Goal: Task Accomplishment & Management: Manage account settings

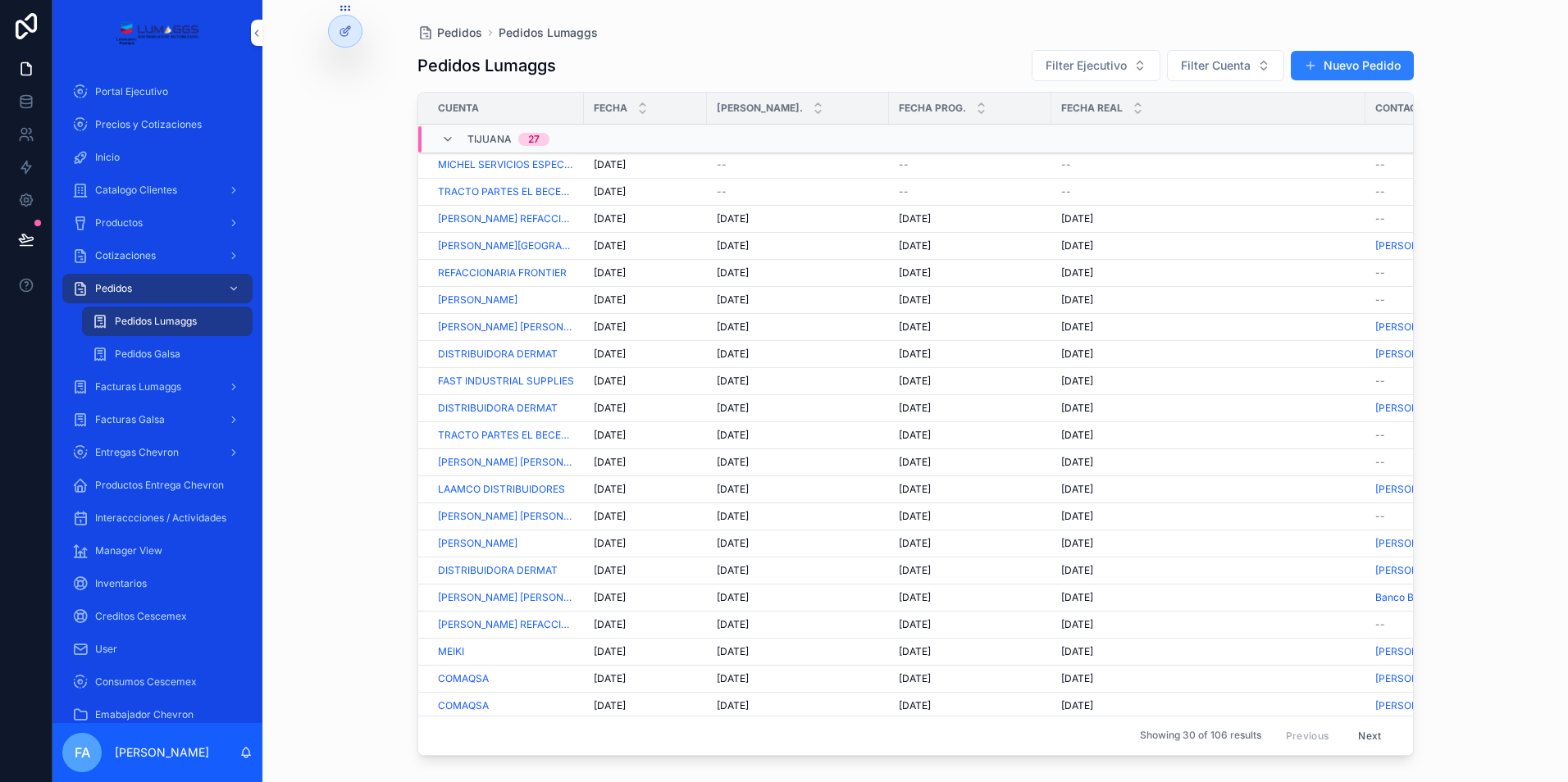
click at [607, 162] on span "[DATE]" at bounding box center [609, 165] width 32 height 13
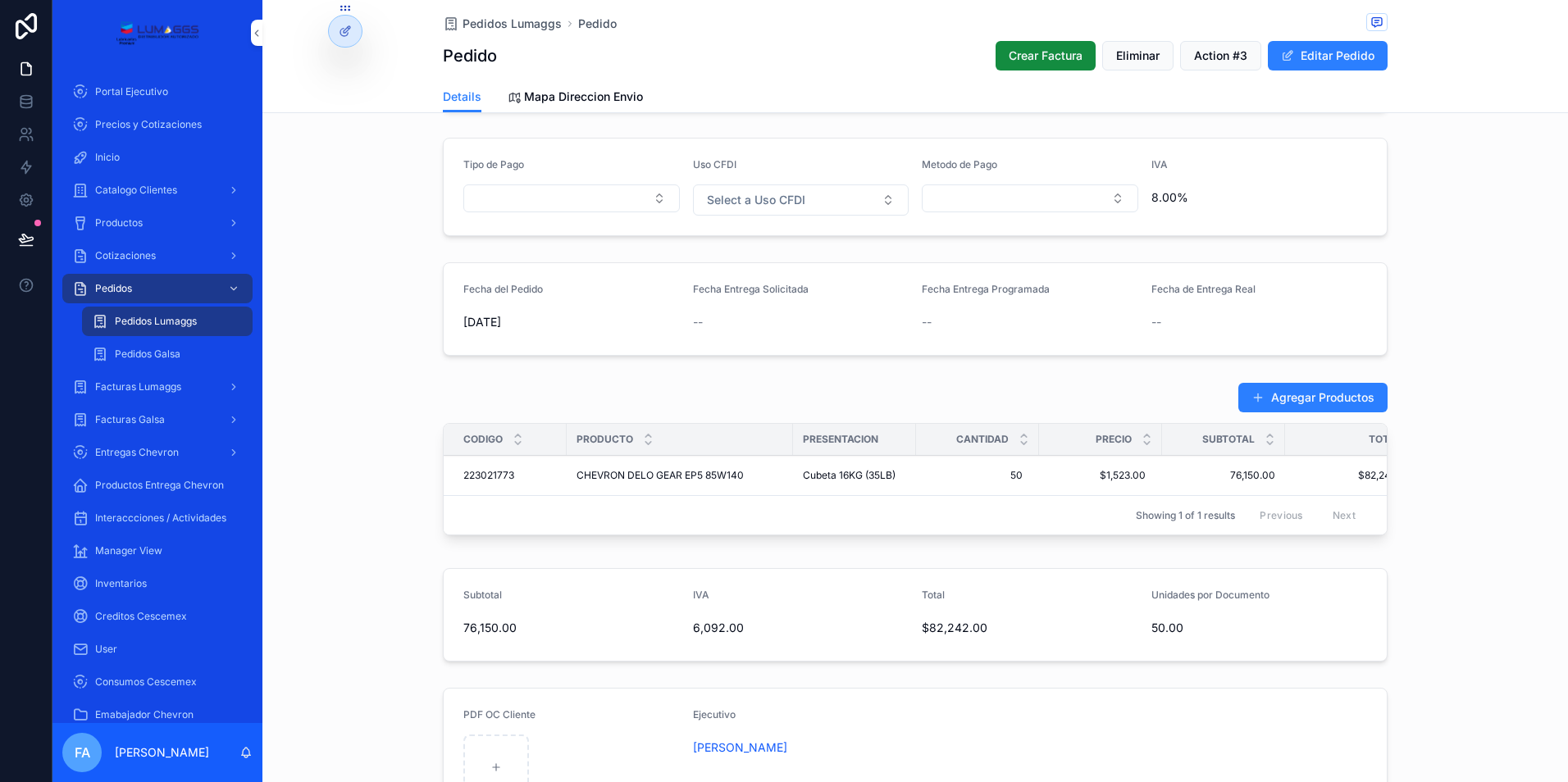
scroll to position [410, 0]
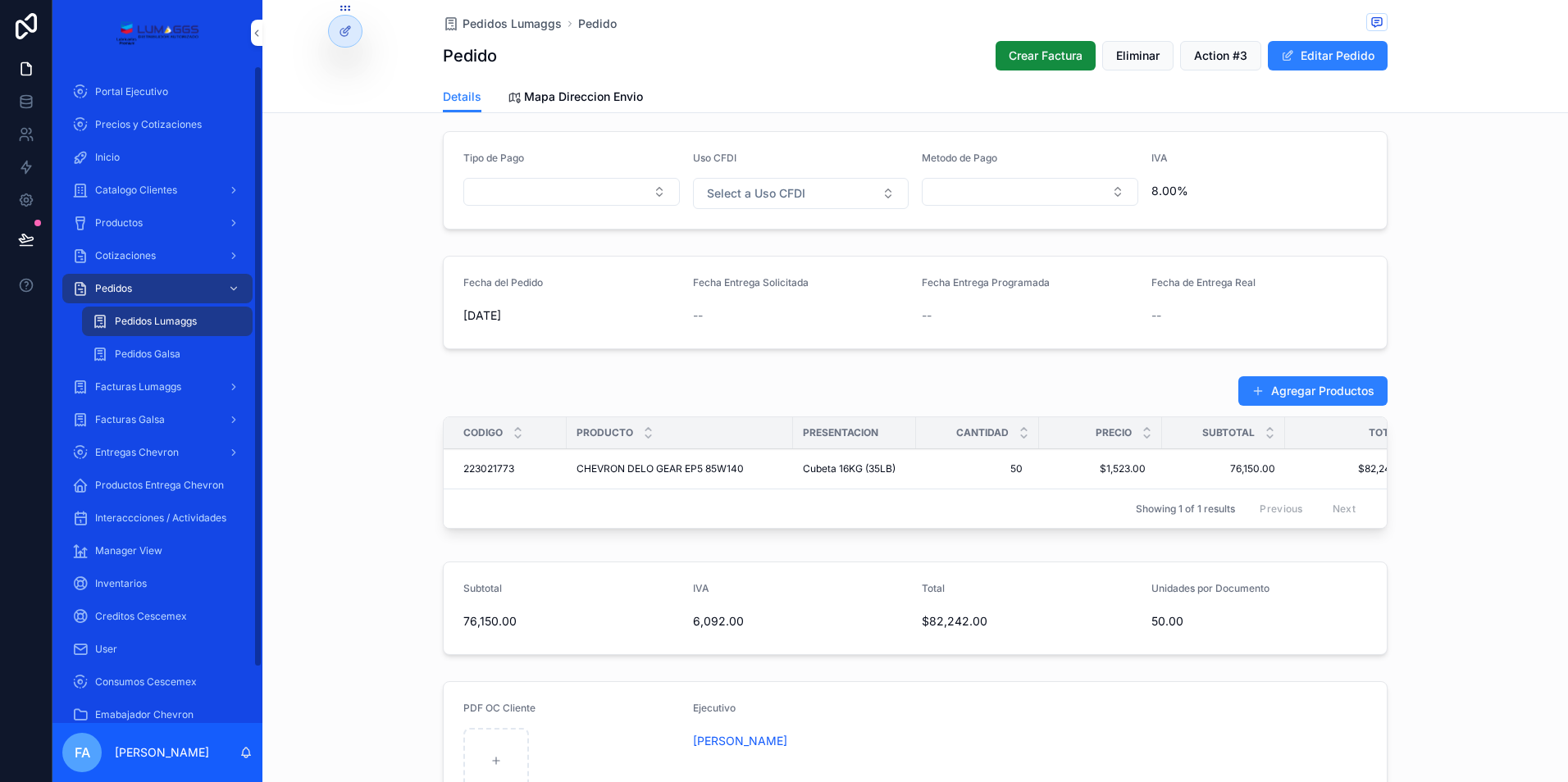
click at [510, 21] on span "Pedidos Lumaggs" at bounding box center [512, 24] width 99 height 16
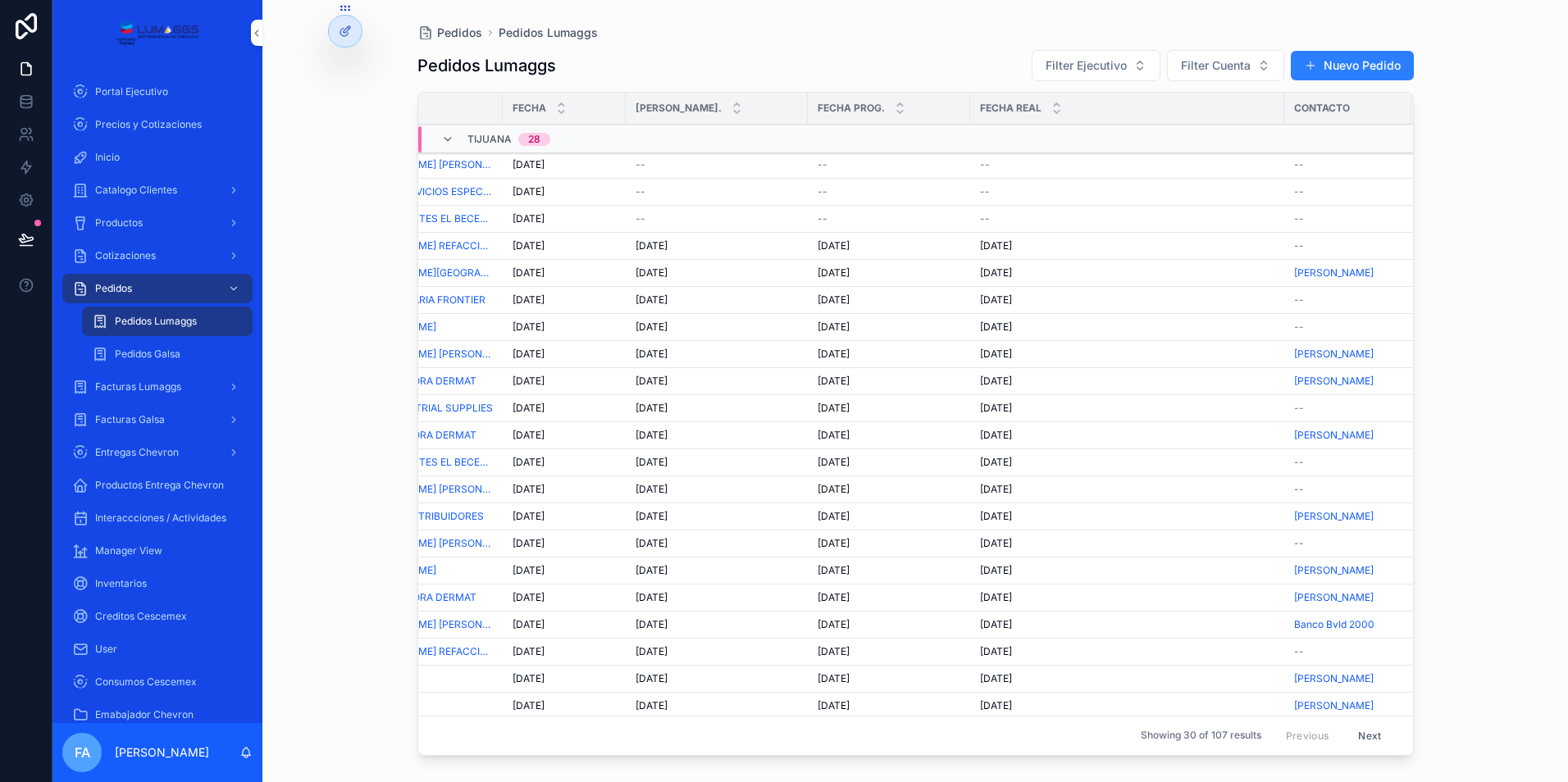
scroll to position [0, 54]
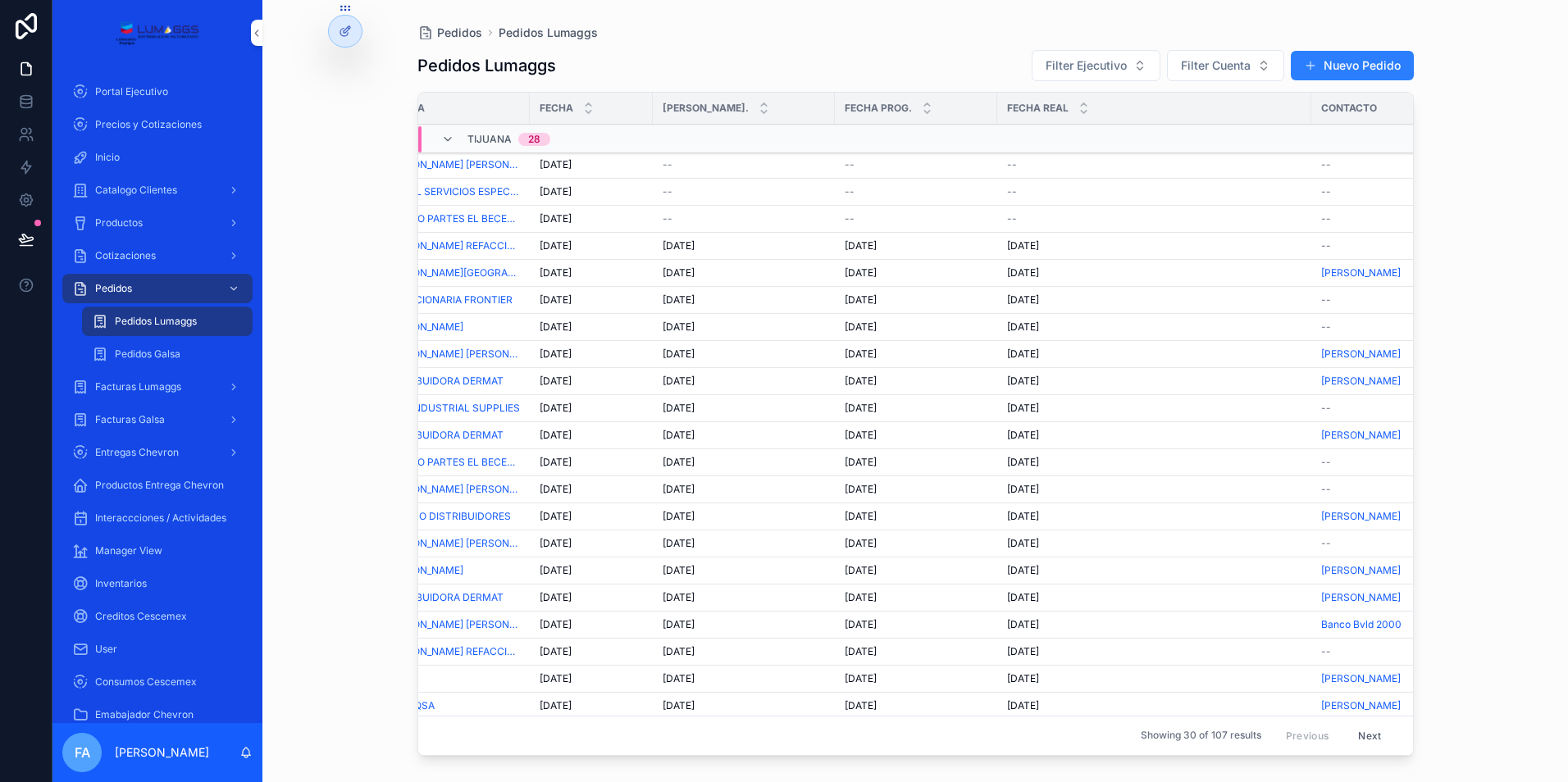
click at [555, 163] on span "[DATE]" at bounding box center [555, 165] width 32 height 13
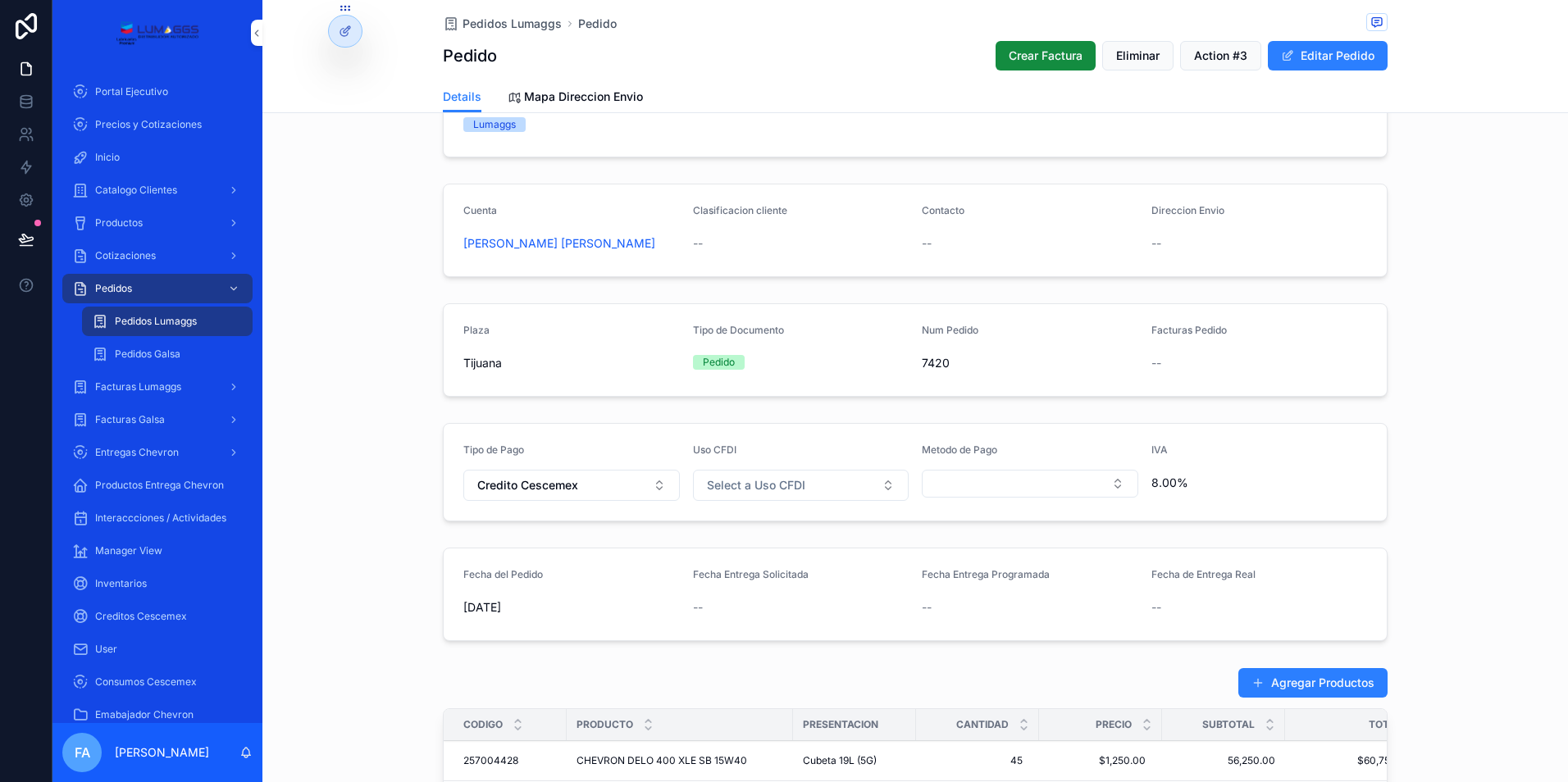
scroll to position [82, 0]
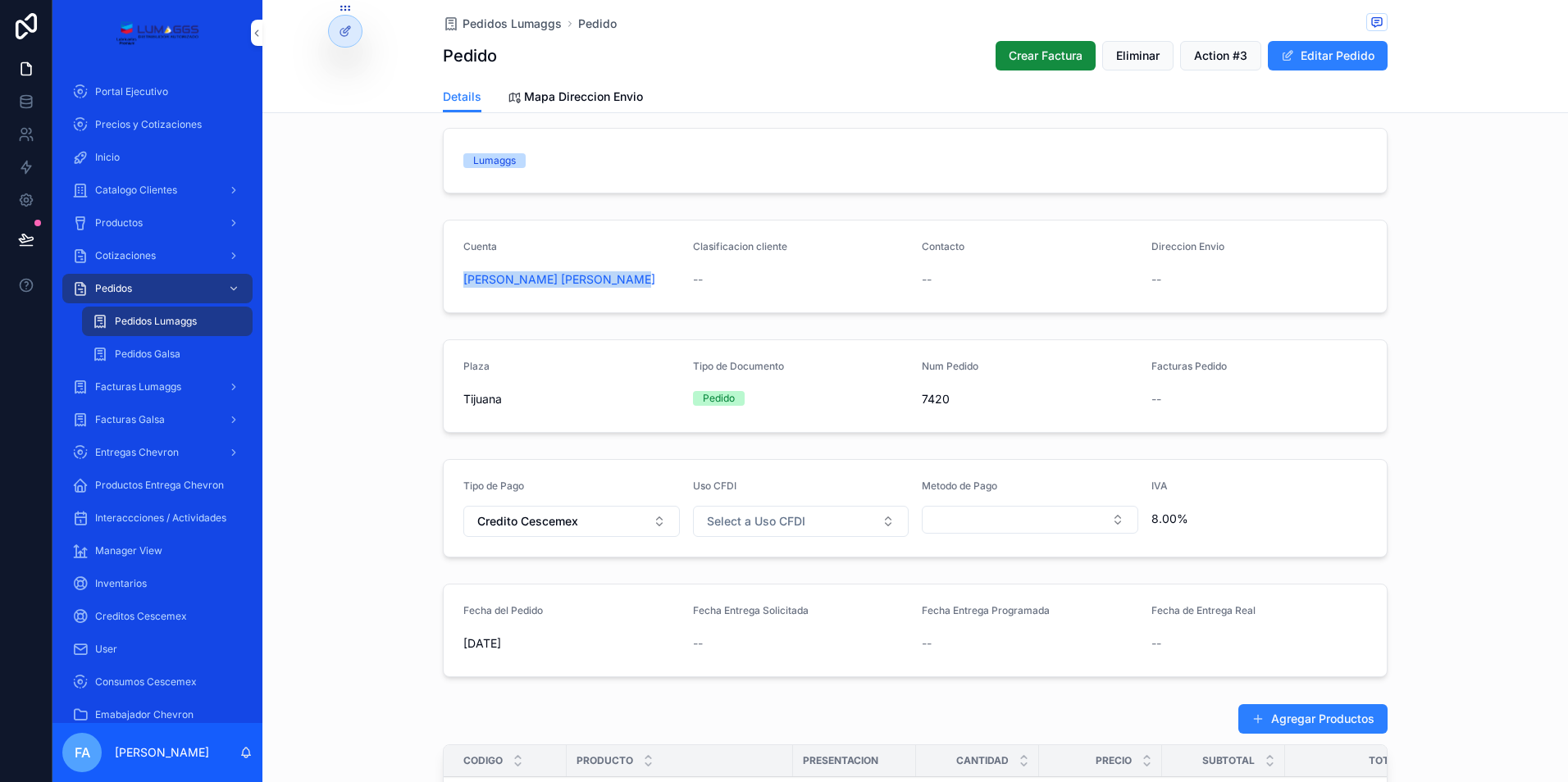
drag, startPoint x: 449, startPoint y: 282, endPoint x: 646, endPoint y: 283, distance: 197.0
click at [646, 283] on form "Cuenta CHARLIE JOSE MACARIO PEREZ Clasificacion cliente -- Contacto -- Direccio…" at bounding box center [915, 267] width 943 height 92
copy span "[PERSON_NAME]"
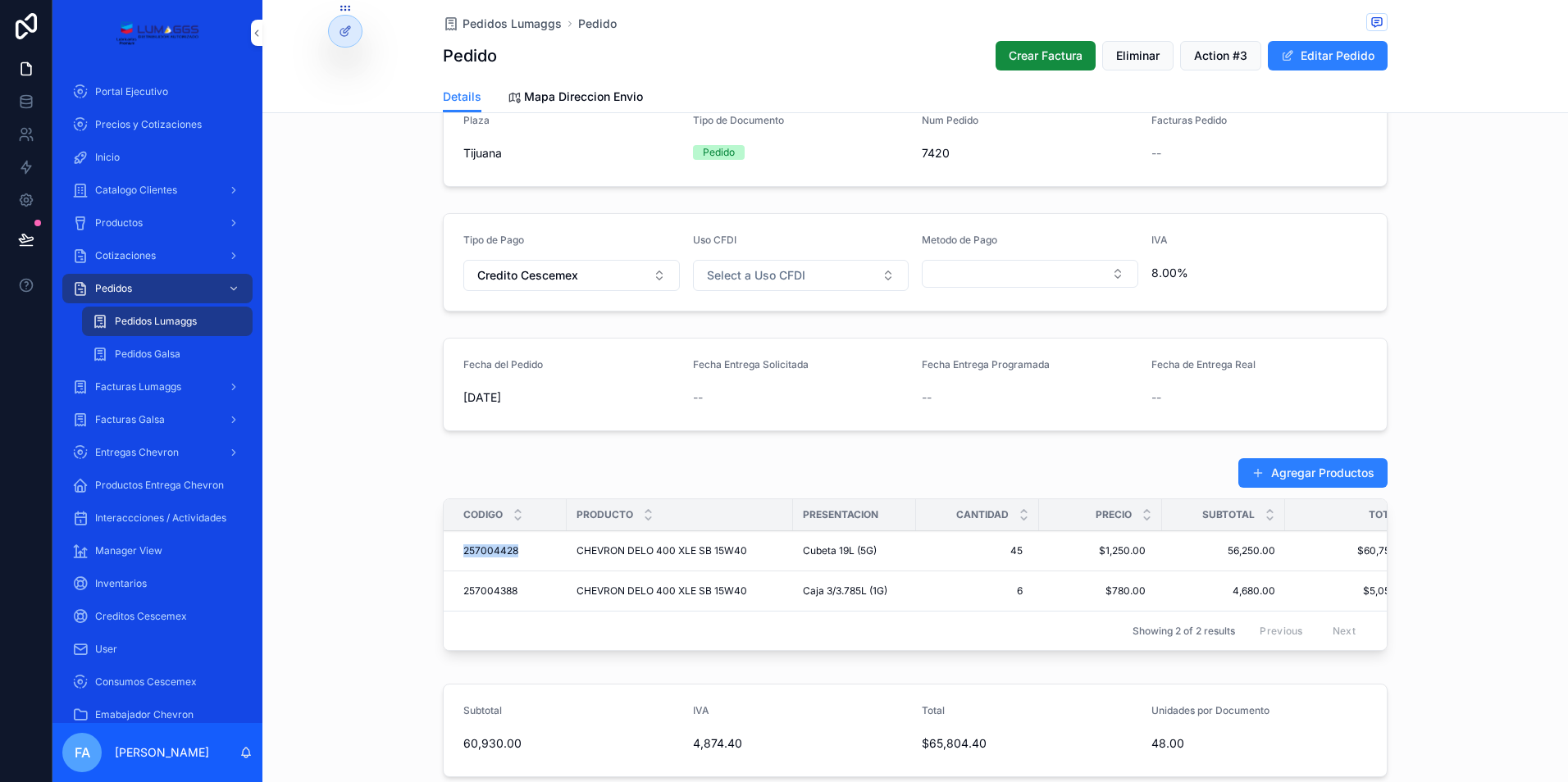
drag, startPoint x: 450, startPoint y: 547, endPoint x: 526, endPoint y: 557, distance: 76.7
click at [526, 557] on td "257004428 257004428" at bounding box center [505, 551] width 123 height 40
copy span "257004428"
drag, startPoint x: 447, startPoint y: 586, endPoint x: 516, endPoint y: 591, distance: 69.2
click at [516, 591] on td "257004388 257004388" at bounding box center [505, 591] width 123 height 40
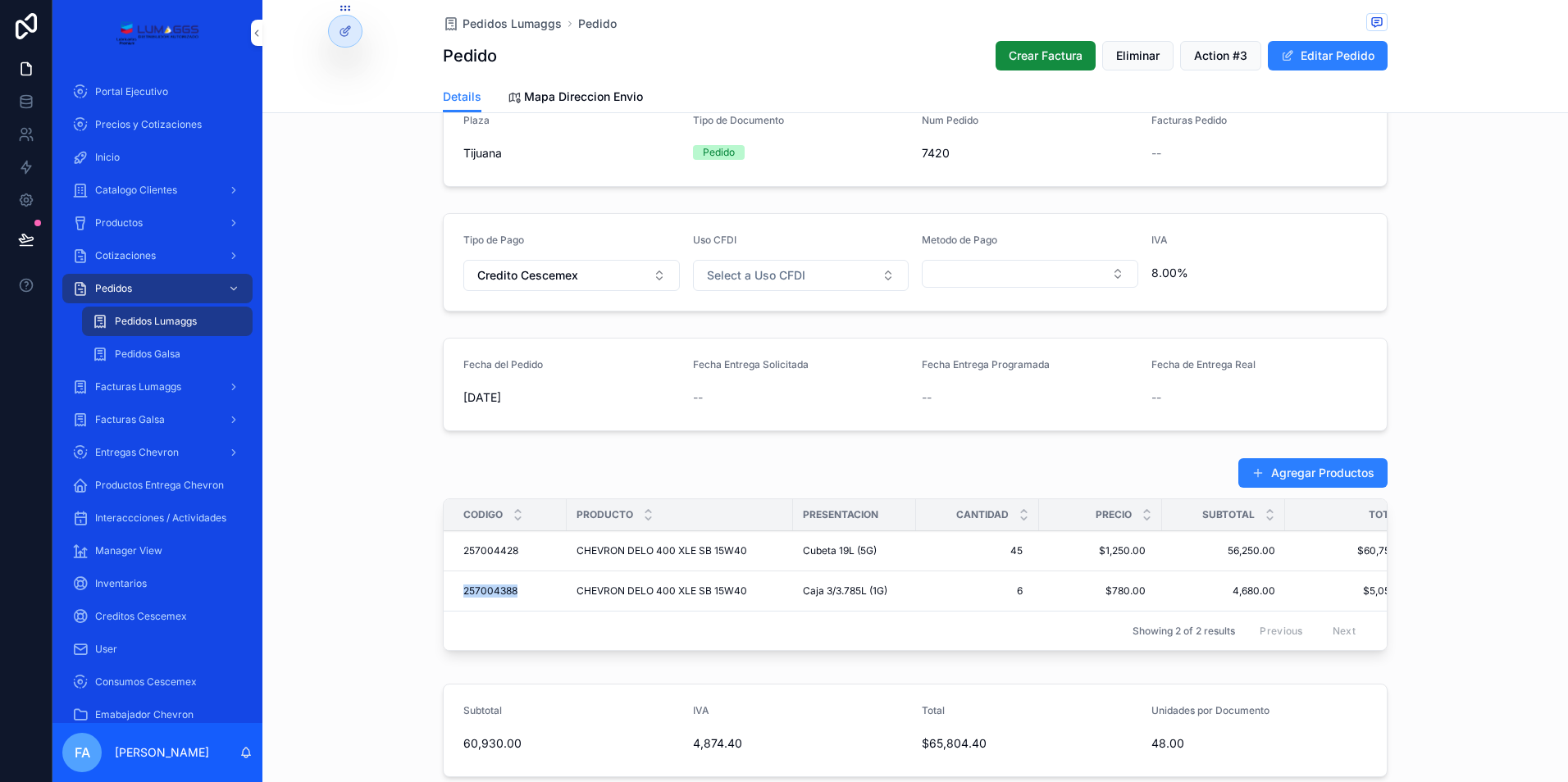
copy span "257004388"
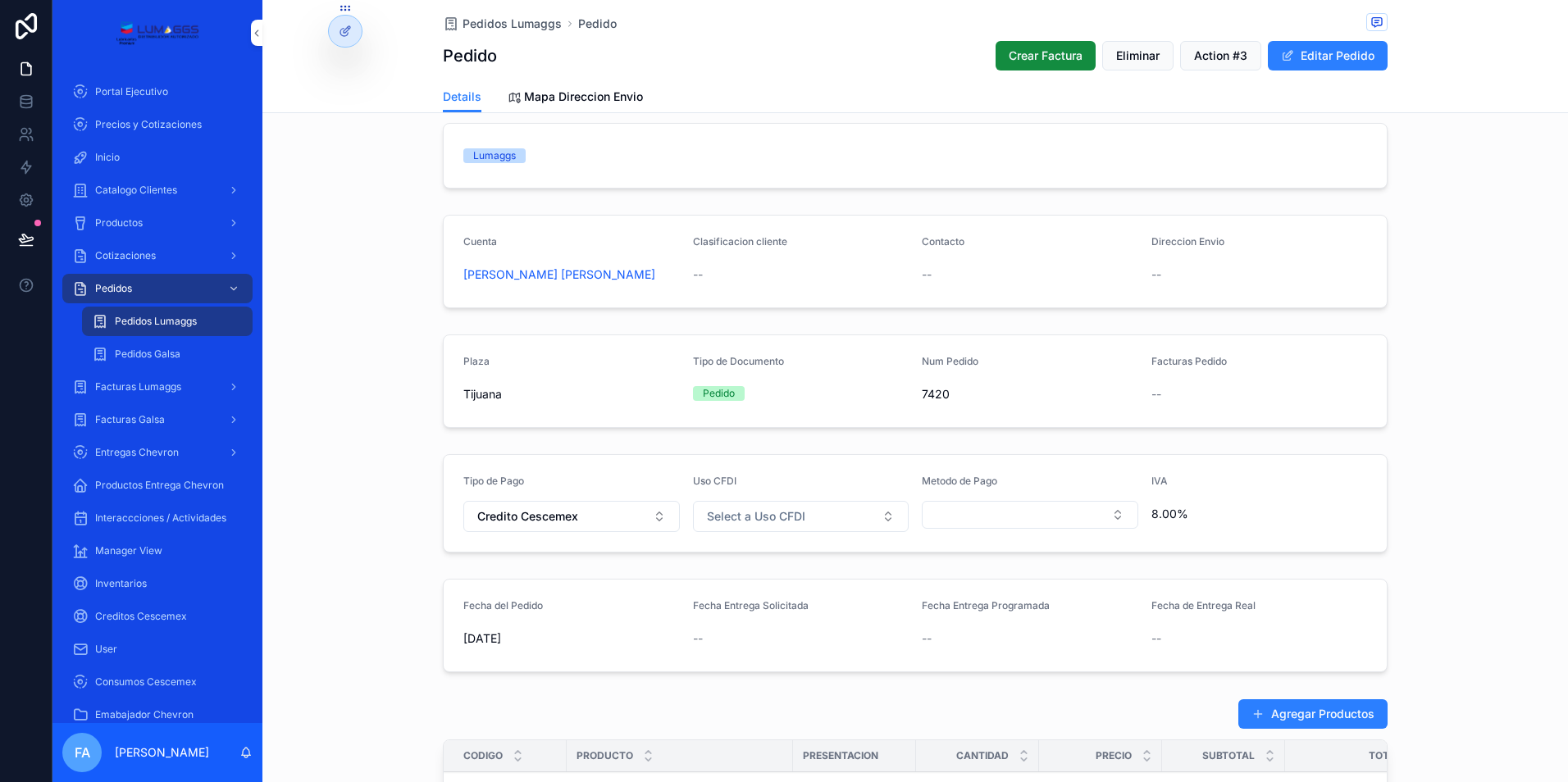
scroll to position [82, 0]
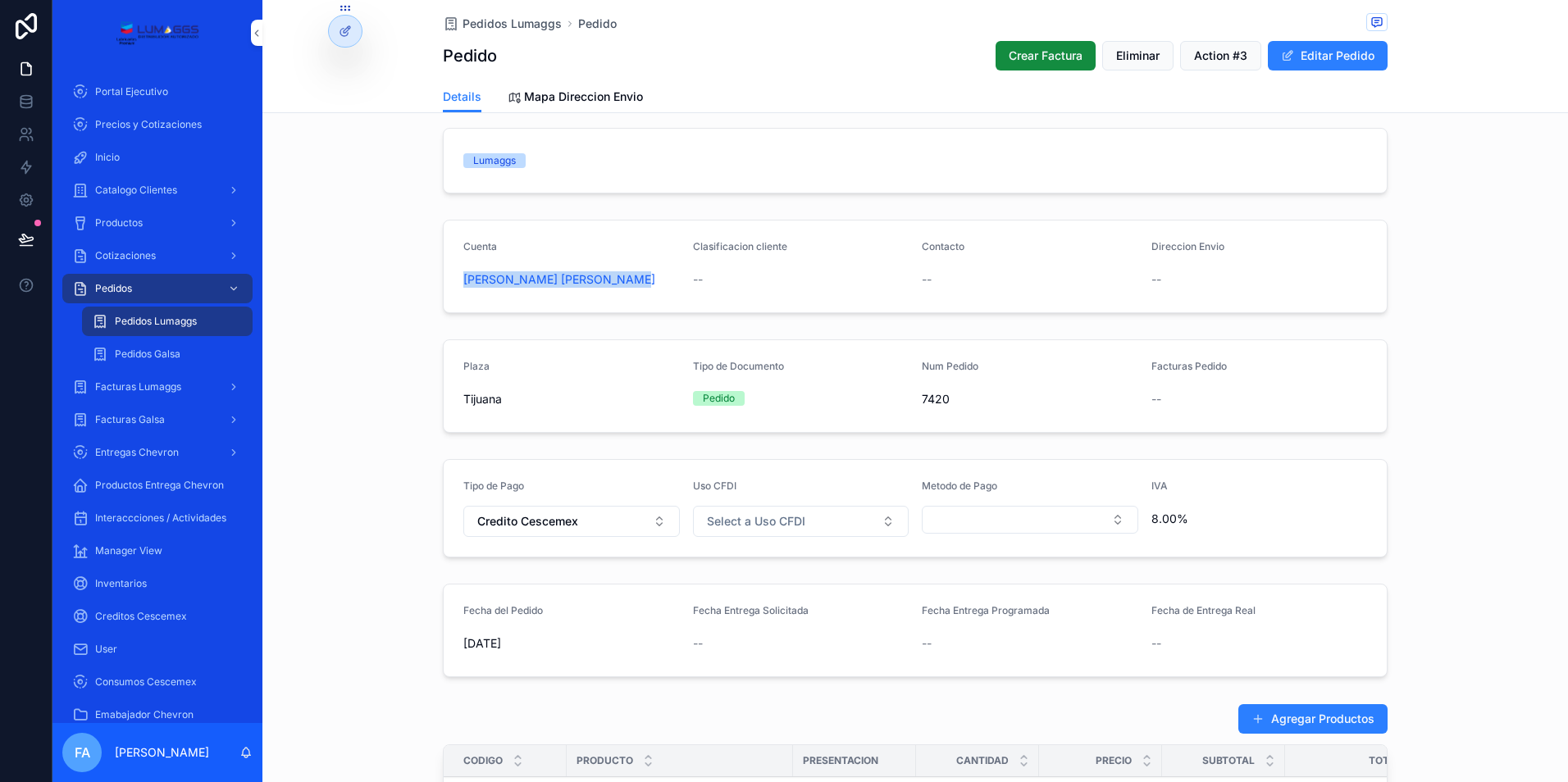
drag, startPoint x: 504, startPoint y: 274, endPoint x: 678, endPoint y: 283, distance: 174.2
click at [678, 283] on form "Cuenta CHARLIE JOSE MACARIO PEREZ Clasificacion cliente -- Contacto -- Direccio…" at bounding box center [915, 267] width 943 height 92
copy span "[PERSON_NAME]"
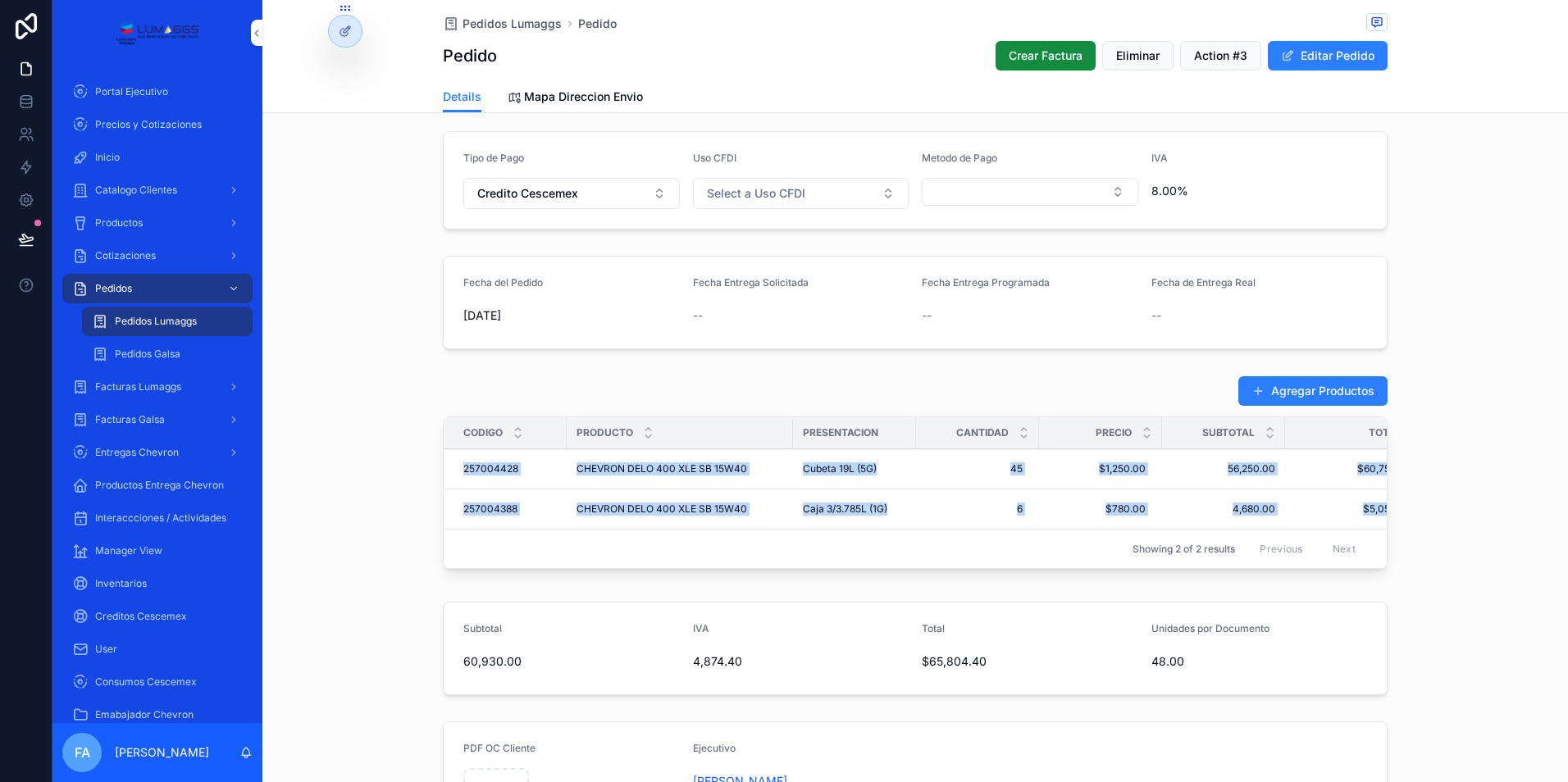
scroll to position [0, 45]
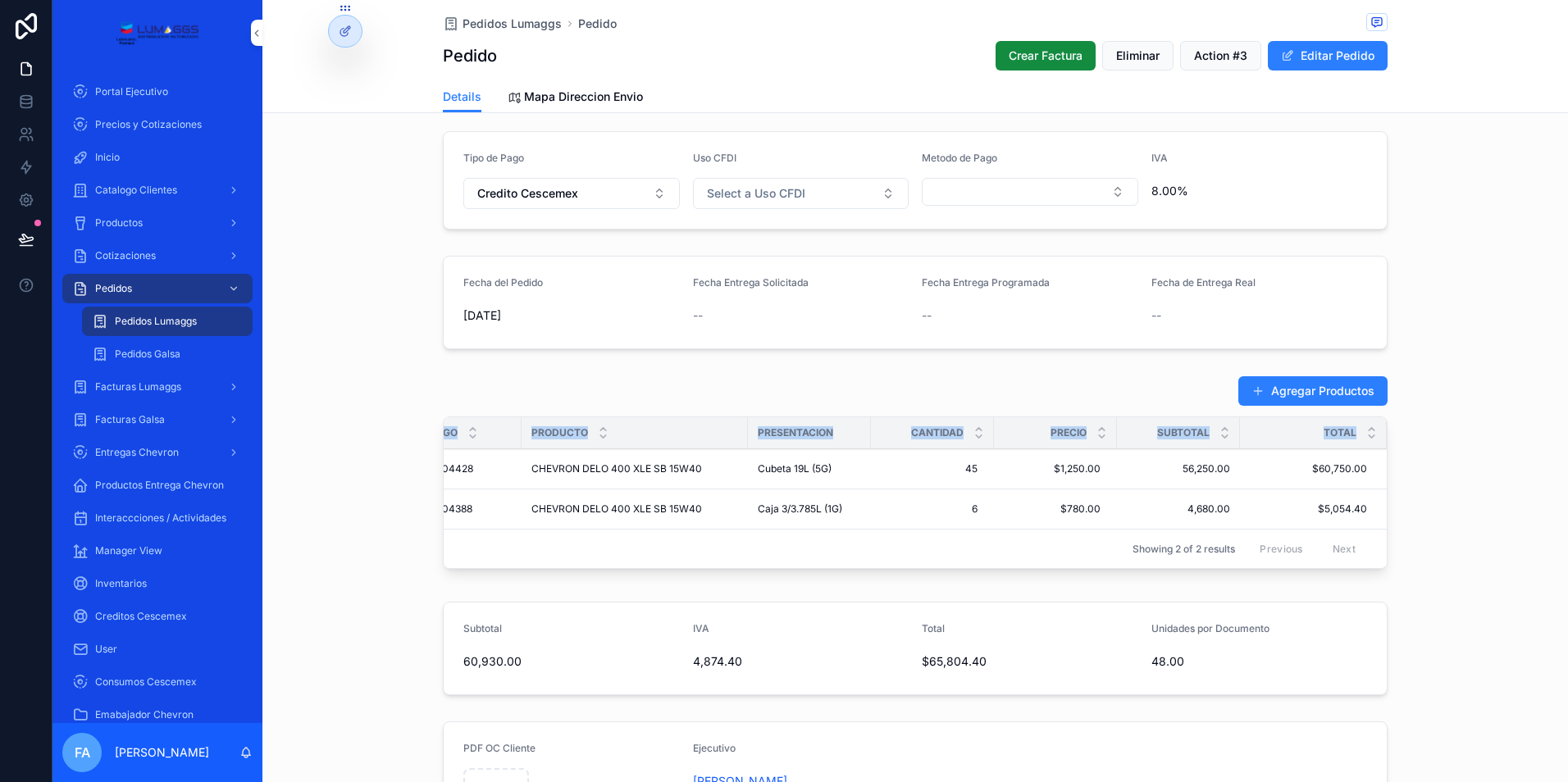
drag, startPoint x: 444, startPoint y: 464, endPoint x: 1405, endPoint y: 514, distance: 962.3
click at [1405, 514] on div "Agregar Productos Codigo Producto Presentacion Cantidad Precio Subtotal Total 2…" at bounding box center [915, 475] width 1305 height 213
copy thead "Codigo Producto Presentacion Cantidad Precio Subtotal Total"
click at [501, 27] on span "Pedidos Lumaggs" at bounding box center [512, 24] width 99 height 16
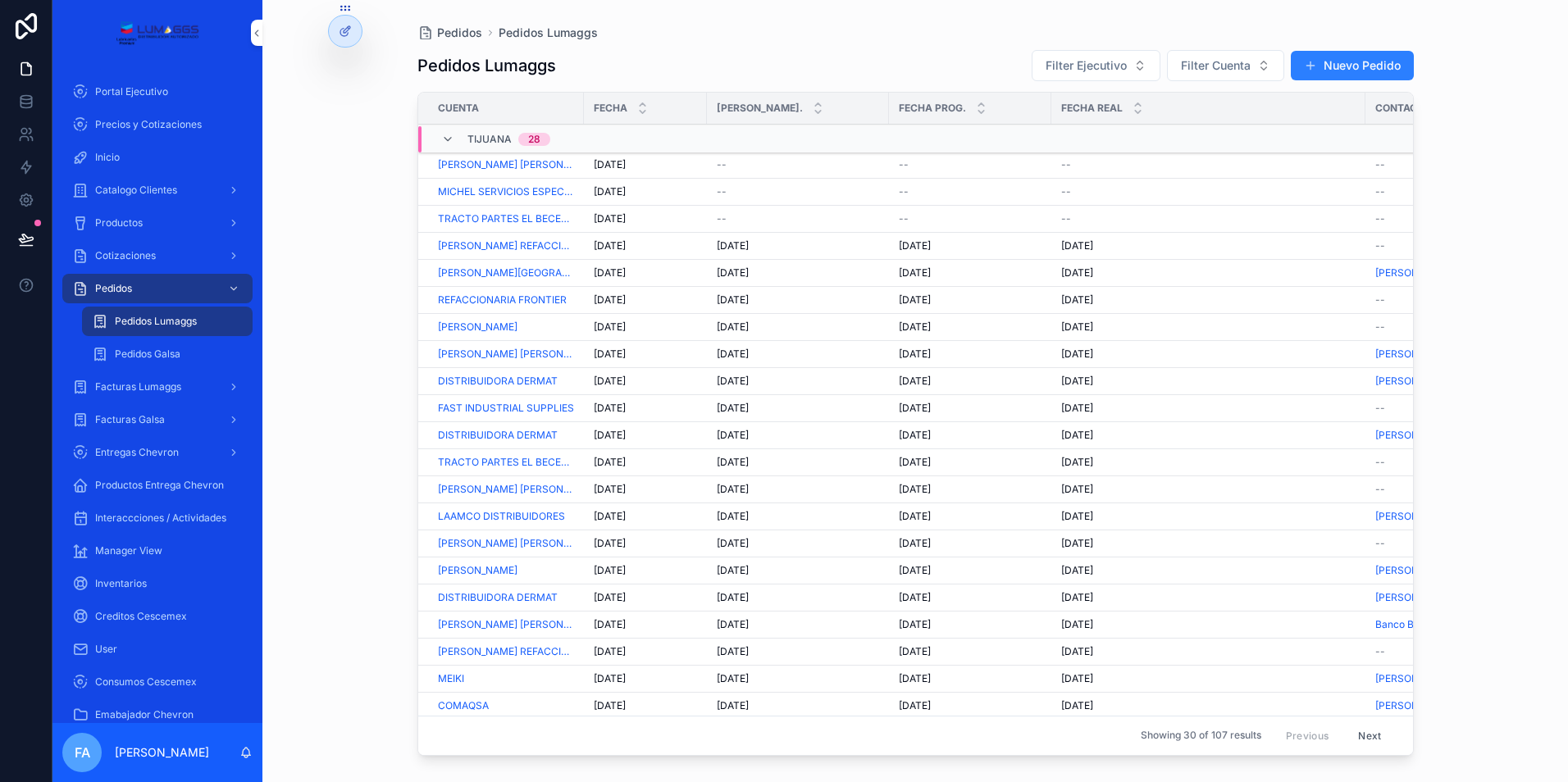
click at [609, 167] on span "[DATE]" at bounding box center [609, 165] width 32 height 13
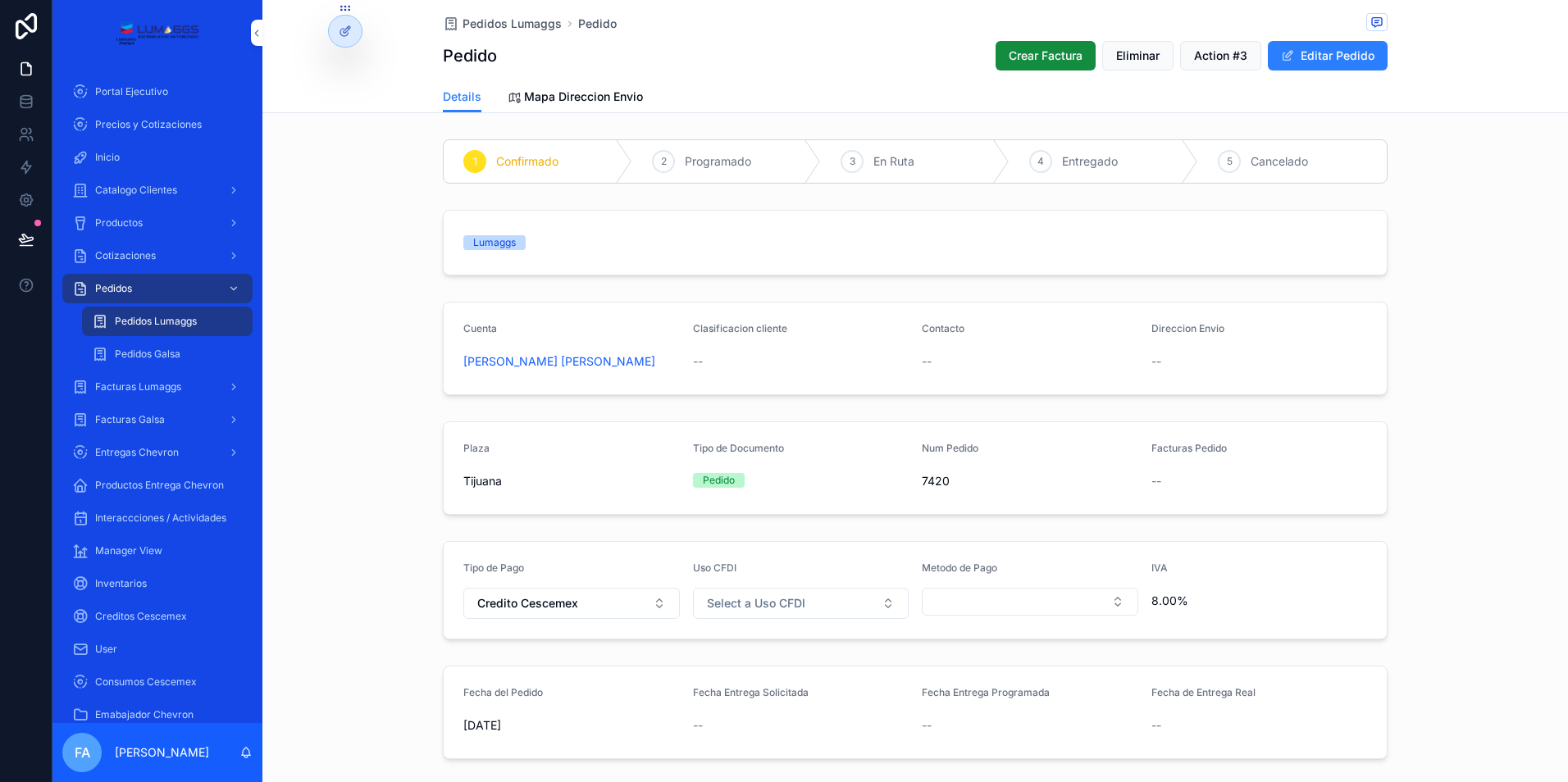
click at [769, 715] on div "--" at bounding box center [800, 725] width 217 height 26
click at [740, 726] on div "--" at bounding box center [800, 725] width 217 height 16
click at [1323, 58] on button "Editar Pedido" at bounding box center [1327, 56] width 119 height 30
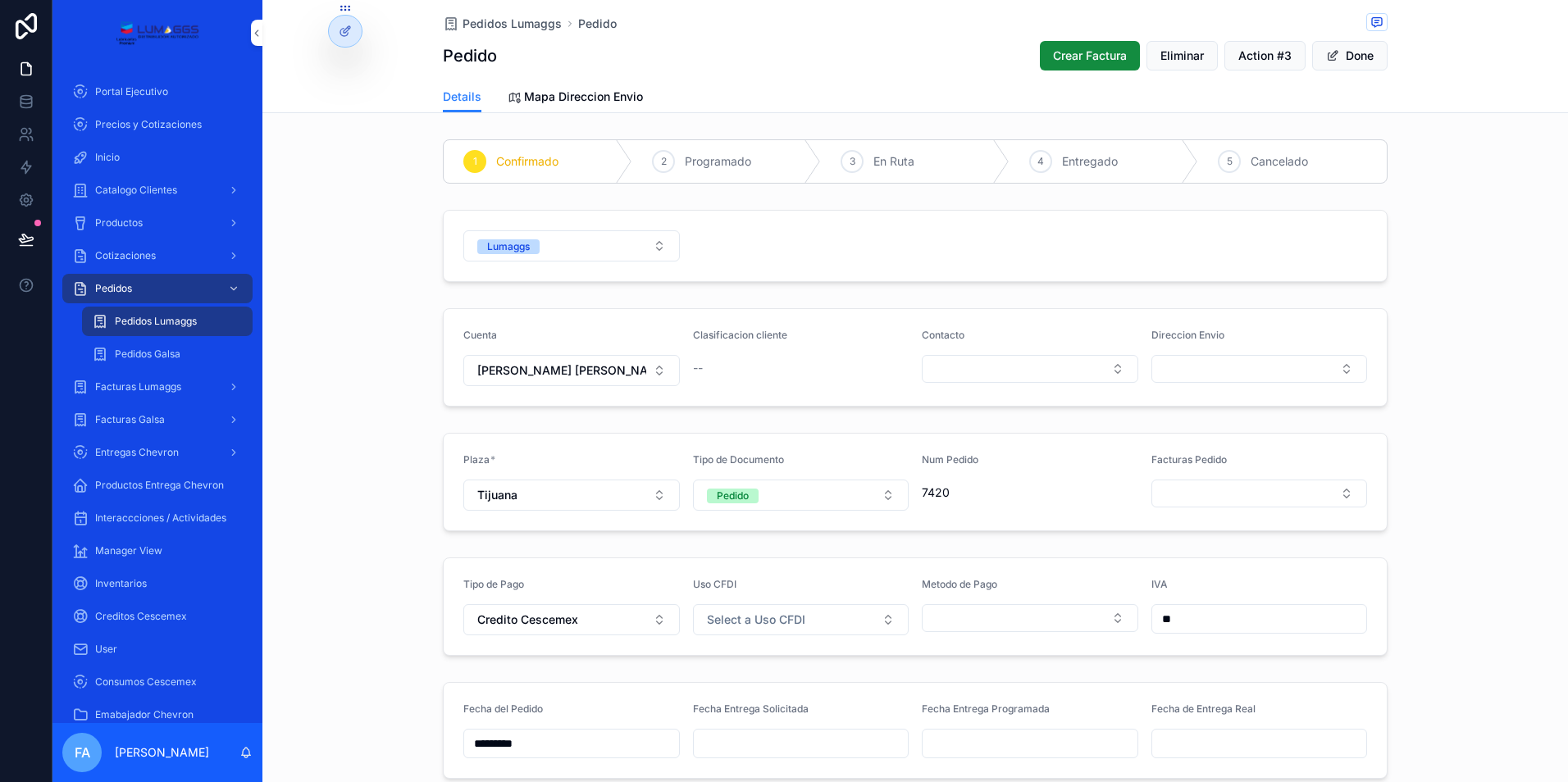
click at [755, 746] on input "scrollable content" at bounding box center [800, 743] width 215 height 23
click at [710, 595] on button "6" at bounding box center [706, 595] width 30 height 30
type input "*********"
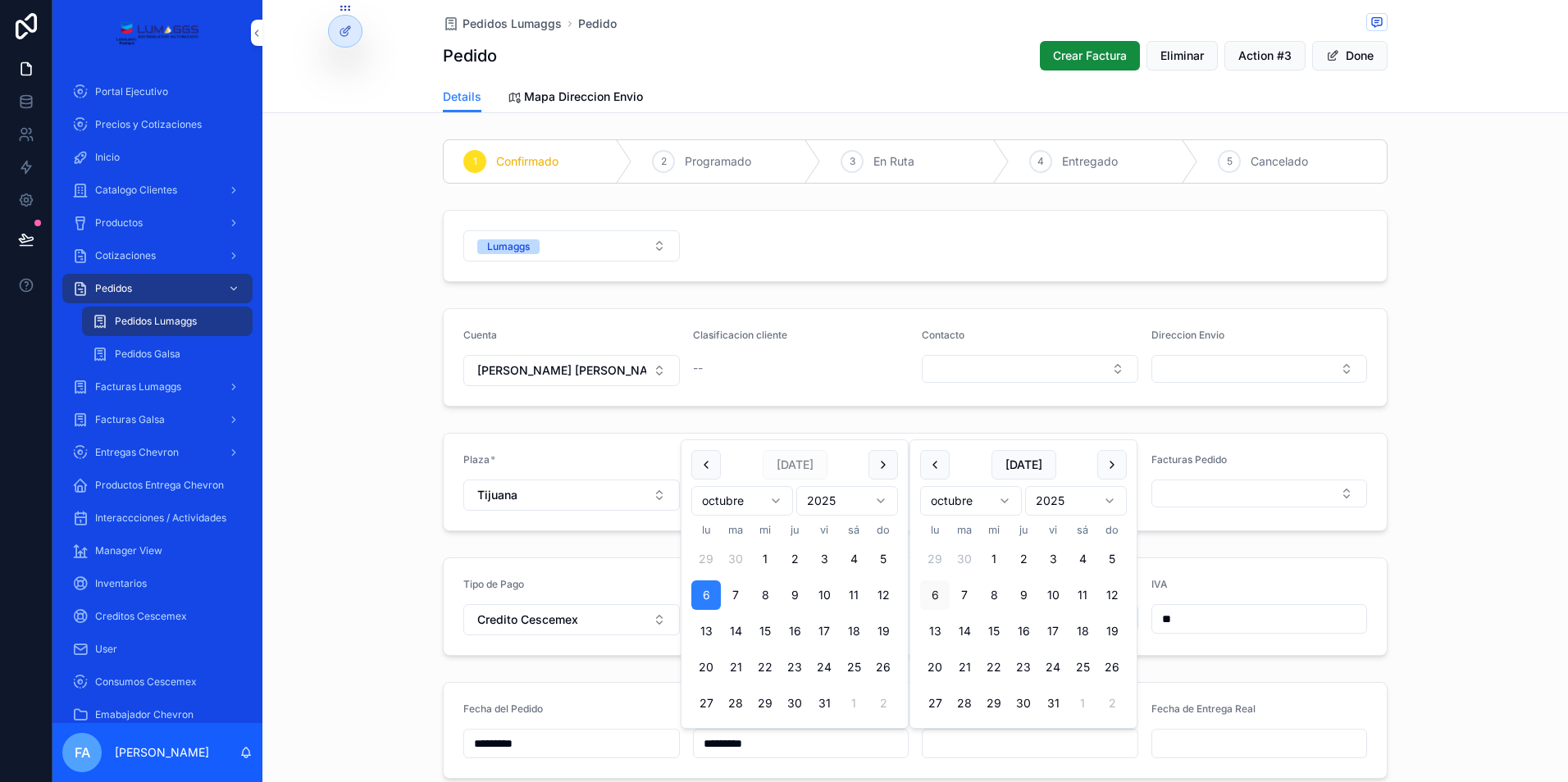
click at [971, 747] on input "scrollable content" at bounding box center [1029, 743] width 215 height 23
click at [934, 602] on button "6" at bounding box center [935, 595] width 30 height 30
type input "*********"
click at [144, 247] on div "Cotizaciones" at bounding box center [157, 256] width 170 height 26
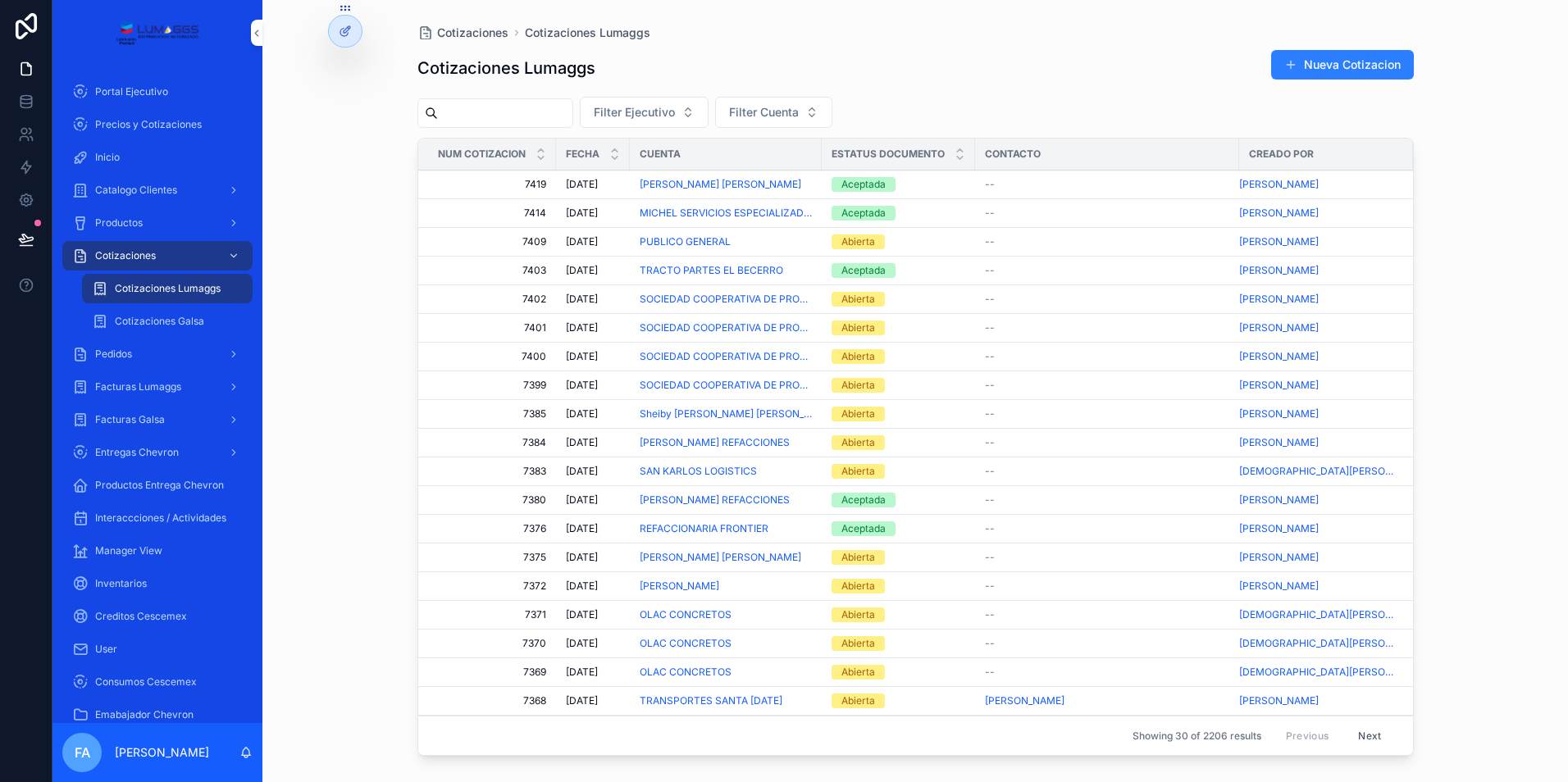
click at [856, 240] on div "Abierta" at bounding box center [858, 242] width 34 height 15
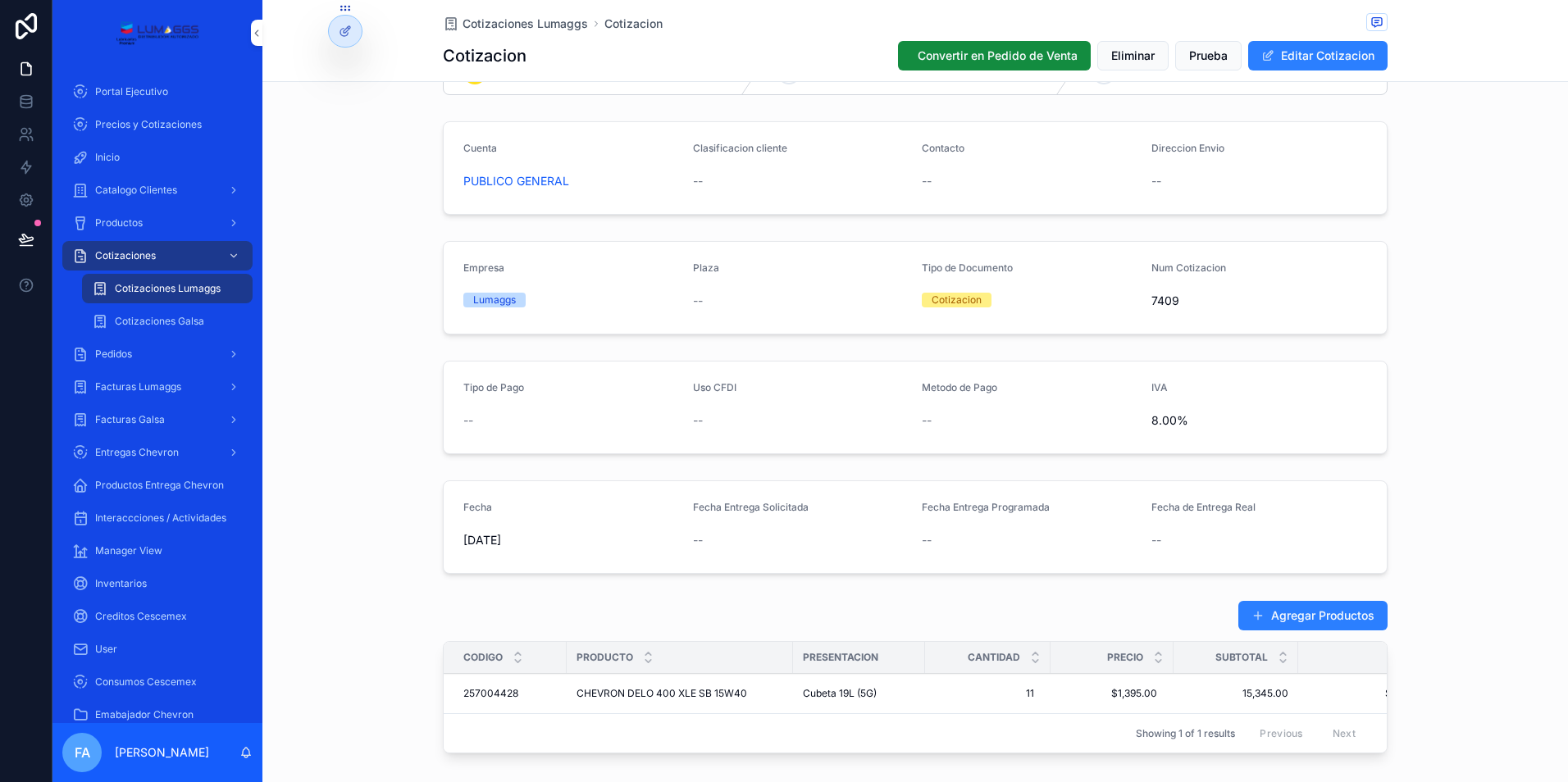
scroll to position [82, 0]
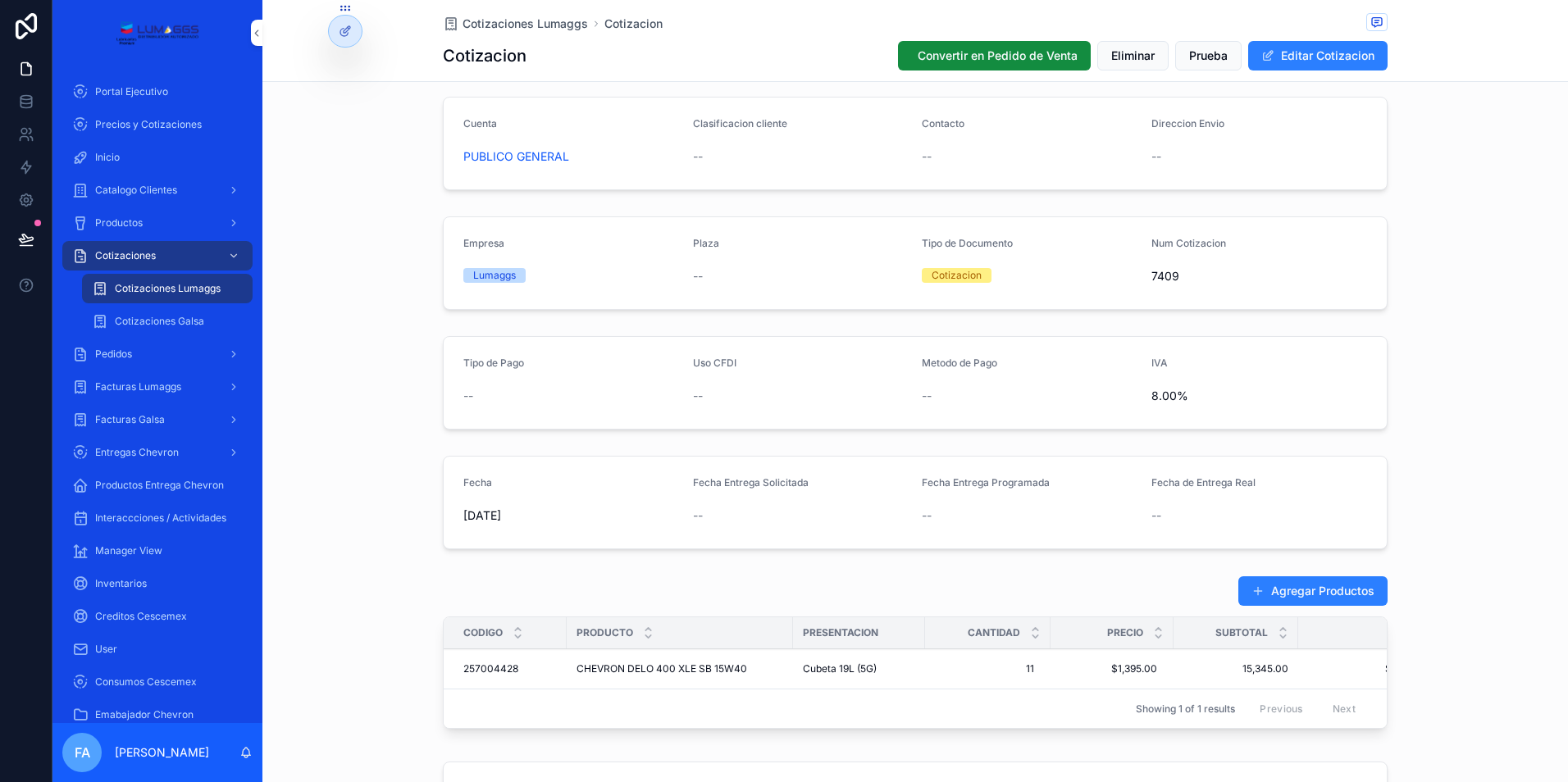
click at [511, 22] on span "Cotizaciones Lumaggs" at bounding box center [525, 24] width 125 height 16
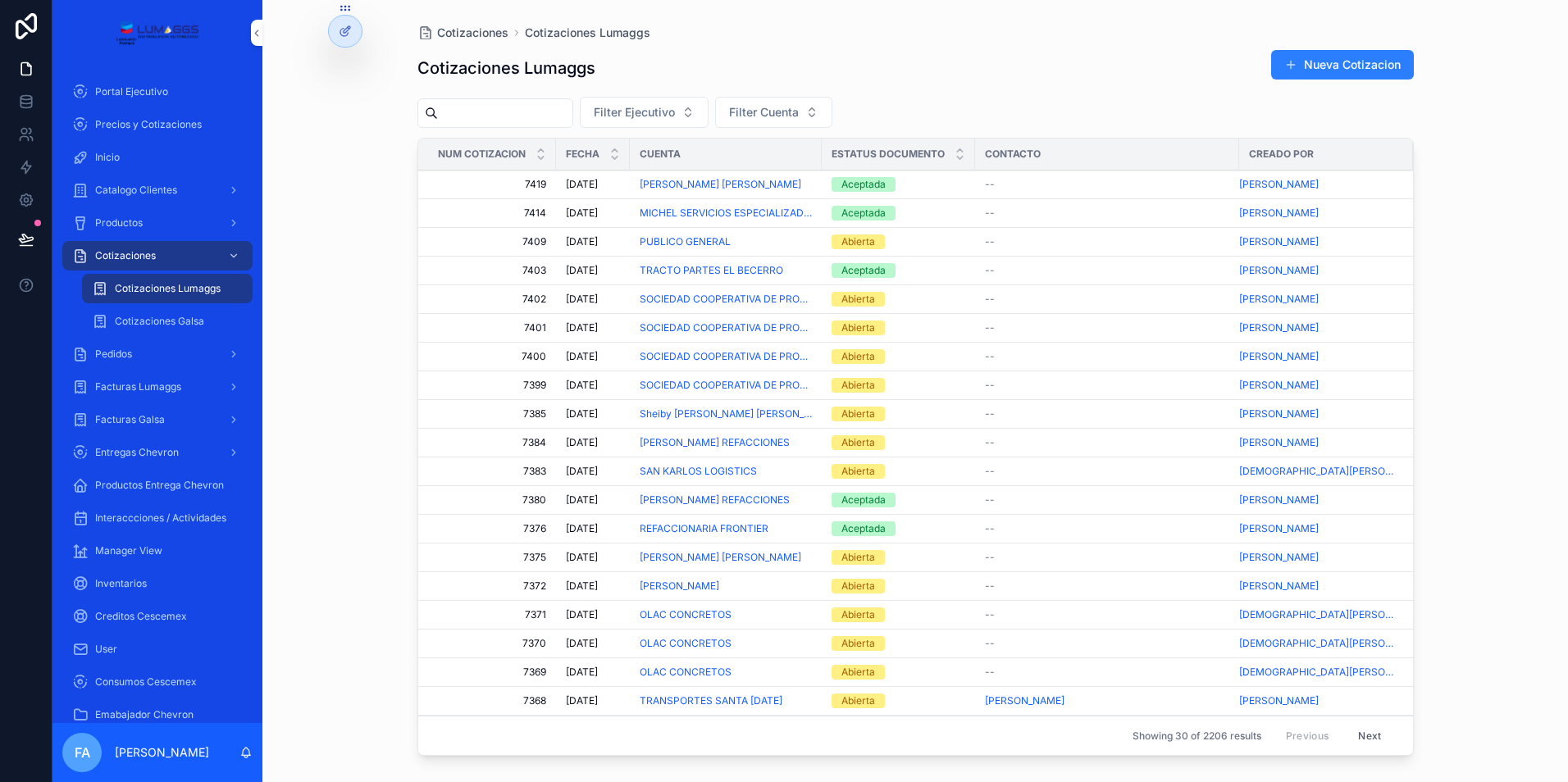
click at [182, 319] on span "Cotizaciones Galsa" at bounding box center [159, 321] width 90 height 13
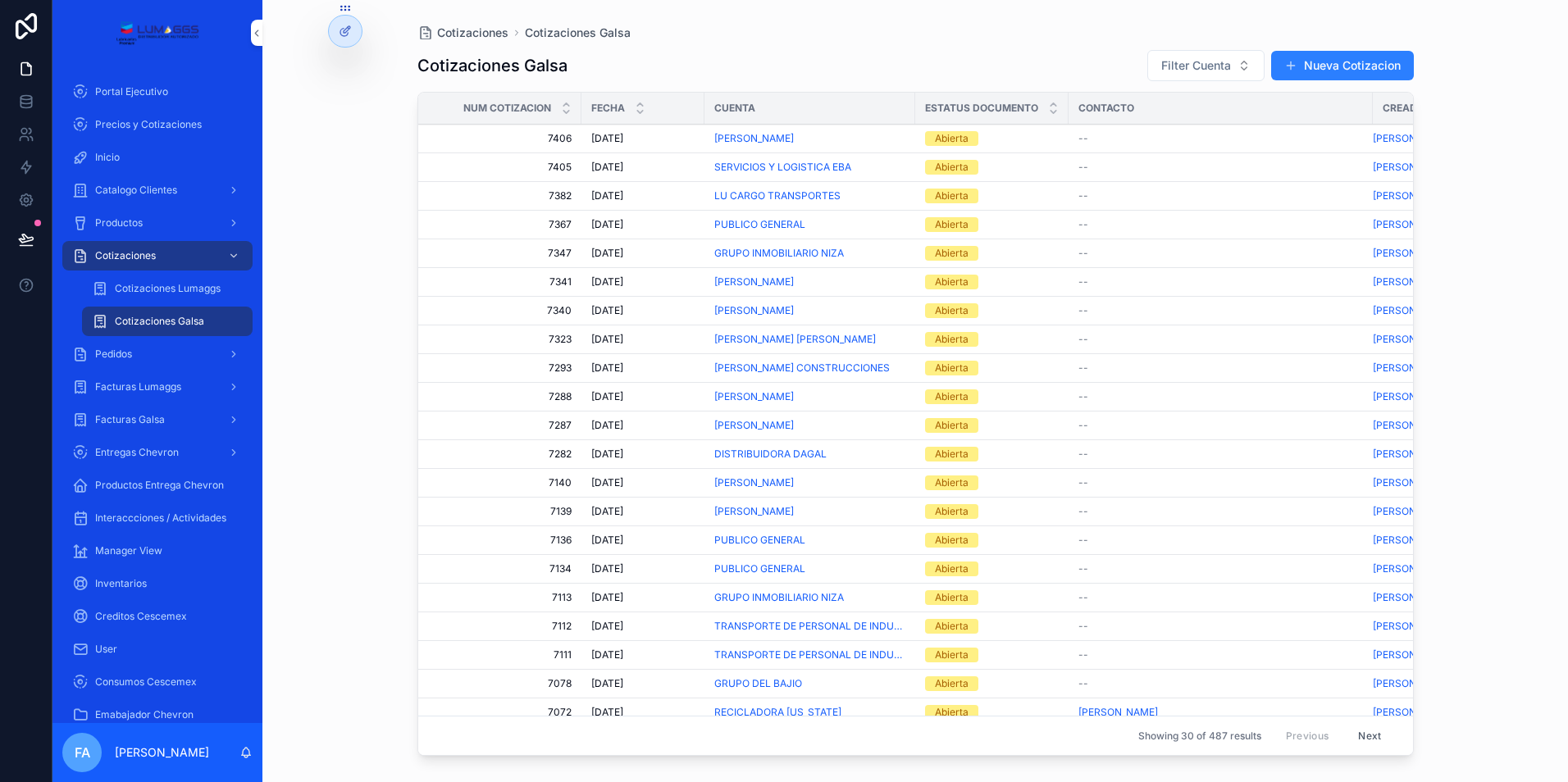
click at [786, 169] on span "SERVICIOS Y LOGISTICA EBA" at bounding box center [782, 167] width 137 height 13
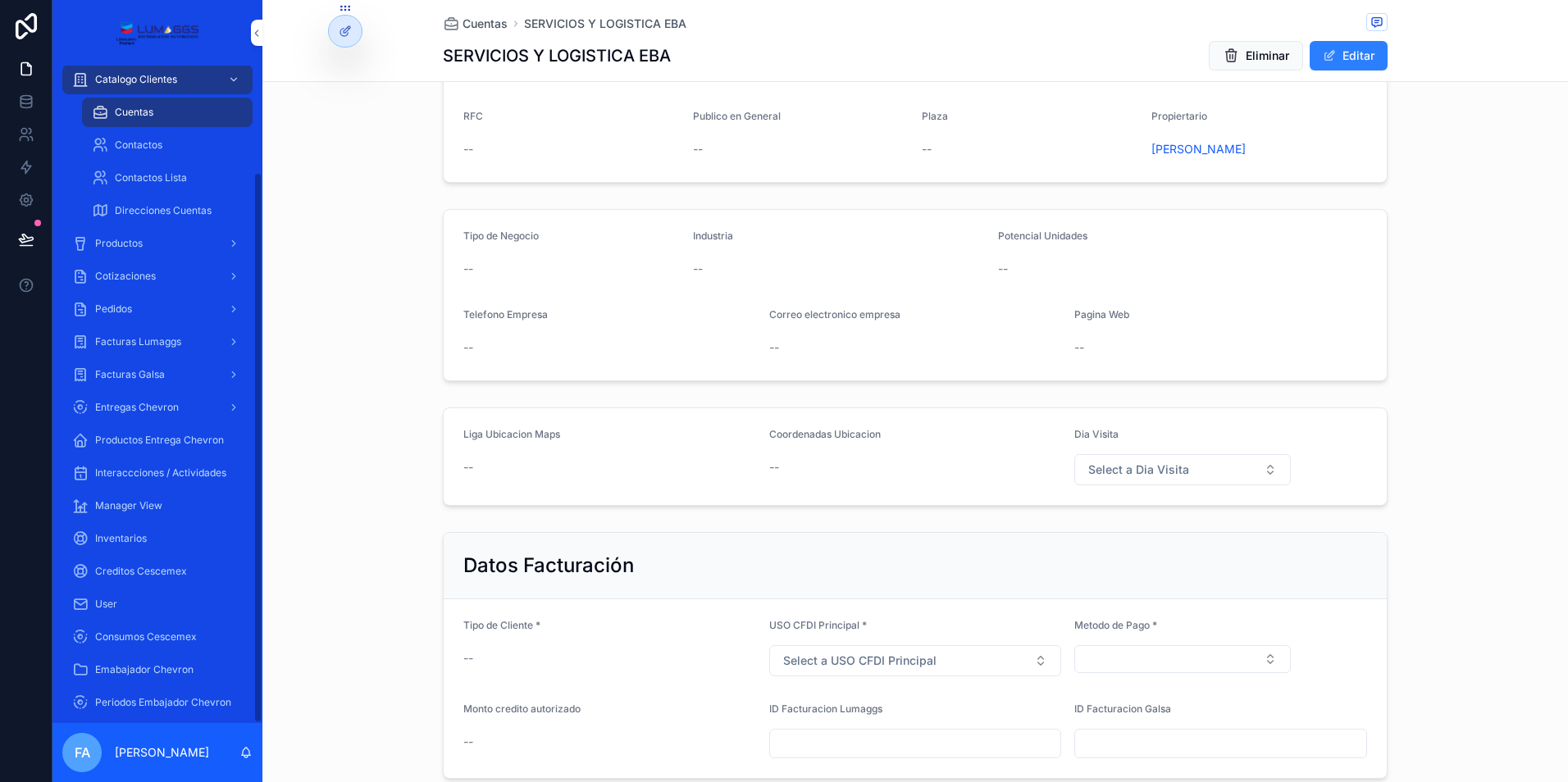
scroll to position [126, 0]
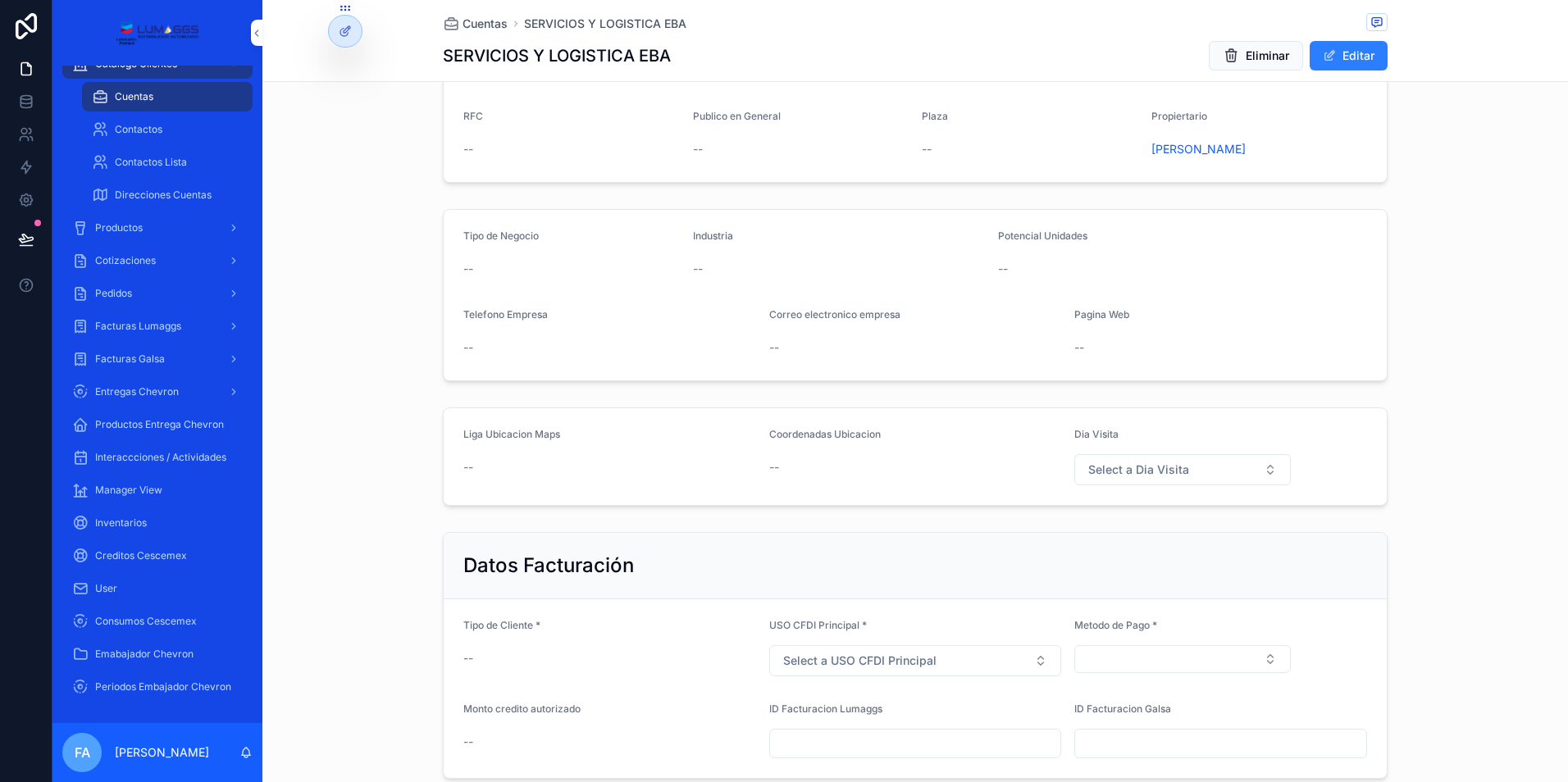
click at [170, 555] on span "Creditos Cescemex" at bounding box center [141, 556] width 92 height 13
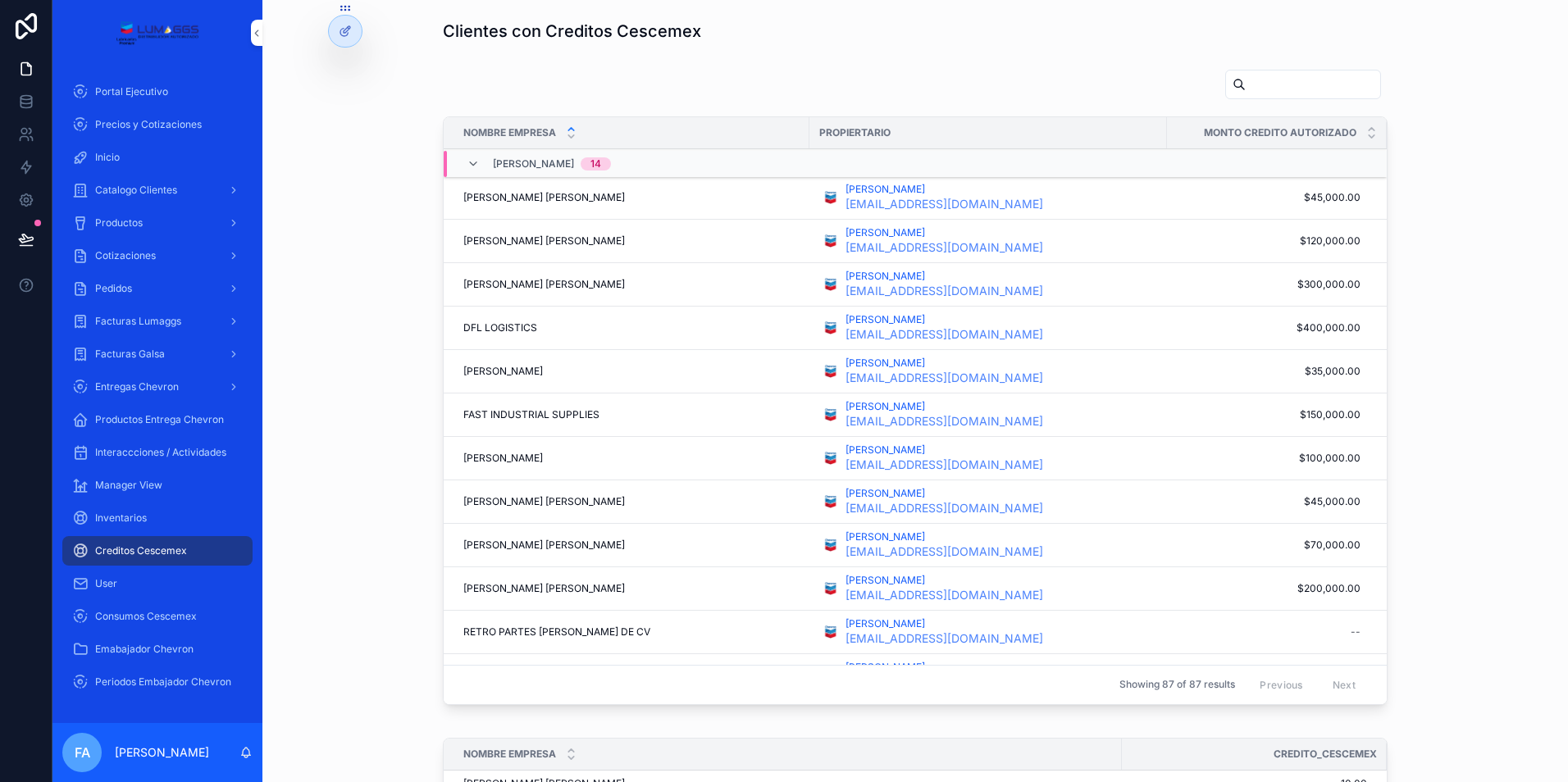
click at [118, 155] on span "Inicio" at bounding box center [107, 157] width 25 height 13
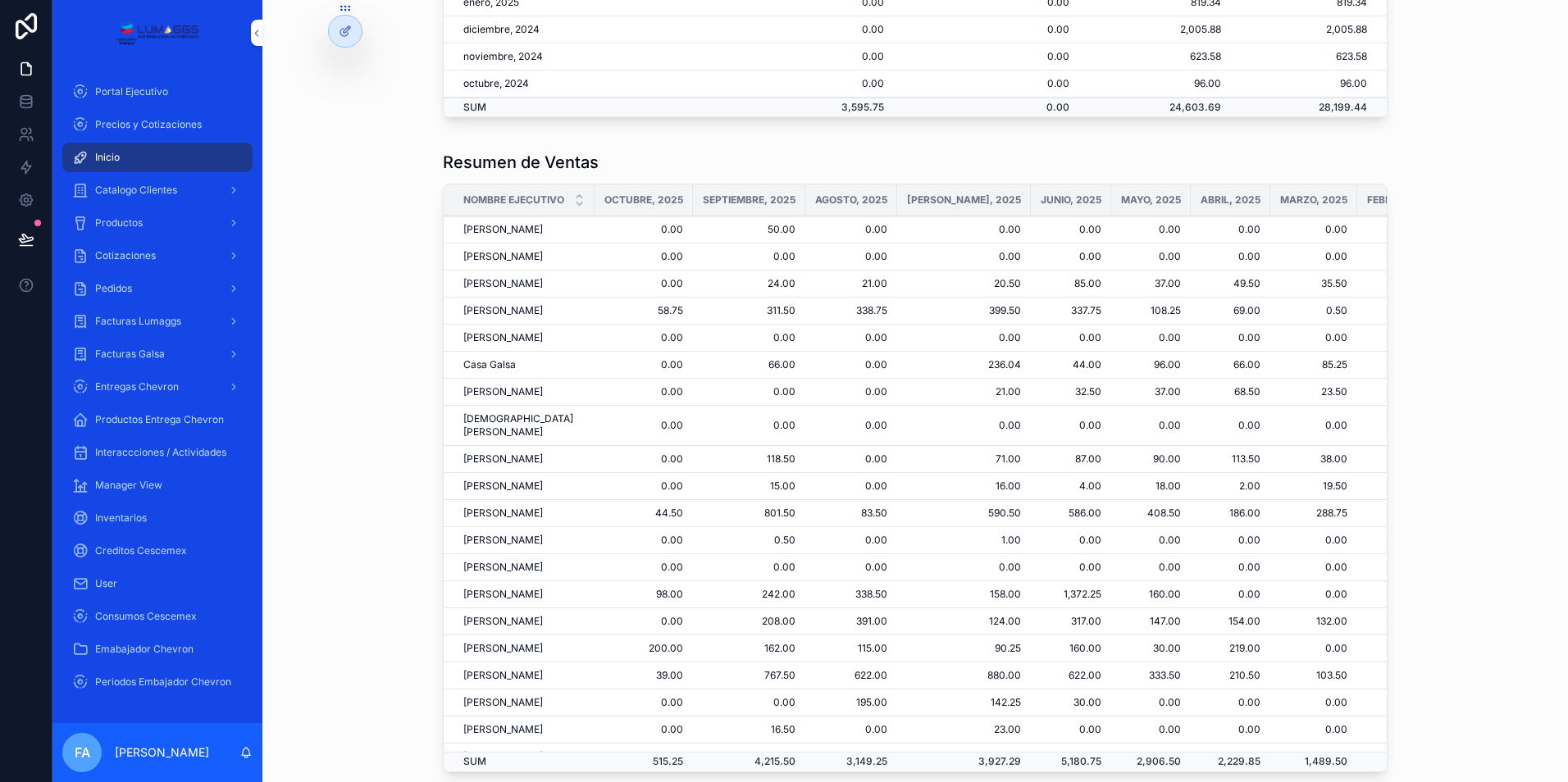
click at [128, 126] on span "Precios y Cotizaciones" at bounding box center [147, 124] width 106 height 13
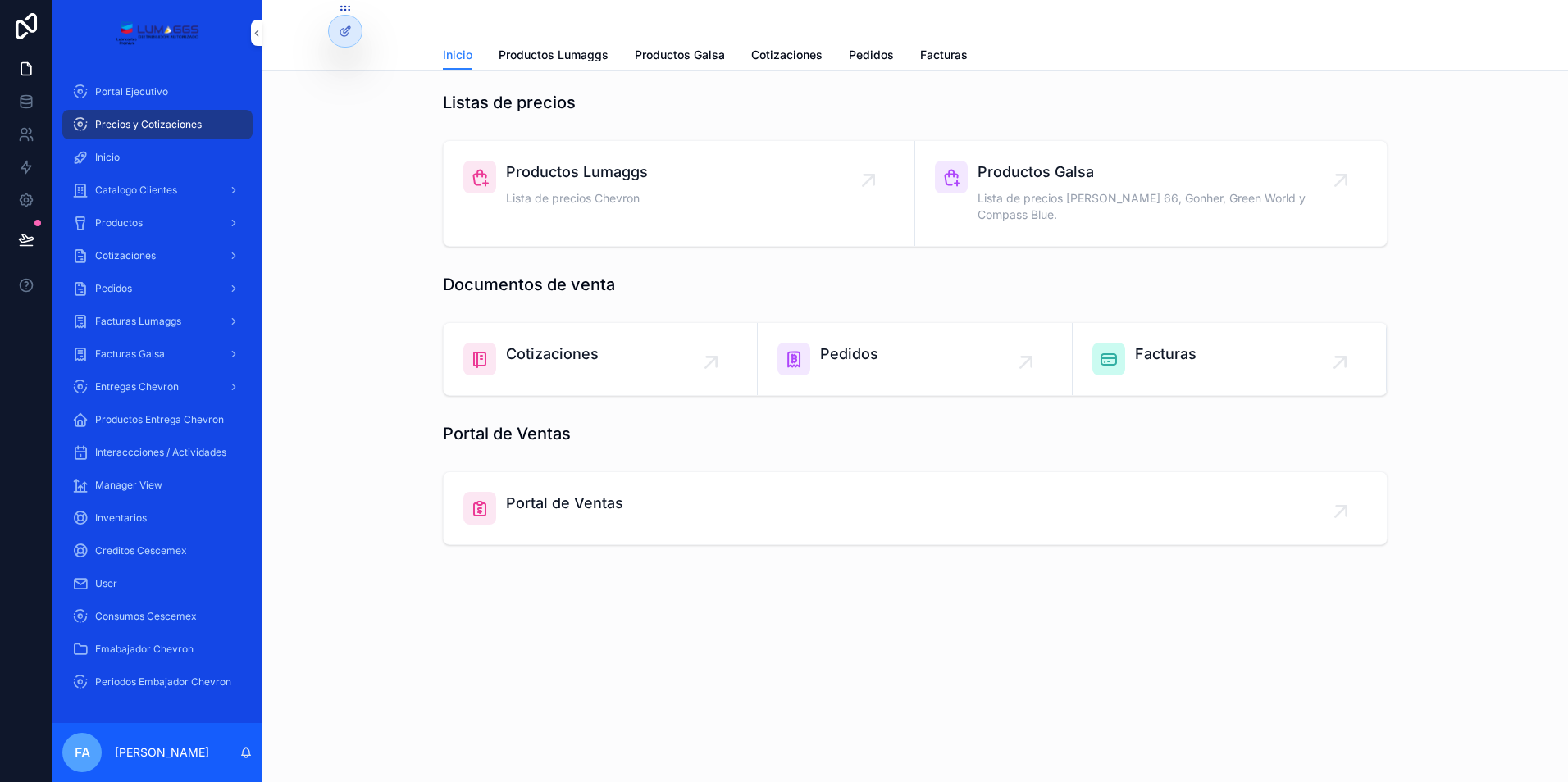
click at [124, 155] on div "Inicio" at bounding box center [157, 157] width 170 height 26
click at [130, 187] on span "Catalogo Clientes" at bounding box center [136, 190] width 82 height 13
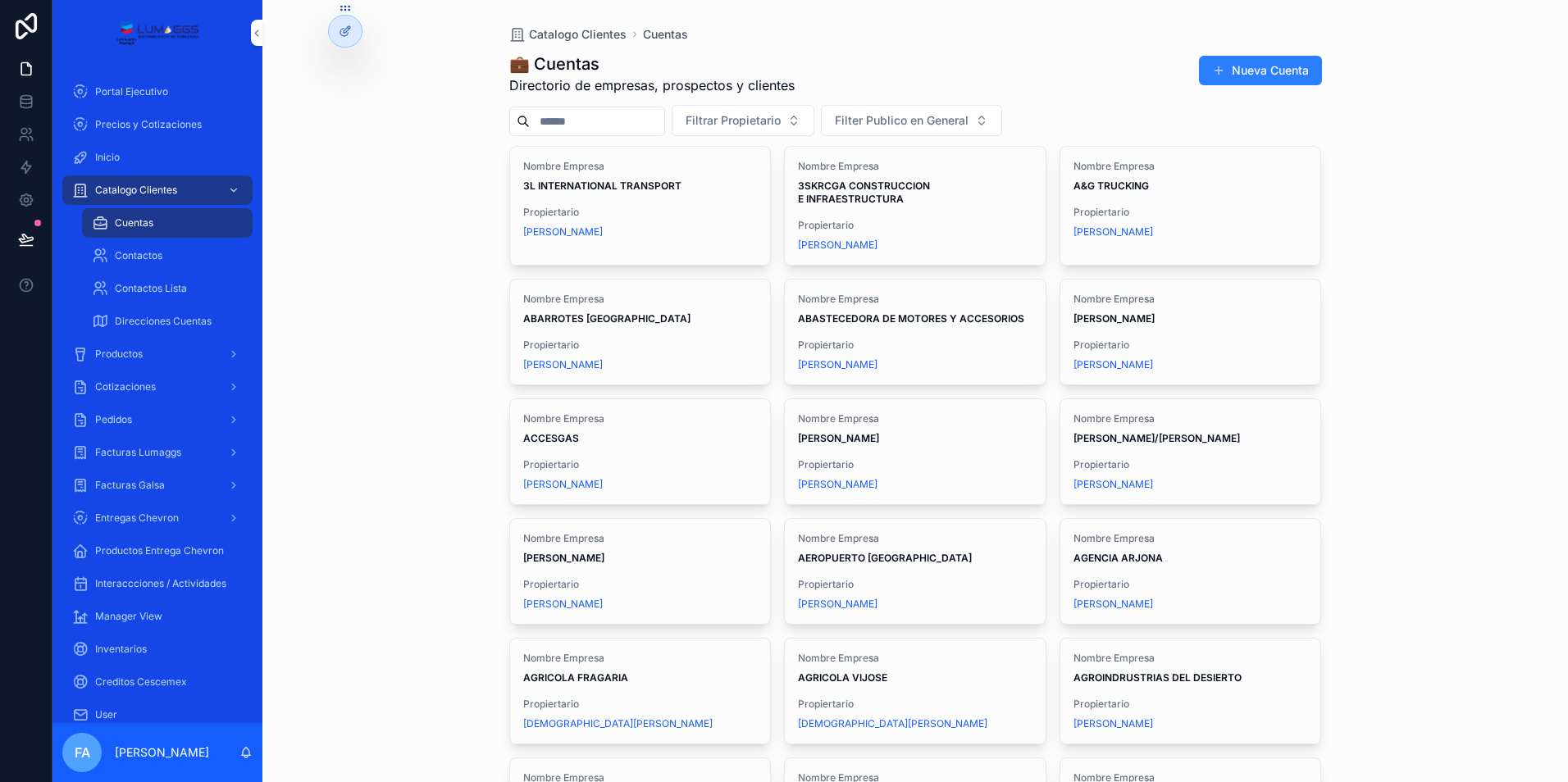
click at [346, 234] on div "Catalogo Clientes Cuentas 💼 Cuentas Directorio de empresas, prospectos y client…" at bounding box center [915, 391] width 1305 height 782
click at [144, 388] on span "Cotizaciones" at bounding box center [125, 387] width 61 height 13
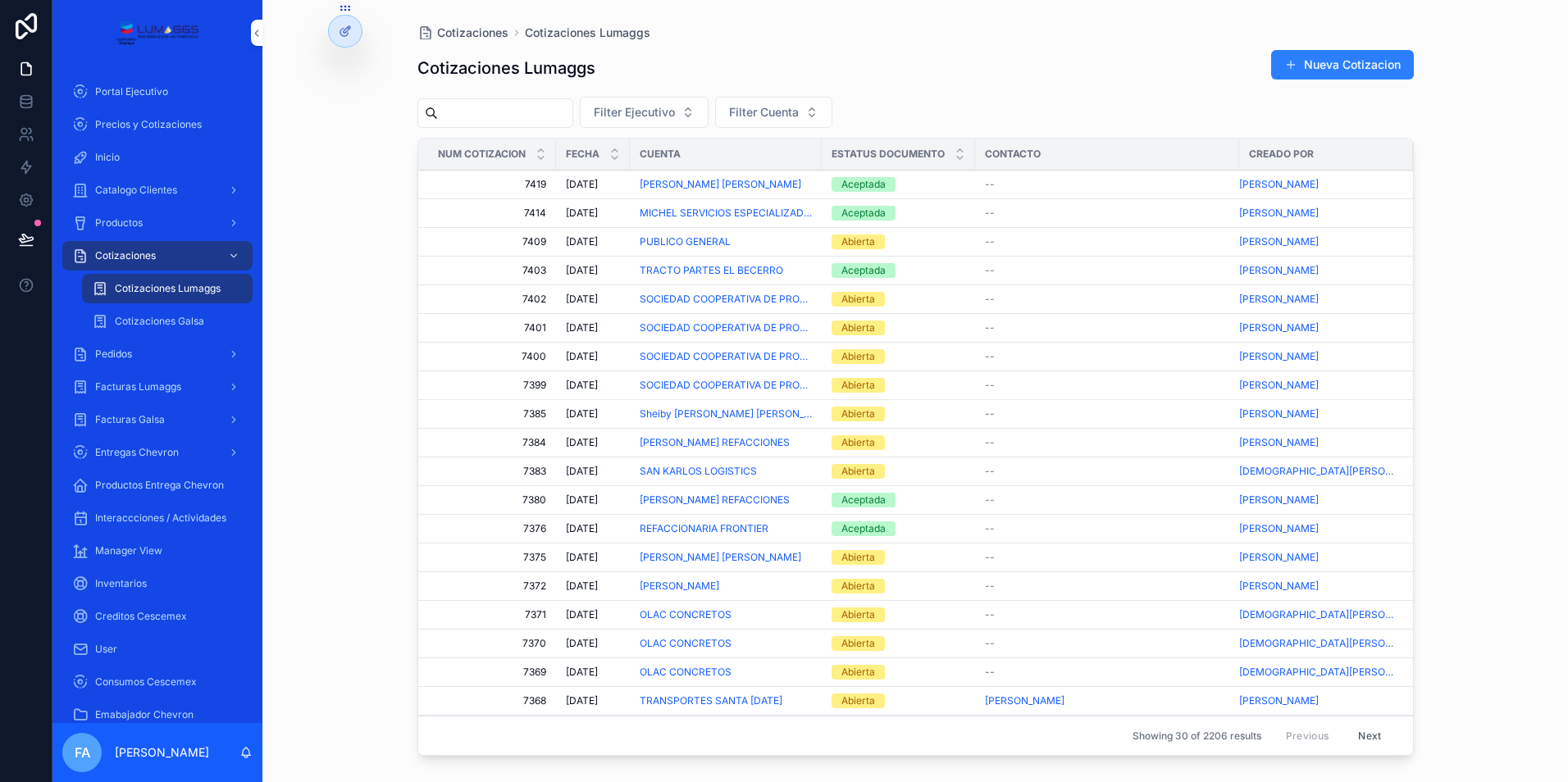
click at [138, 352] on div "Pedidos" at bounding box center [157, 354] width 170 height 26
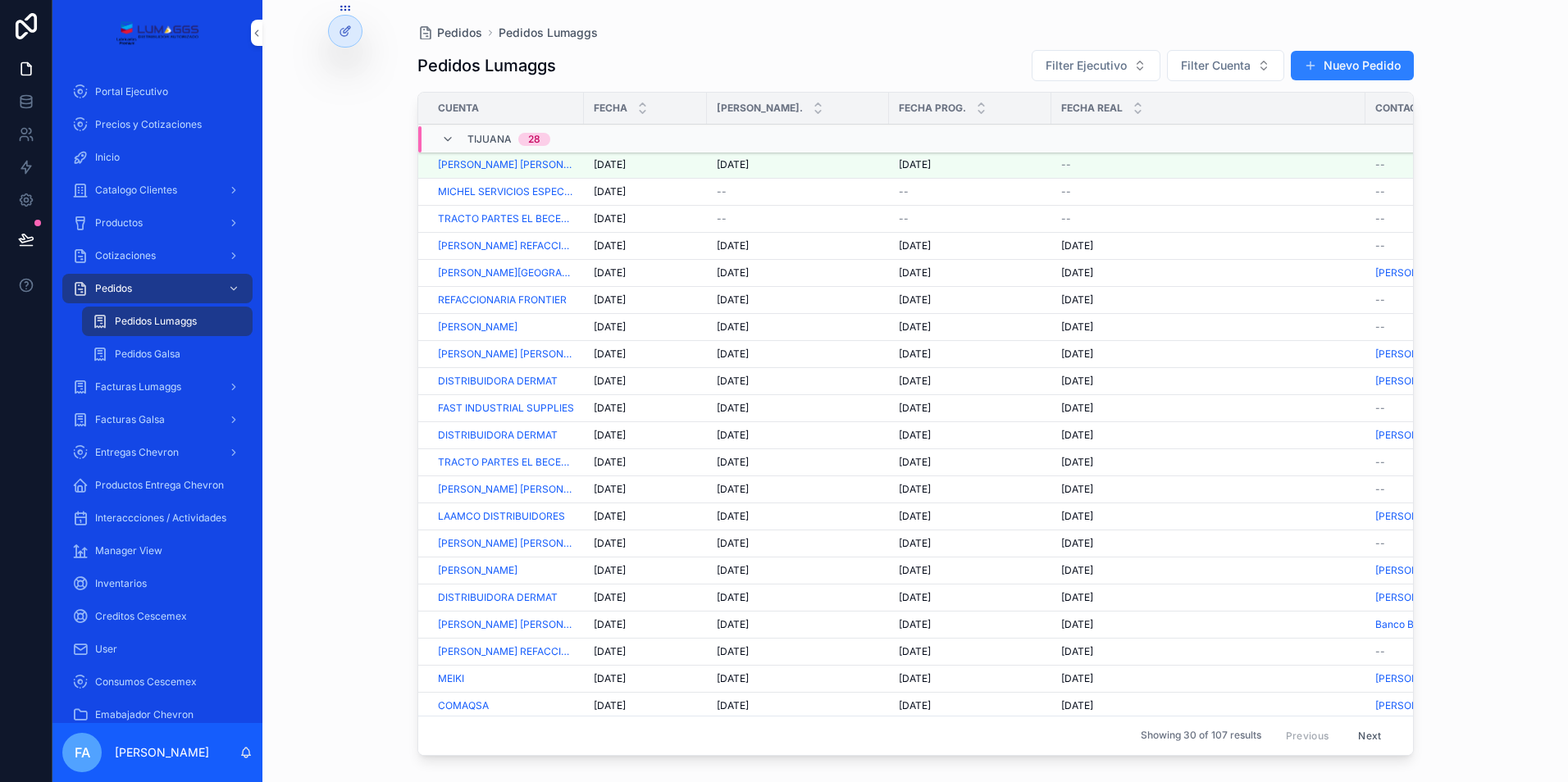
click at [610, 217] on span "[DATE]" at bounding box center [609, 219] width 32 height 13
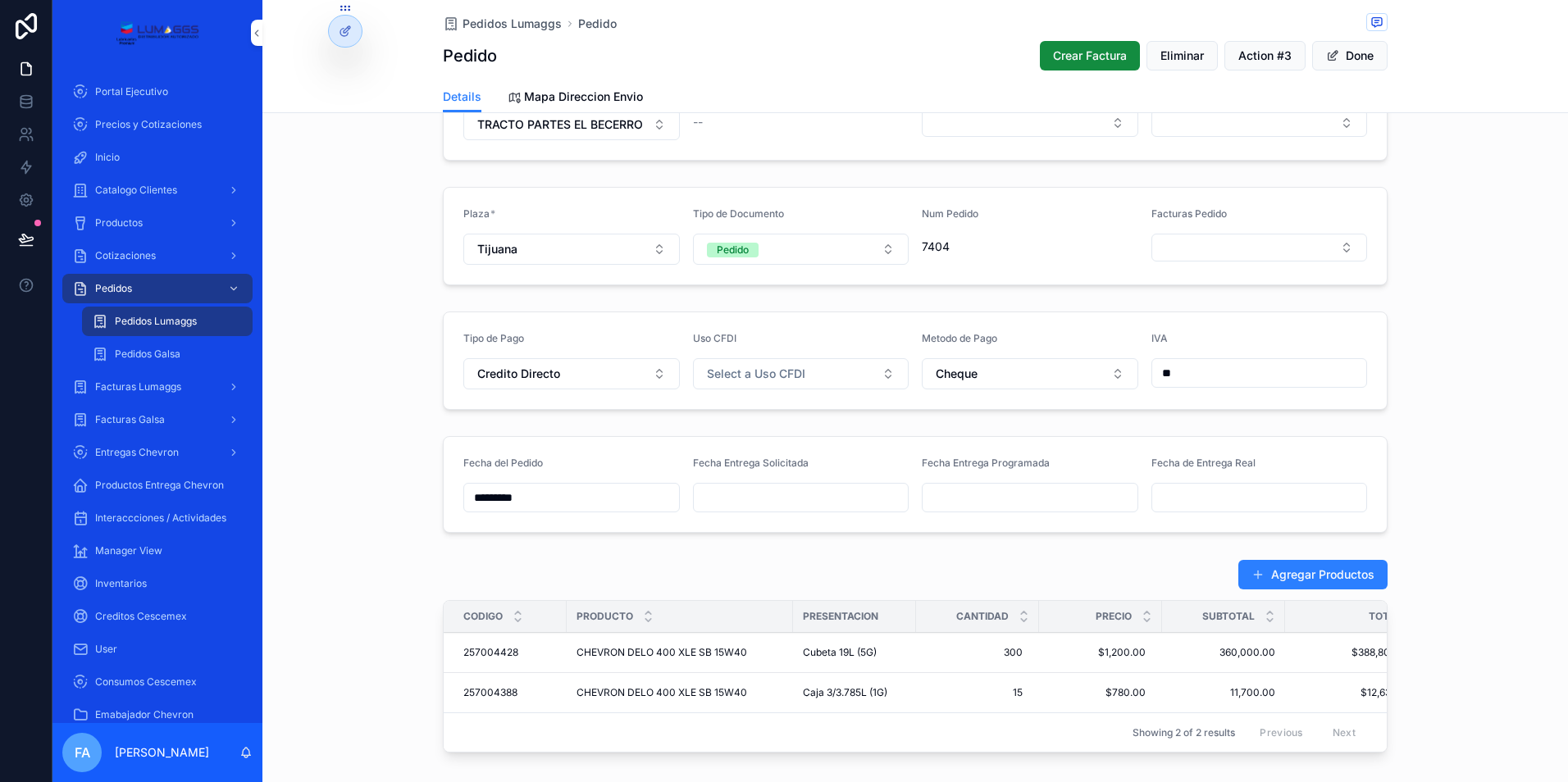
scroll to position [328, 0]
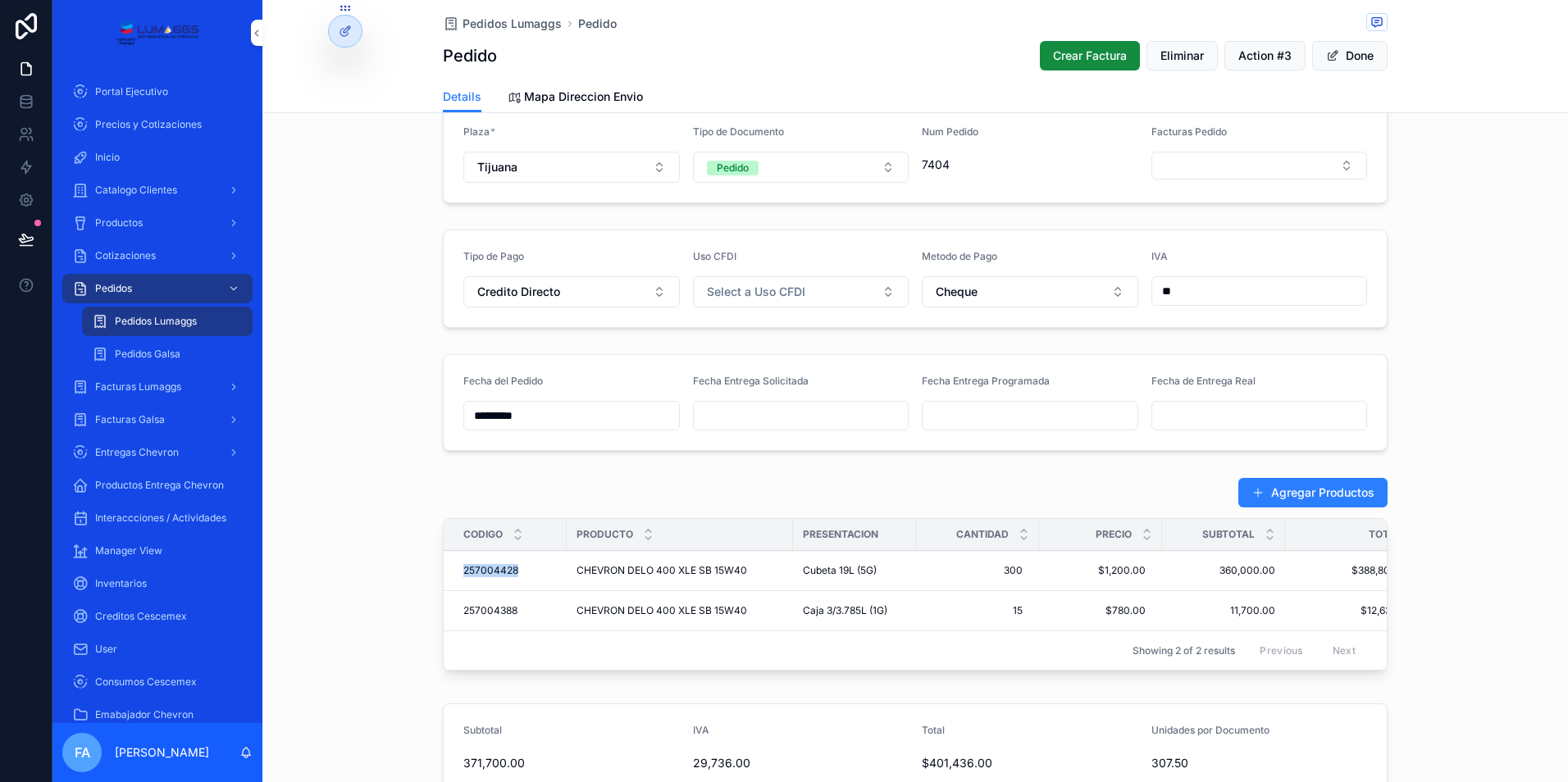
drag, startPoint x: 450, startPoint y: 566, endPoint x: 515, endPoint y: 569, distance: 65.1
click at [515, 569] on td "257004428 257004428" at bounding box center [505, 570] width 123 height 40
copy span "257004428"
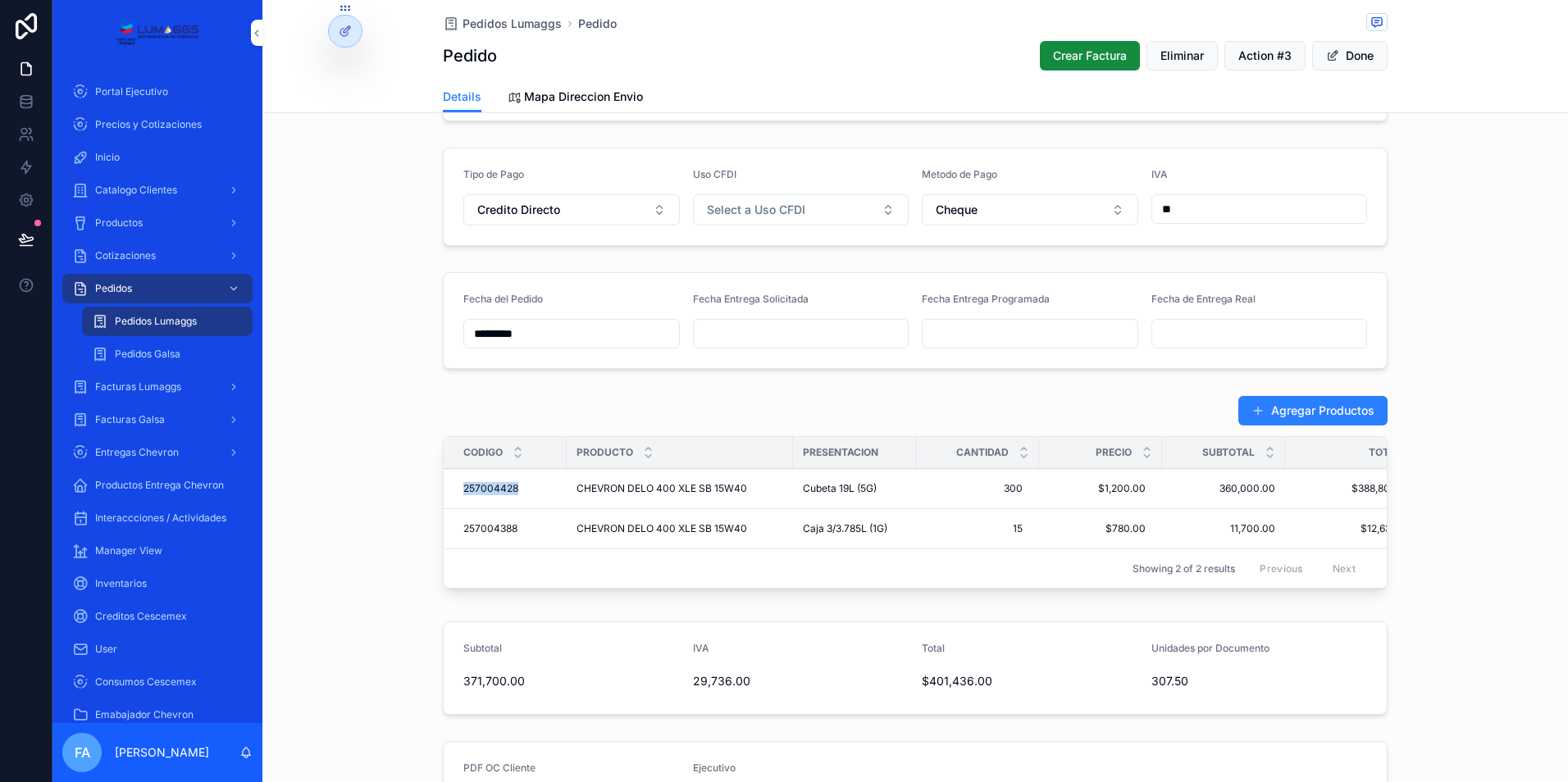
click at [152, 156] on div "Inicio" at bounding box center [157, 157] width 170 height 26
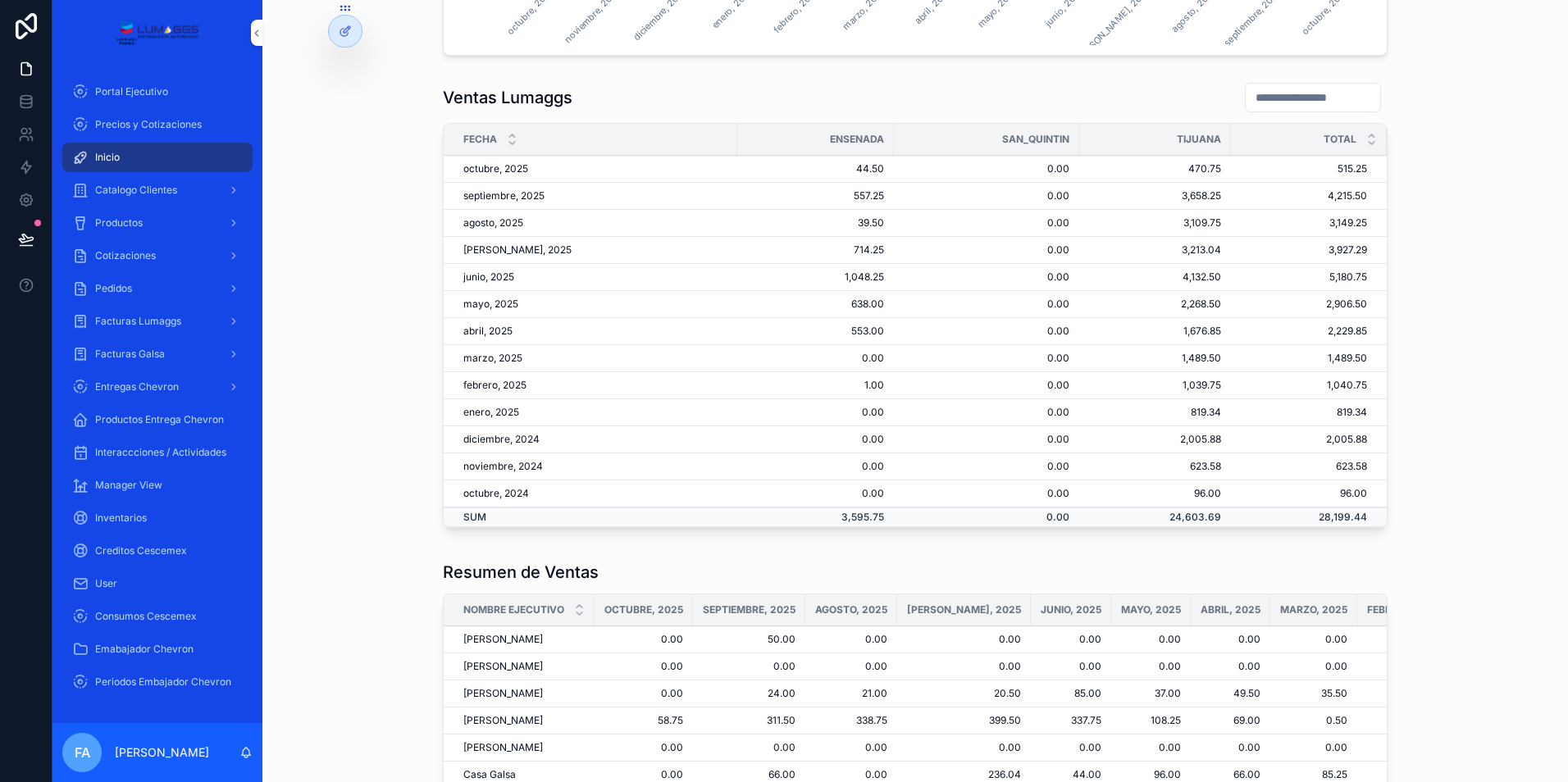
click at [189, 185] on div "Catalogo Clientes" at bounding box center [157, 190] width 170 height 26
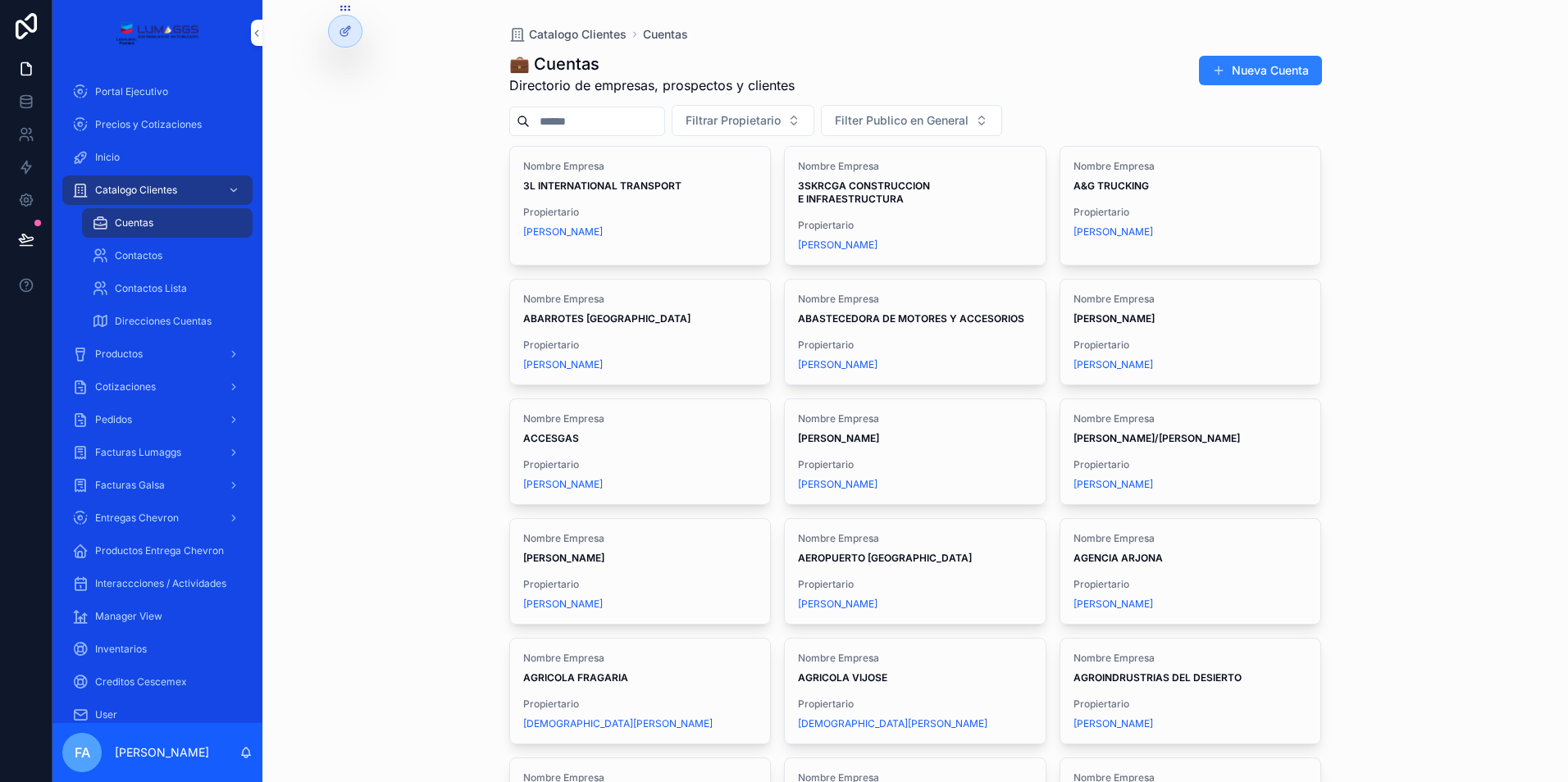
click at [581, 117] on input "scrollable content" at bounding box center [596, 121] width 134 height 23
type input "*"
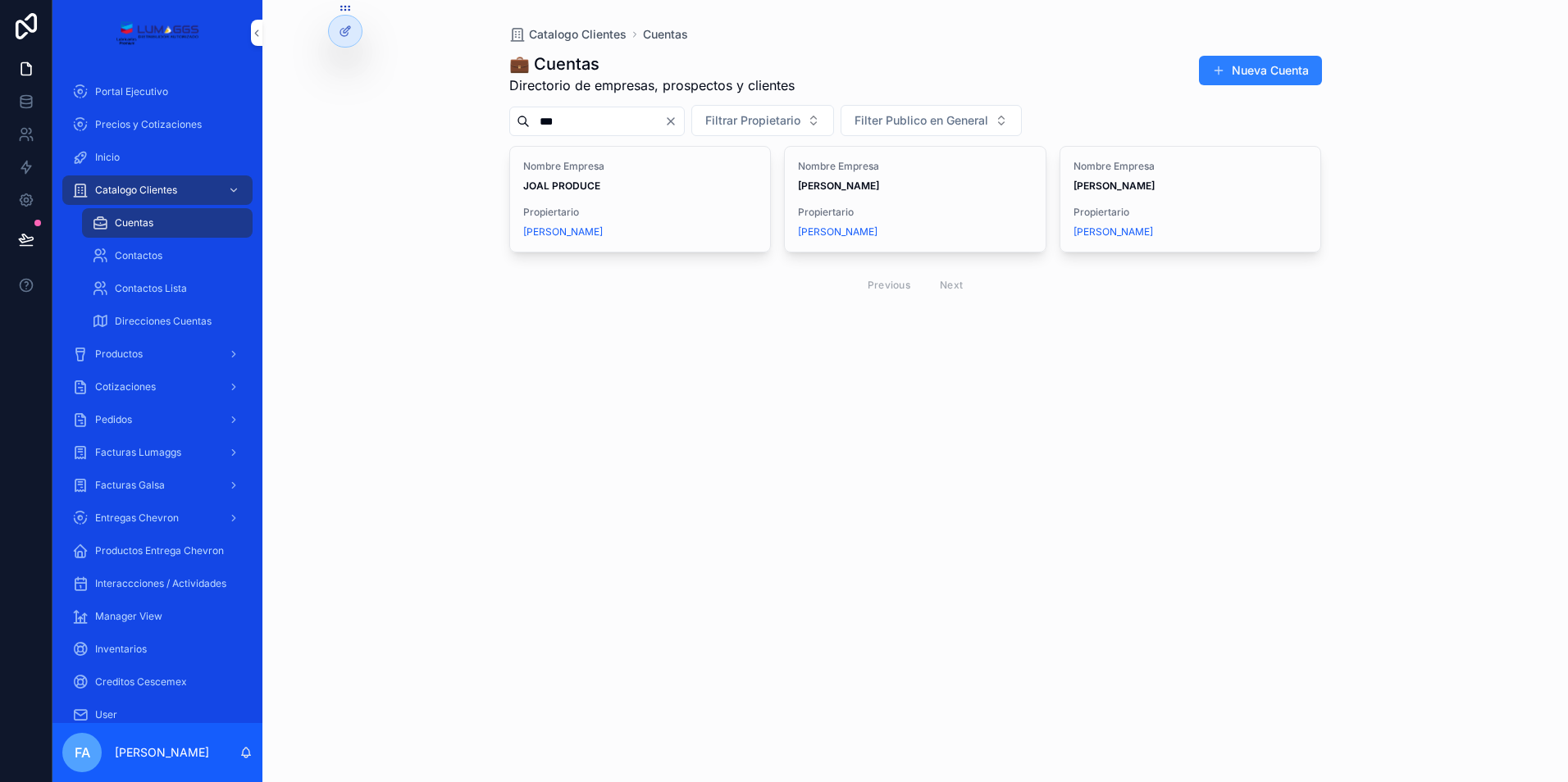
type input "***"
click at [1170, 207] on span "Propiertario" at bounding box center [1190, 212] width 235 height 13
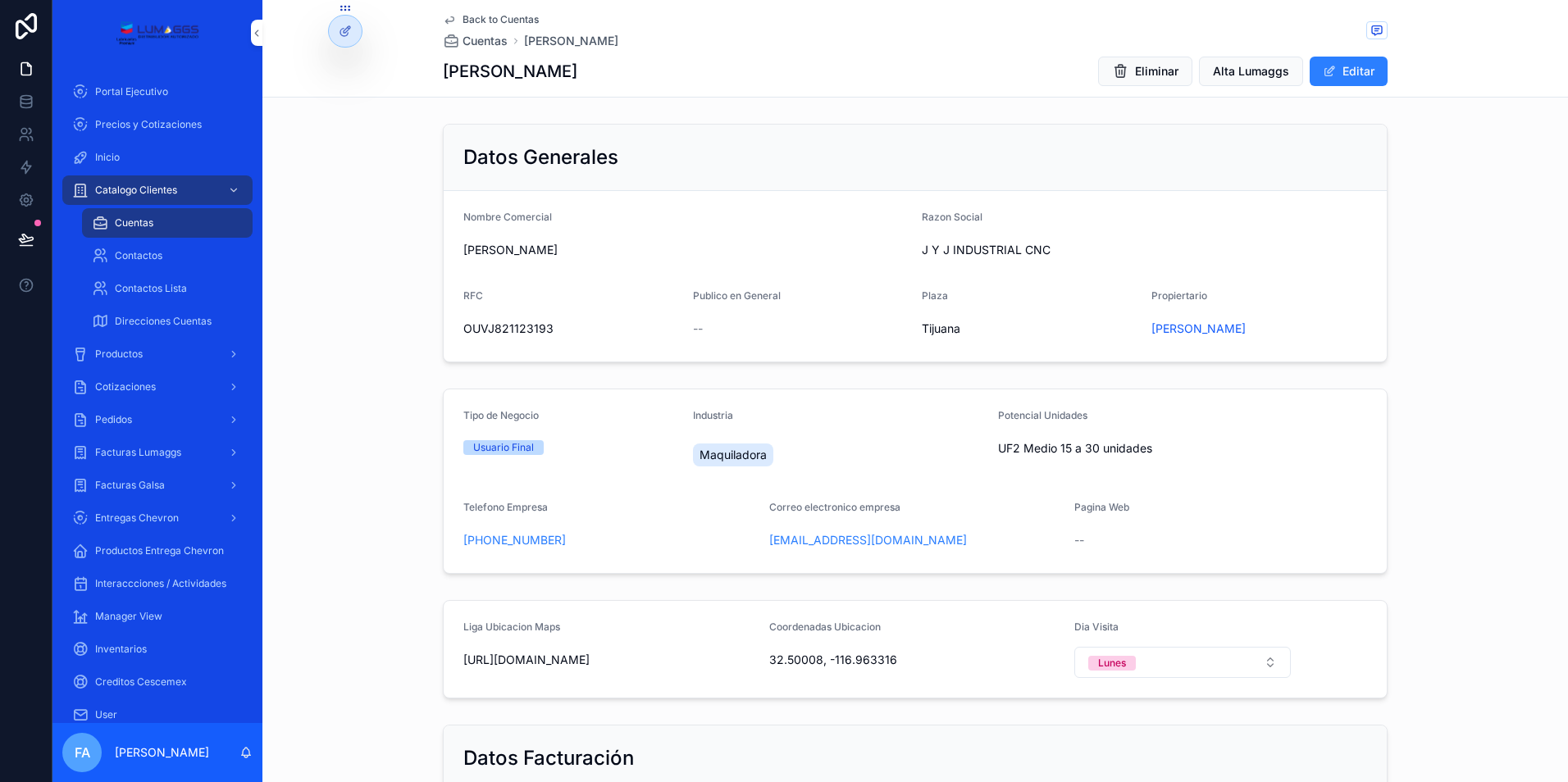
click at [1244, 70] on span "Alta Lumaggs" at bounding box center [1251, 72] width 77 height 16
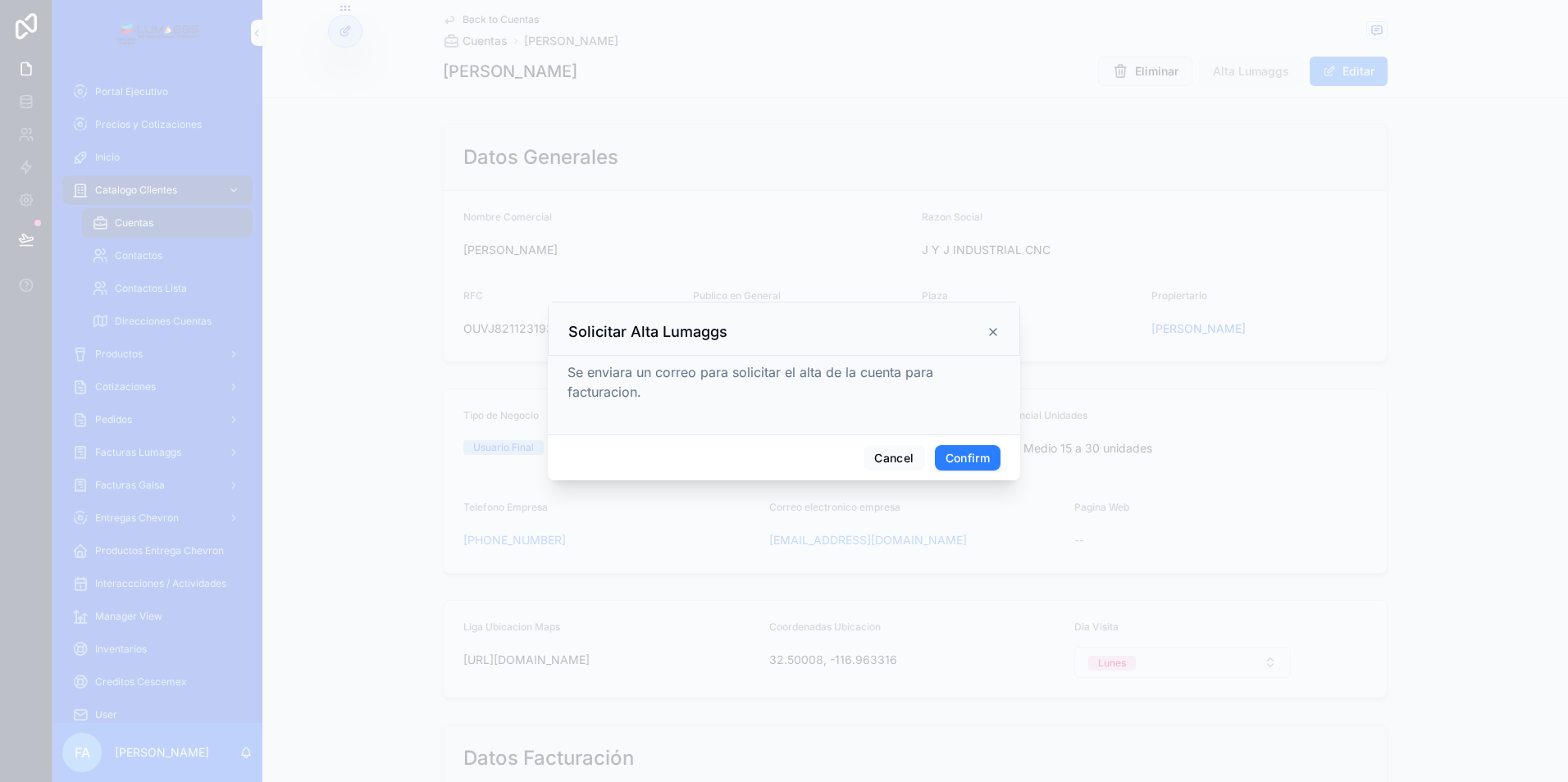
click at [981, 449] on button "Confirm" at bounding box center [968, 458] width 66 height 26
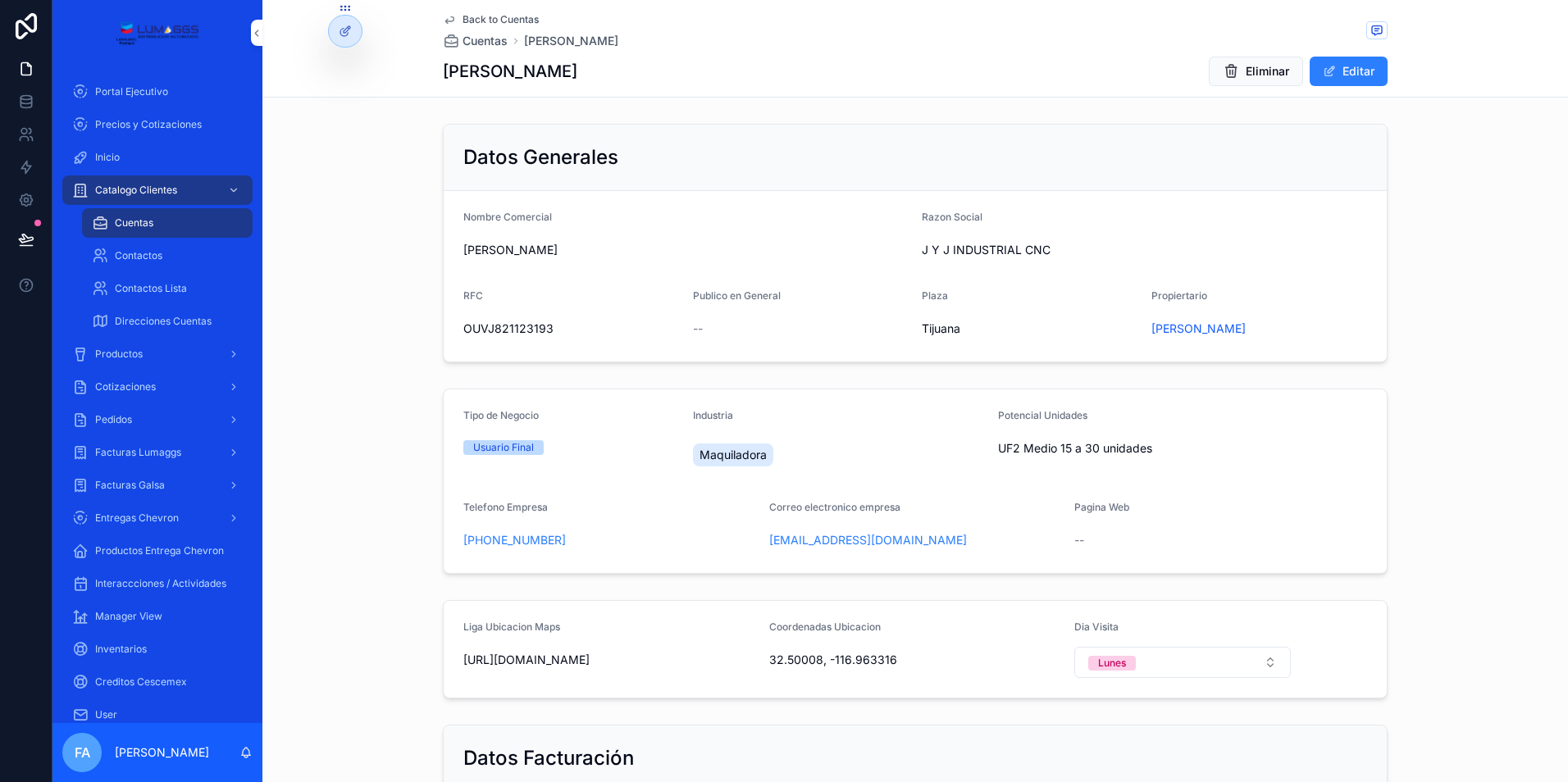
drag, startPoint x: 142, startPoint y: 415, endPoint x: 270, endPoint y: 445, distance: 131.5
click at [142, 415] on div "Pedidos" at bounding box center [157, 420] width 170 height 26
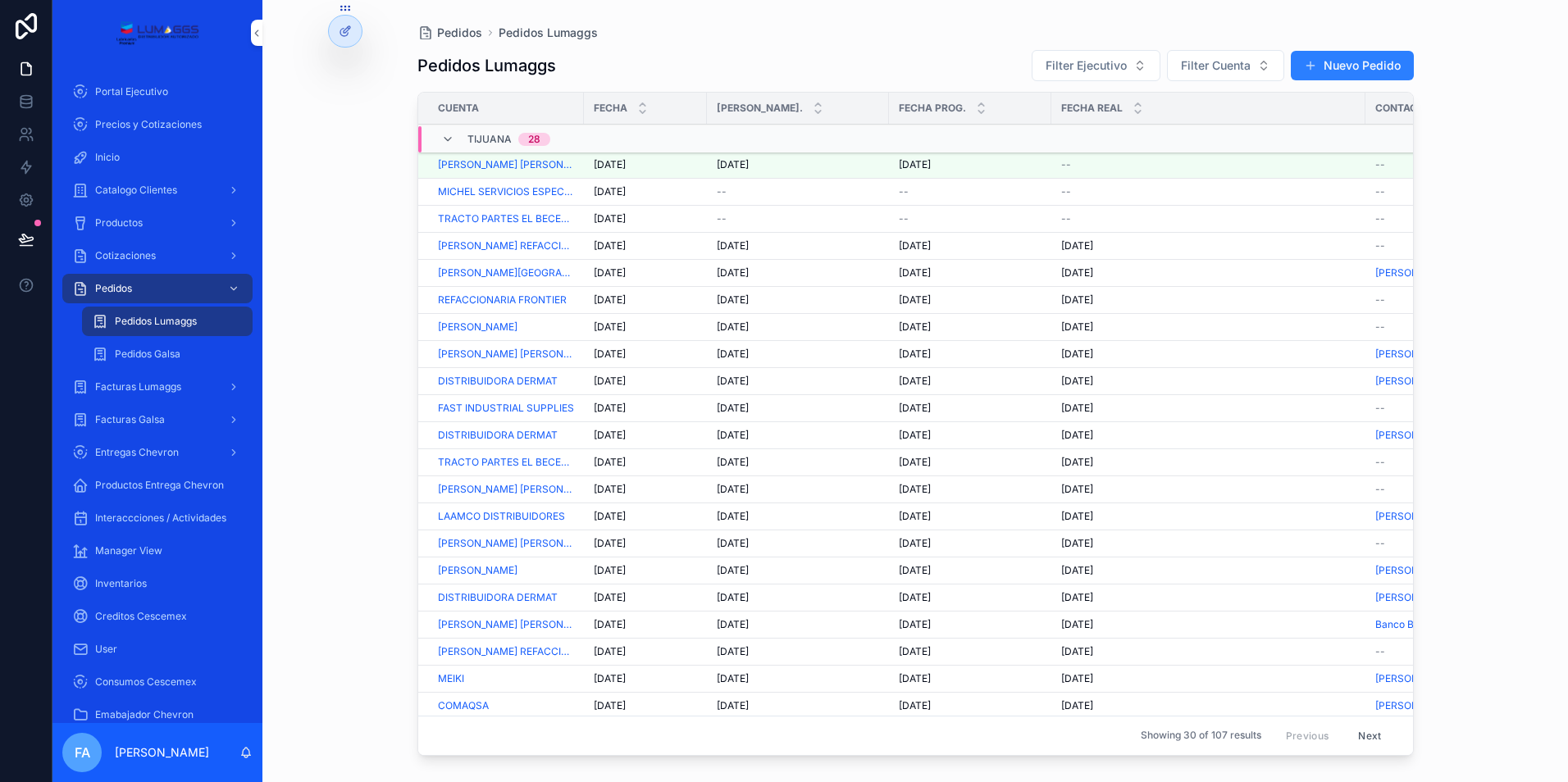
click at [612, 219] on span "[DATE]" at bounding box center [609, 219] width 32 height 13
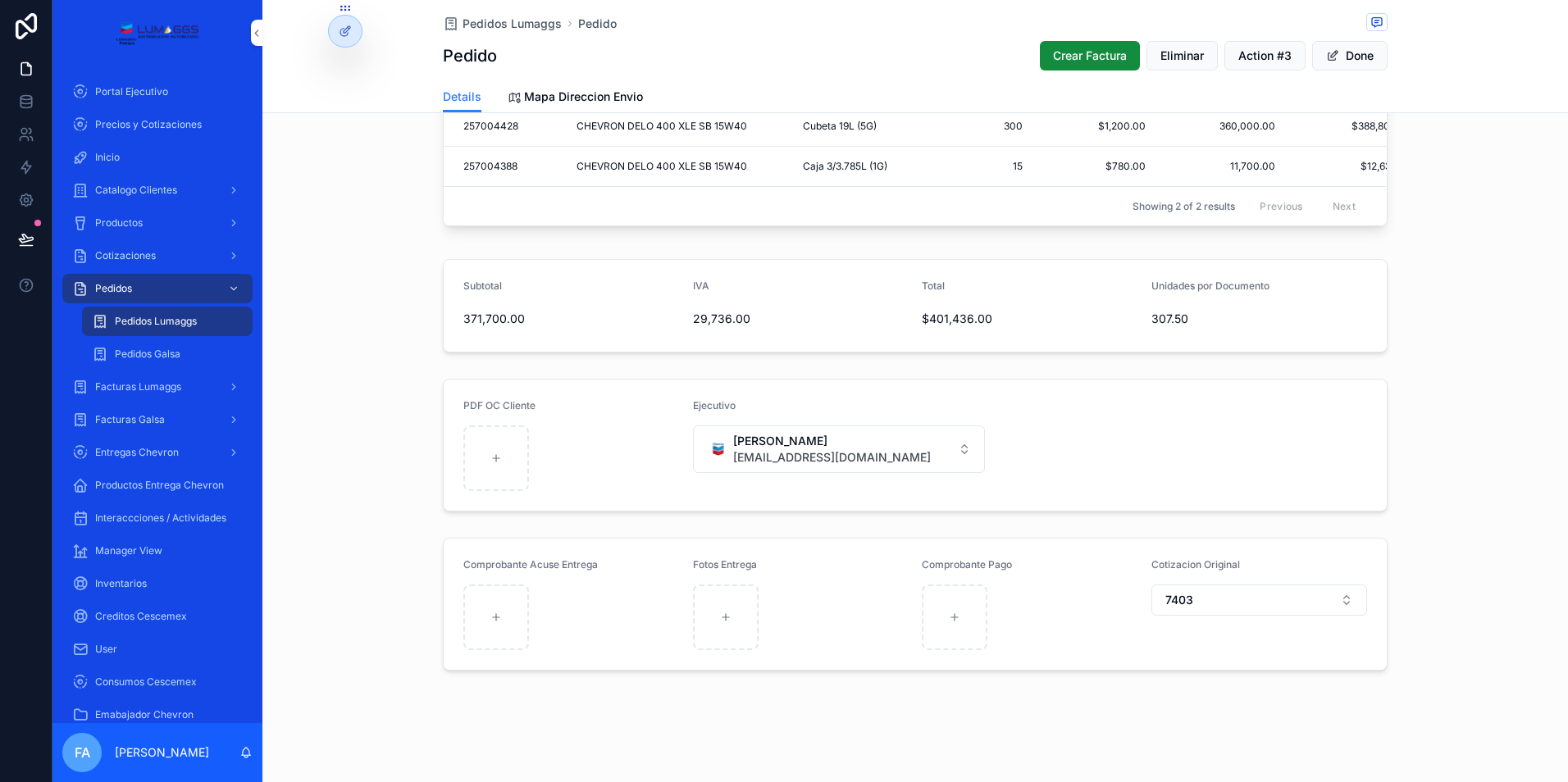
scroll to position [457, 0]
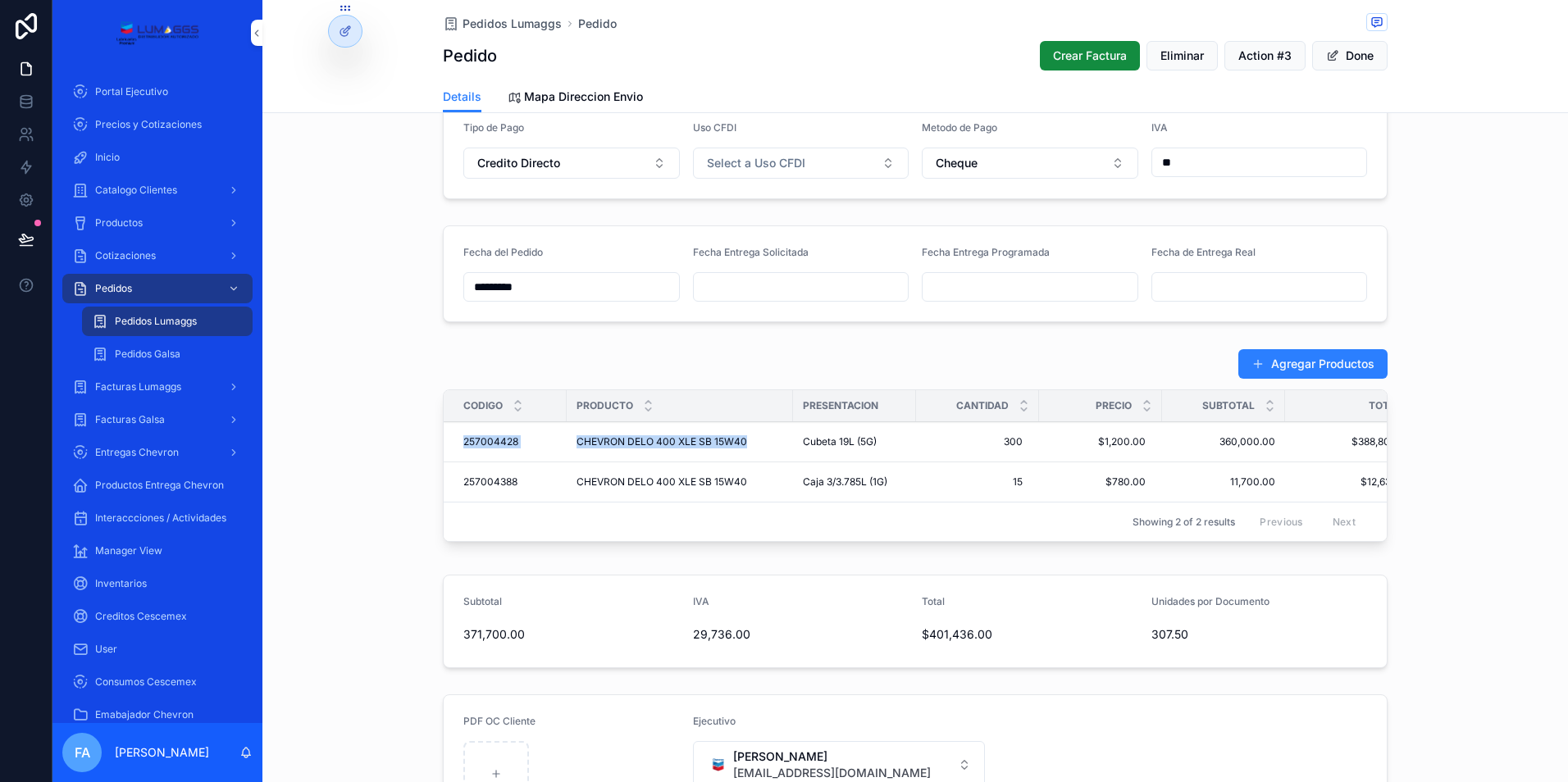
drag, startPoint x: 448, startPoint y: 442, endPoint x: 751, endPoint y: 454, distance: 303.2
click at [751, 454] on tr "257004428 257004428 CHEVRON DELO 400 XLE SB 15W40 CHEVRON DELO 400 XLE SB 15W40…" at bounding box center [938, 442] width 988 height 40
copy tr "257004428 257004428 CHEVRON DELO 400 XLE SB 15W40"
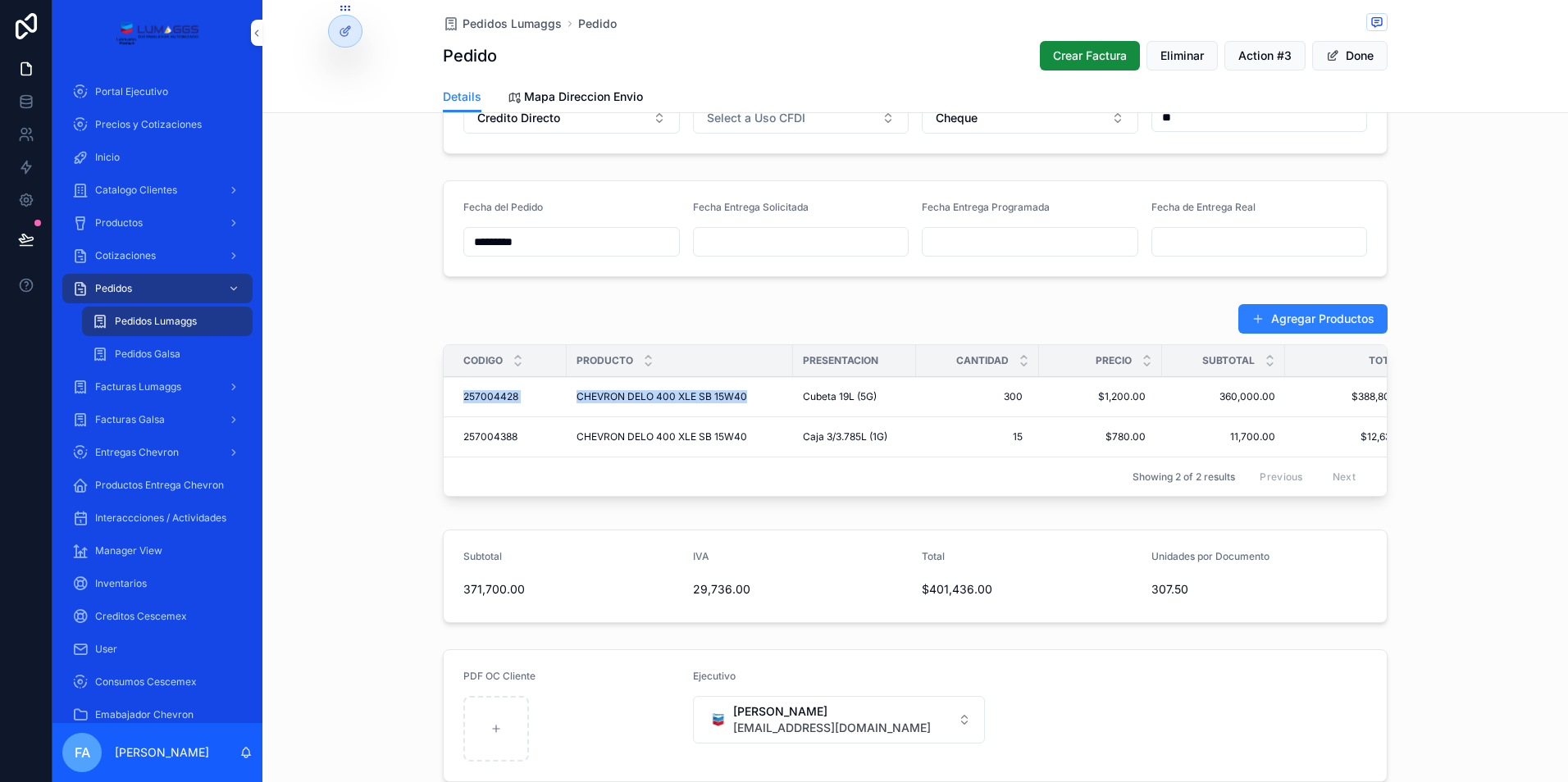
scroll to position [538, 0]
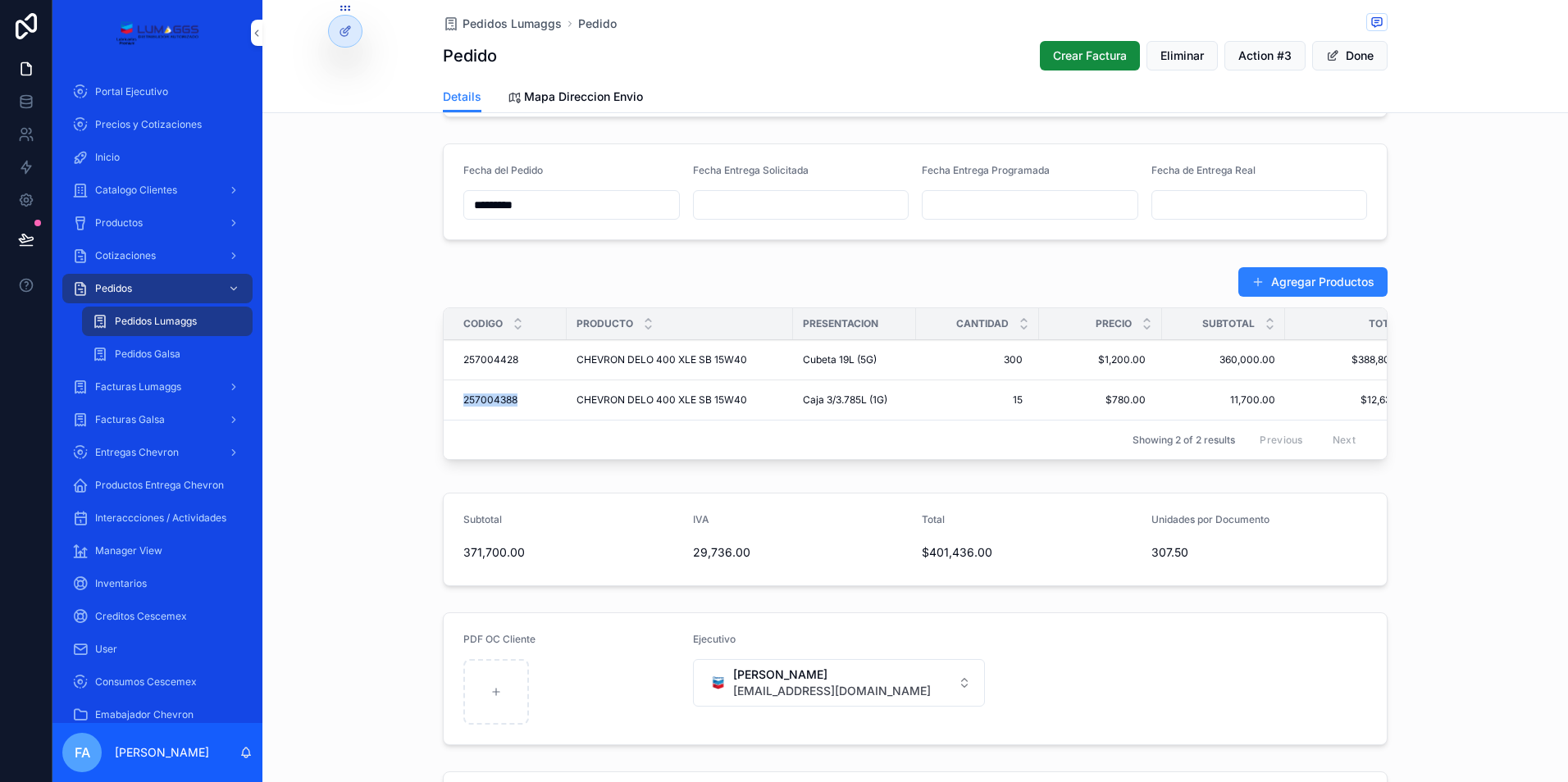
drag, startPoint x: 516, startPoint y: 409, endPoint x: 456, endPoint y: 412, distance: 60.1
click at [456, 412] on td "257004388 257004388" at bounding box center [505, 400] width 123 height 40
copy span "257004388"
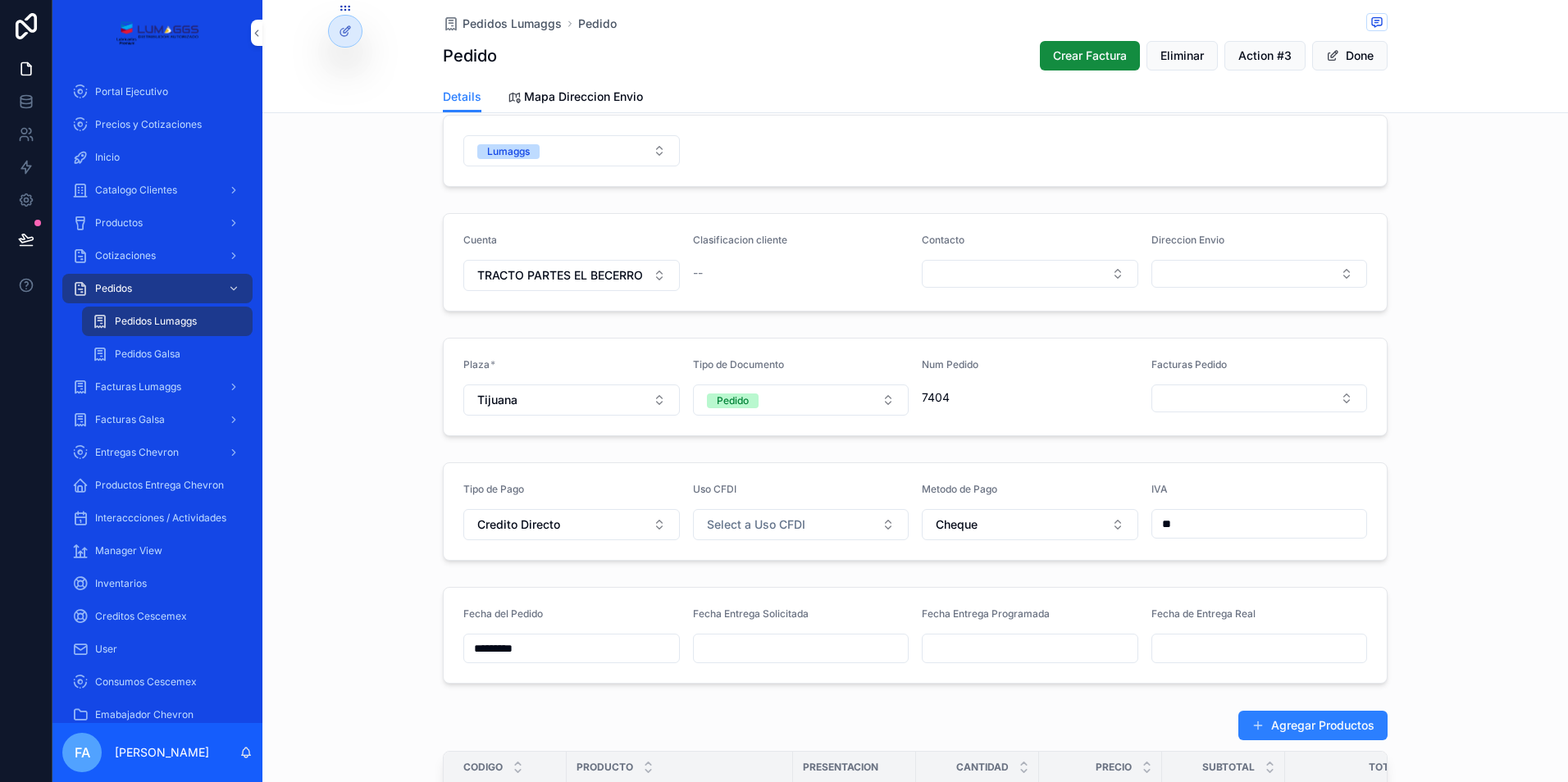
scroll to position [0, 0]
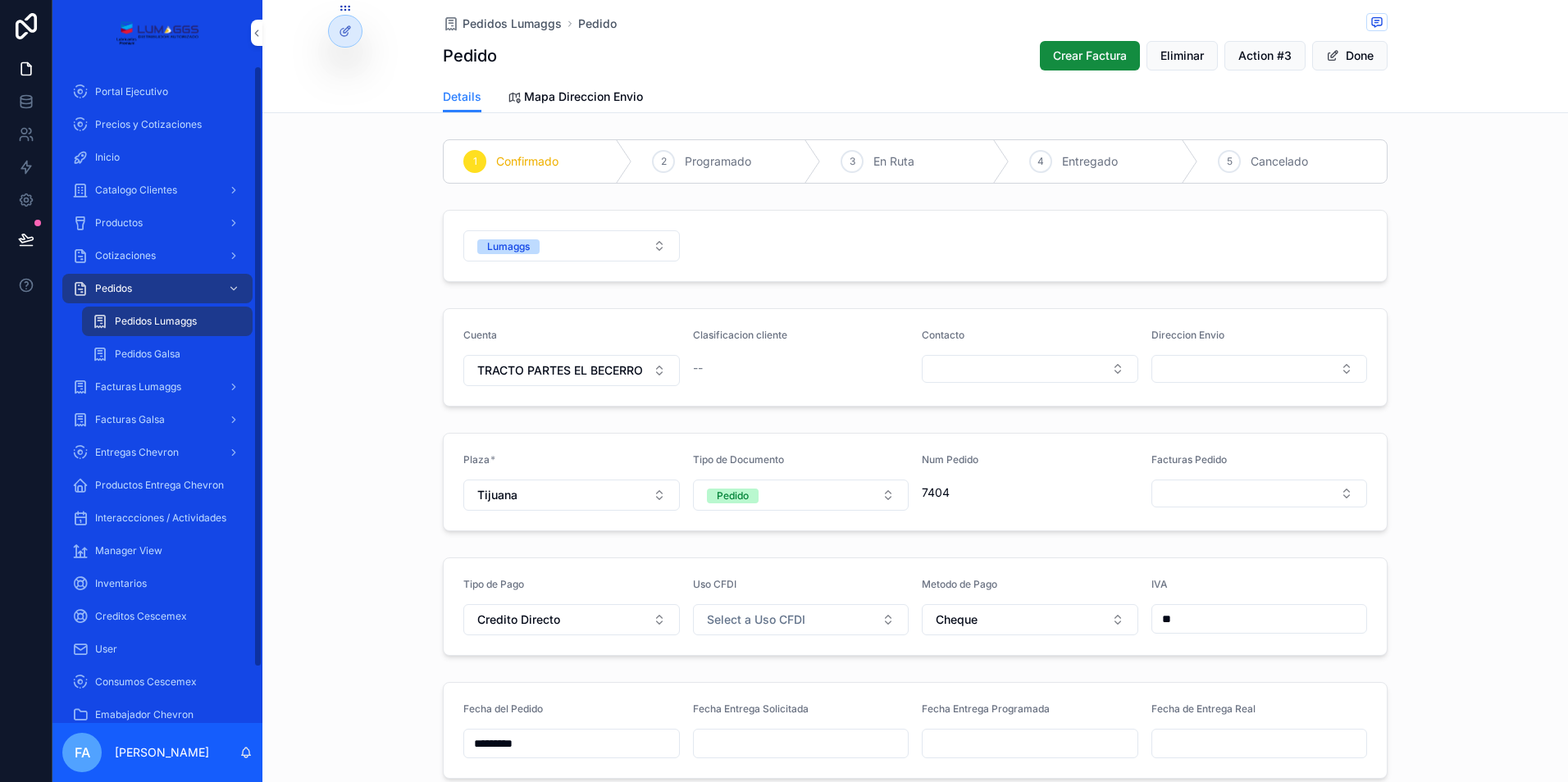
click at [176, 314] on span "Pedidos Lumaggs" at bounding box center [156, 321] width 82 height 13
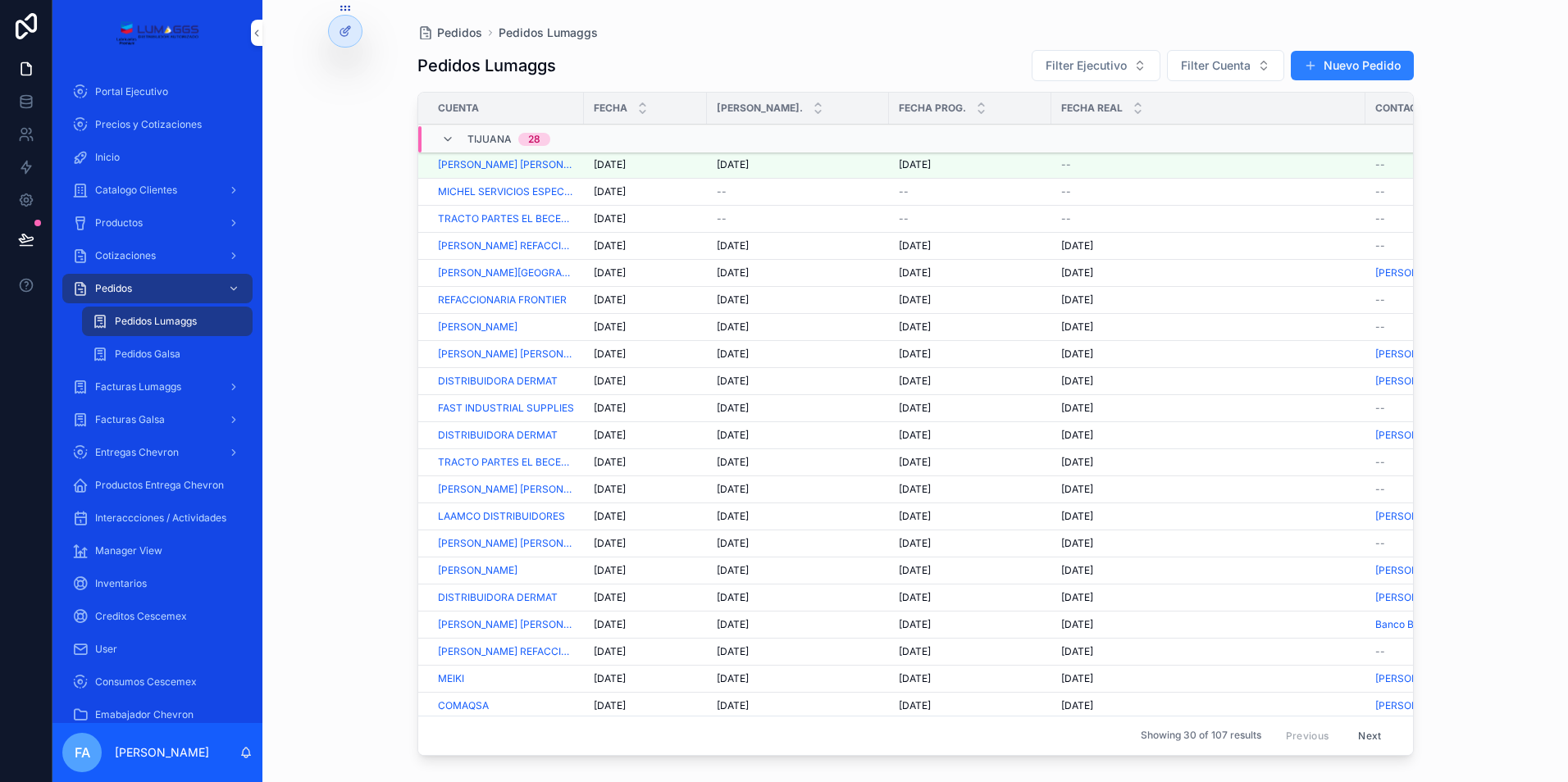
click at [607, 215] on span "[DATE]" at bounding box center [609, 219] width 32 height 13
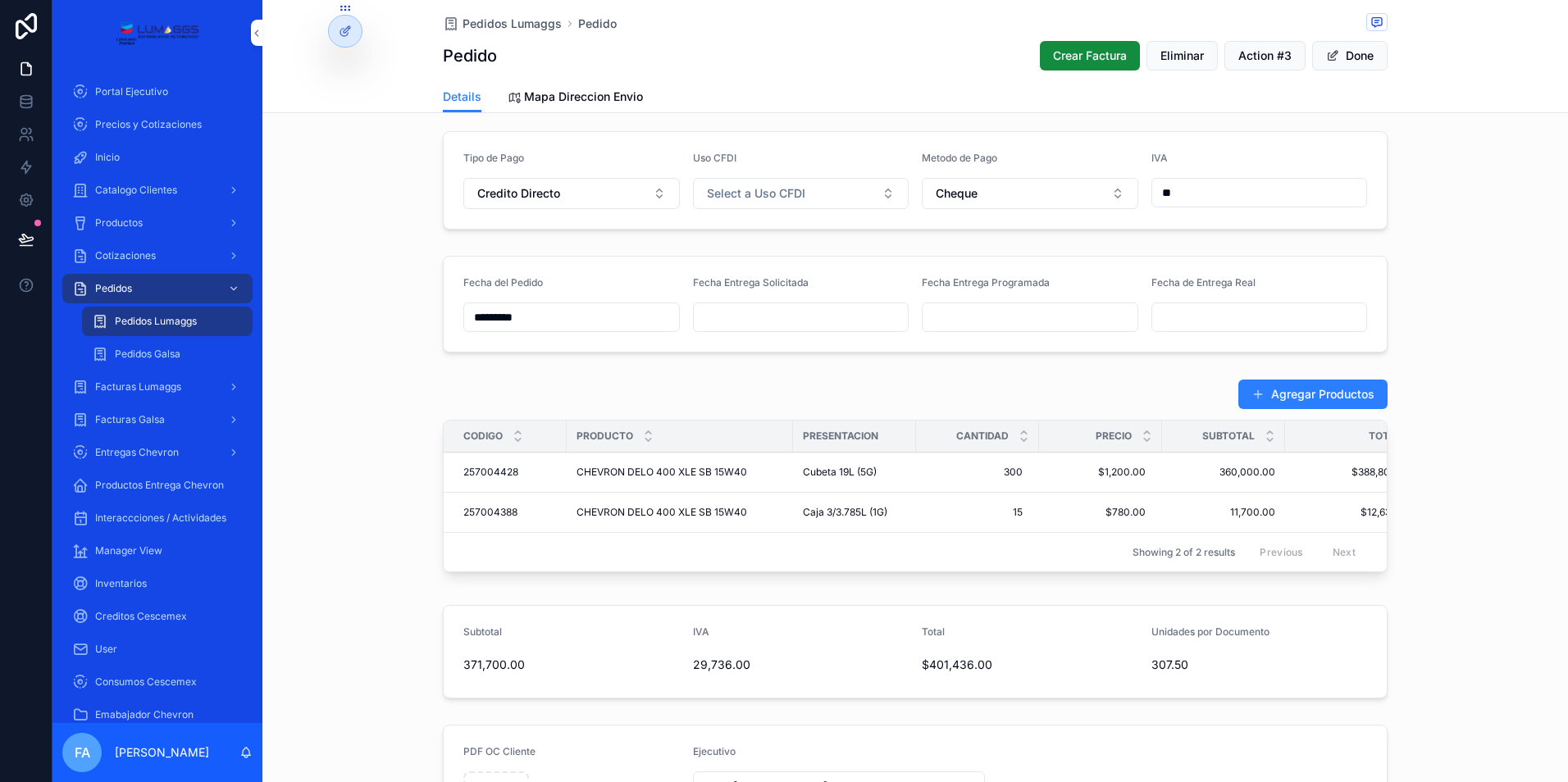
scroll to position [328, 0]
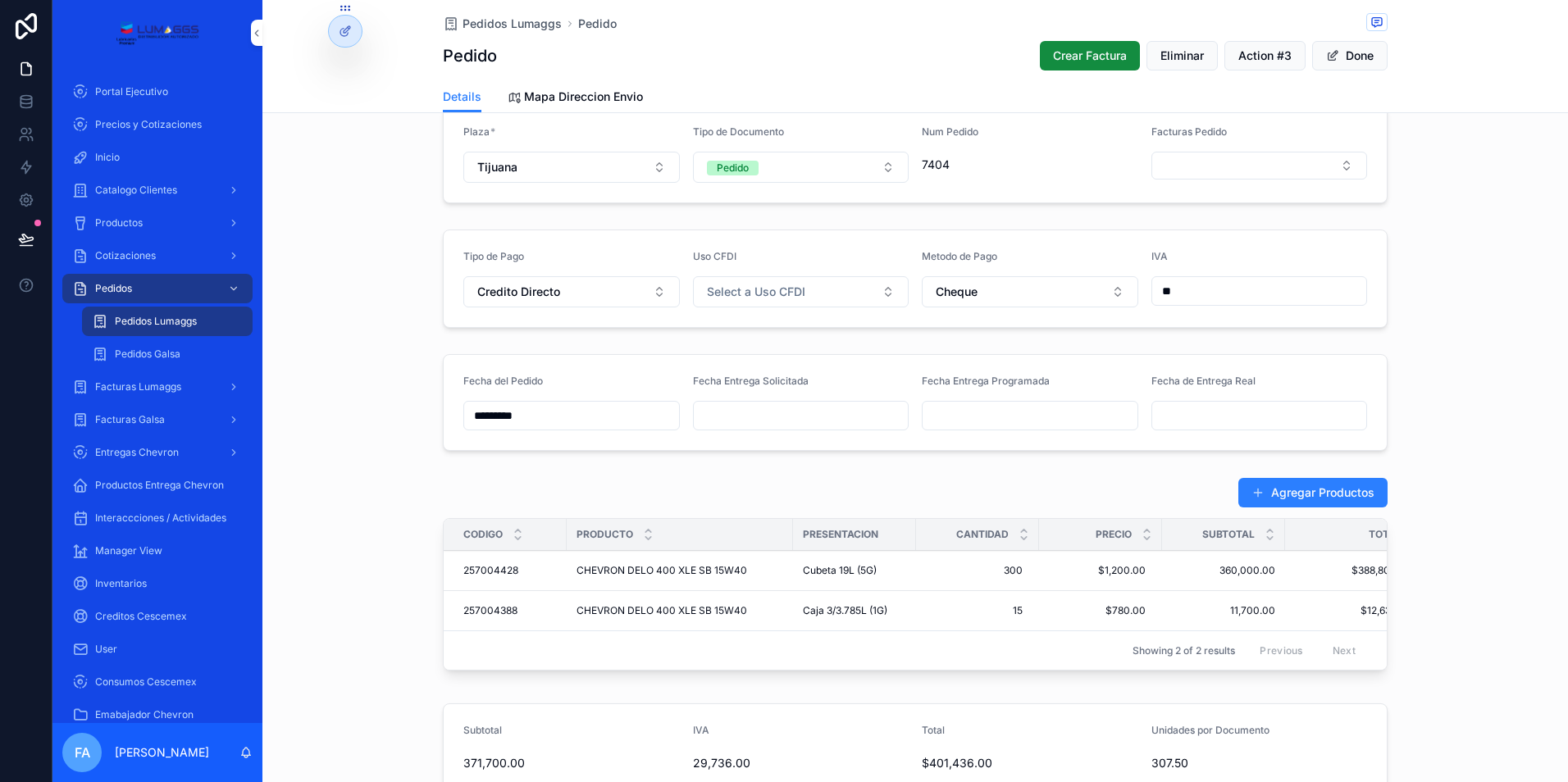
click at [747, 409] on input "scrollable content" at bounding box center [800, 416] width 215 height 23
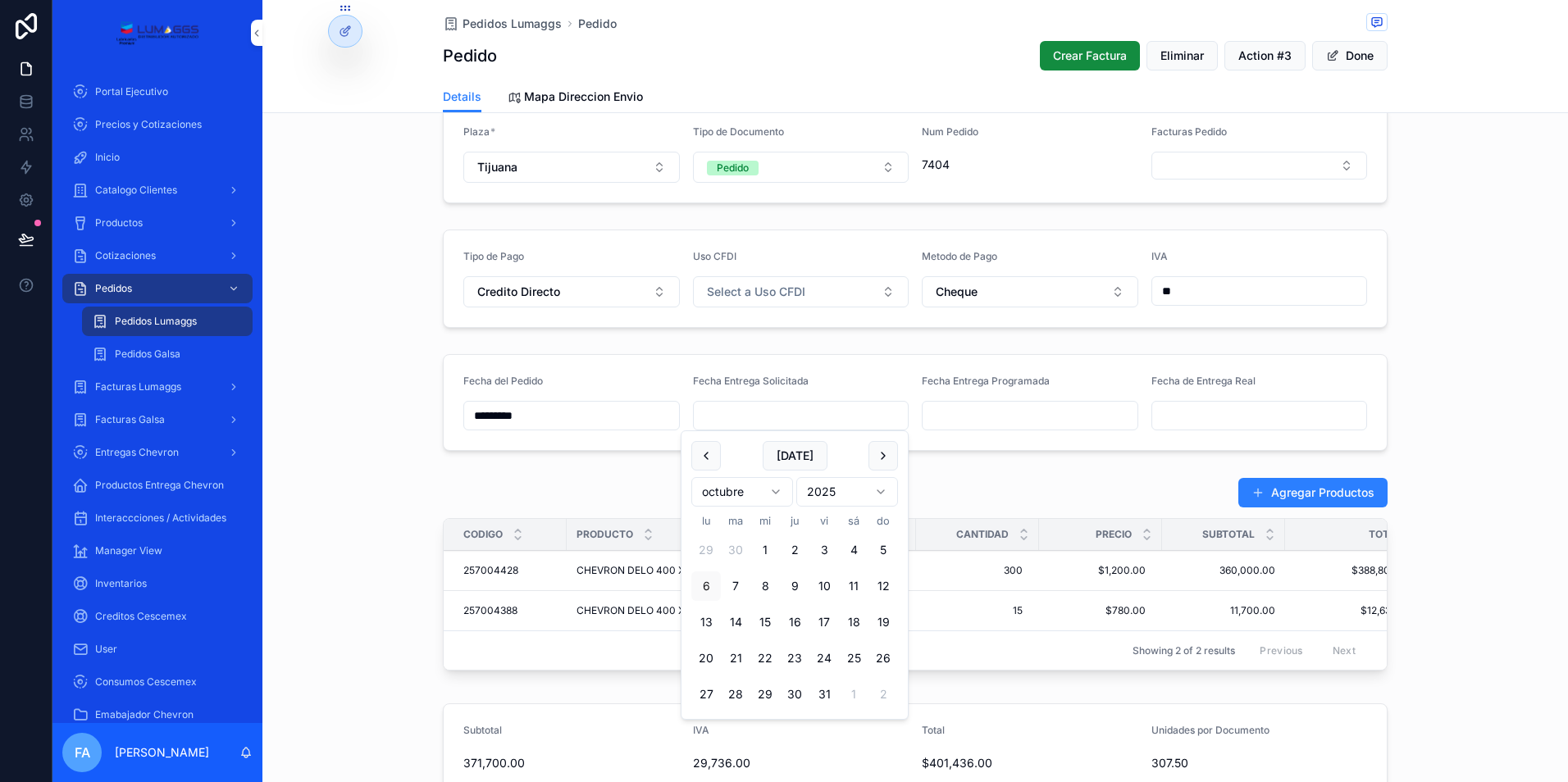
click at [707, 581] on button "6" at bounding box center [706, 586] width 30 height 30
type input "*********"
click at [1010, 418] on input "scrollable content" at bounding box center [1029, 416] width 215 height 23
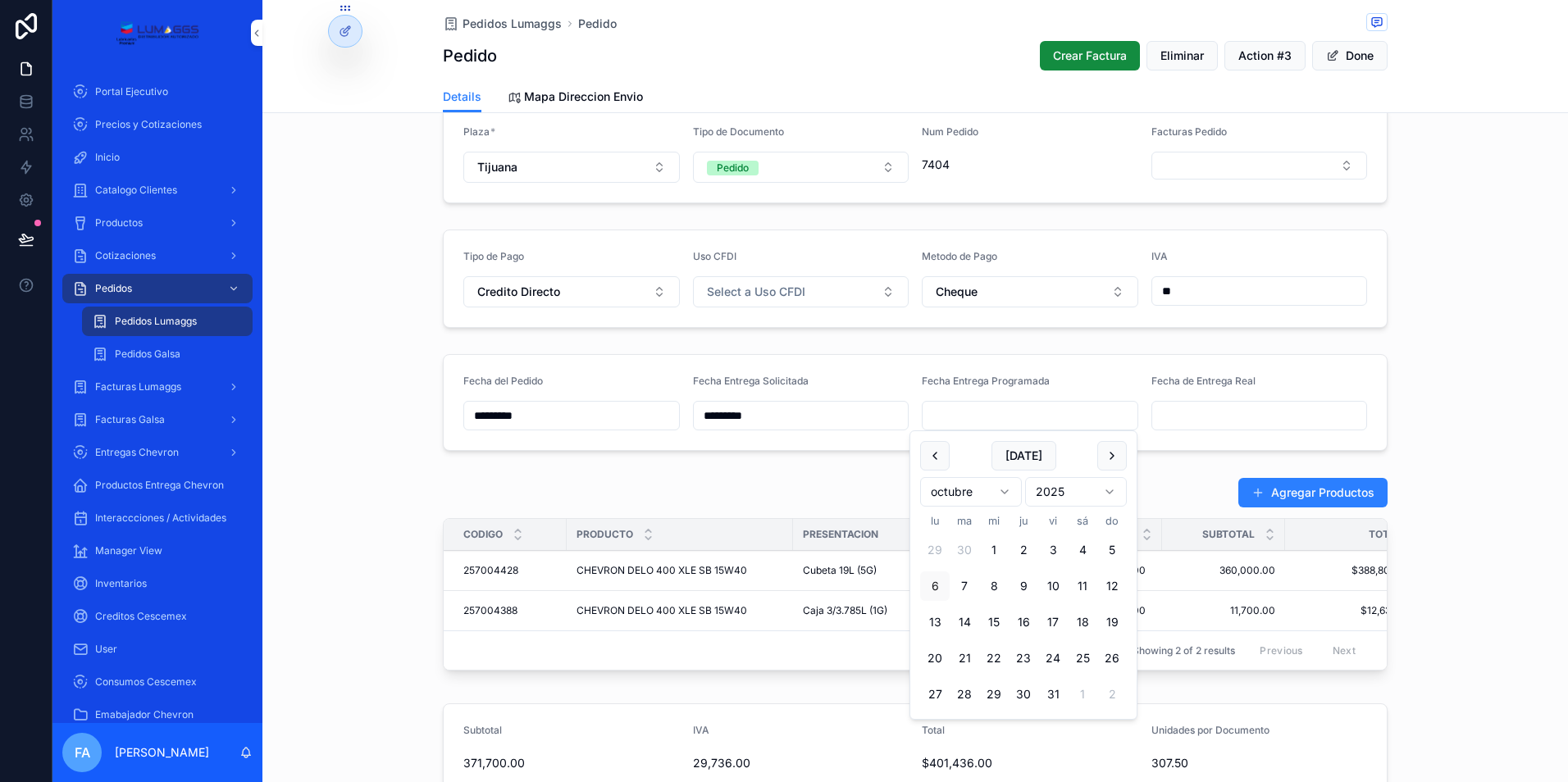
click at [927, 584] on button "6" at bounding box center [935, 586] width 30 height 30
type input "*********"
click at [854, 482] on div "Agregar Productos" at bounding box center [915, 492] width 945 height 31
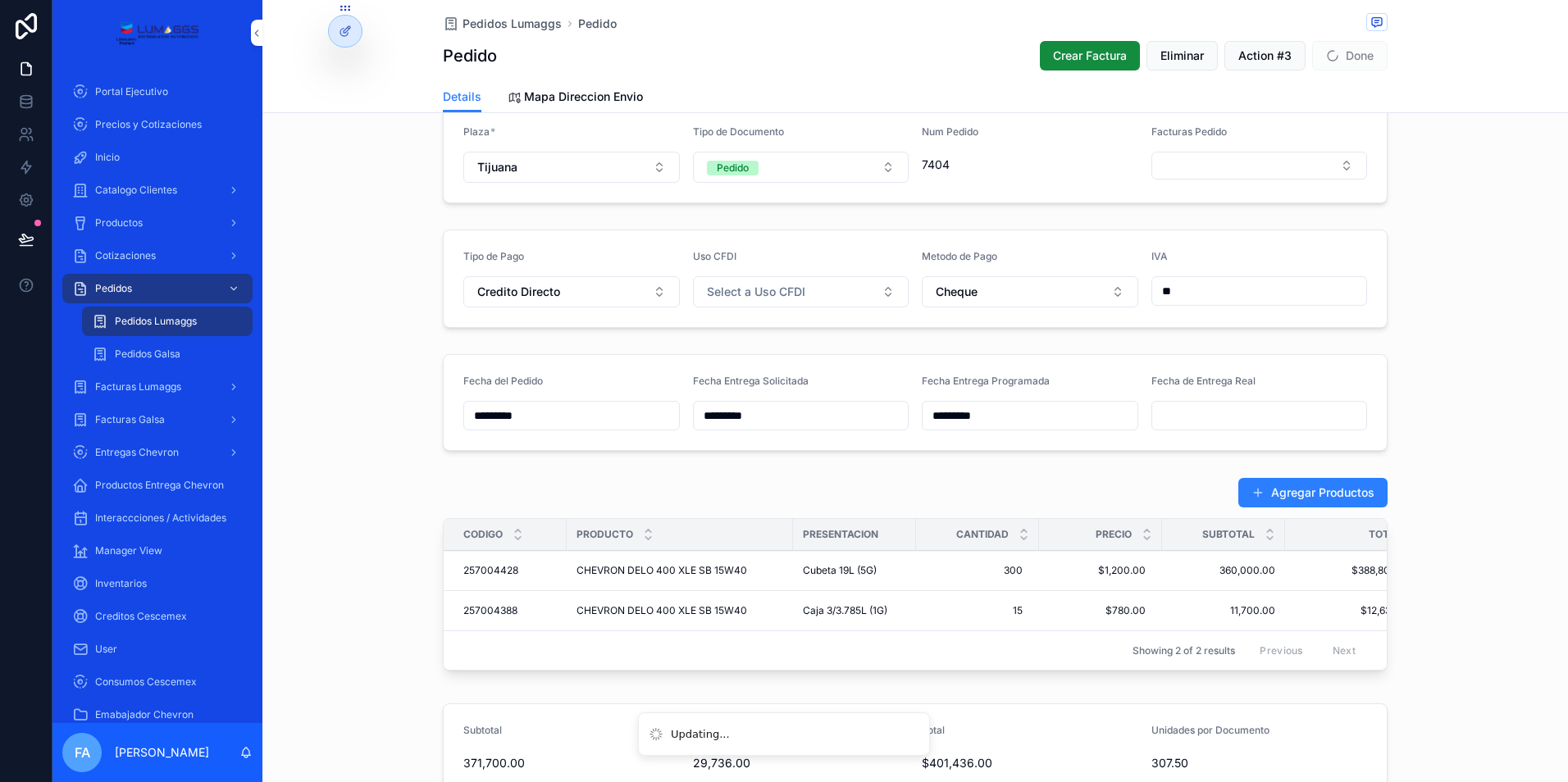
click at [502, 19] on span "Pedidos Lumaggs" at bounding box center [512, 24] width 99 height 16
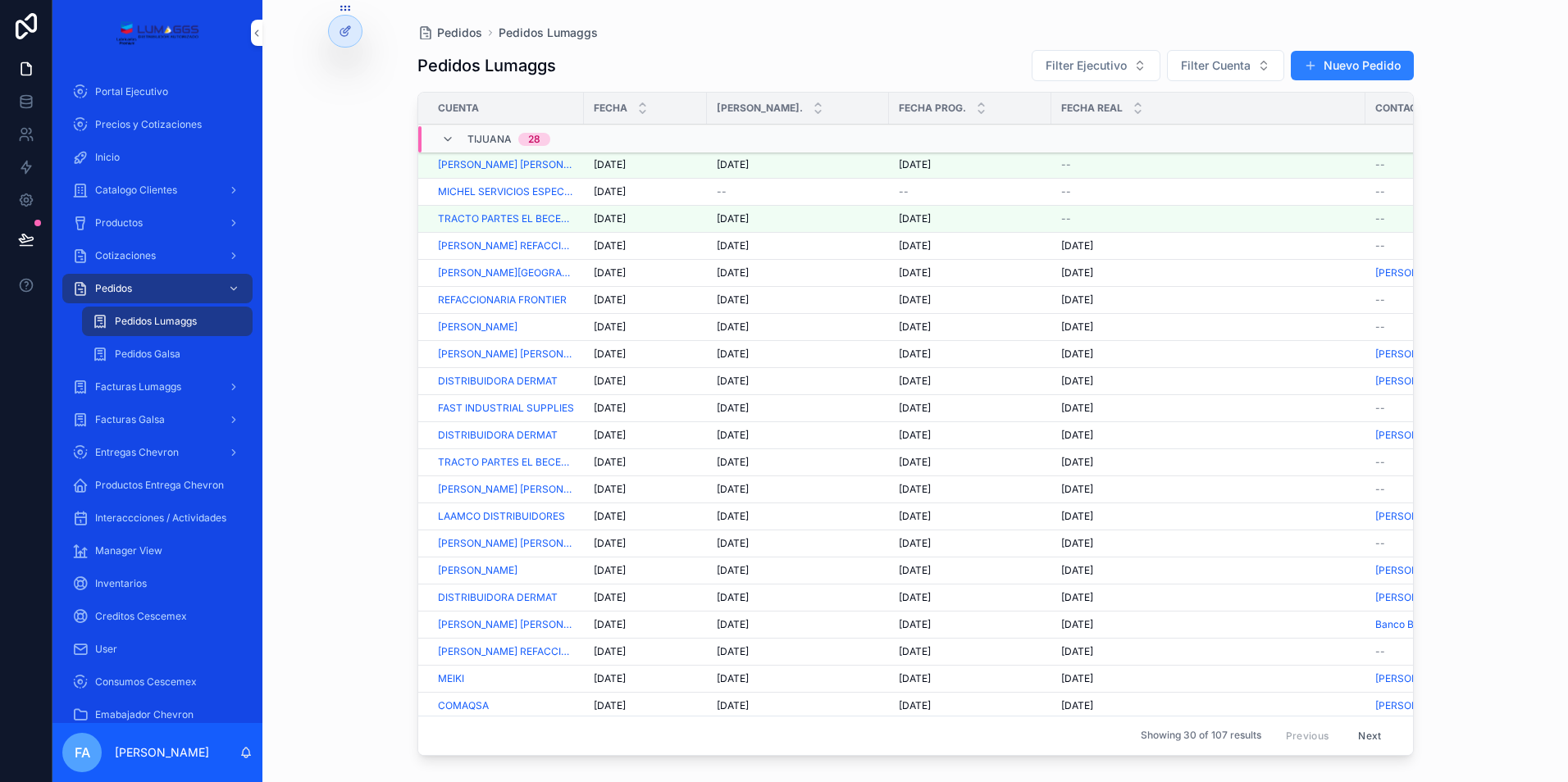
click at [718, 187] on span "--" at bounding box center [721, 192] width 10 height 13
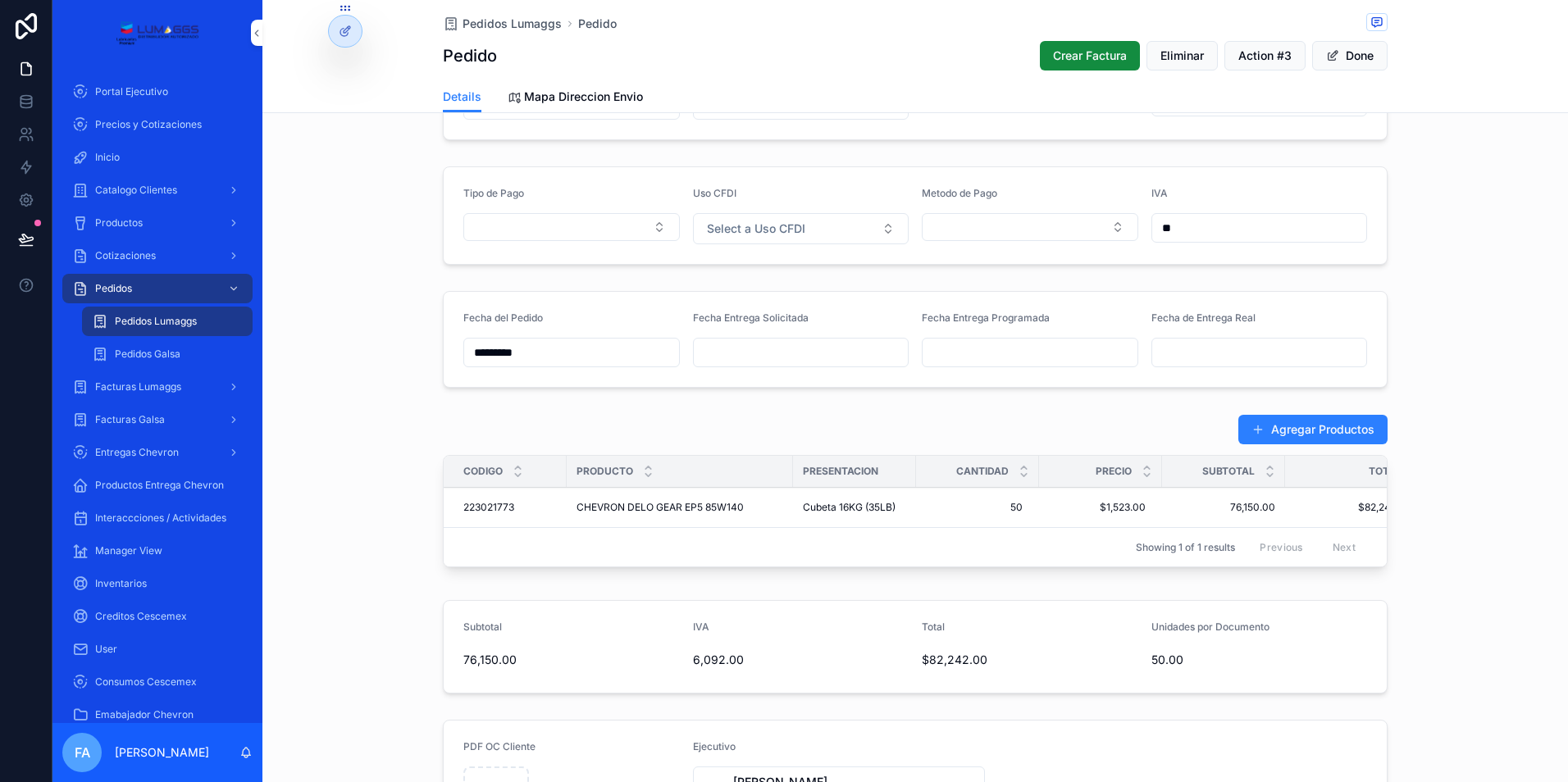
scroll to position [410, 0]
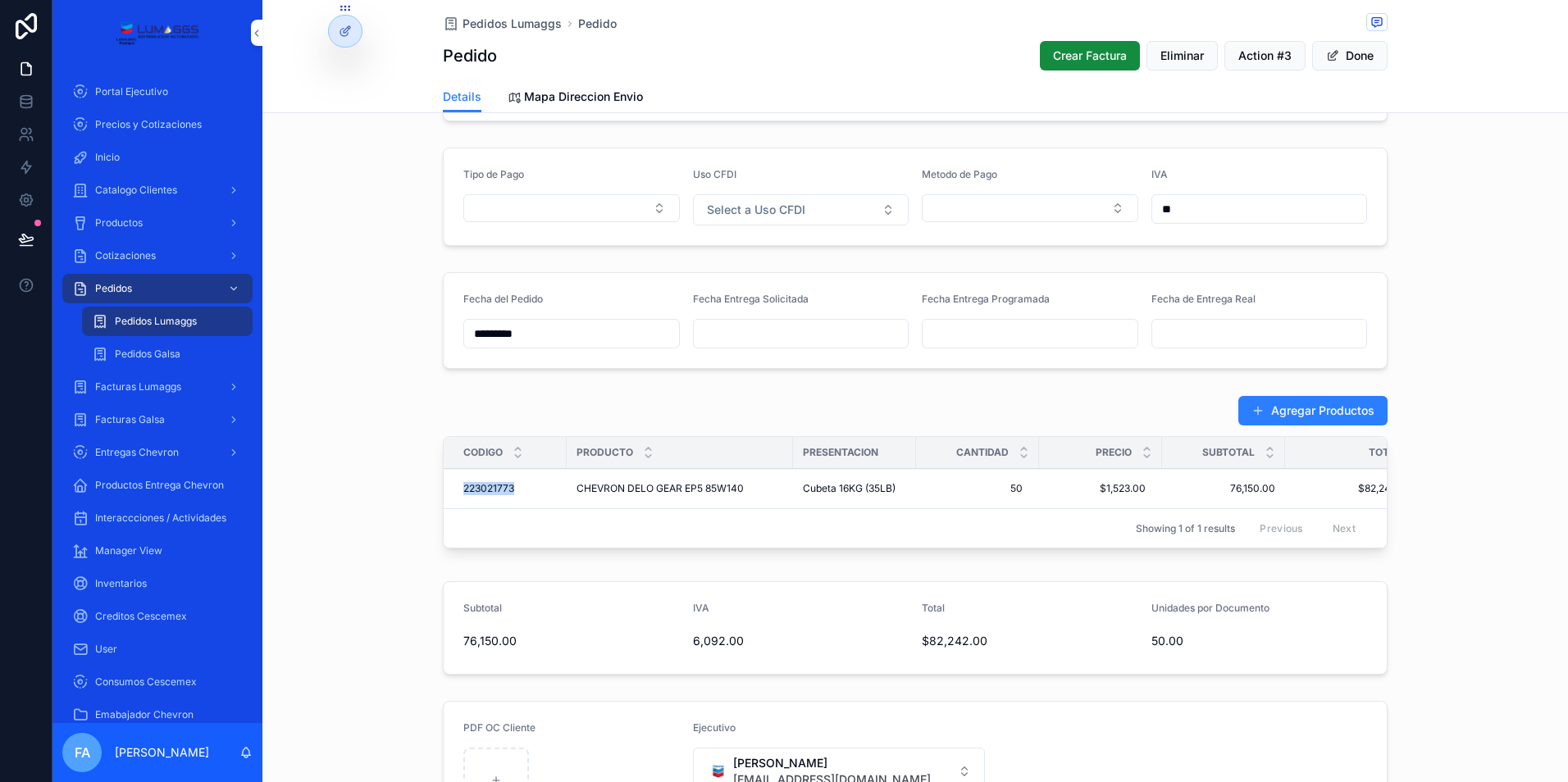
drag, startPoint x: 517, startPoint y: 500, endPoint x: 450, endPoint y: 503, distance: 67.1
click at [450, 503] on td "223021773 223021773" at bounding box center [505, 488] width 123 height 40
copy span "223021773"
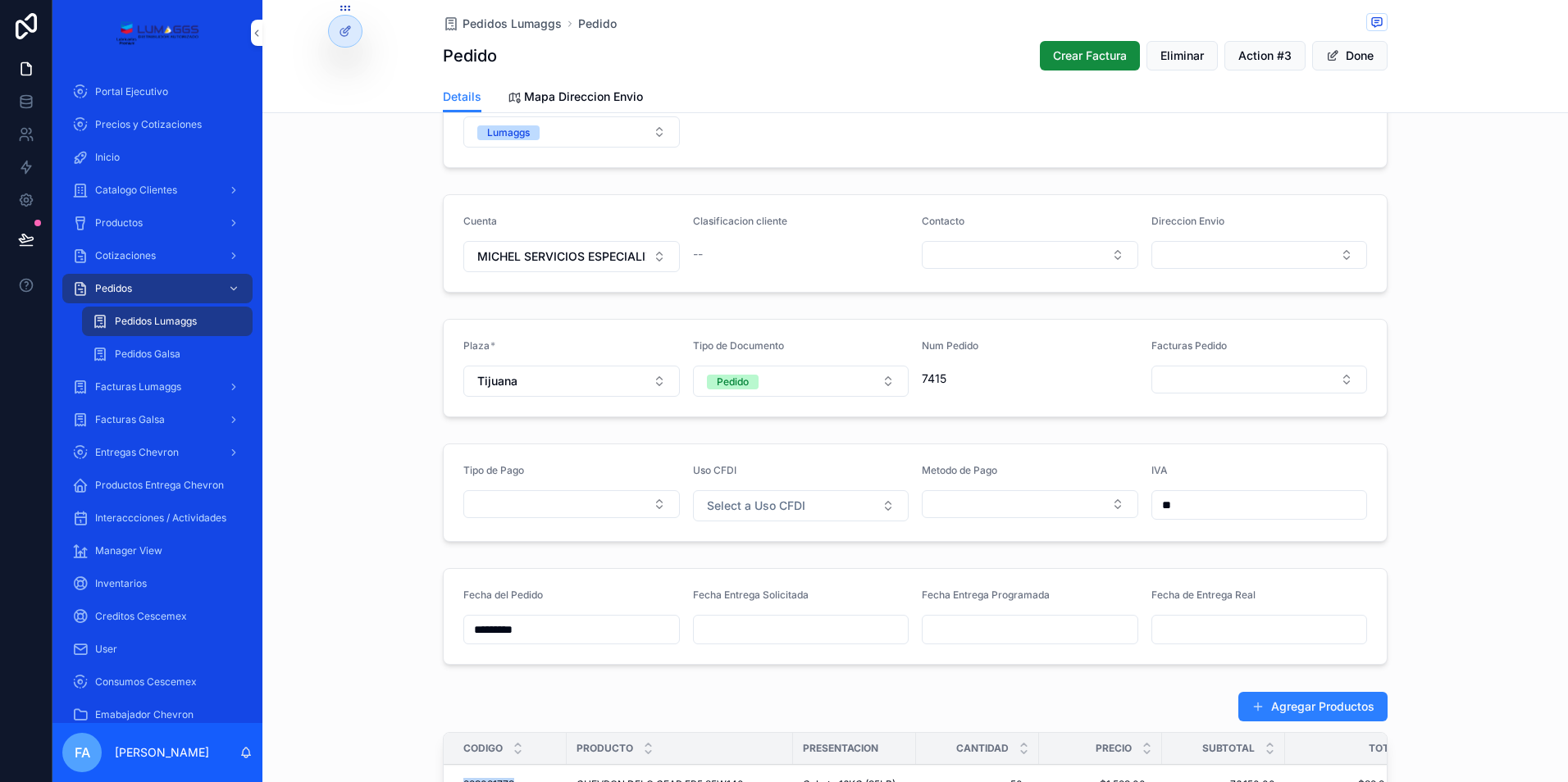
scroll to position [0, 0]
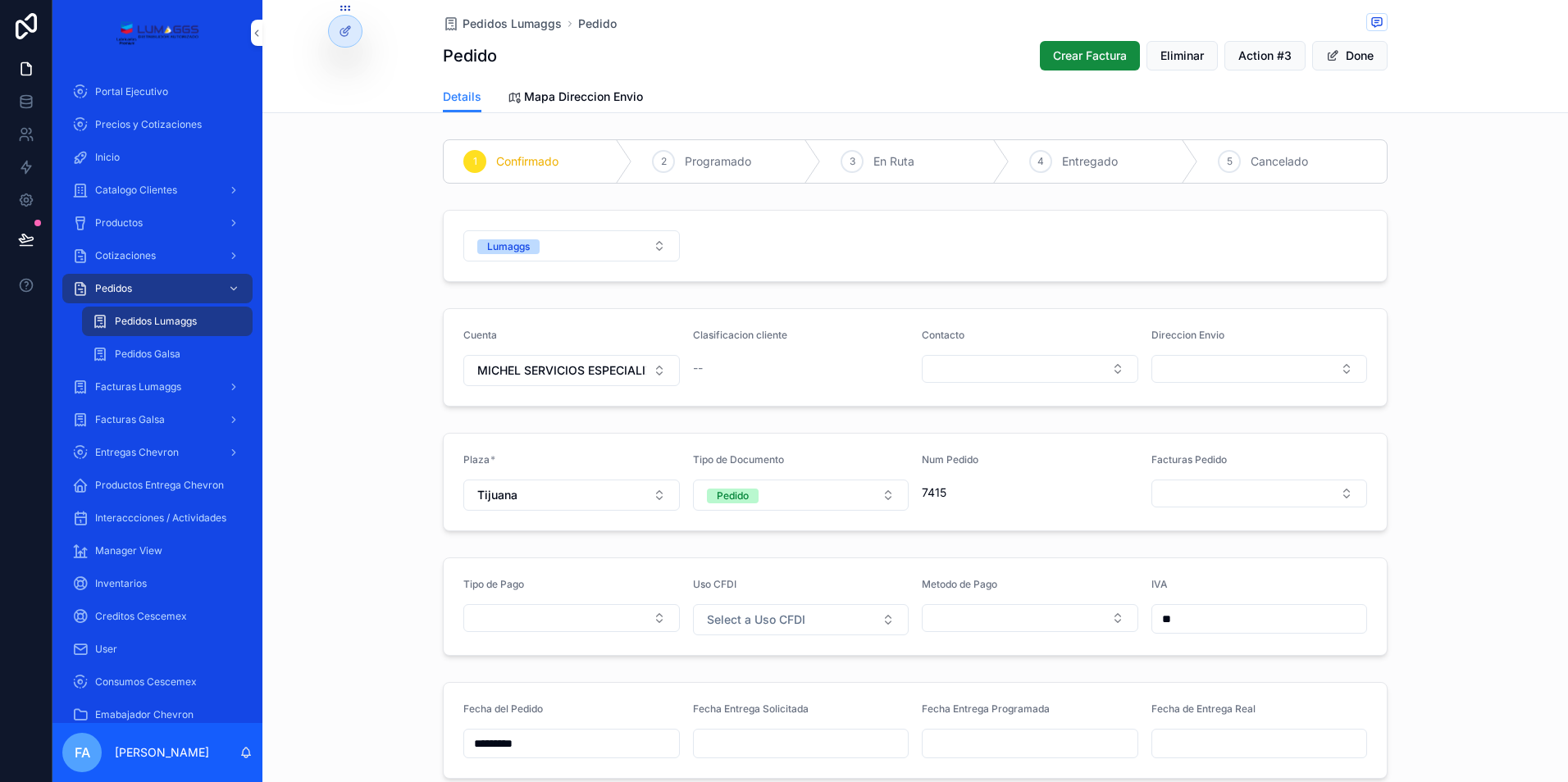
click at [1354, 53] on button "Done" at bounding box center [1350, 56] width 76 height 30
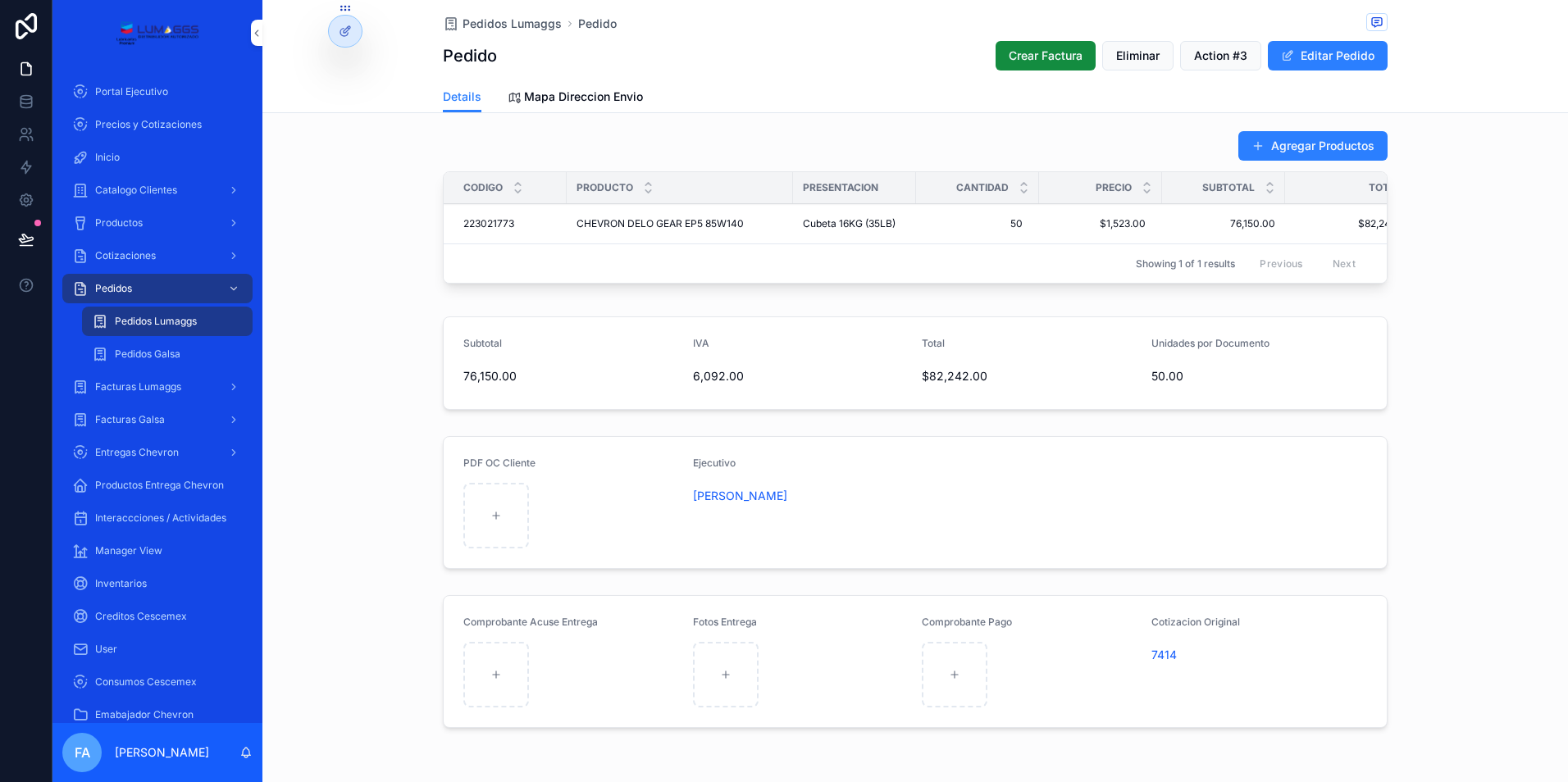
scroll to position [655, 0]
click at [1163, 662] on span "7414" at bounding box center [1164, 654] width 26 height 16
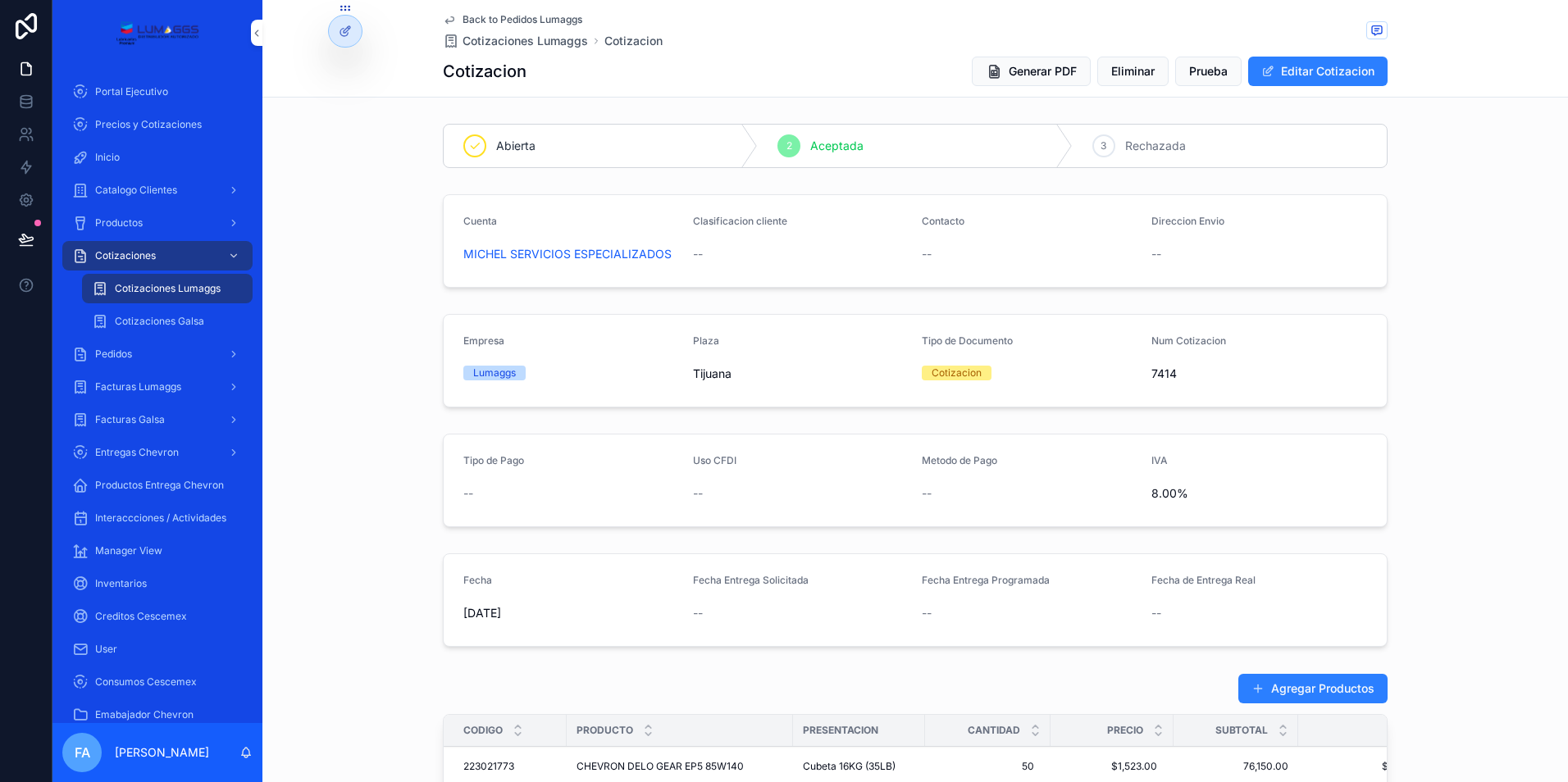
click at [1041, 74] on span "Generar PDF" at bounding box center [1043, 72] width 68 height 16
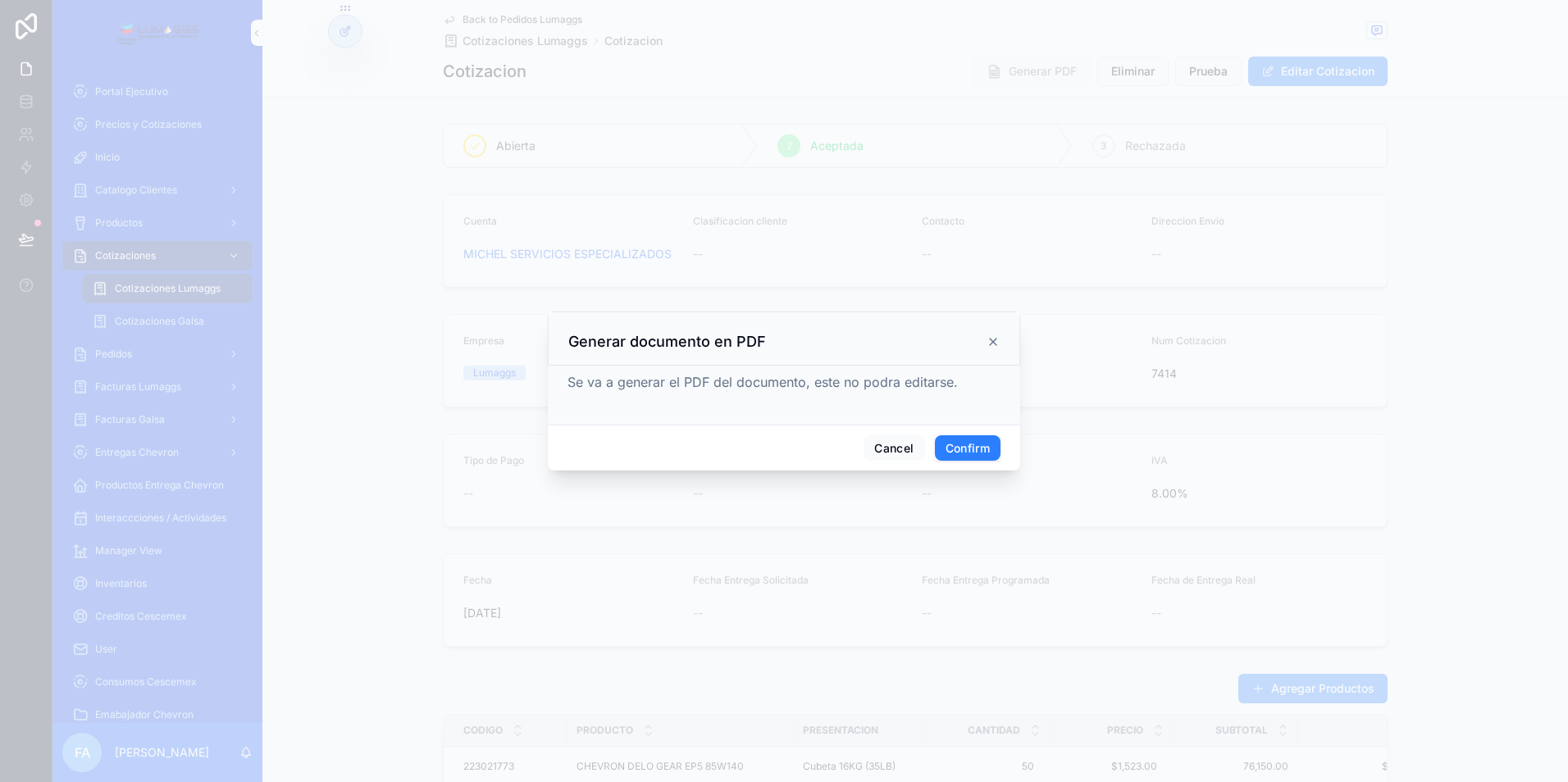
click at [956, 446] on button "Confirm" at bounding box center [968, 449] width 66 height 26
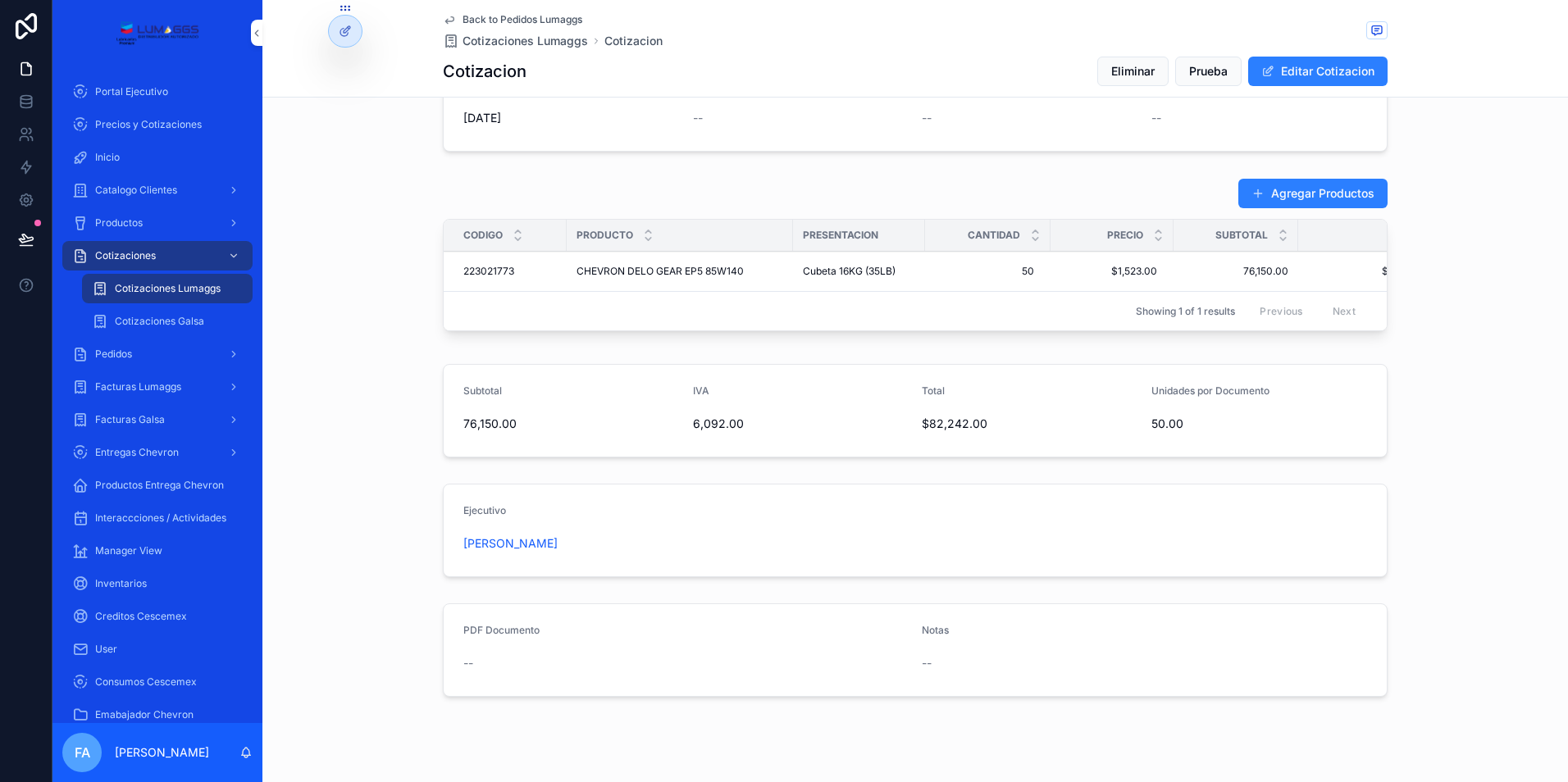
scroll to position [533, 0]
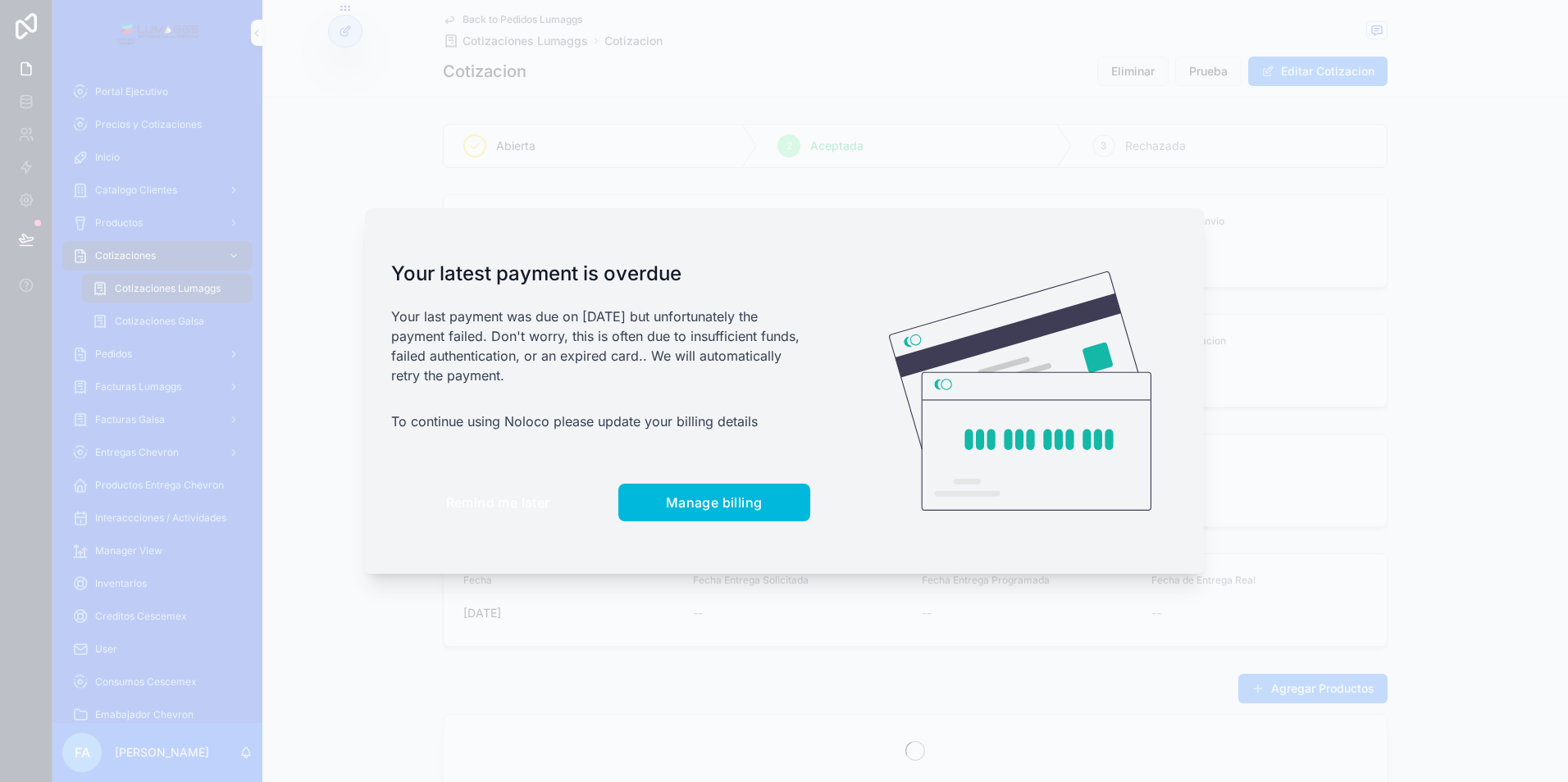
click at [497, 505] on span "Remind me later" at bounding box center [498, 502] width 104 height 16
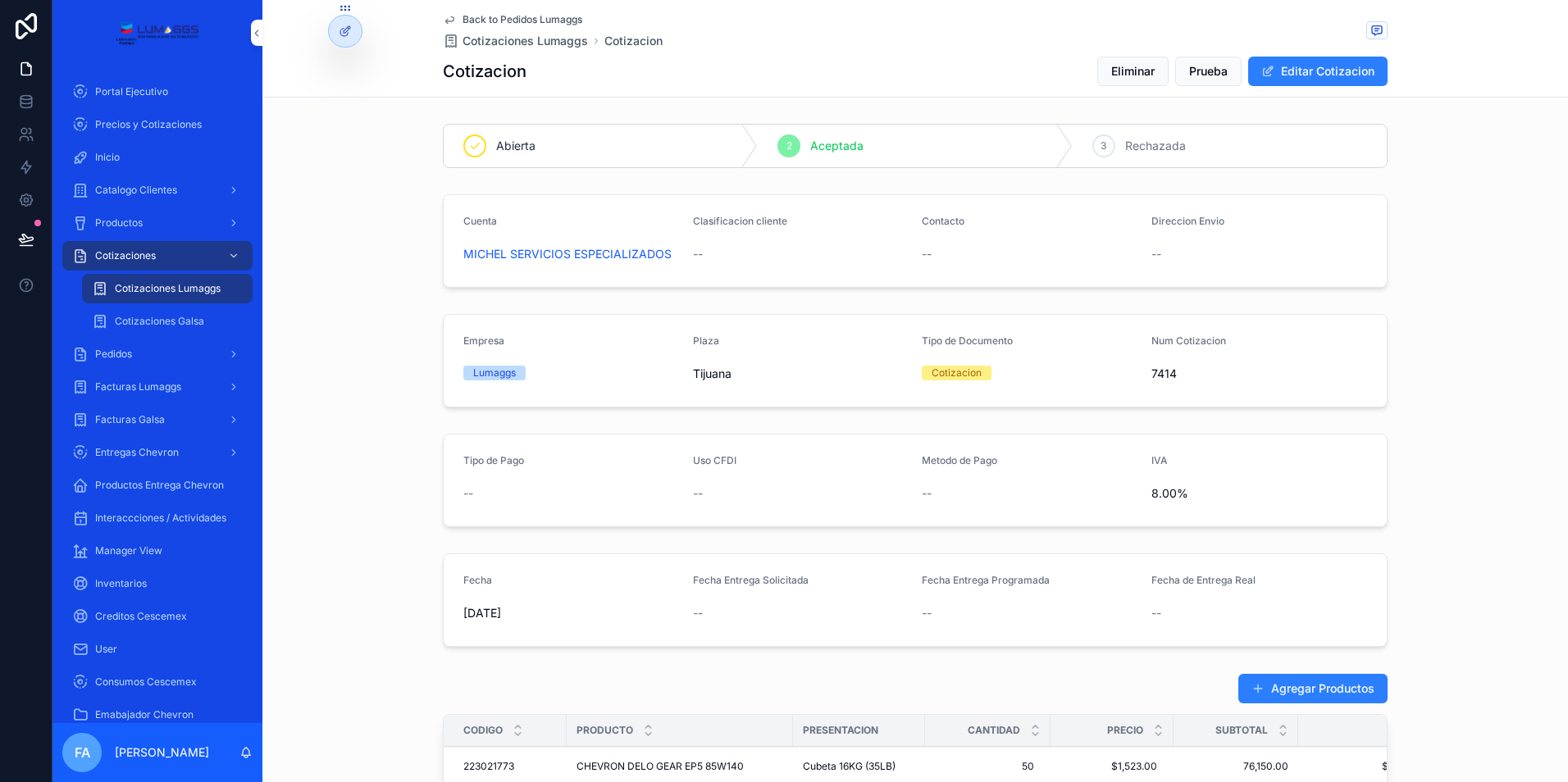
click at [1218, 75] on span "Prueba" at bounding box center [1208, 72] width 39 height 16
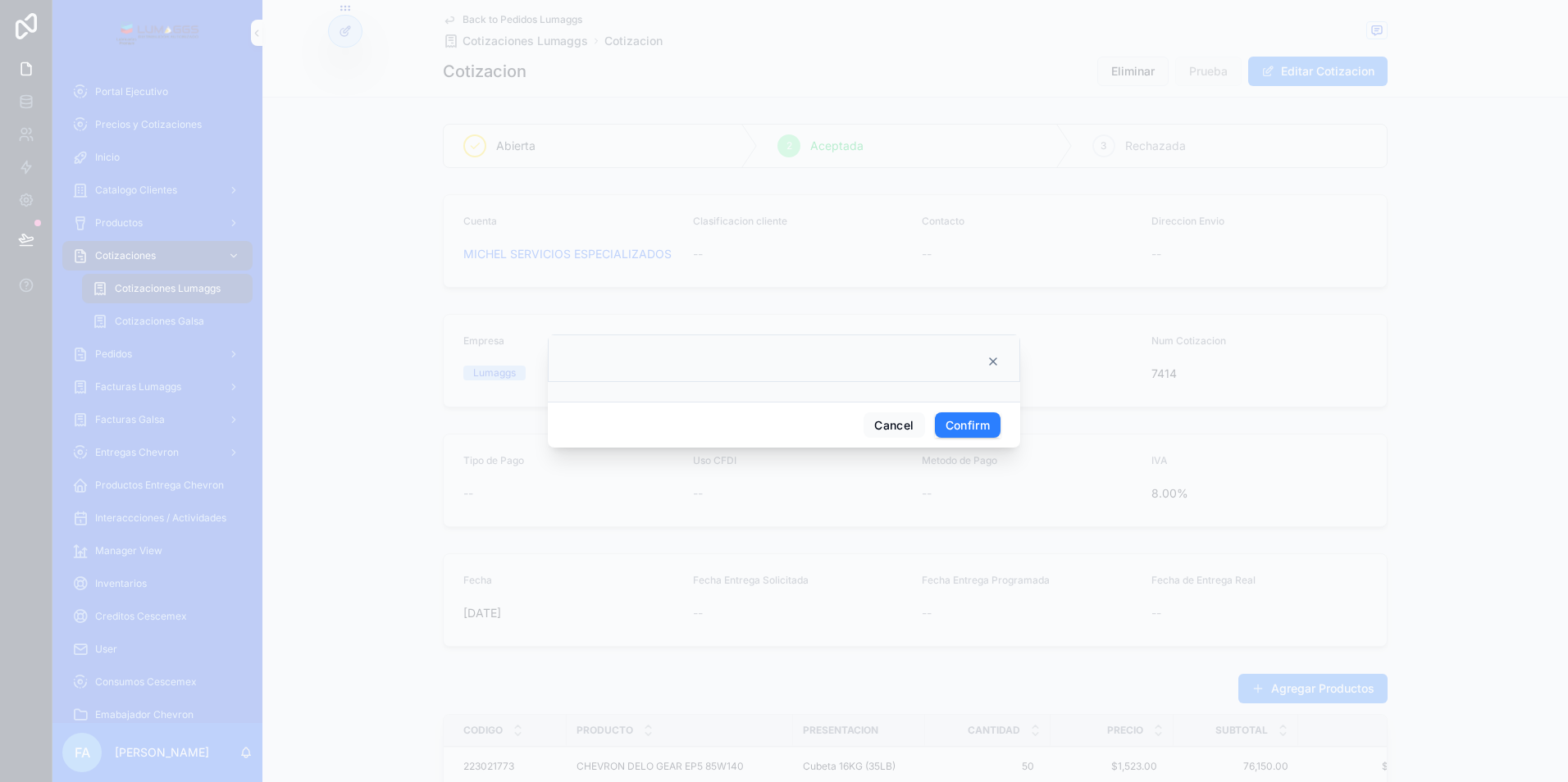
click at [990, 355] on icon at bounding box center [993, 361] width 13 height 13
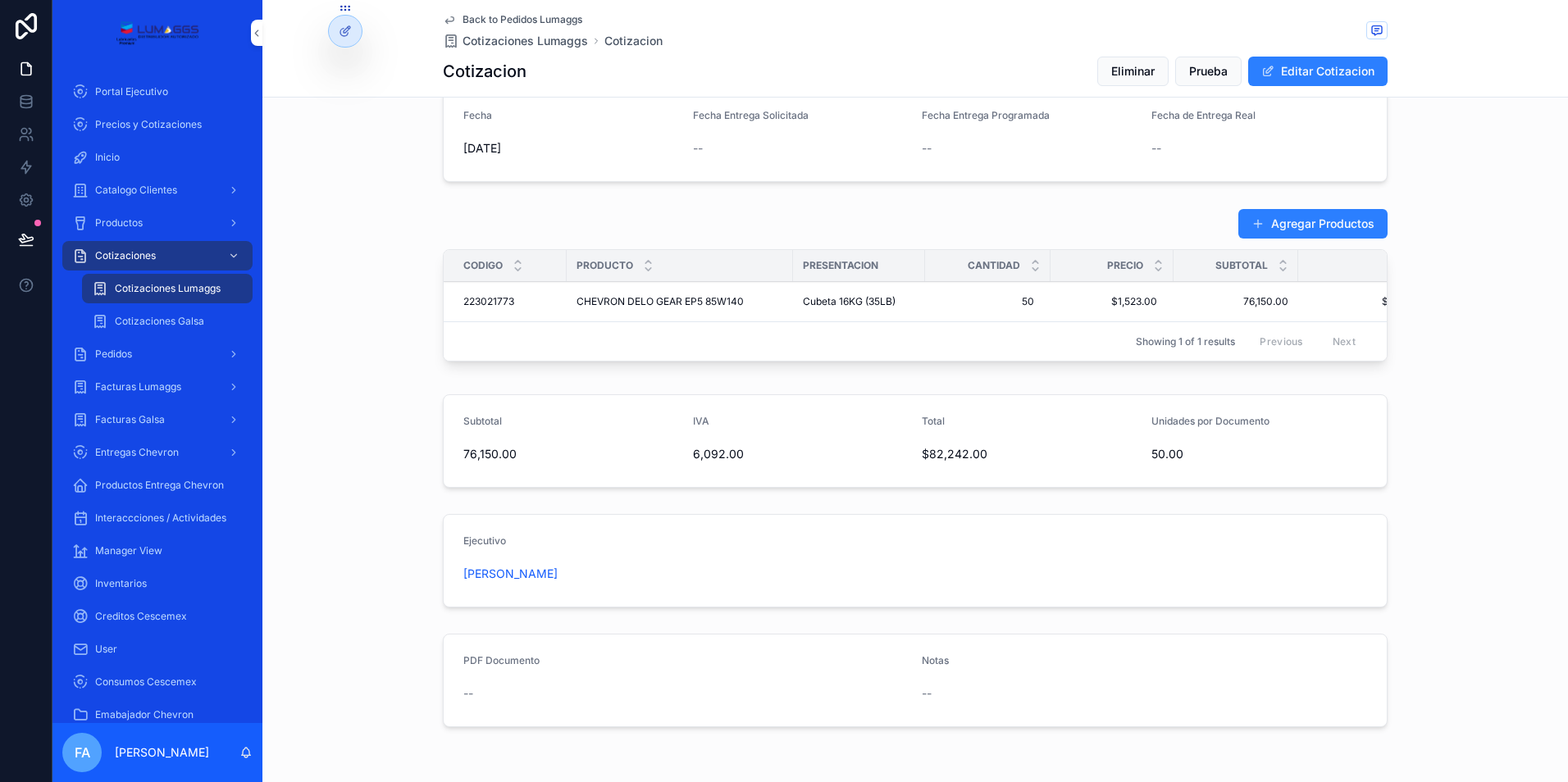
scroll to position [491, 0]
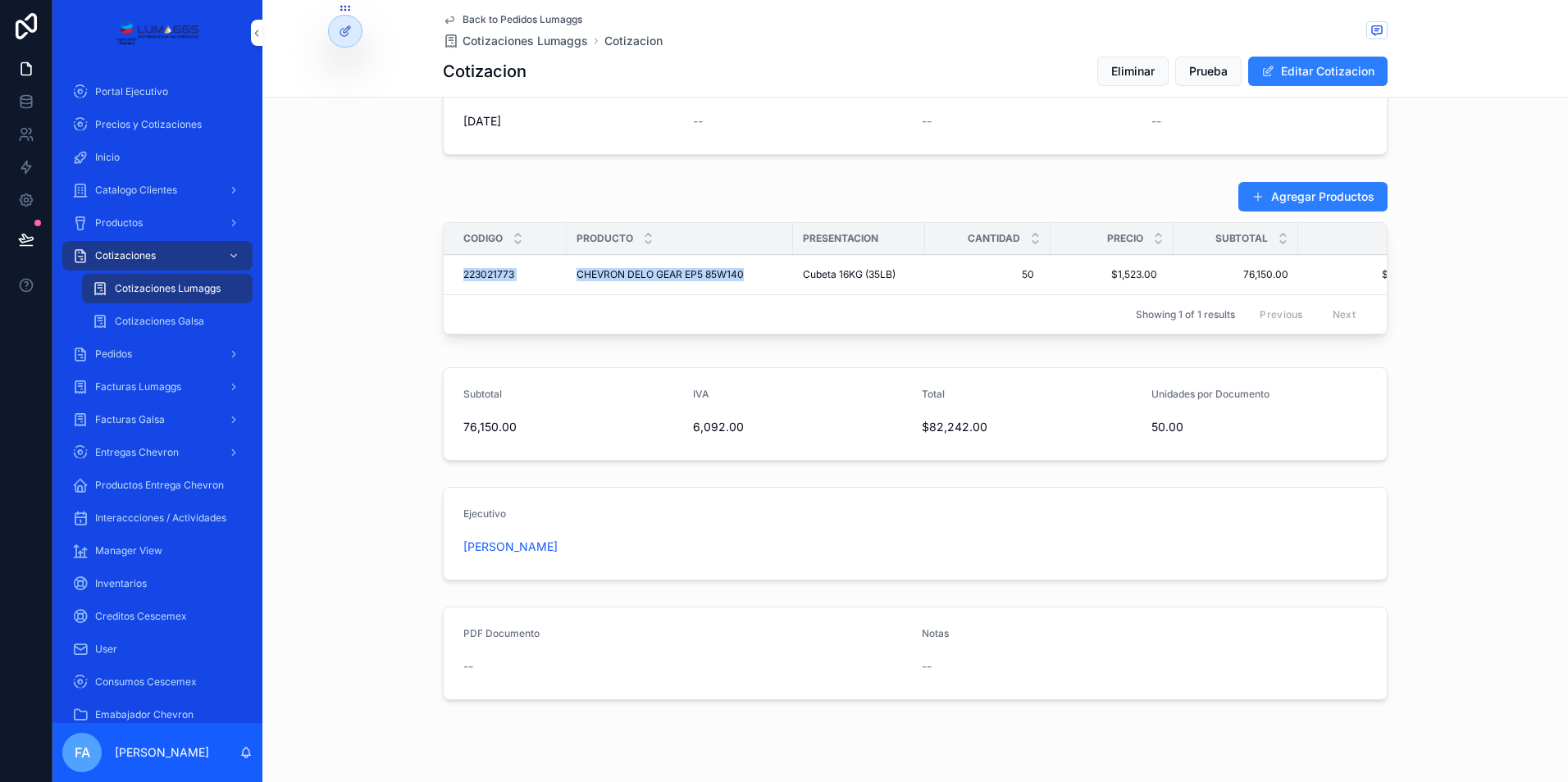
drag, startPoint x: 450, startPoint y: 286, endPoint x: 763, endPoint y: 287, distance: 313.0
click at [763, 287] on tr "223021773 223021773 CHEVRON DELO GEAR EP5 85W140 CHEVRON DELO GEAR EP5 85W140 C…" at bounding box center [950, 275] width 1012 height 40
copy tr "223021773 223021773 CHEVRON DELO GEAR EP5 85W140"
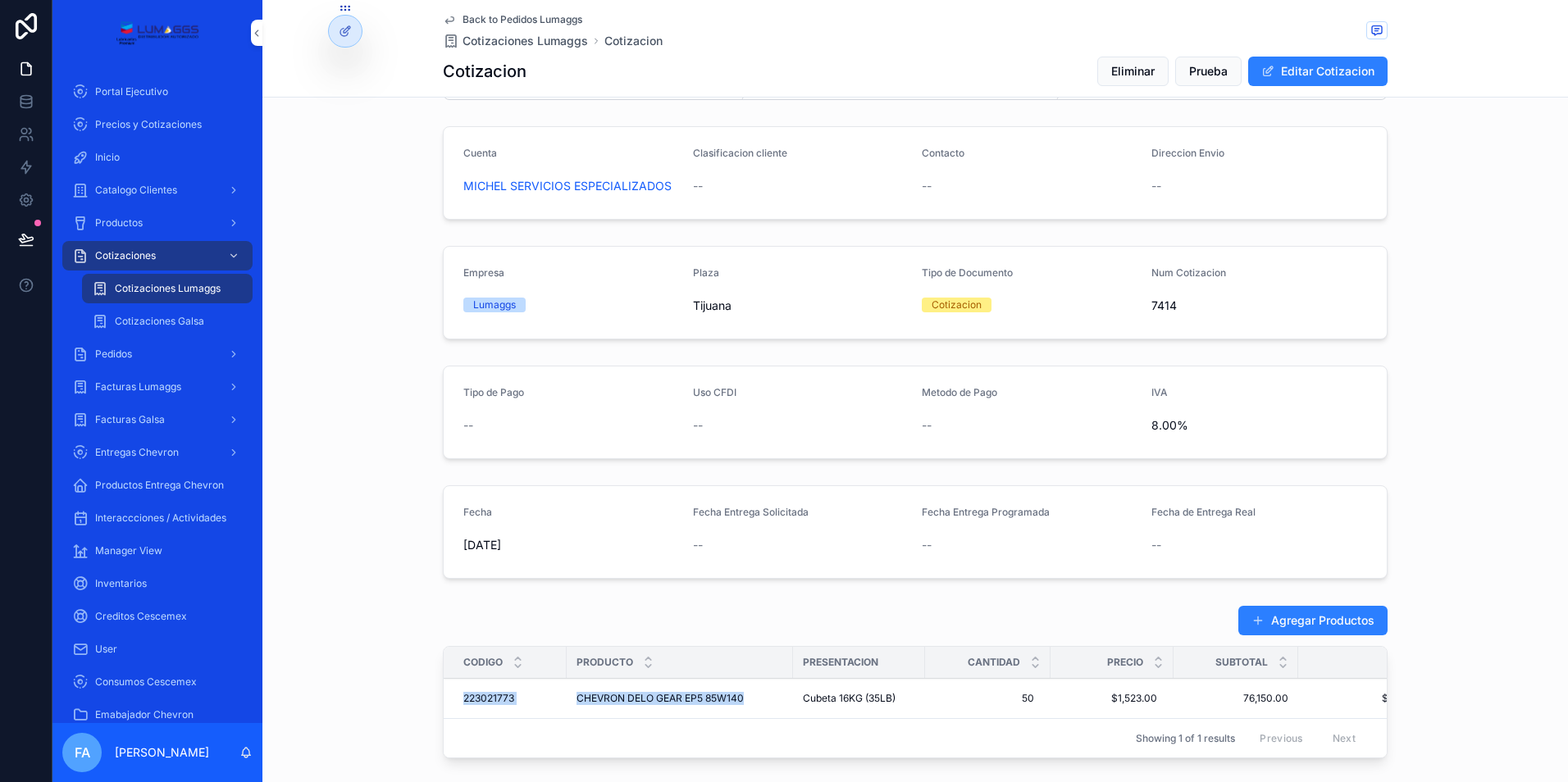
scroll to position [0, 0]
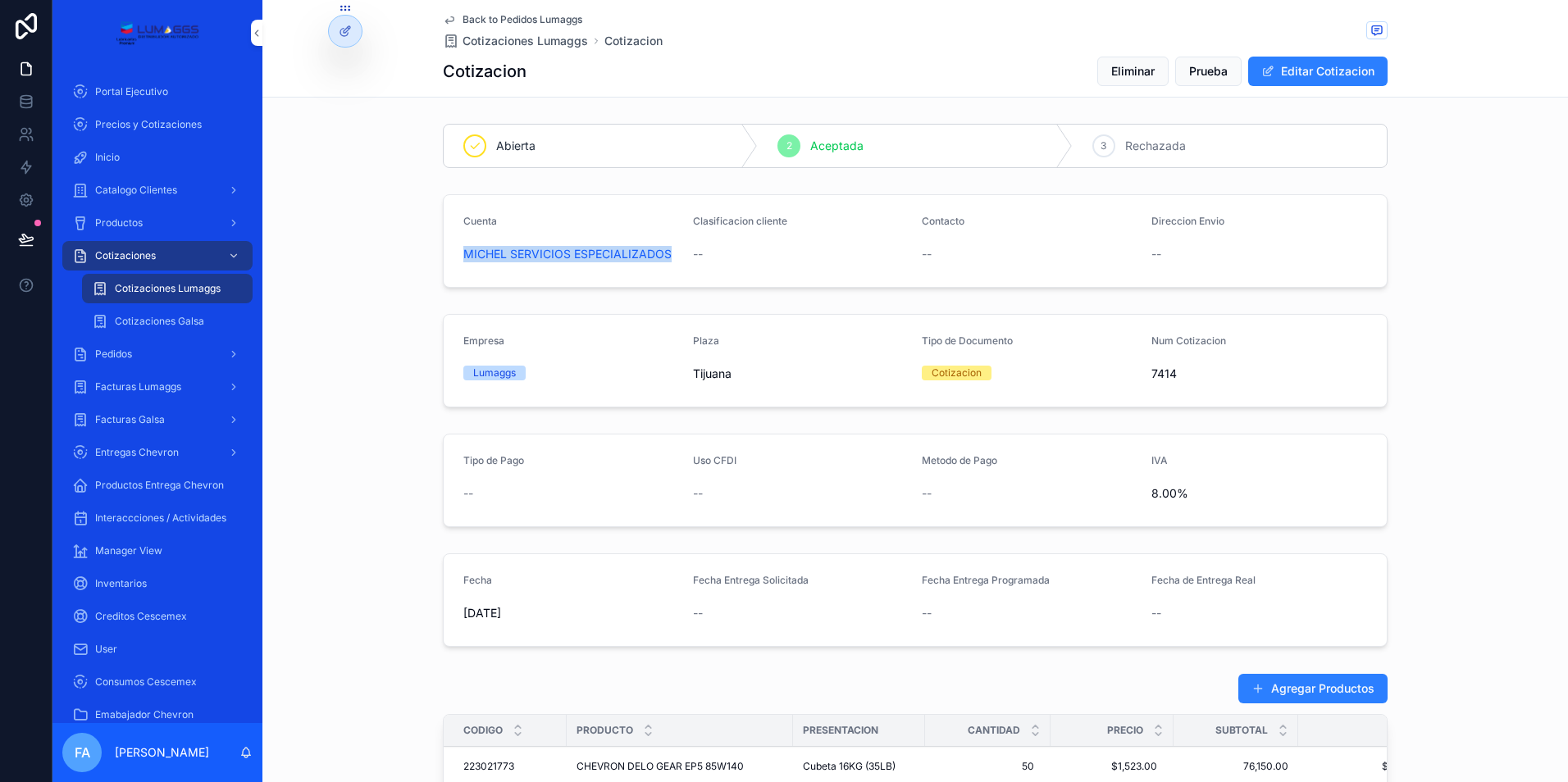
drag, startPoint x: 665, startPoint y: 267, endPoint x: 455, endPoint y: 275, distance: 210.2
click at [455, 275] on form "Cuenta MICHEL SERVICIOS ESPECIALIZADOS Clasificacion cliente -- Contacto -- Dir…" at bounding box center [915, 241] width 943 height 92
copy span "MICHEL SERVICIOS ESPECIALIZADOS"
click at [506, 301] on div "Abierta 2 Aceptada 3 Rechazada Cuenta MICHEL SERVICIOS ESPECIALIZADOS Clasifica…" at bounding box center [915, 657] width 1305 height 1081
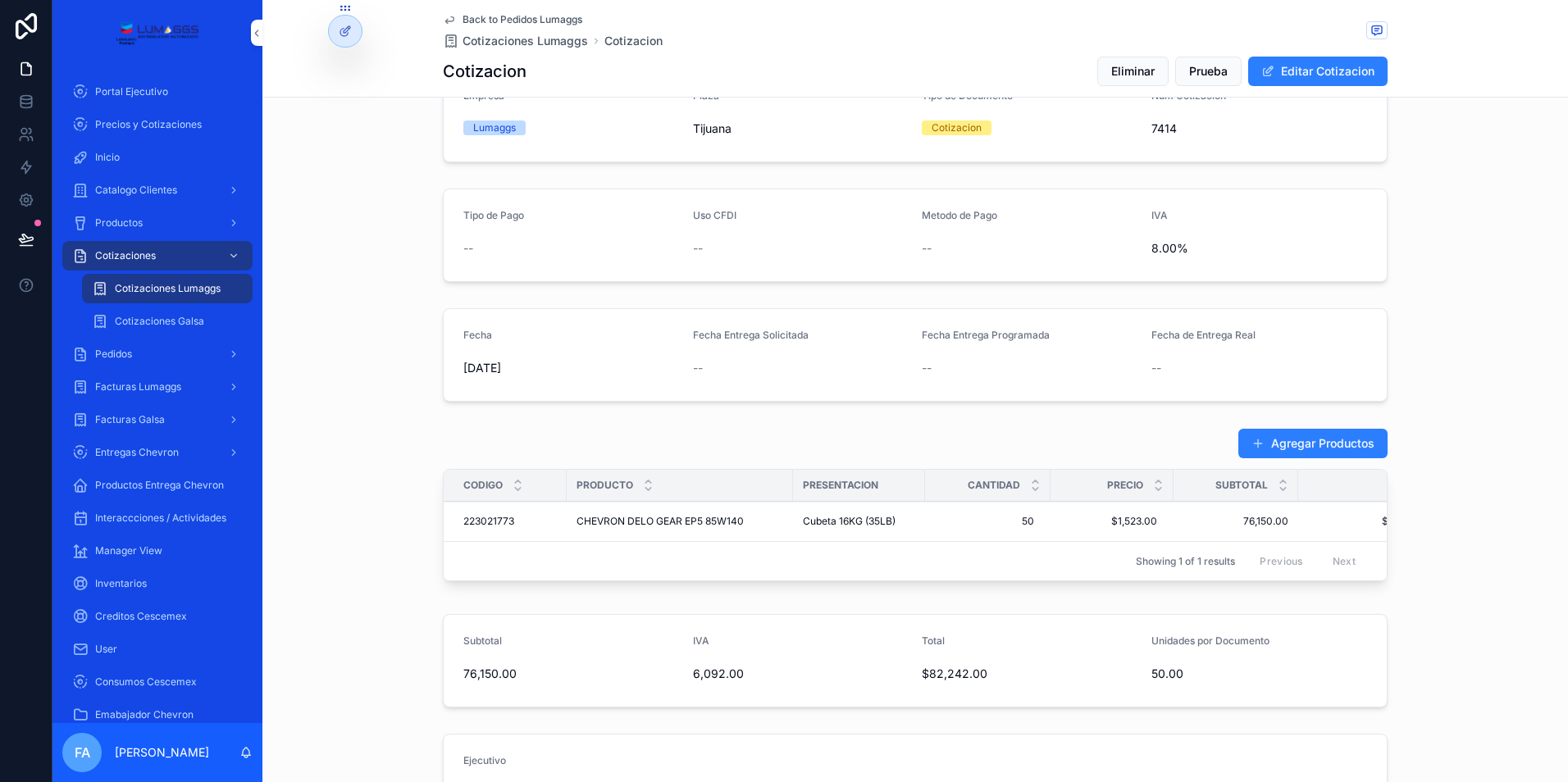
scroll to position [246, 0]
drag, startPoint x: 446, startPoint y: 529, endPoint x: 743, endPoint y: 537, distance: 297.1
click at [743, 537] on tr "223021773 223021773 CHEVRON DELO GEAR EP5 85W140 CHEVRON DELO GEAR EP5 85W140 C…" at bounding box center [950, 520] width 1012 height 40
copy tr "223021773 223021773 CHEVRON DELO GEAR EP5 85W140"
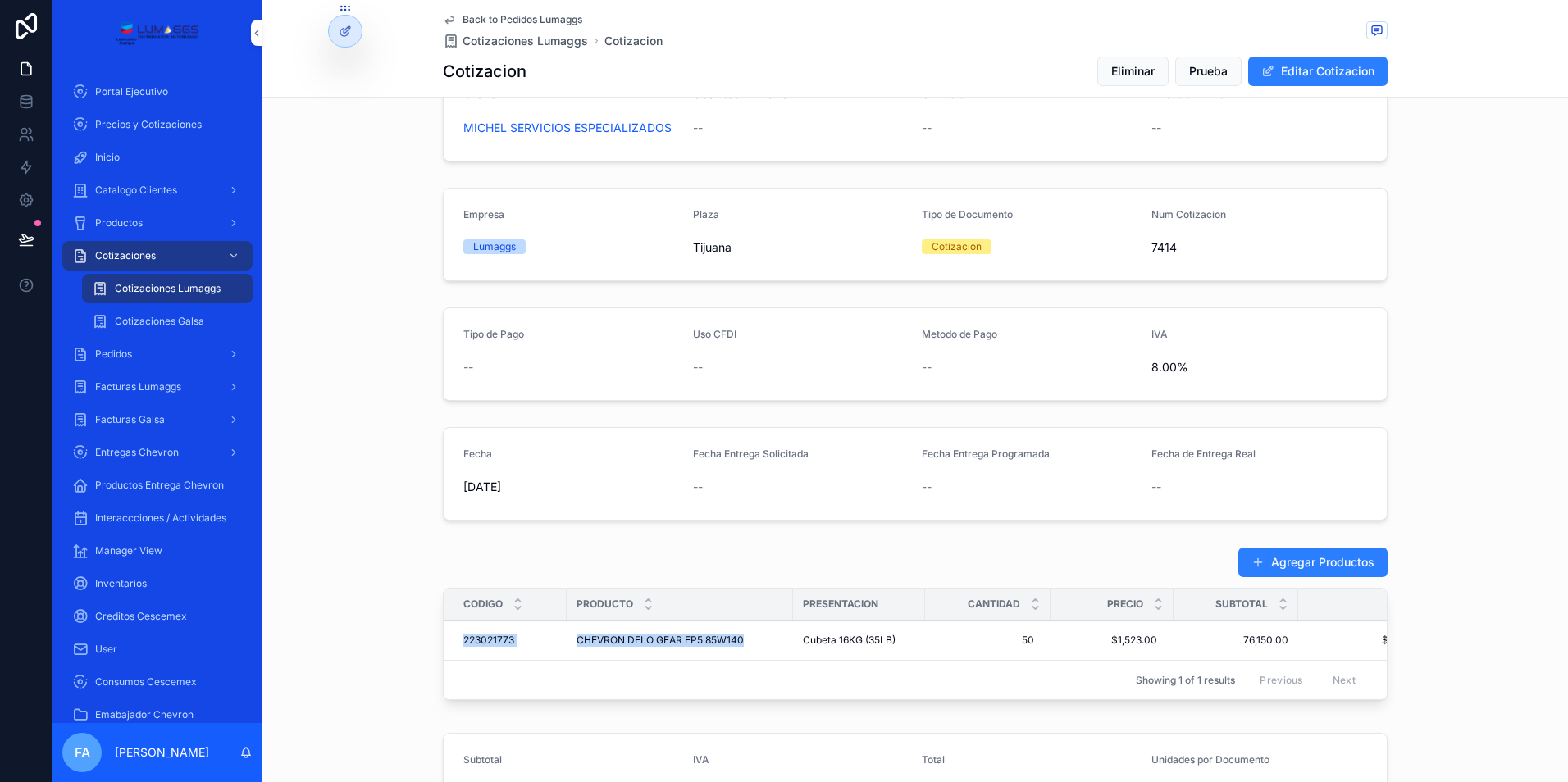
scroll to position [0, 0]
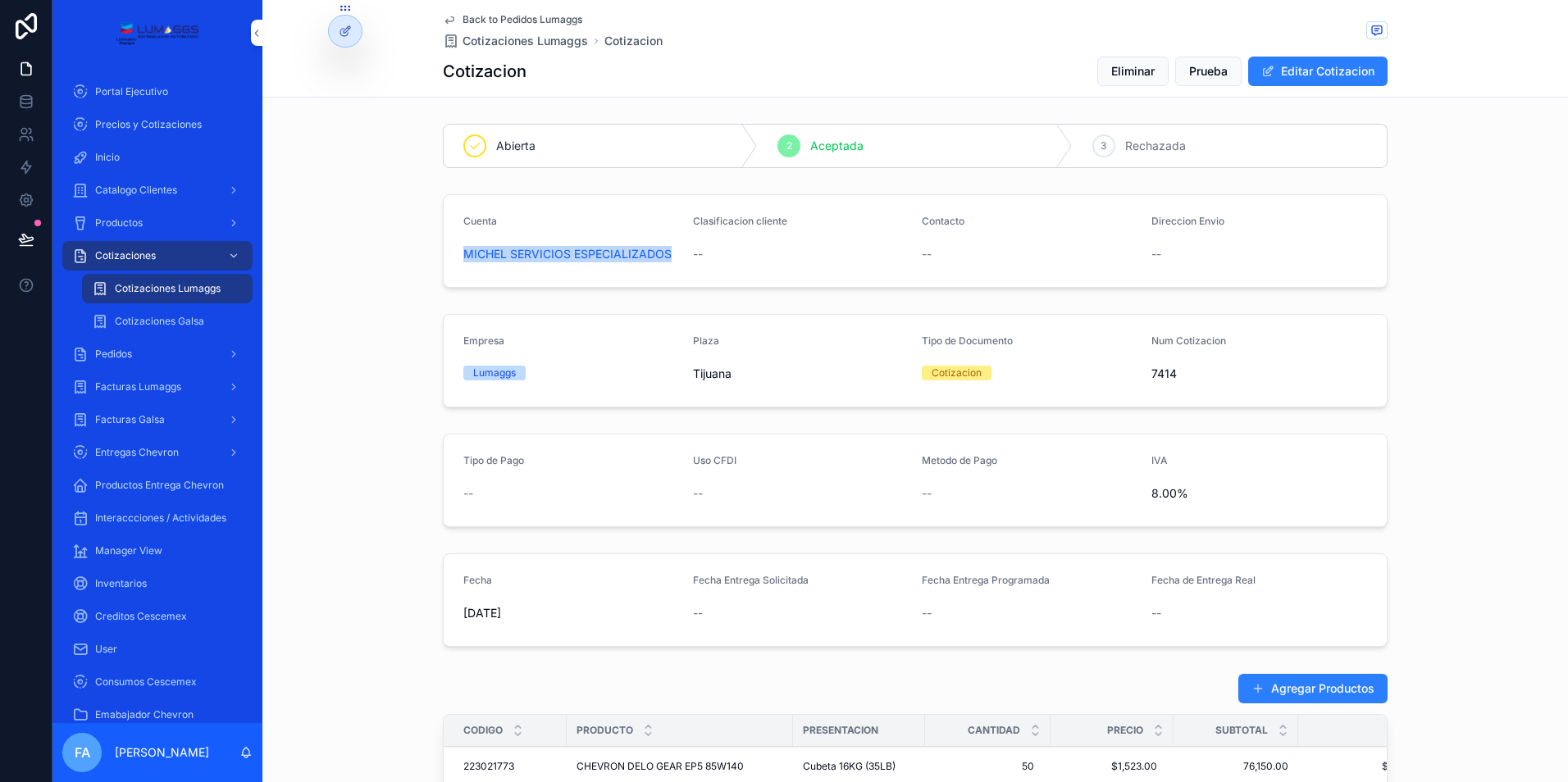
drag, startPoint x: 674, startPoint y: 273, endPoint x: 461, endPoint y: 296, distance: 214.2
click at [461, 296] on div "Abierta 2 Aceptada 3 Rechazada Cuenta MICHEL SERVICIOS ESPECIALIZADOS Clasifica…" at bounding box center [915, 657] width 1305 height 1081
copy span "MICHEL SERVICIOS ESPECIALIZADOS"
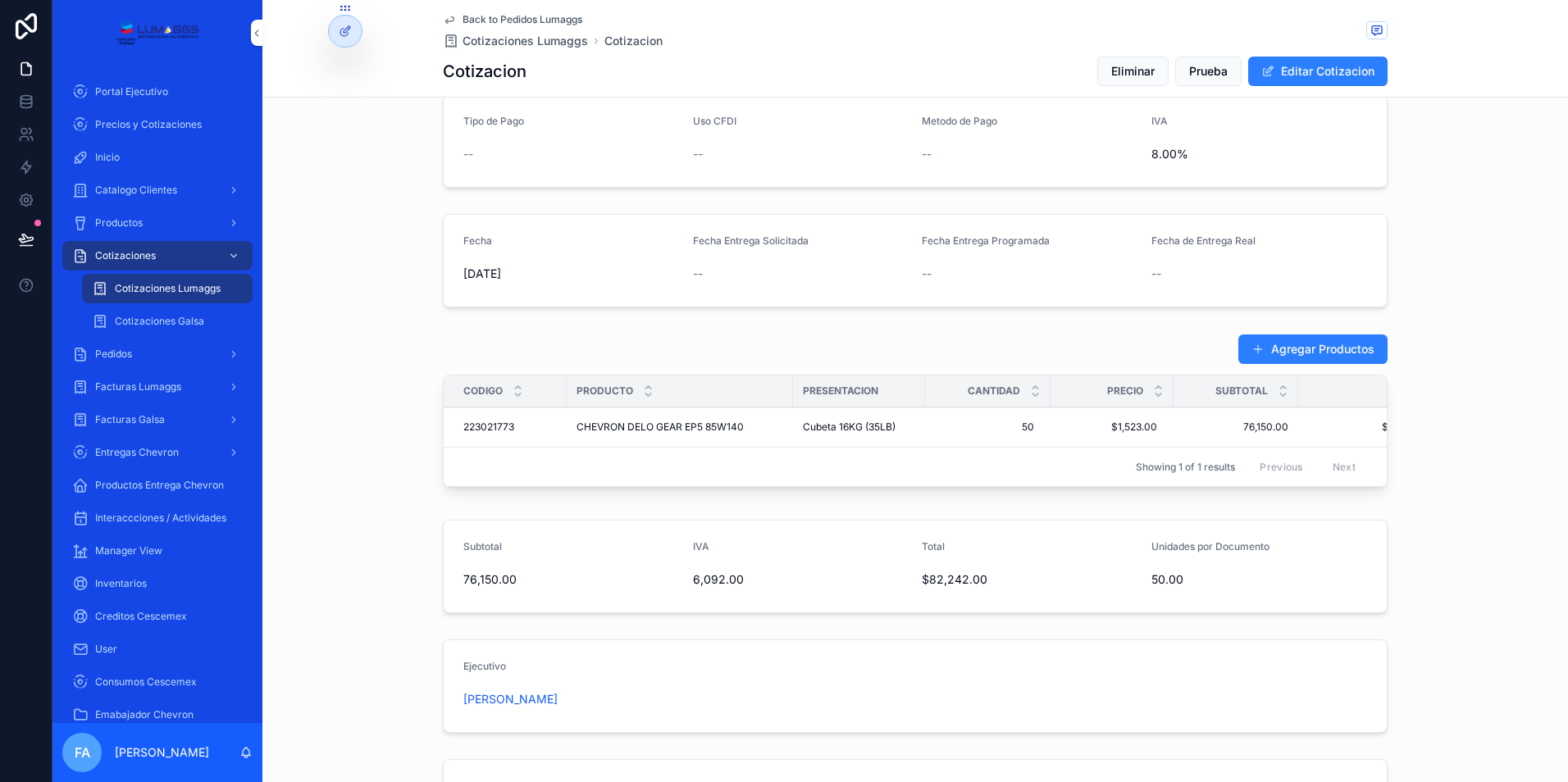
scroll to position [328, 0]
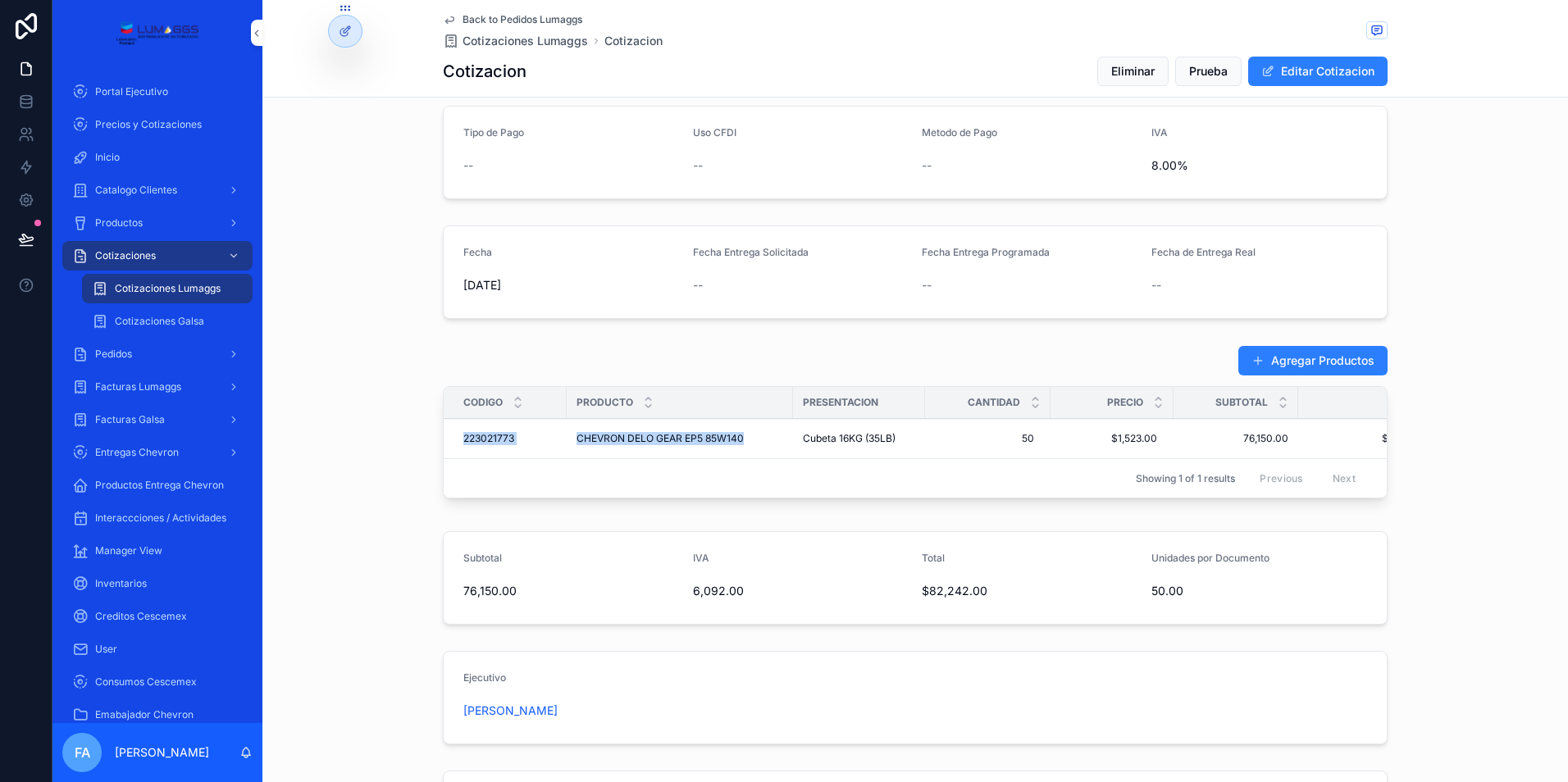
drag, startPoint x: 455, startPoint y: 449, endPoint x: 755, endPoint y: 451, distance: 300.0
click at [755, 451] on tr "223021773 223021773 CHEVRON DELO GEAR EP5 85W140 CHEVRON DELO GEAR EP5 85W140 C…" at bounding box center [950, 439] width 1012 height 40
copy tr "223021773 223021773 CHEVRON DELO GEAR EP5 85W140"
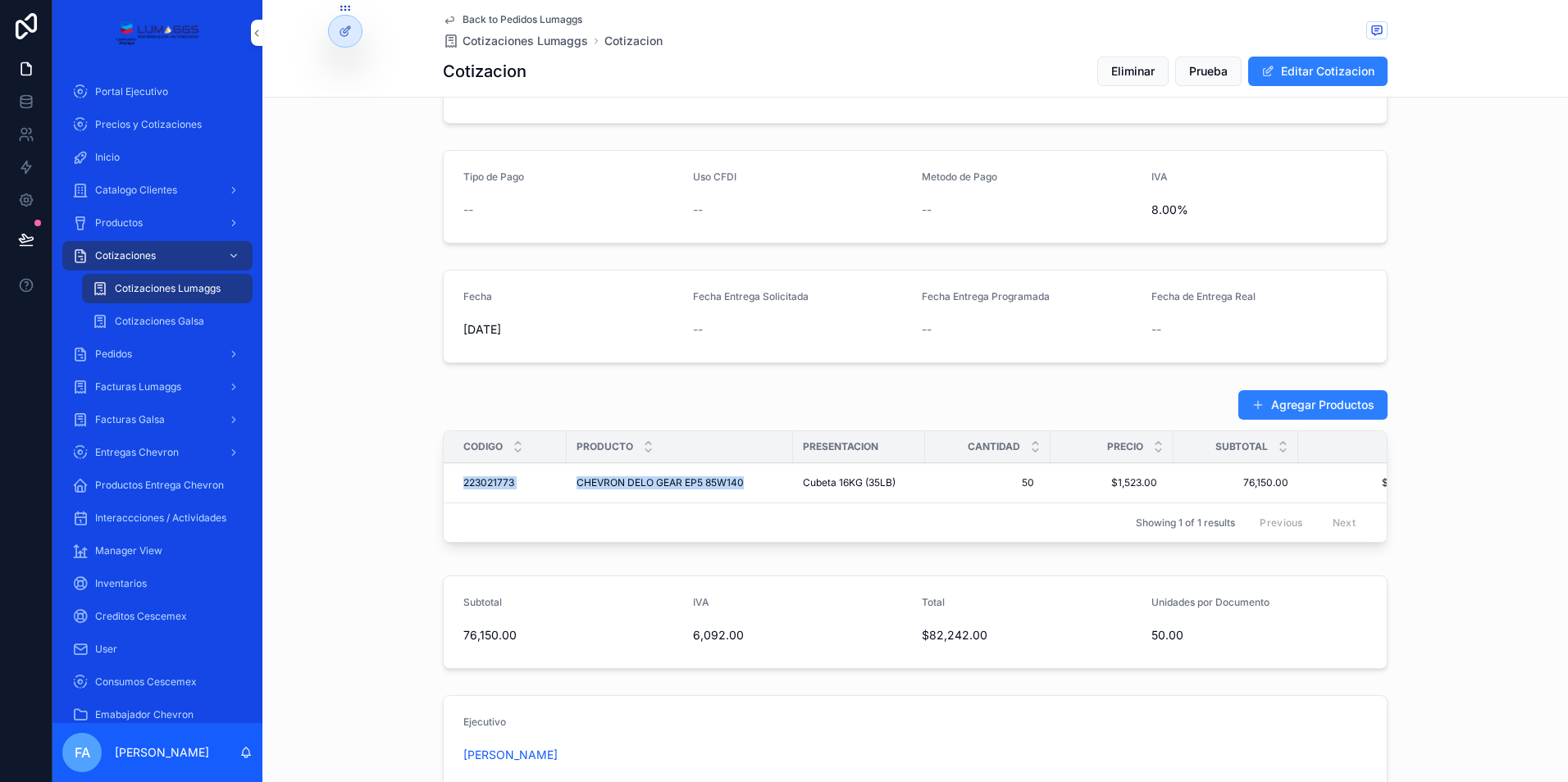
scroll to position [164, 0]
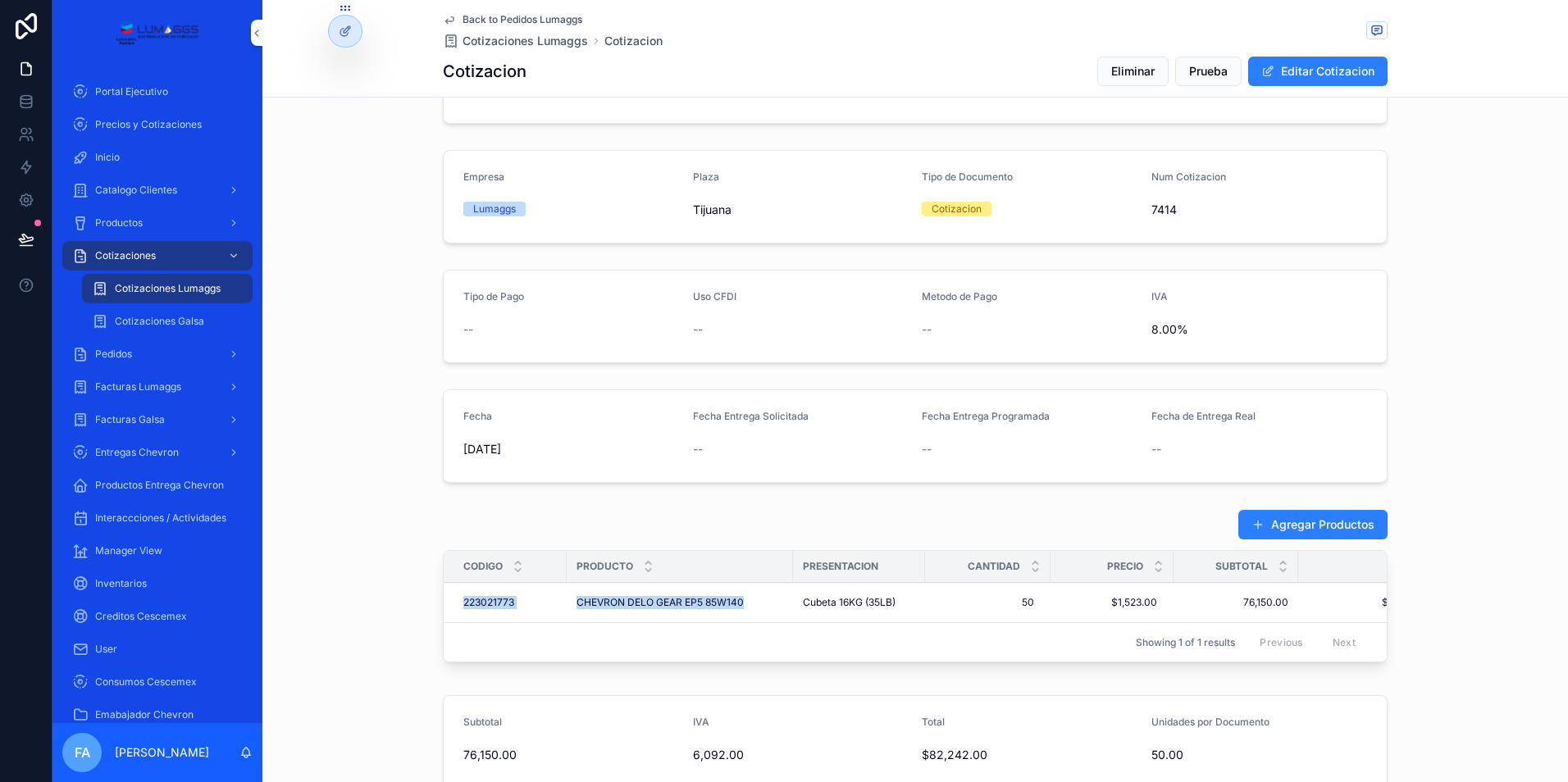
click at [107, 155] on span "Inicio" at bounding box center [107, 157] width 25 height 13
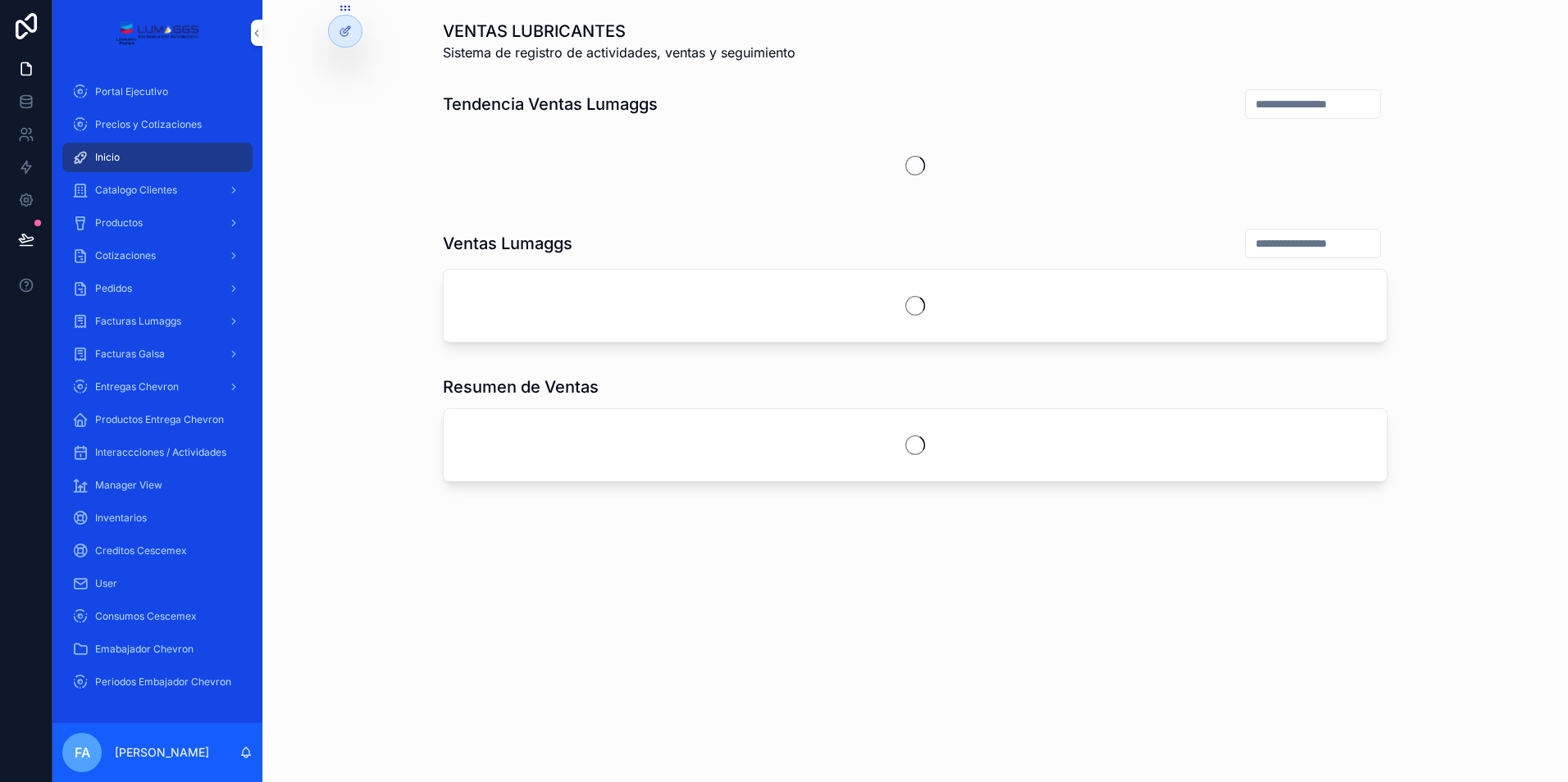
click at [110, 180] on div "Catalogo Clientes" at bounding box center [157, 190] width 170 height 26
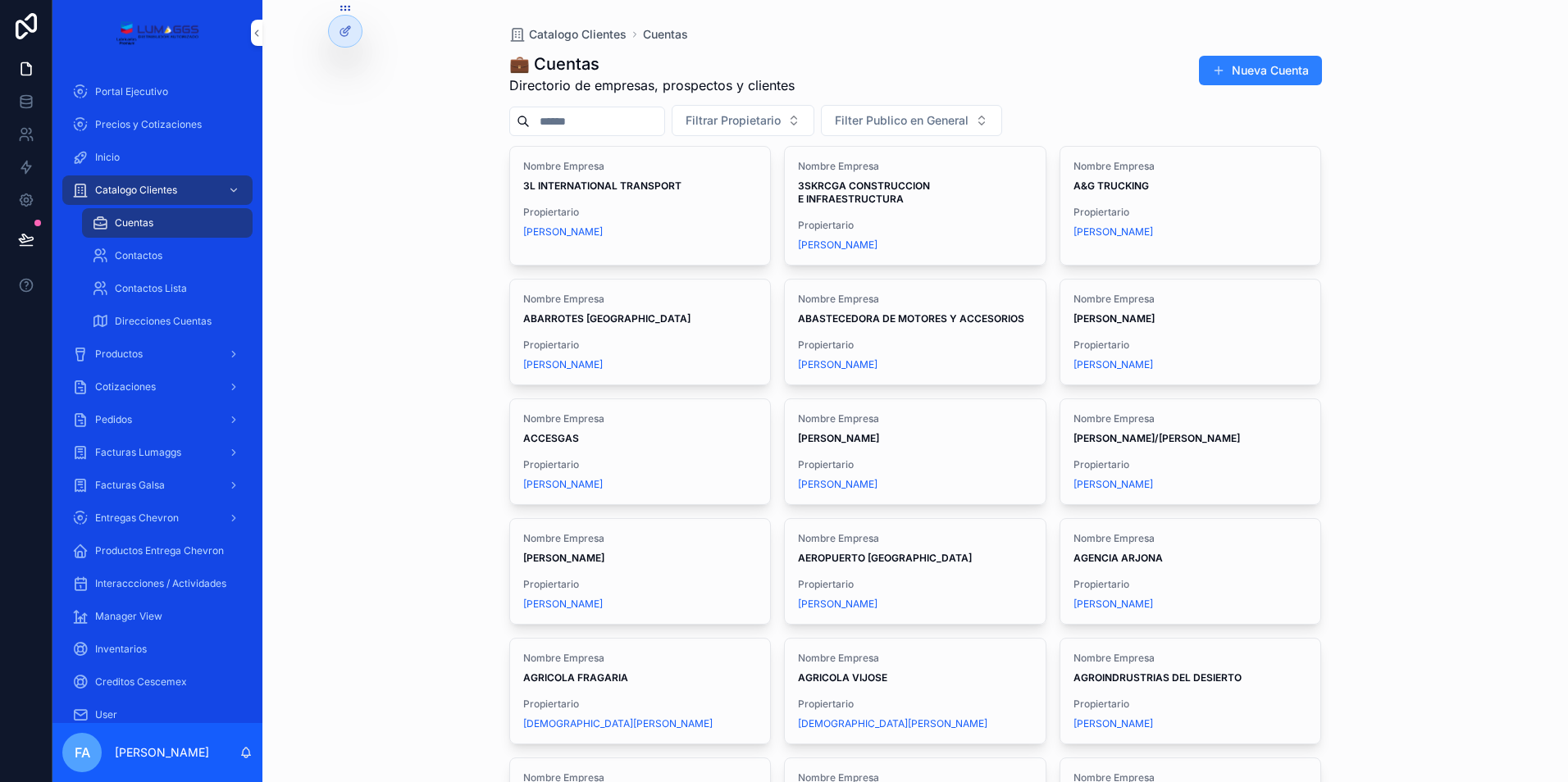
click at [591, 119] on input "scrollable content" at bounding box center [596, 121] width 134 height 23
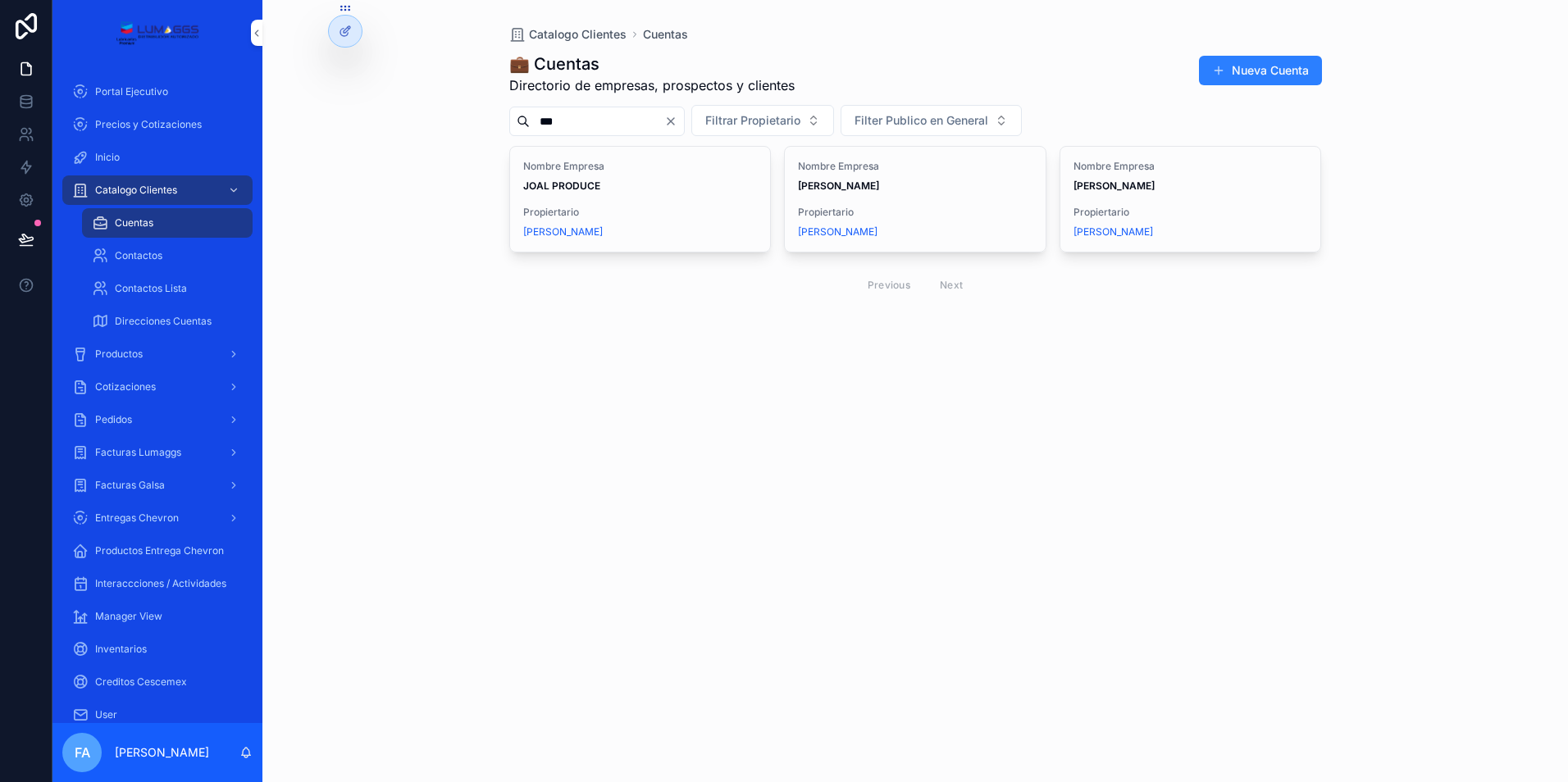
type input "***"
click at [1155, 184] on strong "[PERSON_NAME]" at bounding box center [1113, 185] width 82 height 12
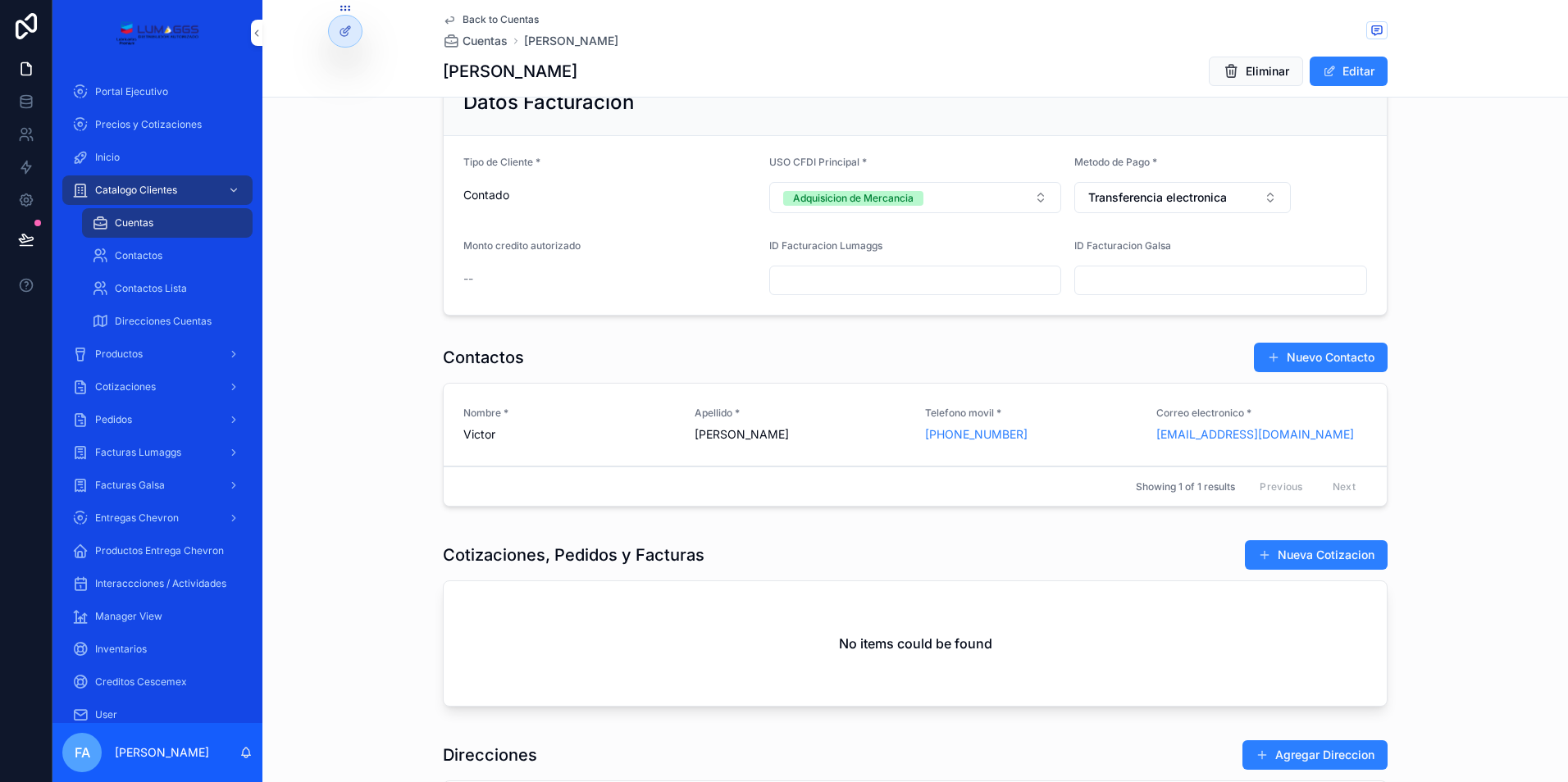
scroll to position [410, 0]
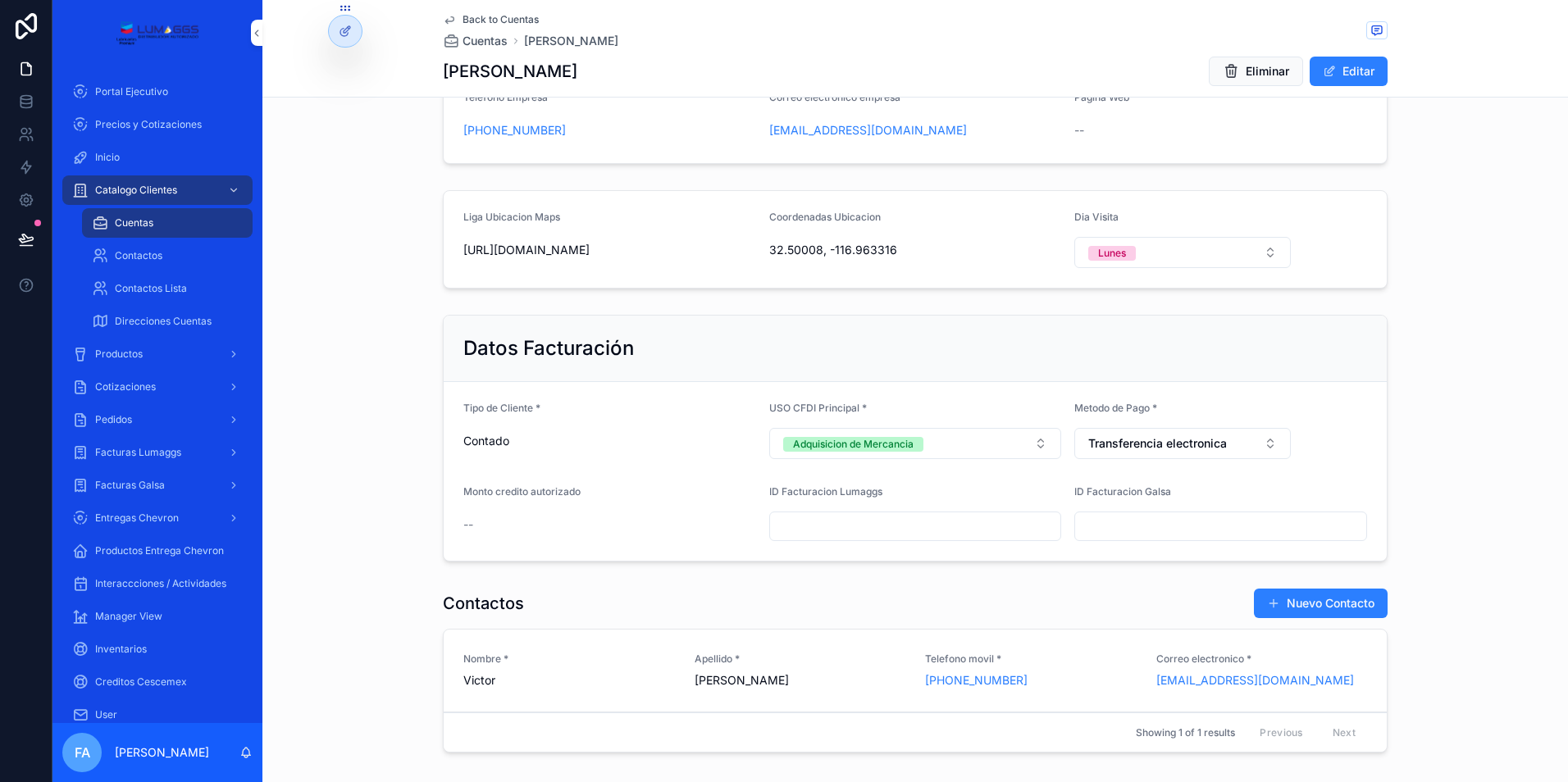
click at [834, 523] on input "scrollable content" at bounding box center [915, 526] width 291 height 23
paste input "***"
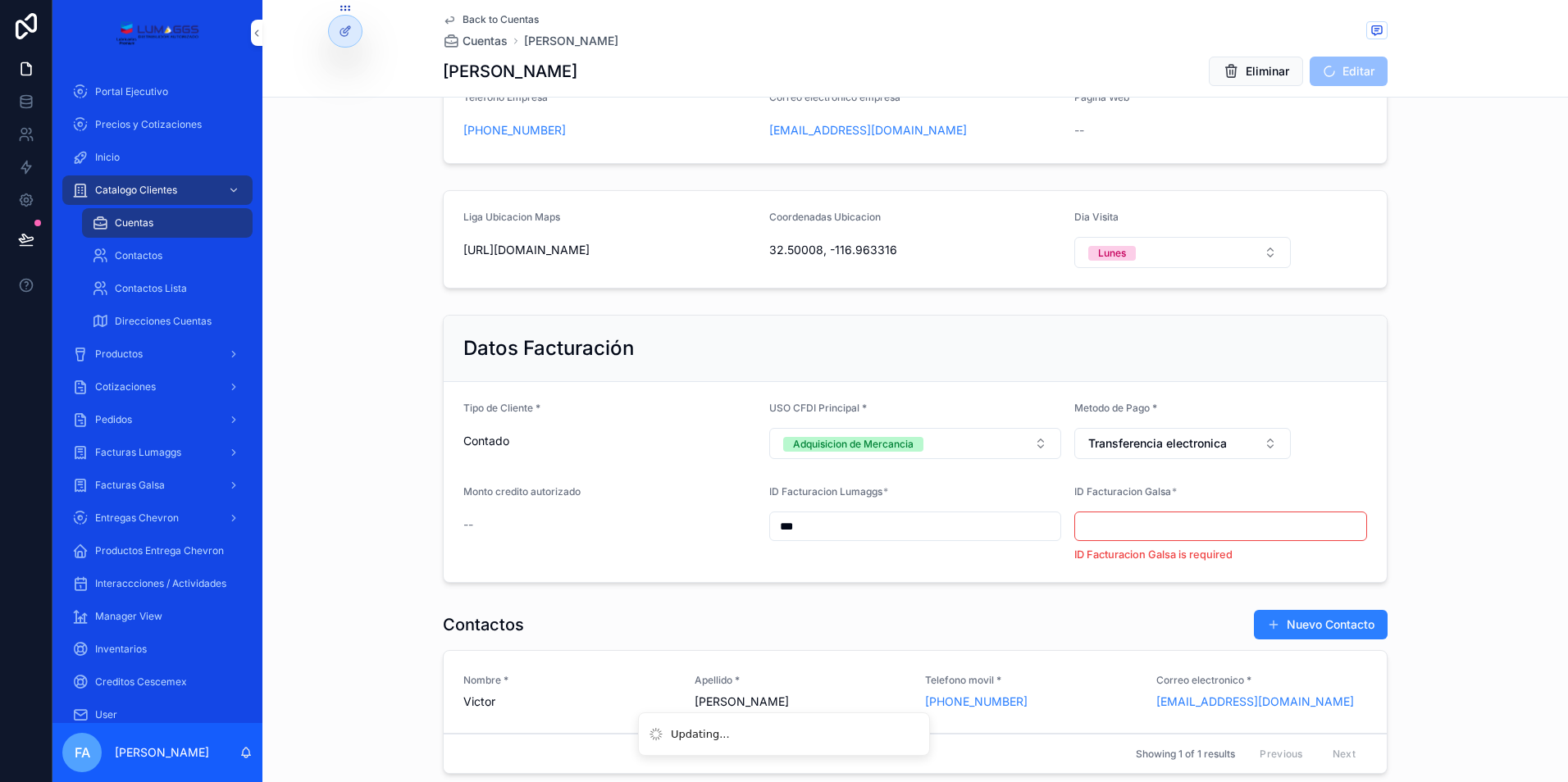
type input "***"
drag, startPoint x: 408, startPoint y: 324, endPoint x: 235, endPoint y: 0, distance: 367.3
click at [408, 324] on div "Datos Facturación Tipo de Cliente * Contado USO CFDI Principal * Adquisicion de…" at bounding box center [915, 448] width 1305 height 281
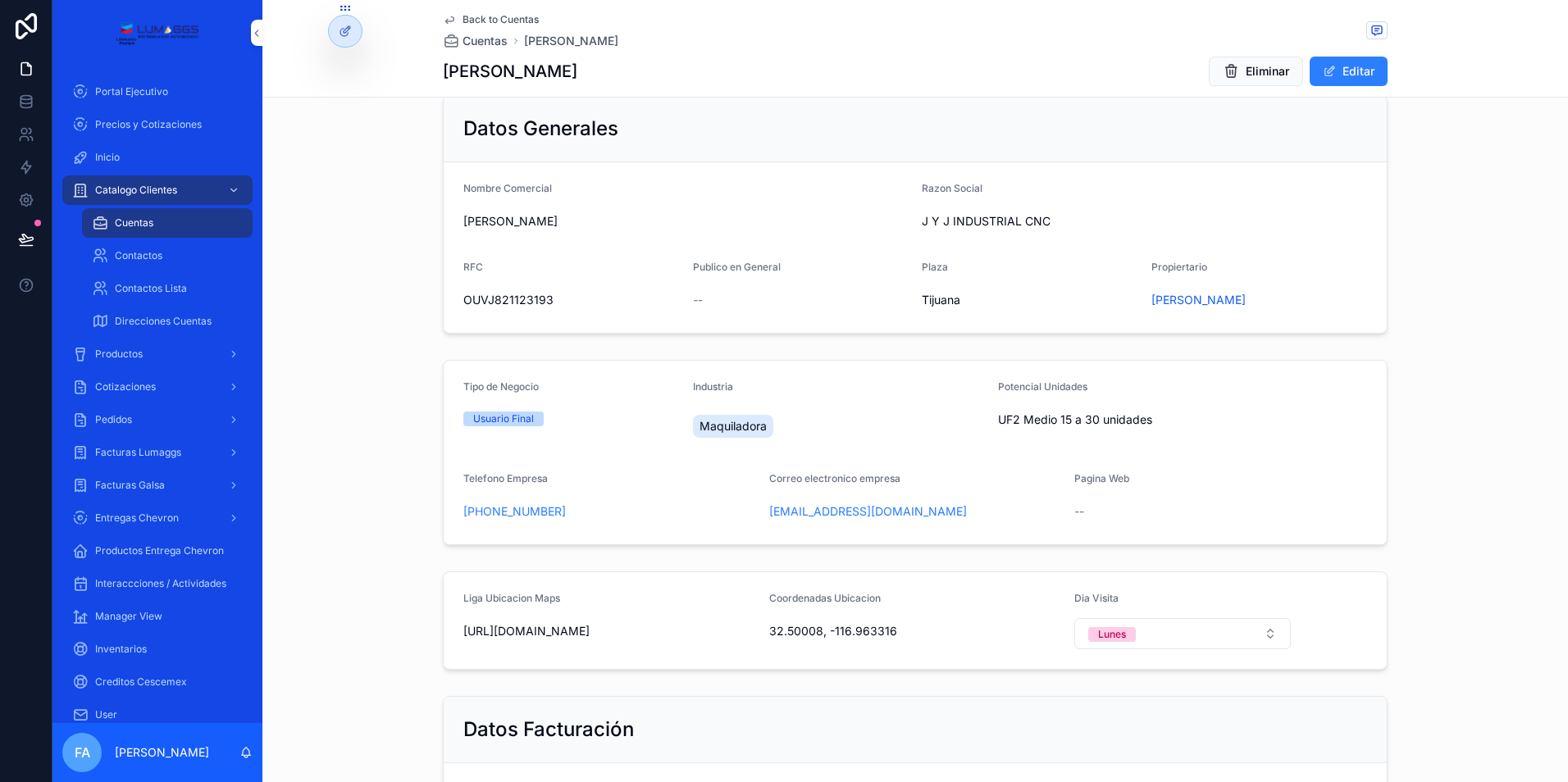
scroll to position [0, 0]
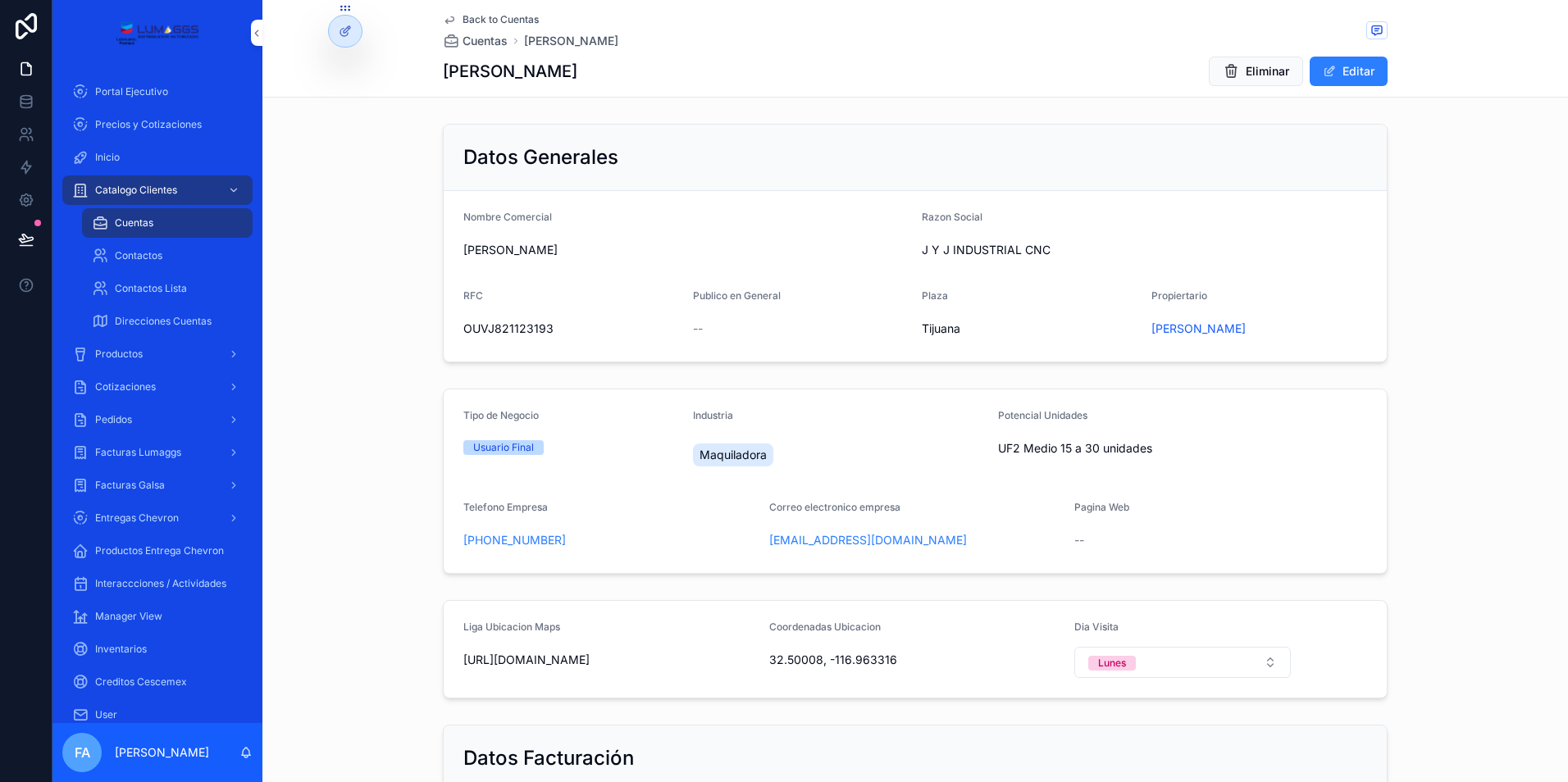
click at [135, 385] on span "Cotizaciones" at bounding box center [125, 387] width 61 height 13
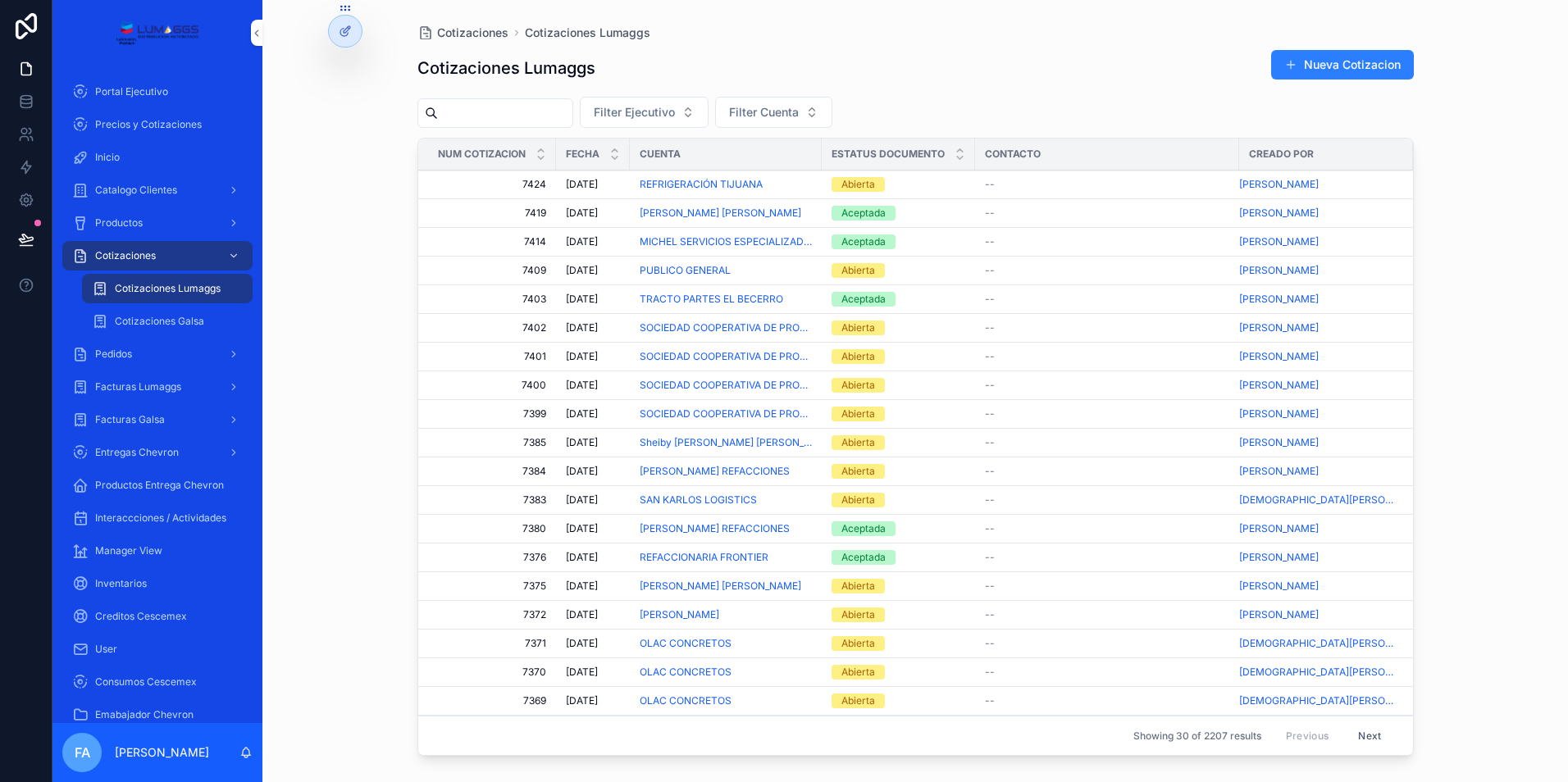
click at [144, 345] on div "Pedidos" at bounding box center [157, 354] width 170 height 26
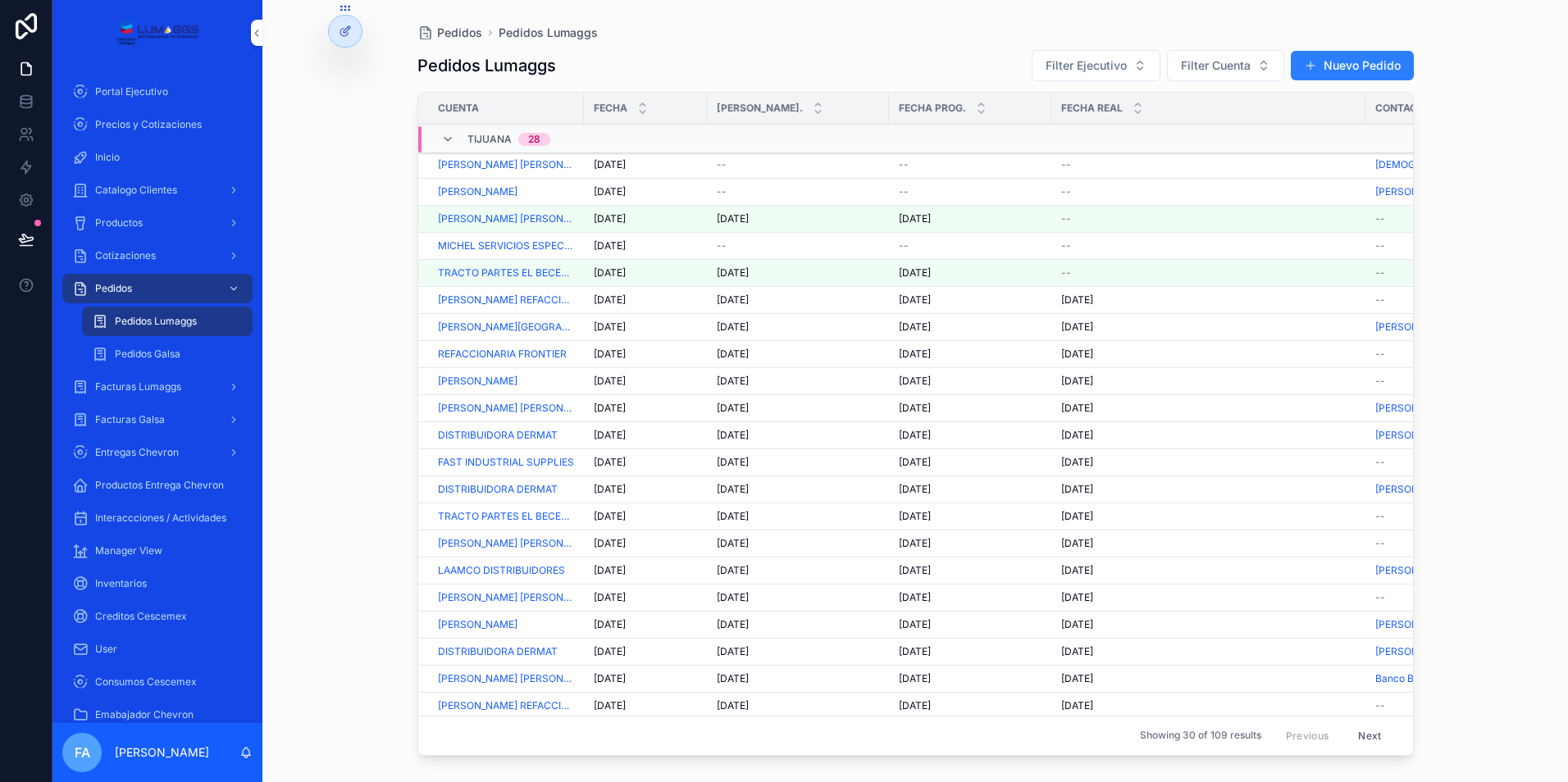
click at [133, 291] on div "Pedidos" at bounding box center [157, 289] width 170 height 26
click at [626, 189] on span "[DATE]" at bounding box center [609, 192] width 32 height 13
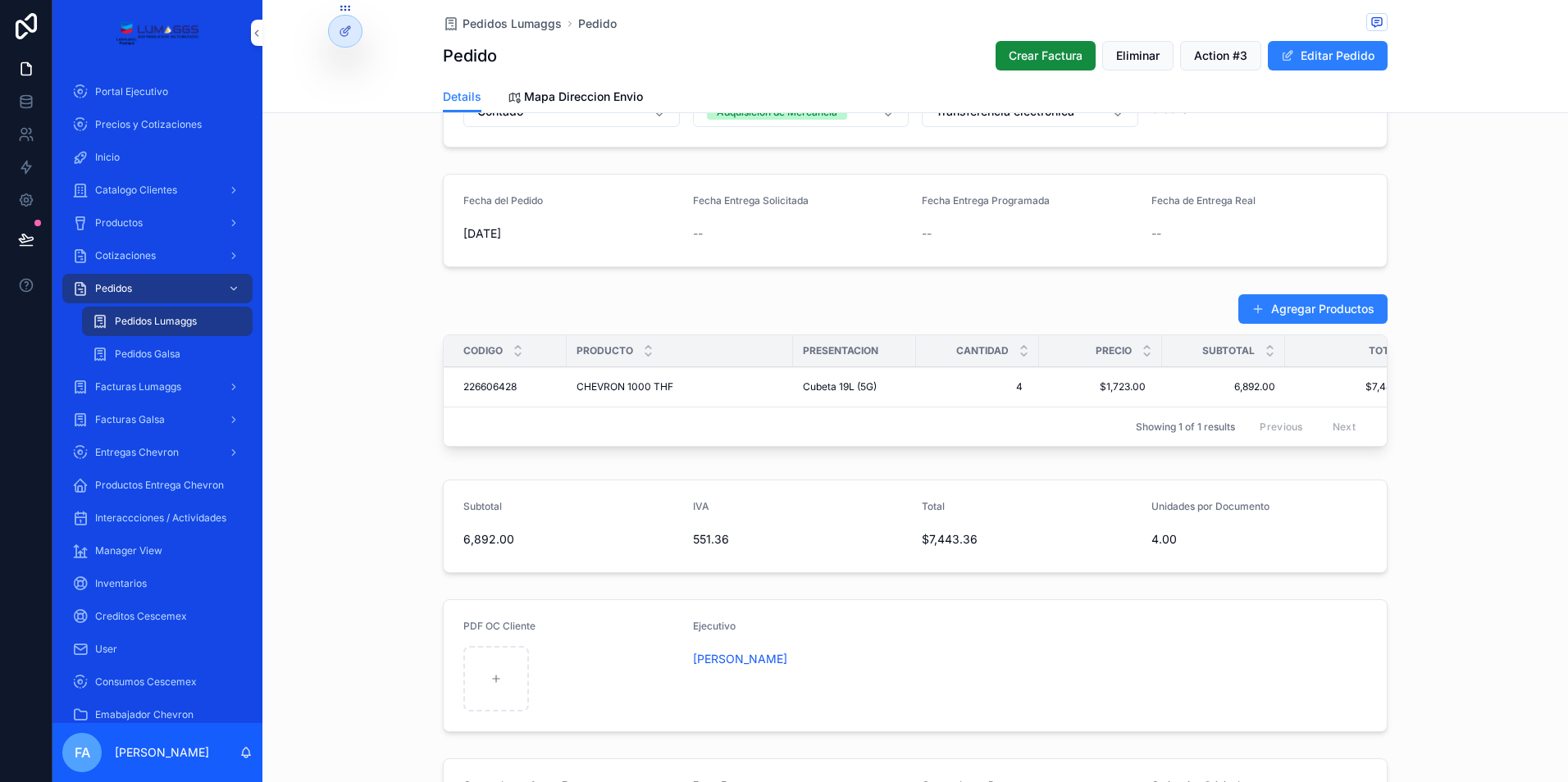
scroll to position [410, 0]
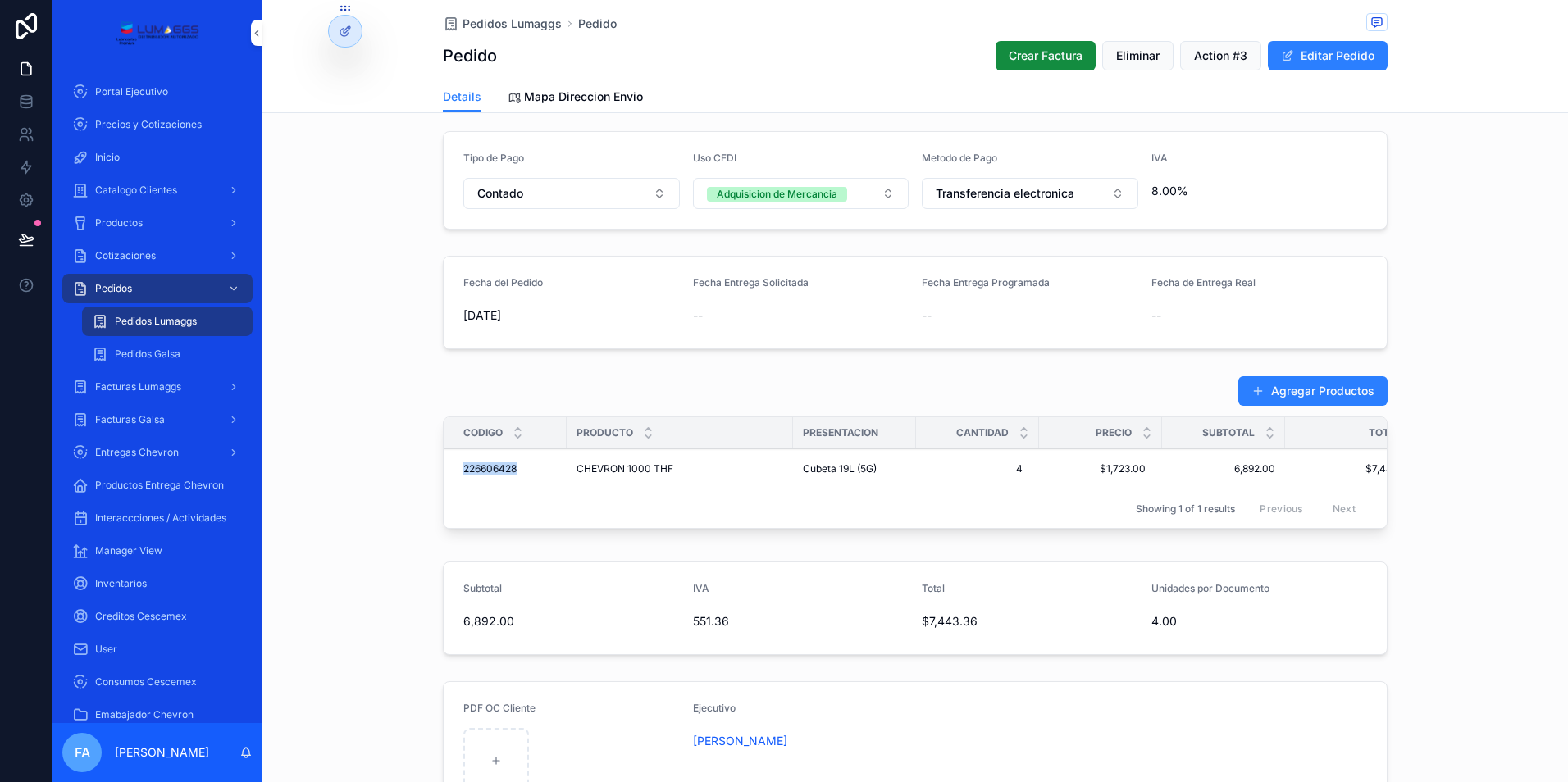
drag, startPoint x: 515, startPoint y: 477, endPoint x: 452, endPoint y: 477, distance: 63.0
click at [452, 477] on td "226606428 226606428" at bounding box center [505, 469] width 123 height 40
copy span "226606428"
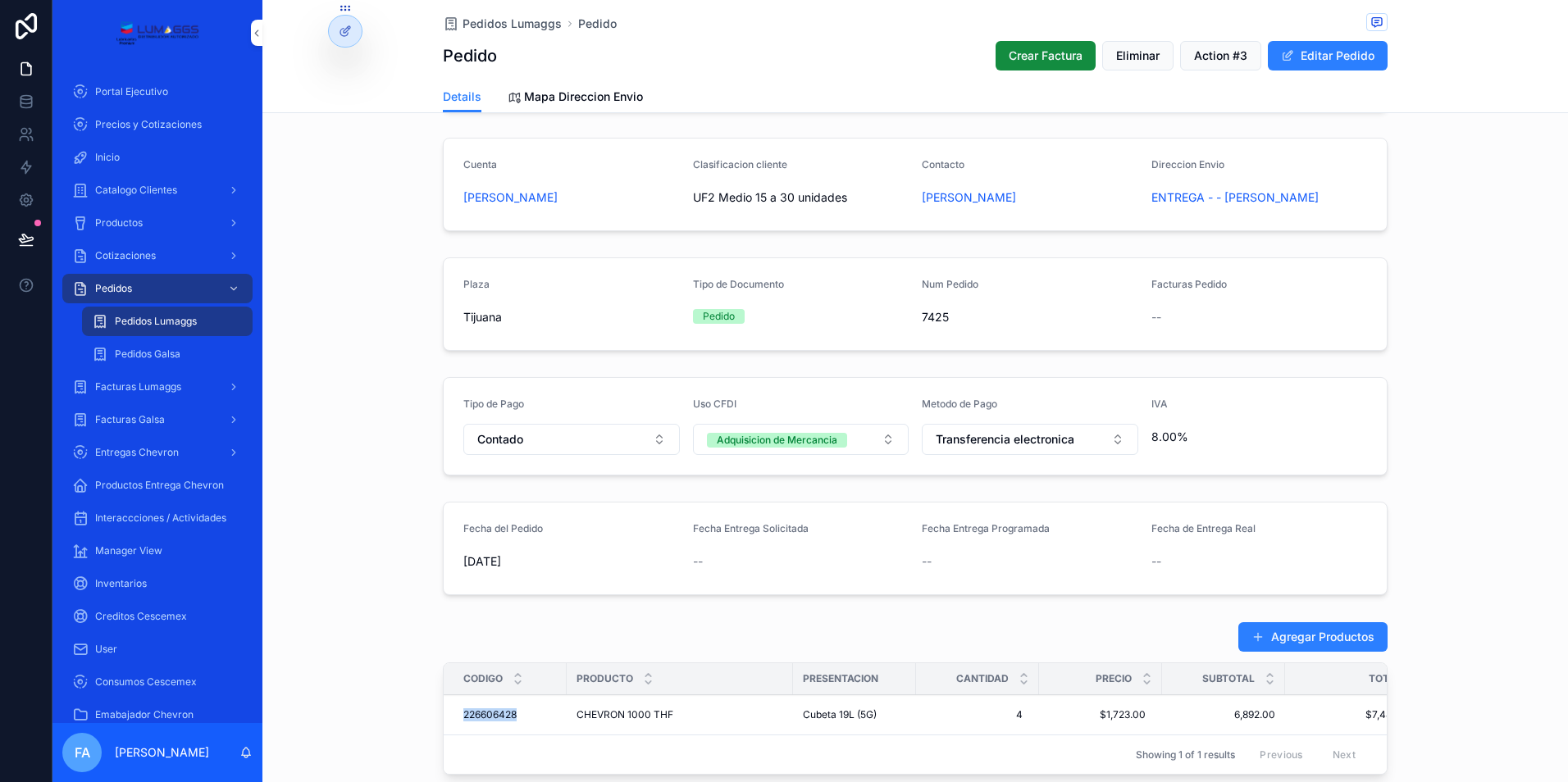
scroll to position [328, 0]
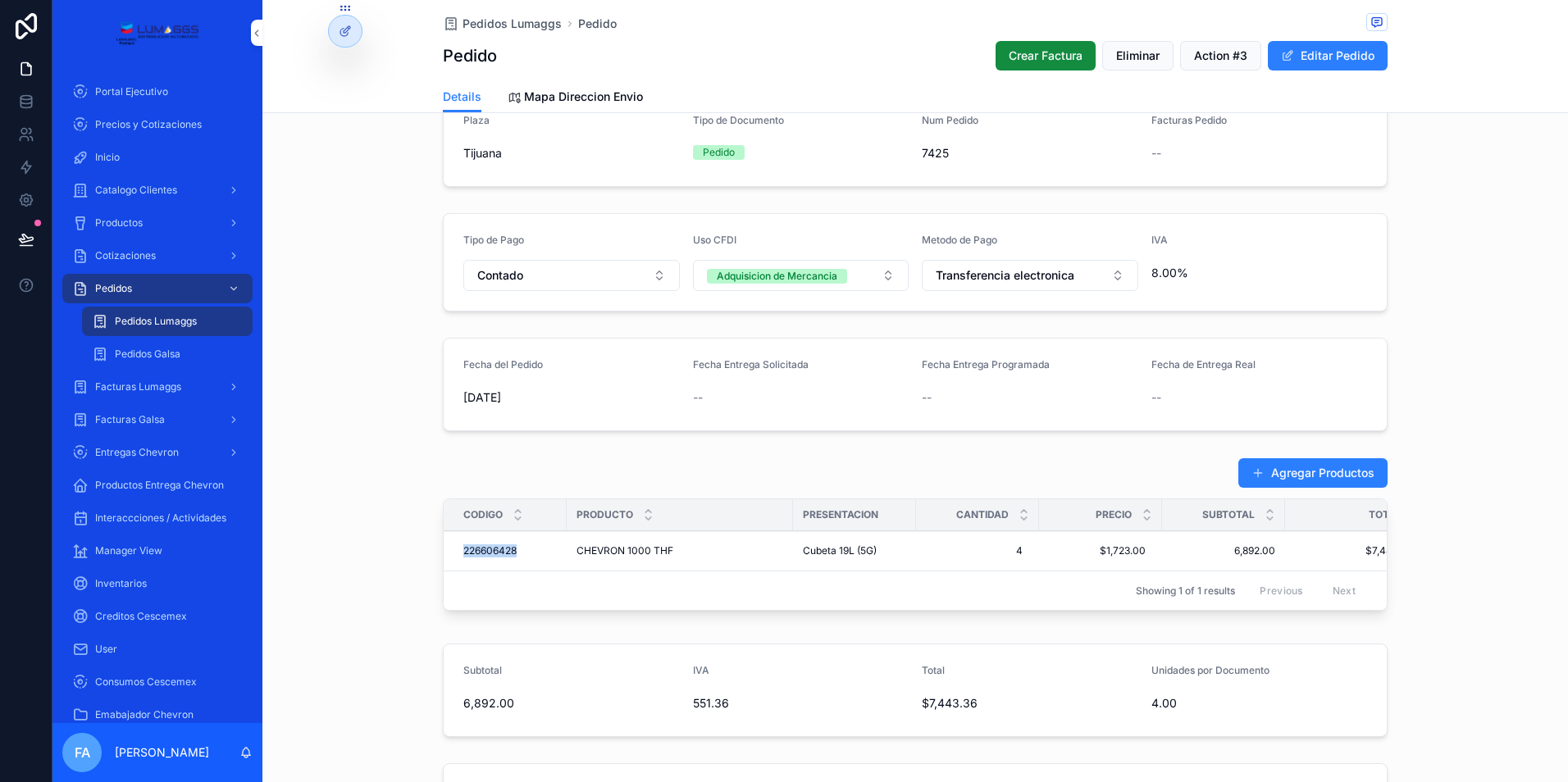
copy span "226606428"
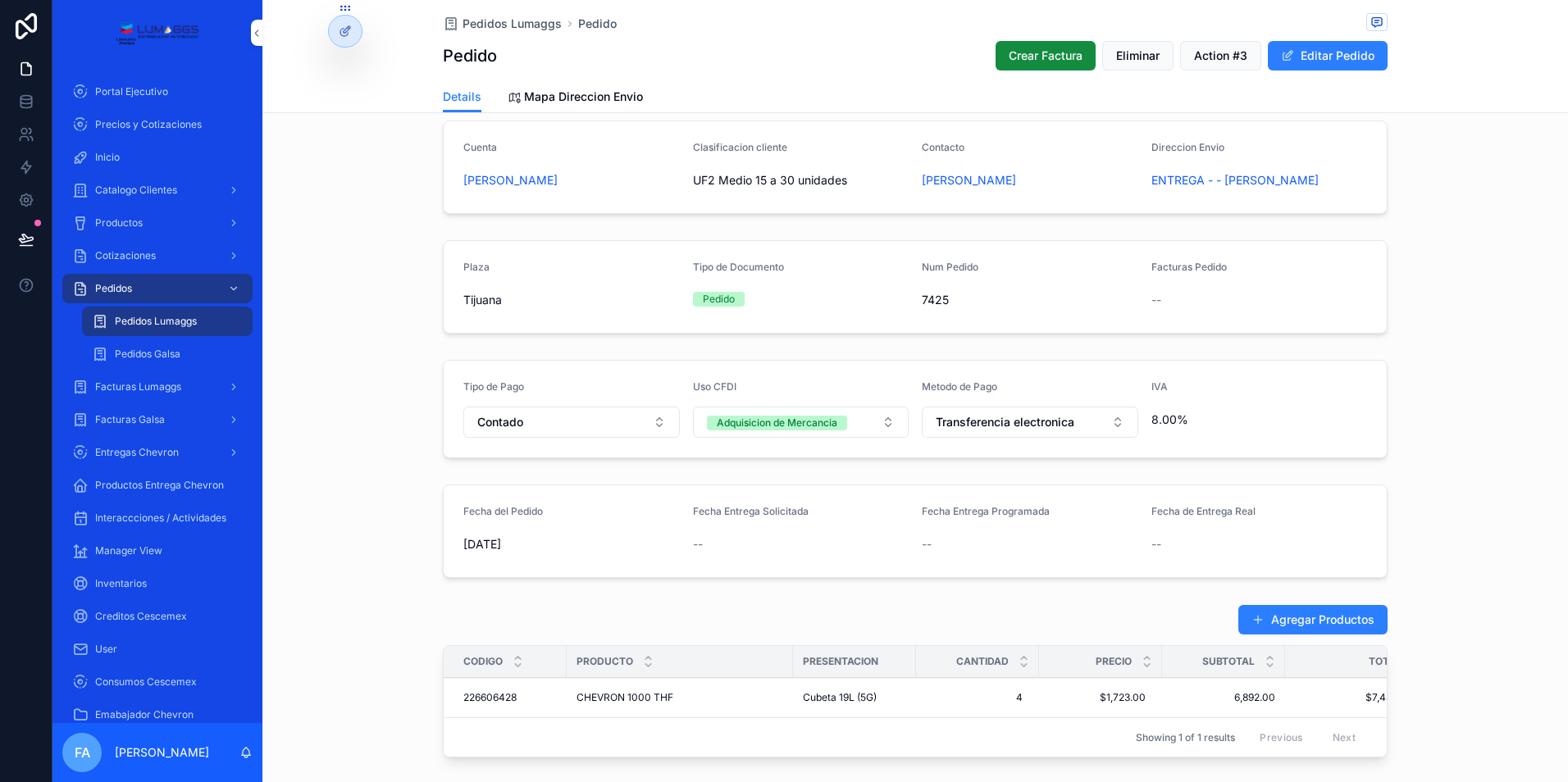
scroll to position [0, 0]
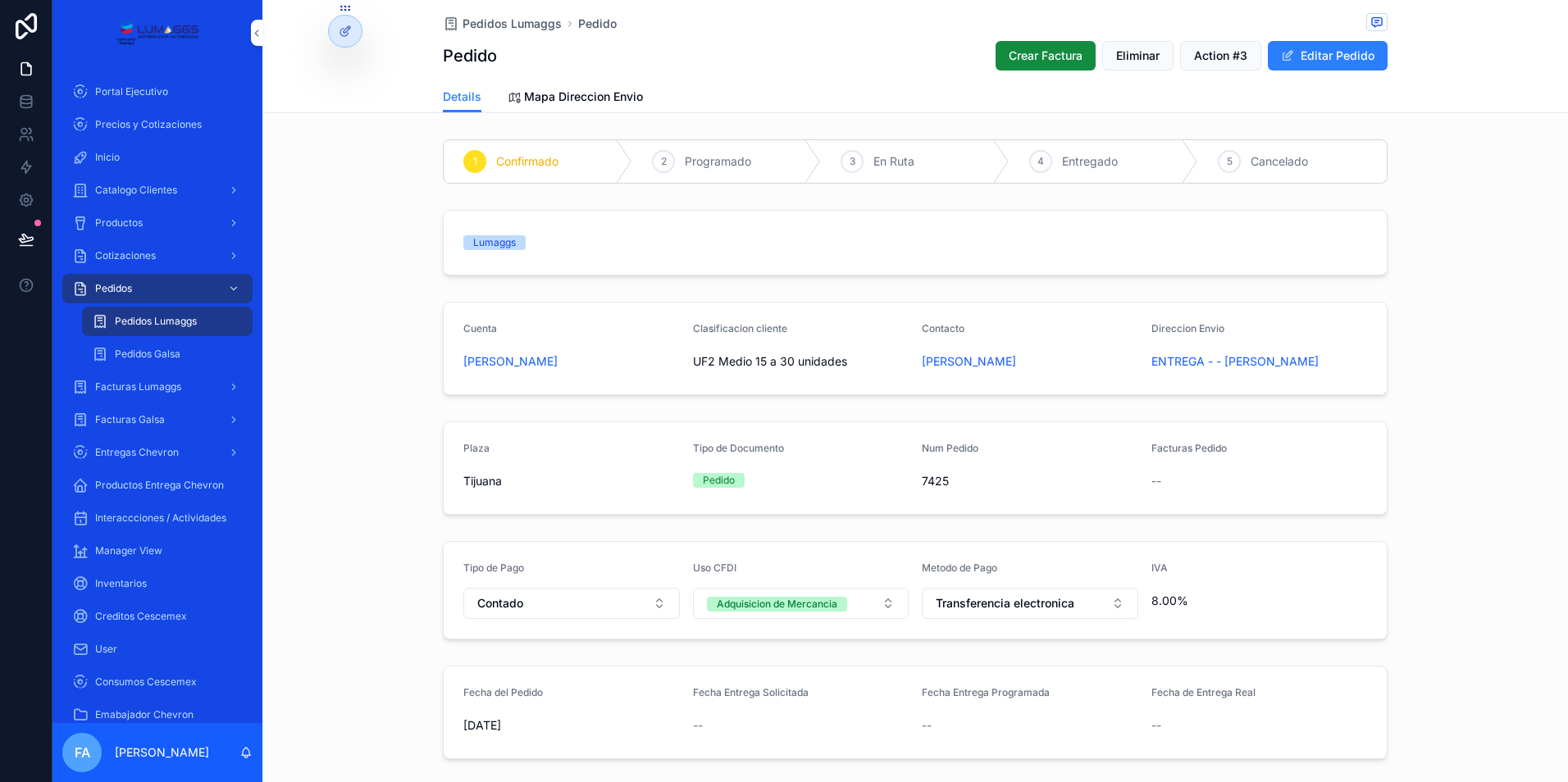
click at [162, 291] on div "Pedidos" at bounding box center [157, 289] width 170 height 26
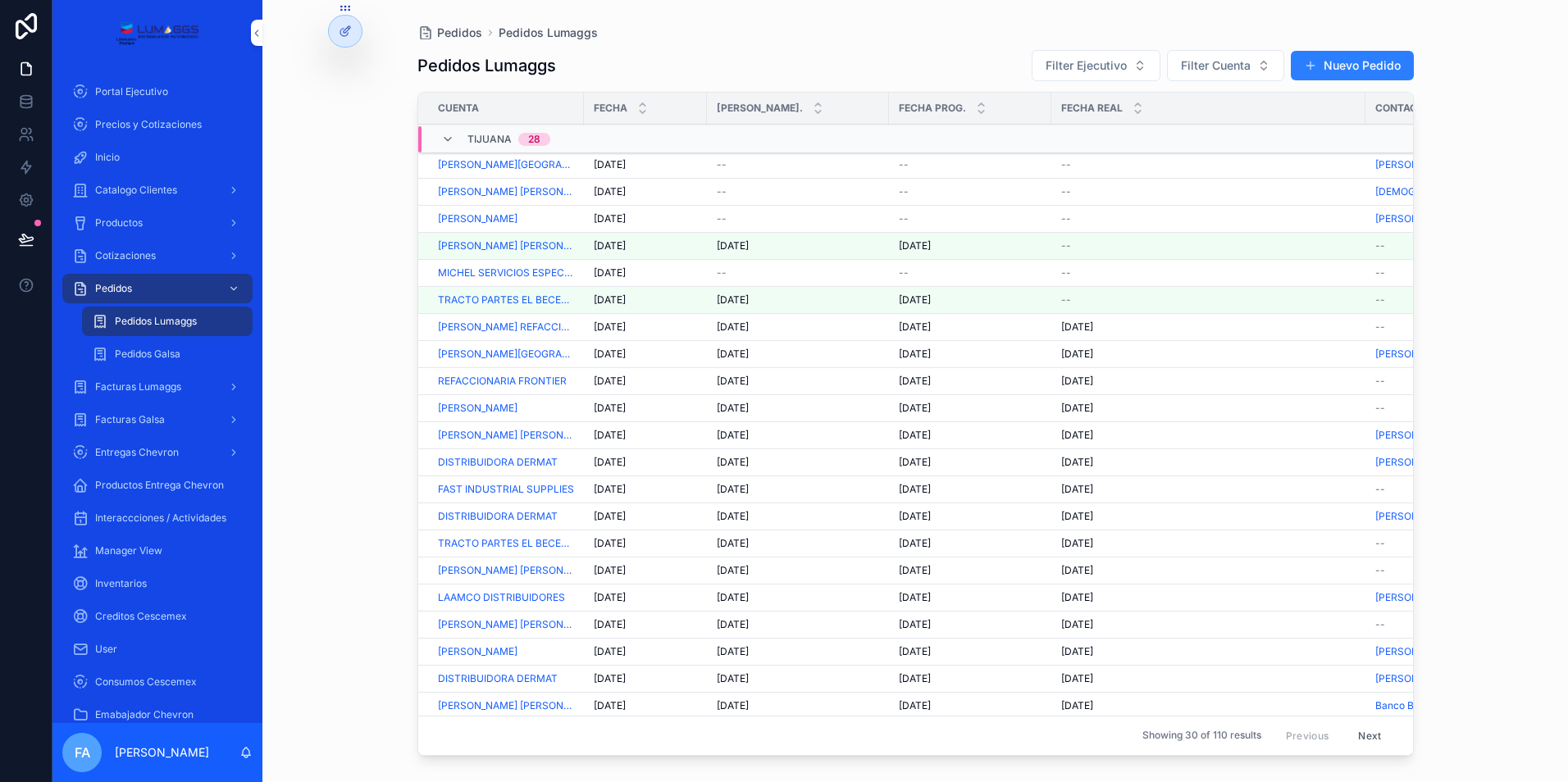
click at [719, 269] on span "--" at bounding box center [721, 273] width 10 height 13
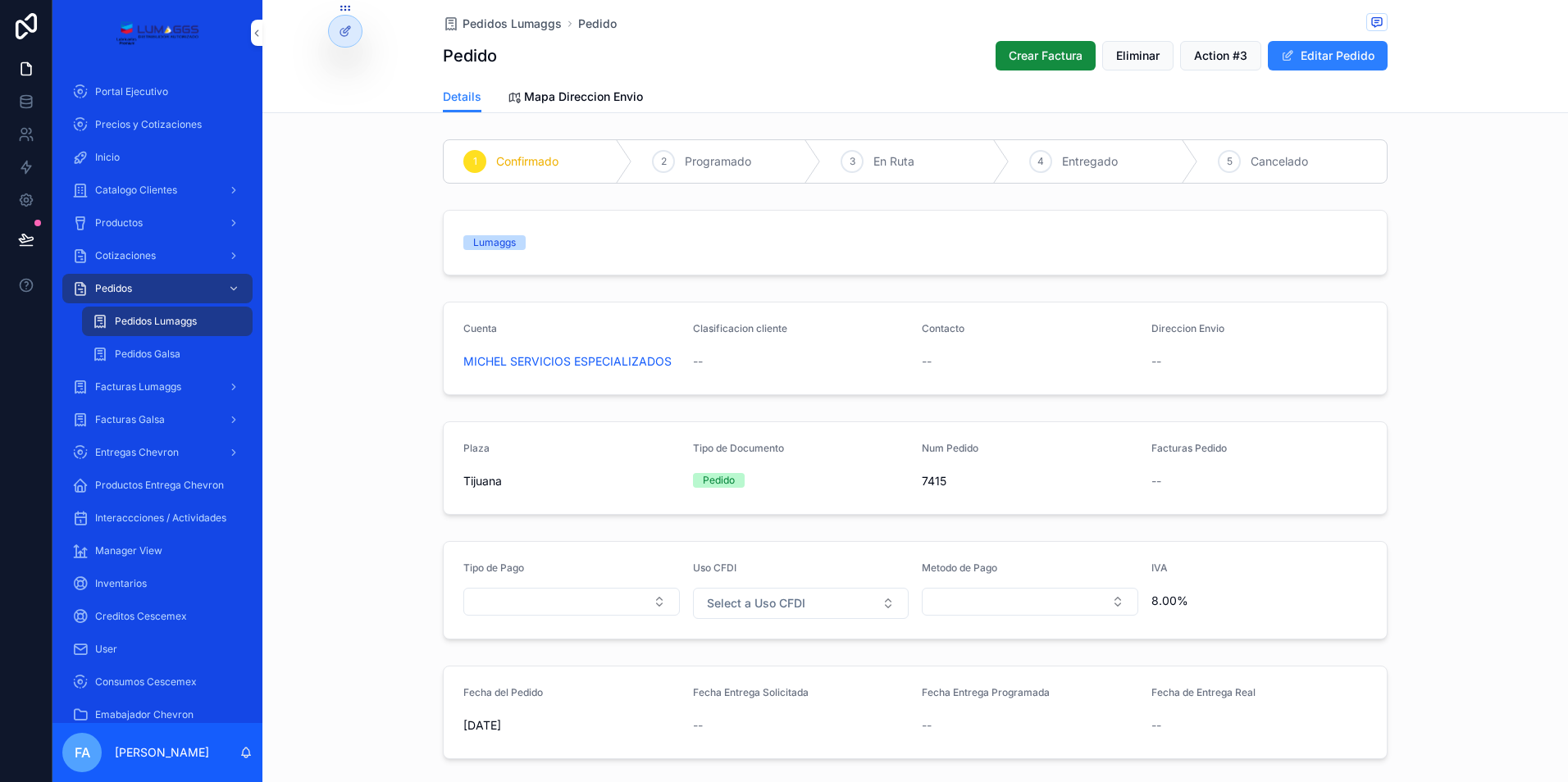
click at [1314, 58] on button "Editar Pedido" at bounding box center [1327, 56] width 119 height 30
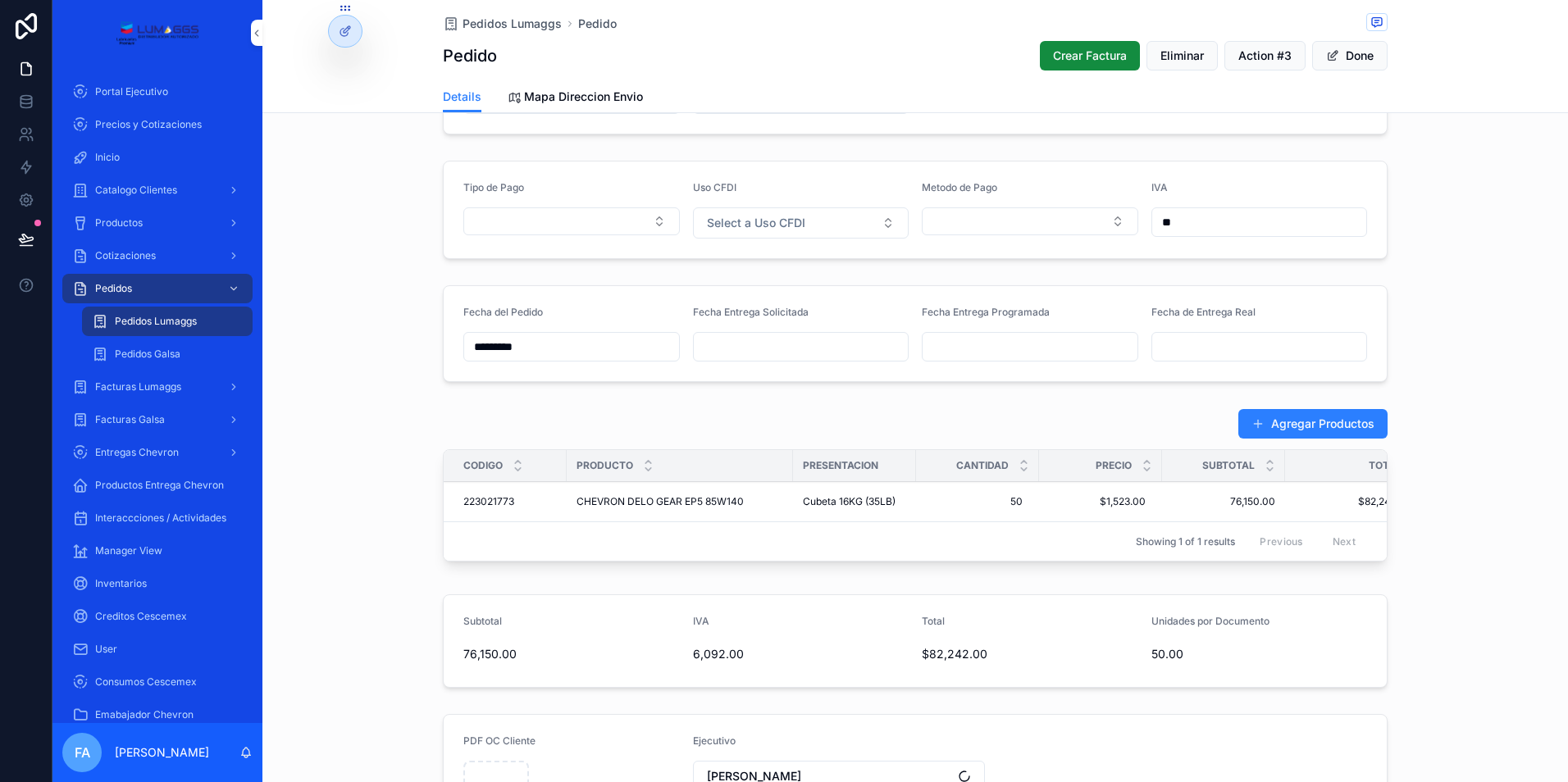
scroll to position [491, 0]
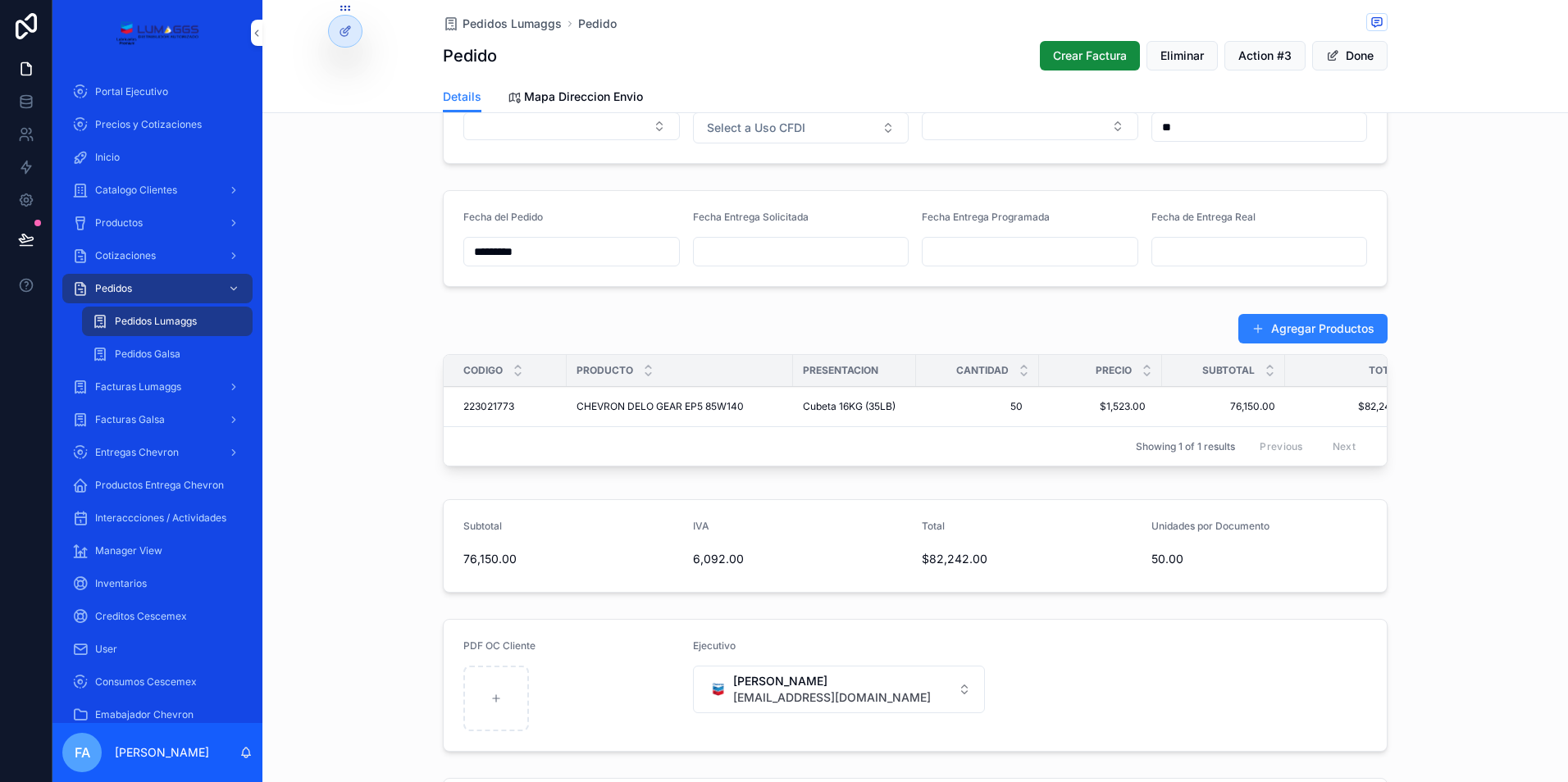
click at [783, 246] on input "scrollable content" at bounding box center [800, 252] width 215 height 23
click at [706, 428] on button "6" at bounding box center [706, 422] width 30 height 30
type input "*********"
click at [972, 249] on input "scrollable content" at bounding box center [1029, 252] width 215 height 23
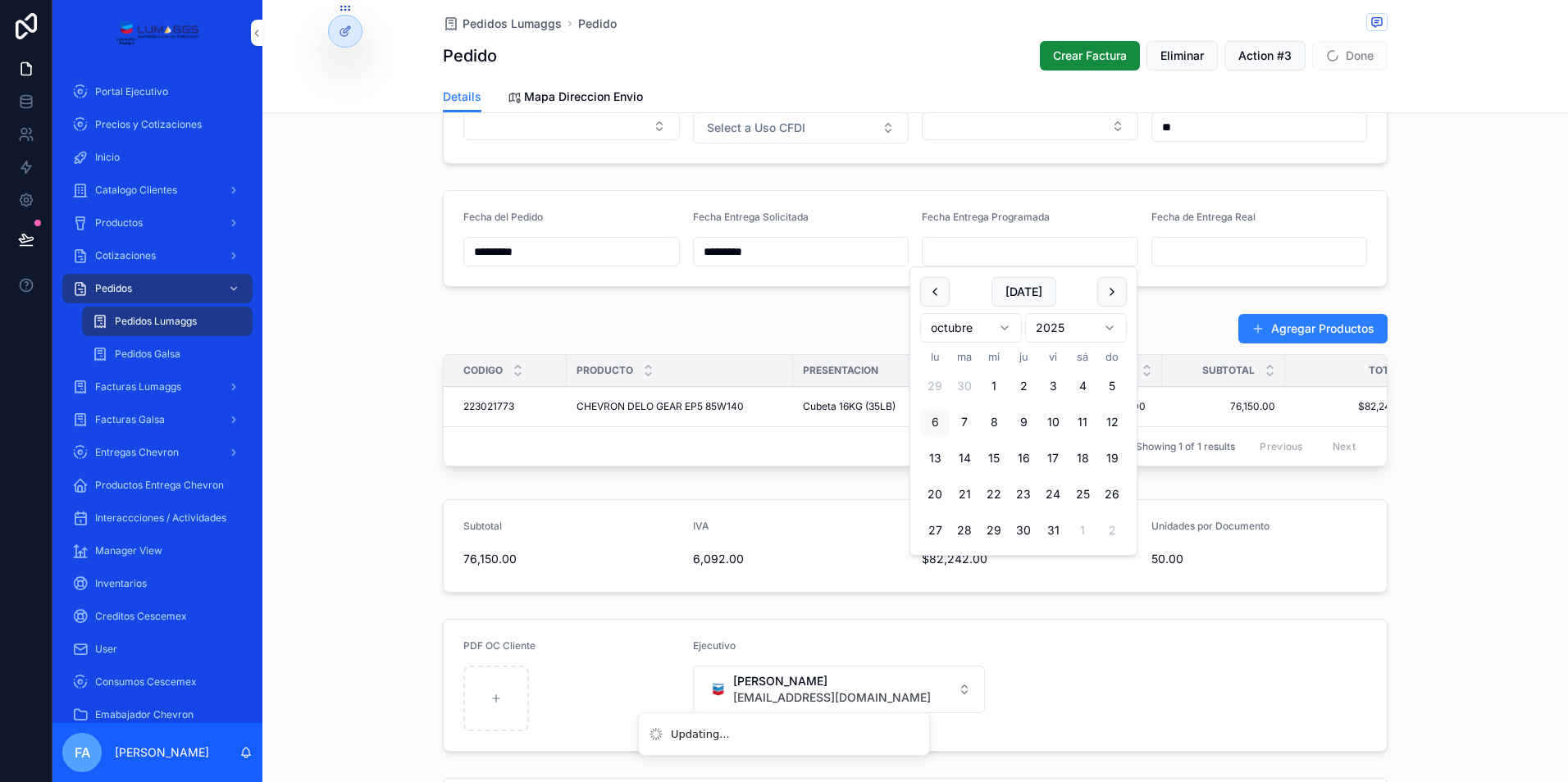
click at [930, 425] on button "6" at bounding box center [935, 422] width 30 height 30
type input "*********"
click at [814, 326] on div "Agregar Productos" at bounding box center [915, 328] width 945 height 31
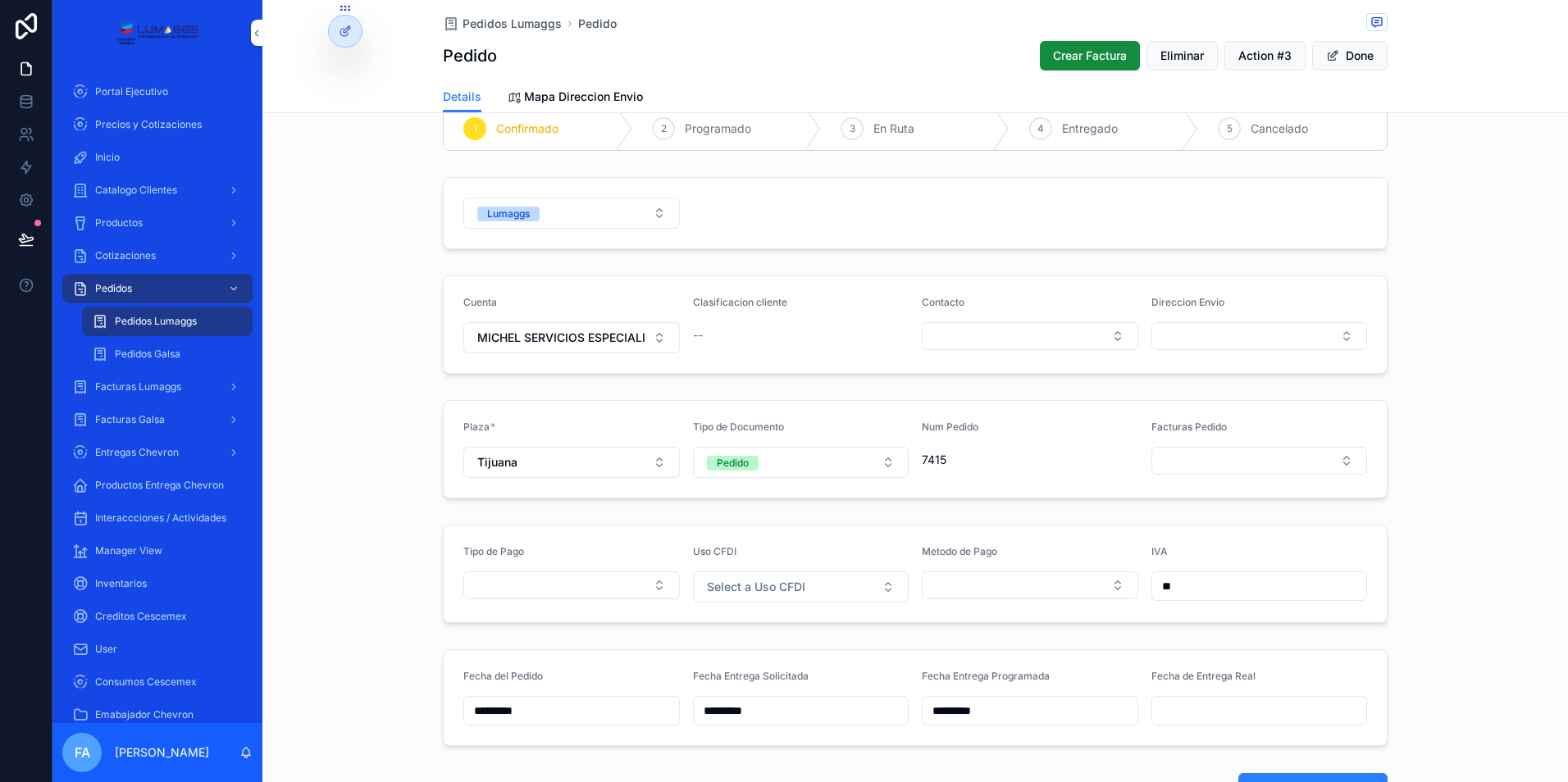
scroll to position [0, 0]
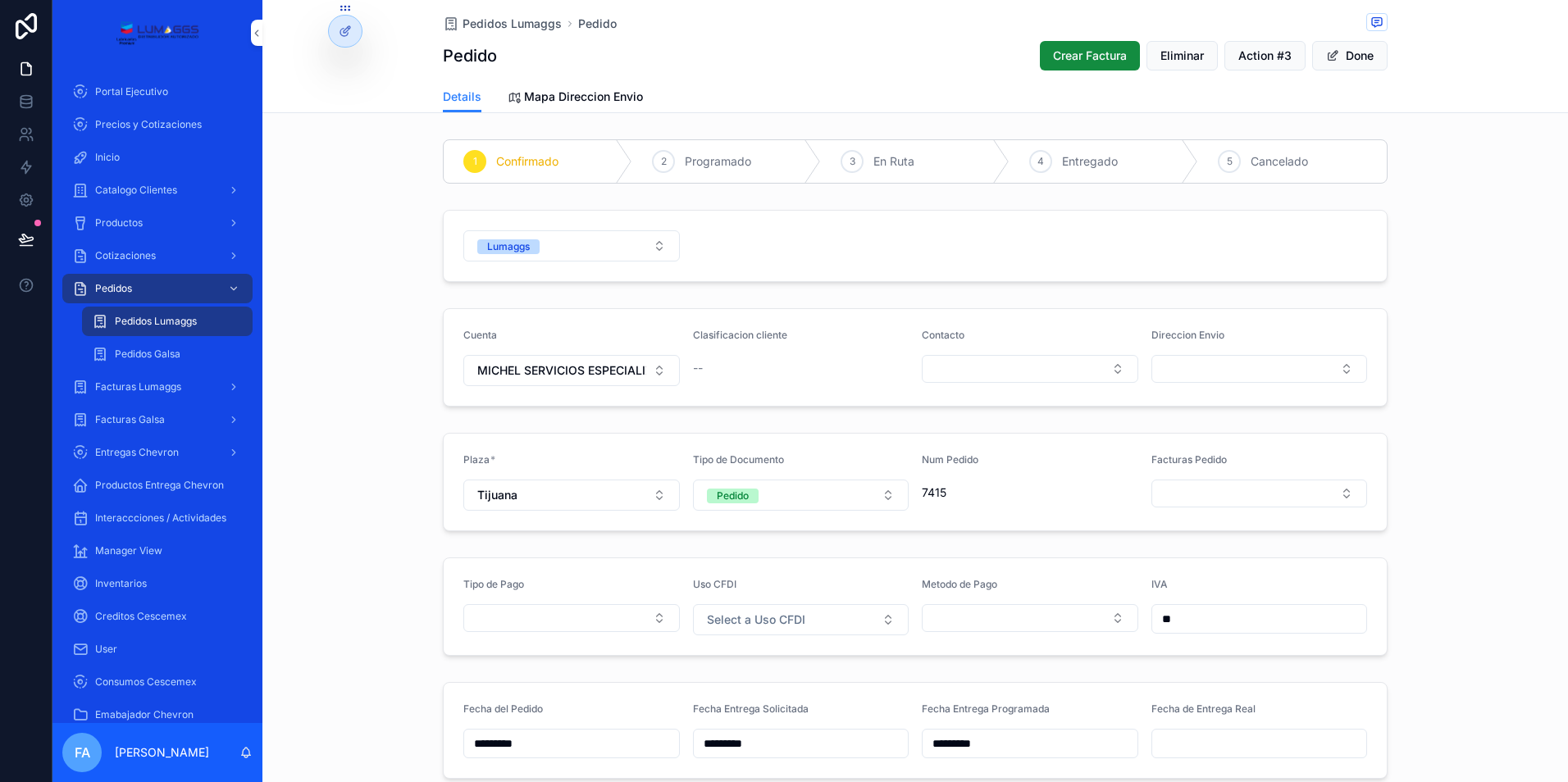
click at [513, 13] on div "Pedidos Lumaggs Pedido" at bounding box center [915, 23] width 945 height 21
click at [507, 22] on span "Pedidos Lumaggs" at bounding box center [512, 24] width 99 height 16
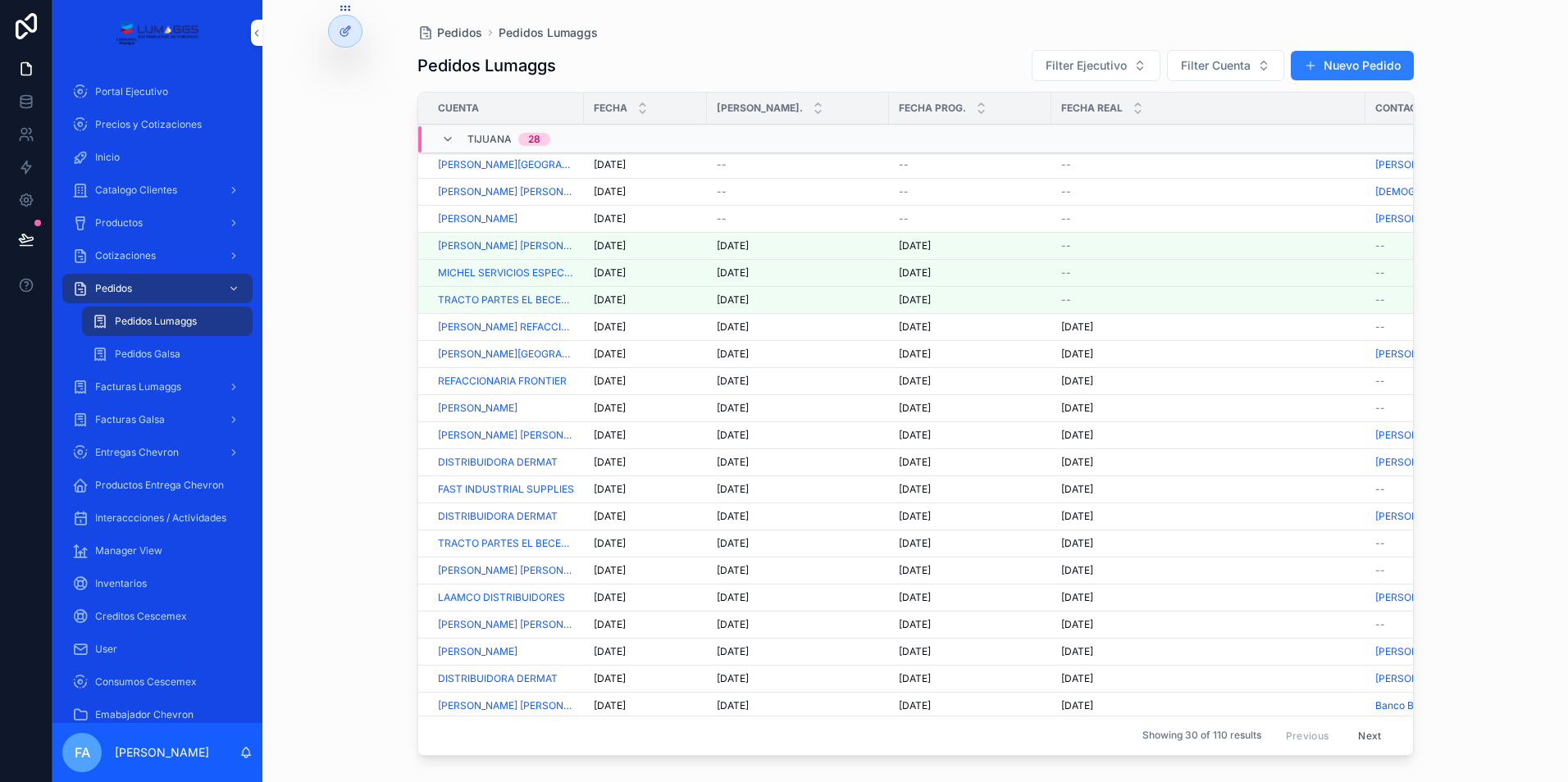
click at [723, 220] on span "--" at bounding box center [721, 219] width 10 height 13
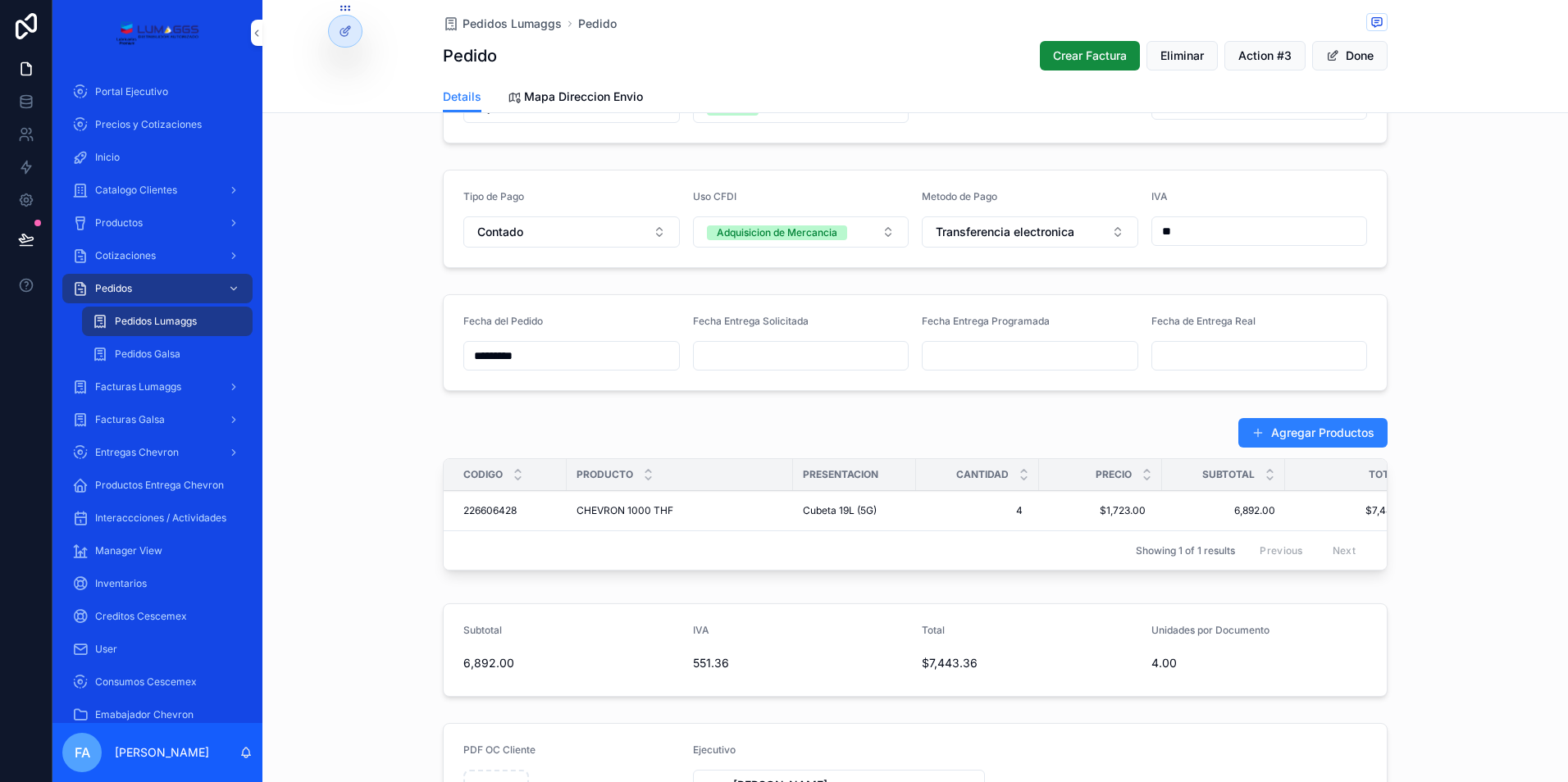
scroll to position [491, 0]
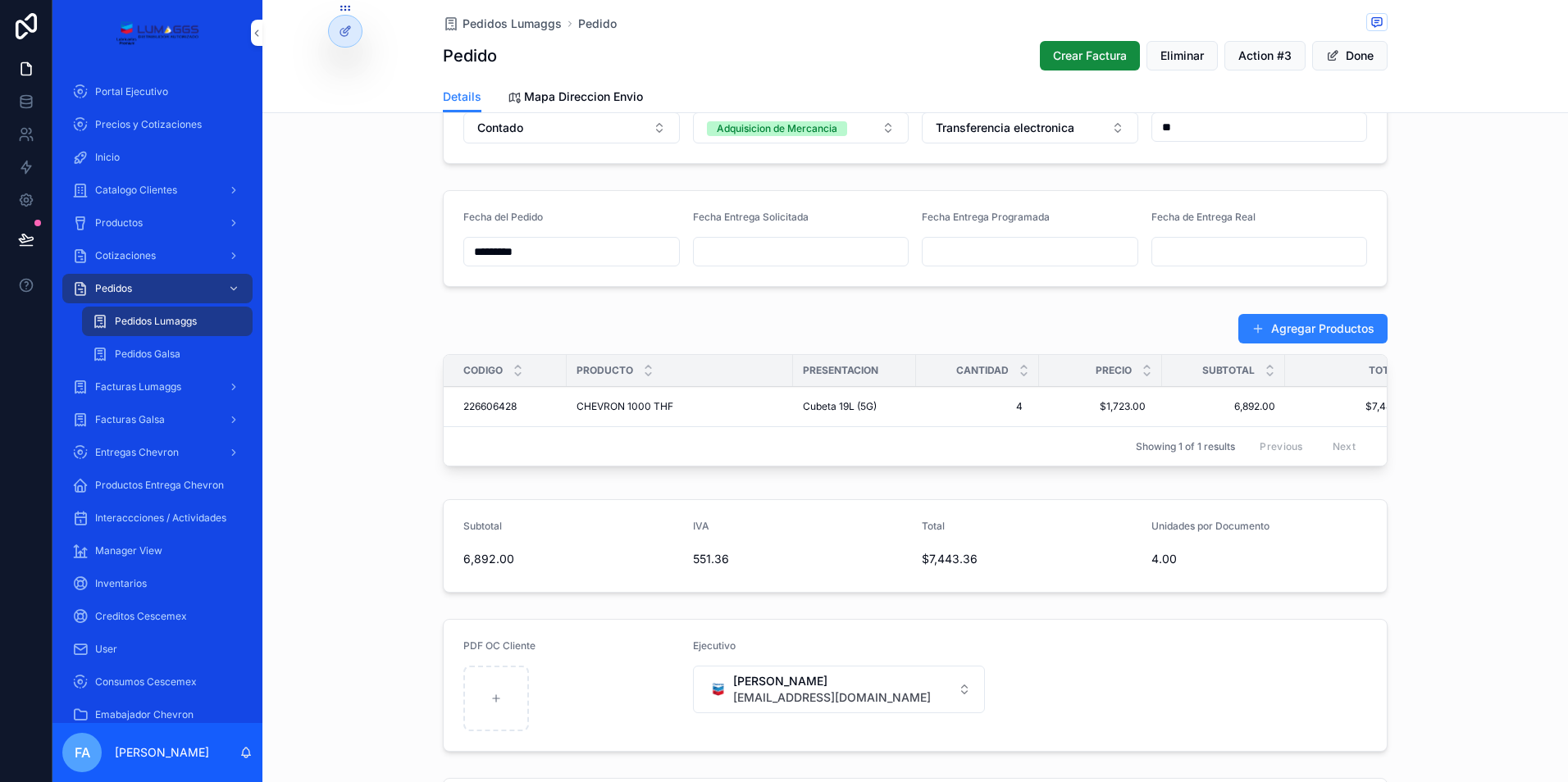
click at [763, 252] on input "scrollable content" at bounding box center [800, 252] width 215 height 23
click at [712, 419] on button "6" at bounding box center [706, 422] width 30 height 30
type input "*********"
click at [980, 255] on input "scrollable content" at bounding box center [1029, 252] width 215 height 23
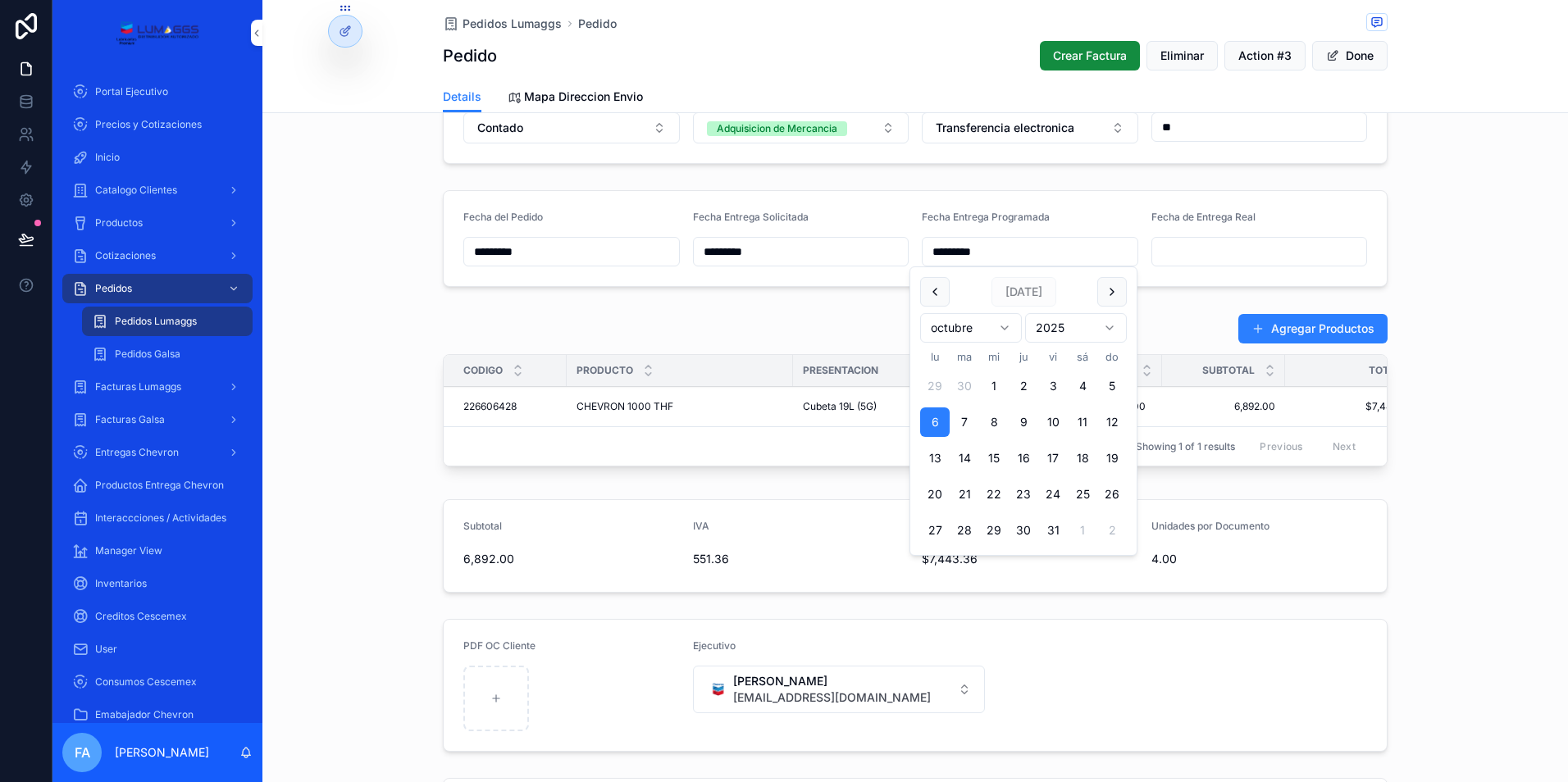
type input "*********"
click at [827, 339] on div "Agregar Productos" at bounding box center [915, 328] width 945 height 31
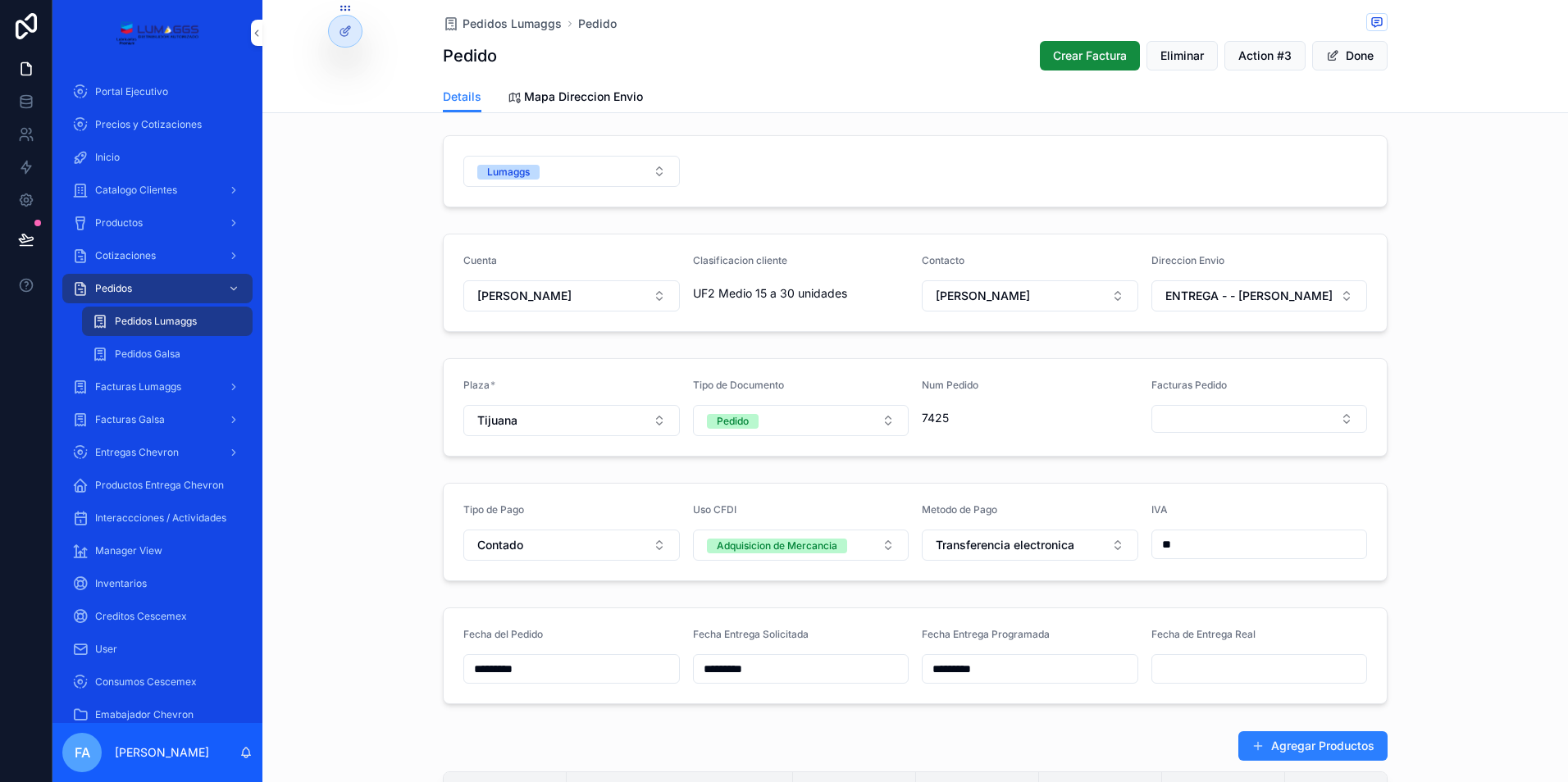
scroll to position [0, 0]
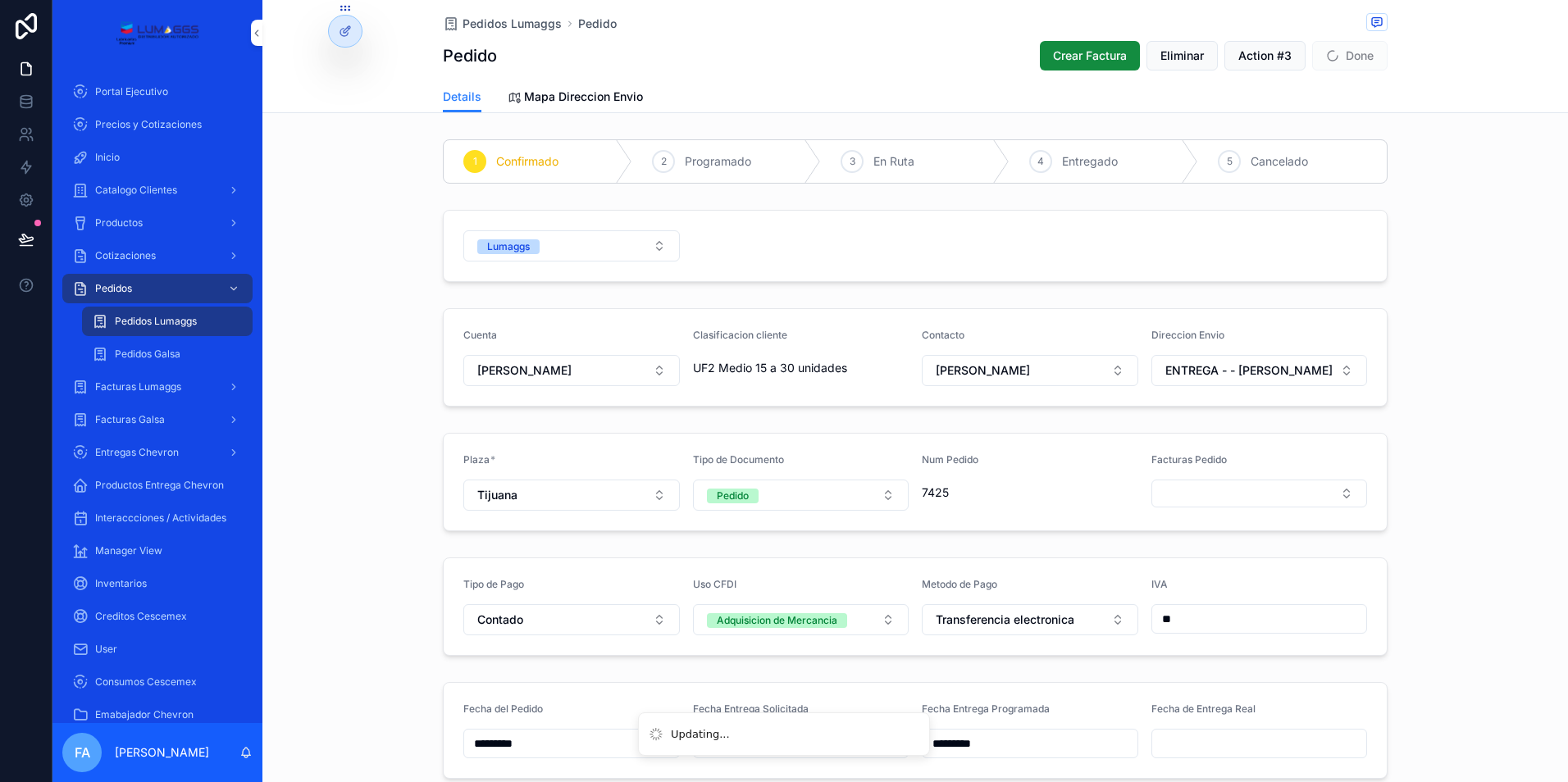
click at [481, 21] on span "Pedidos Lumaggs" at bounding box center [512, 24] width 99 height 16
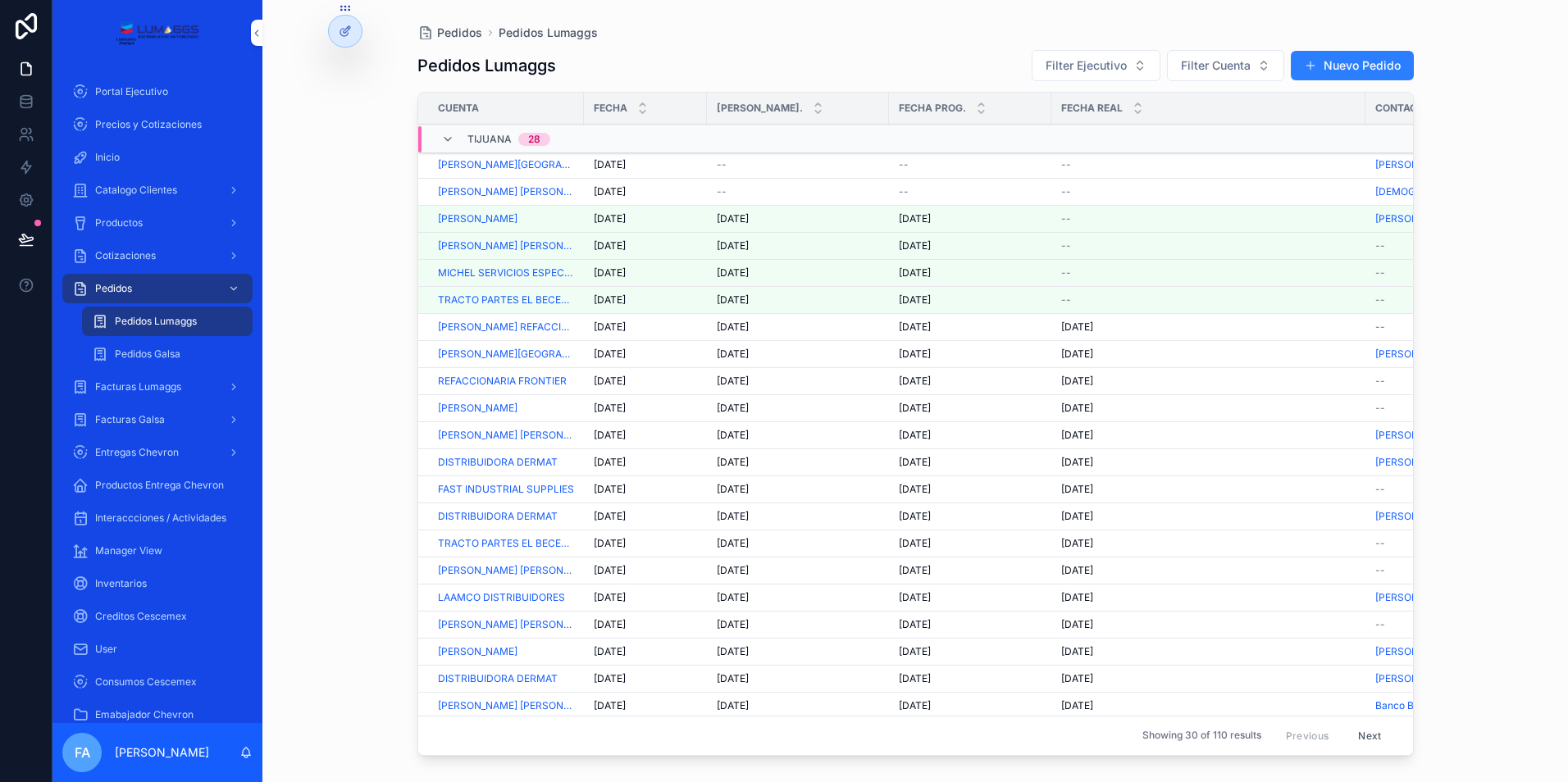
click at [720, 186] on span "--" at bounding box center [721, 192] width 10 height 13
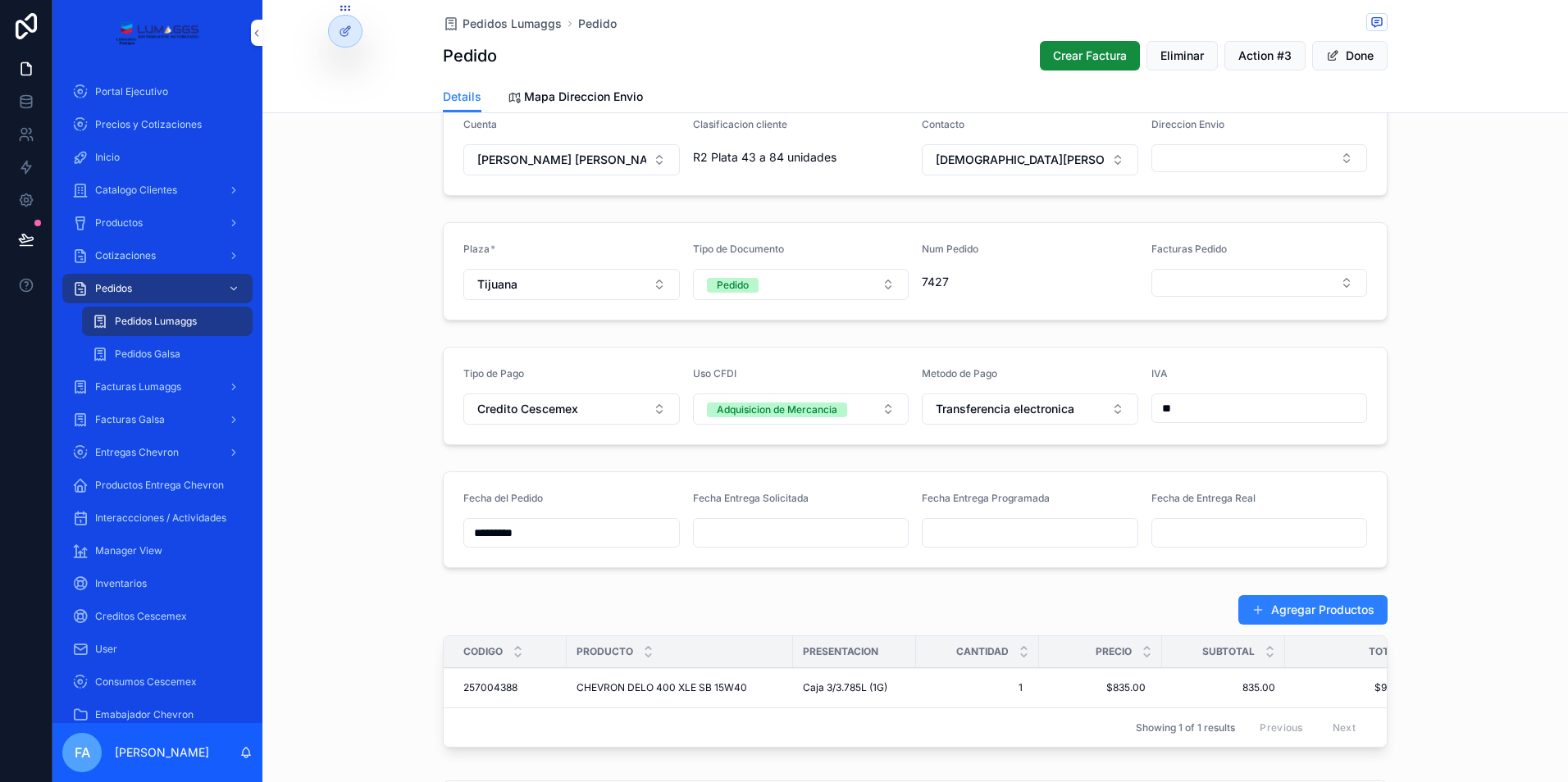
scroll to position [410, 0]
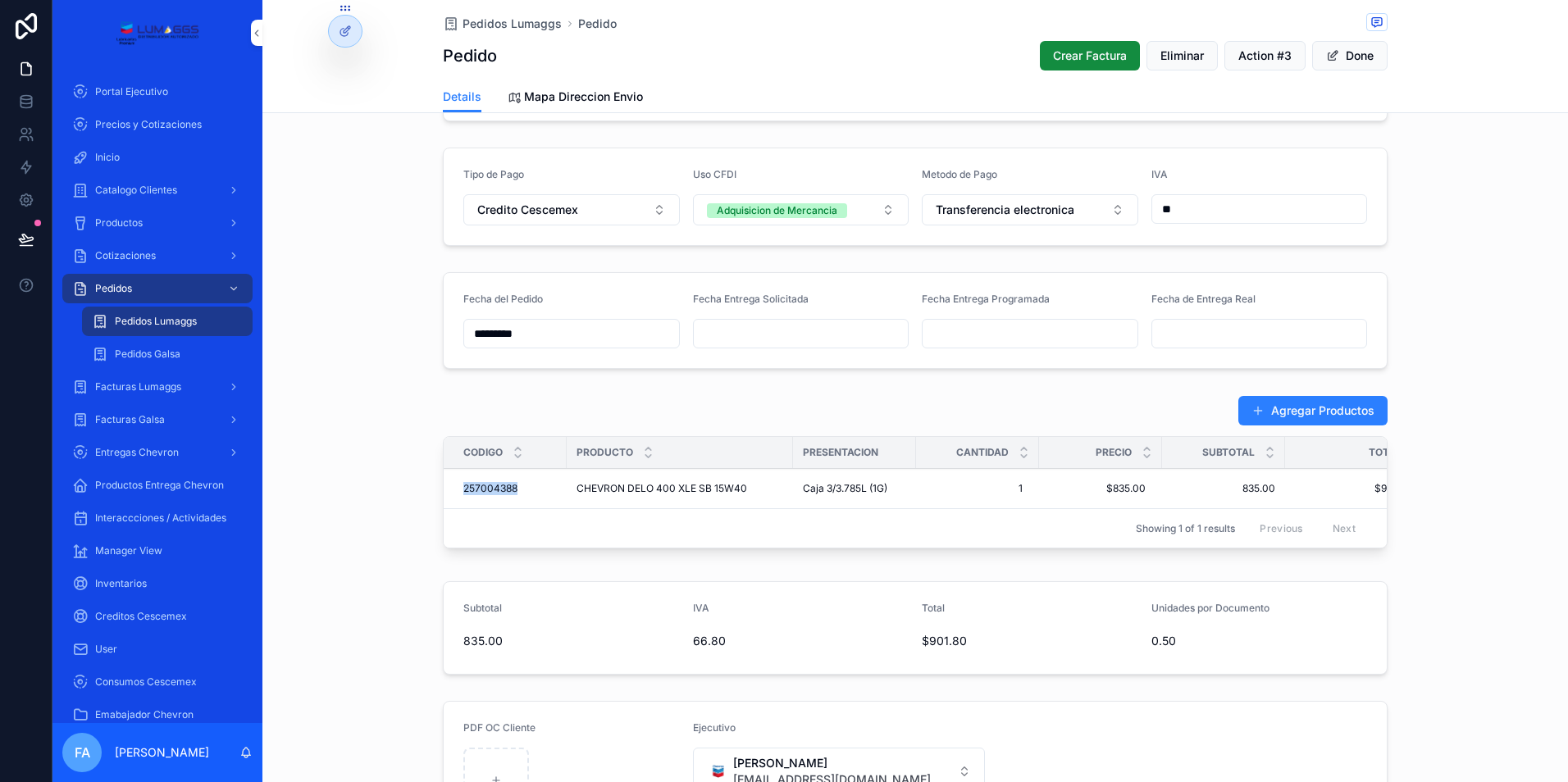
drag, startPoint x: 521, startPoint y: 505, endPoint x: 454, endPoint y: 505, distance: 67.0
click at [454, 505] on td "257004388 257004388" at bounding box center [505, 488] width 123 height 40
copy span "257004388"
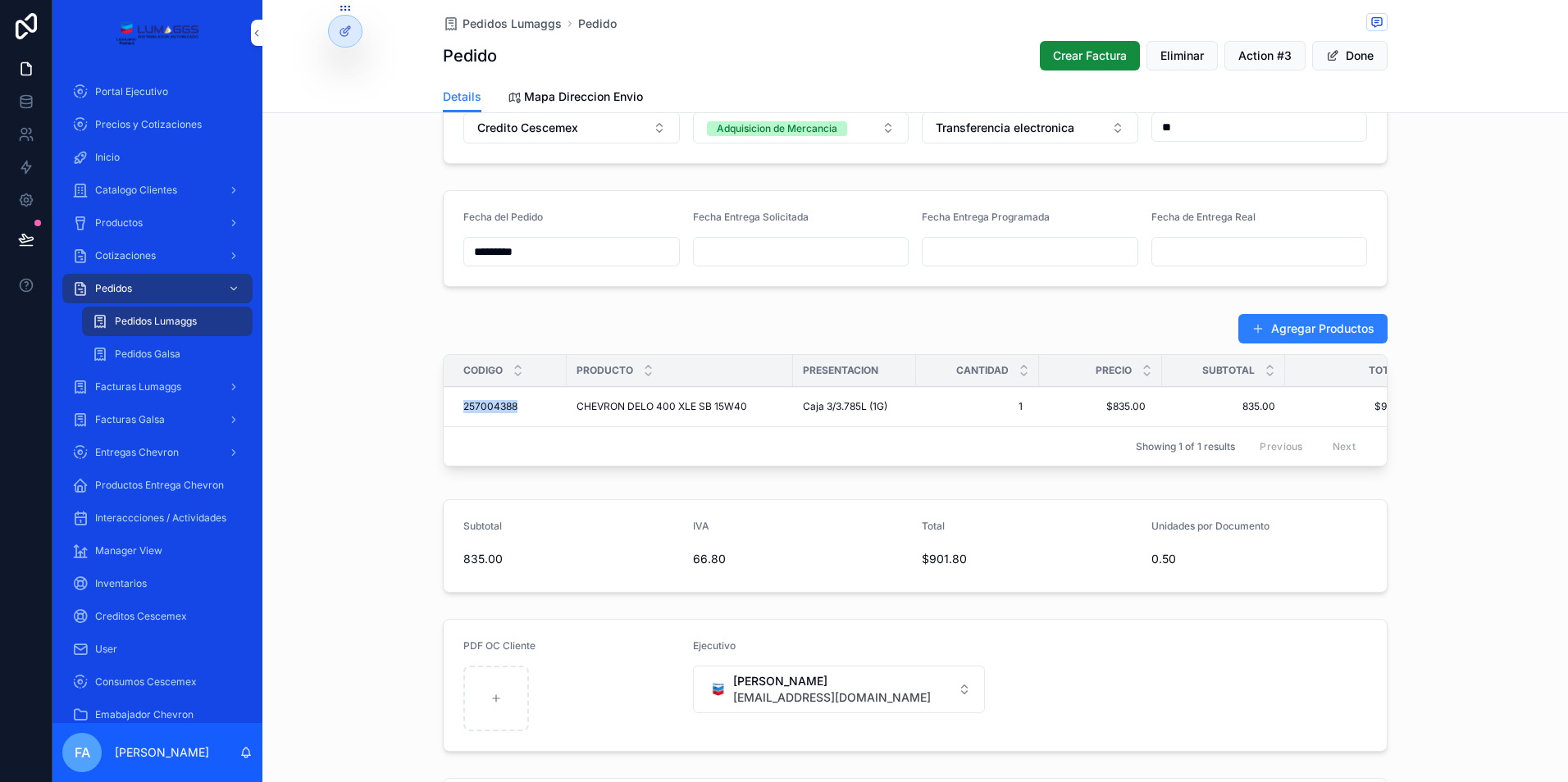
scroll to position [0, 45]
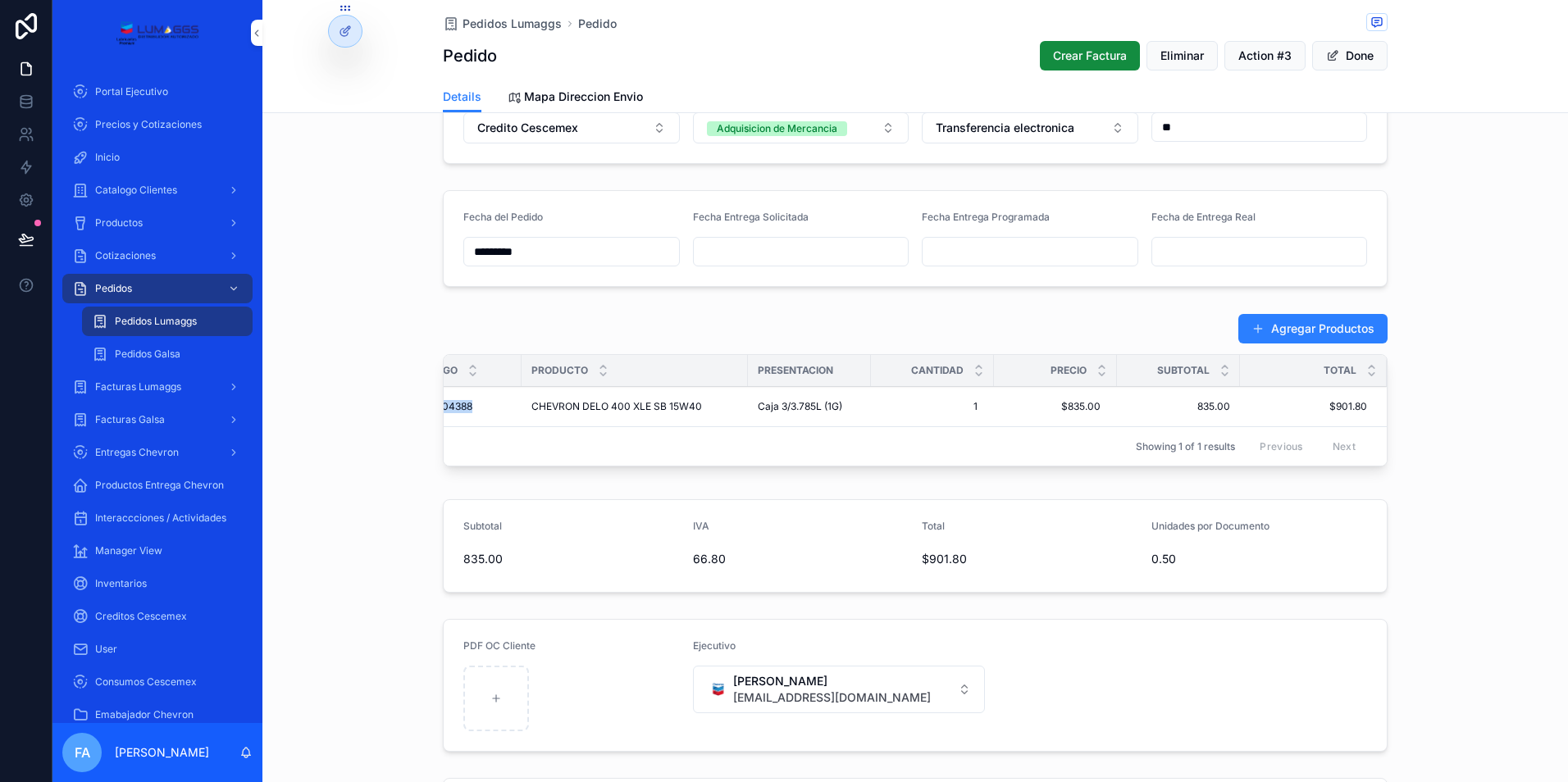
click at [807, 249] on input "scrollable content" at bounding box center [800, 252] width 215 height 23
click at [711, 427] on button "6" at bounding box center [706, 422] width 30 height 30
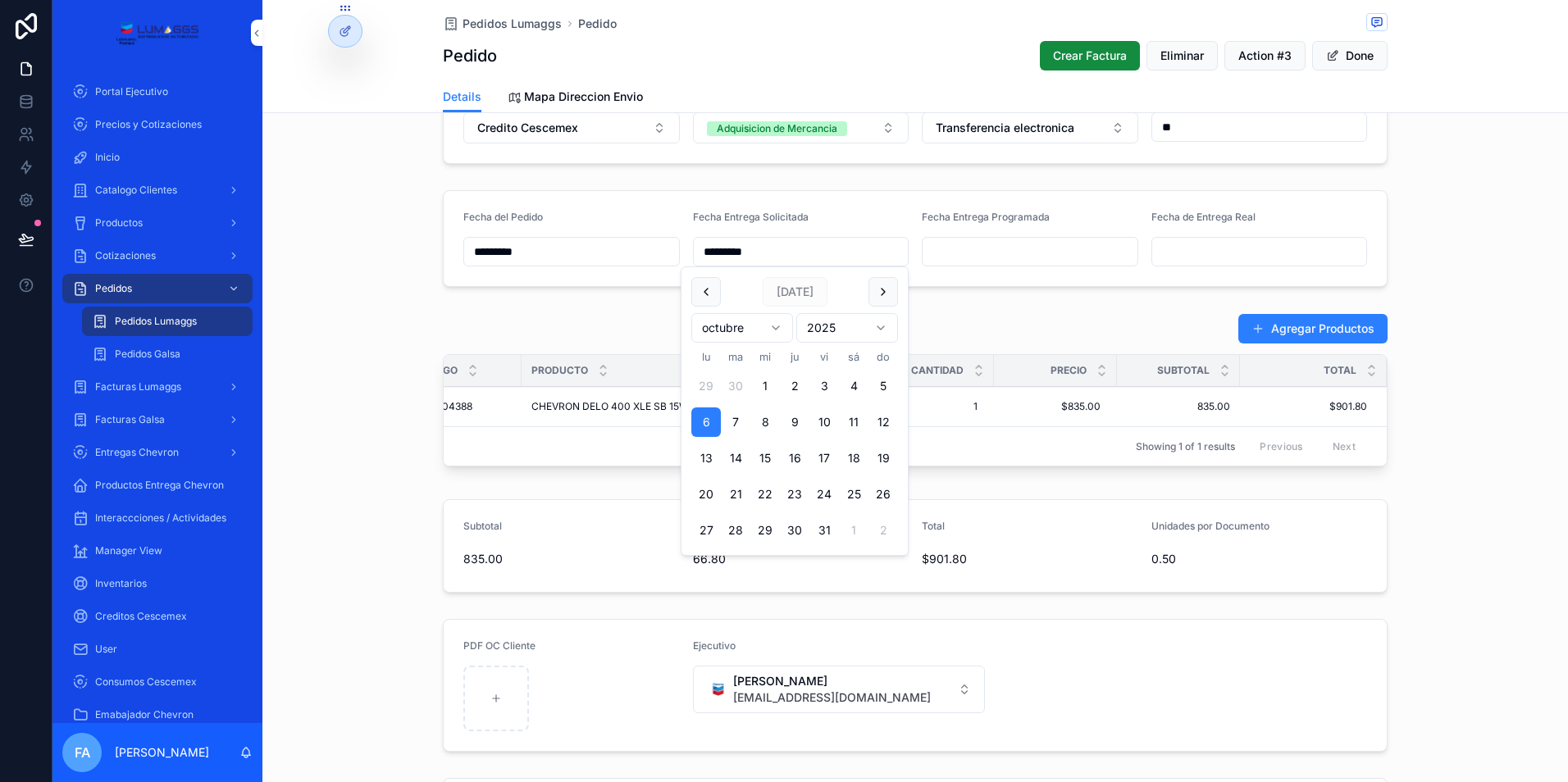
type input "*********"
click at [1004, 253] on input "scrollable content" at bounding box center [1029, 252] width 215 height 23
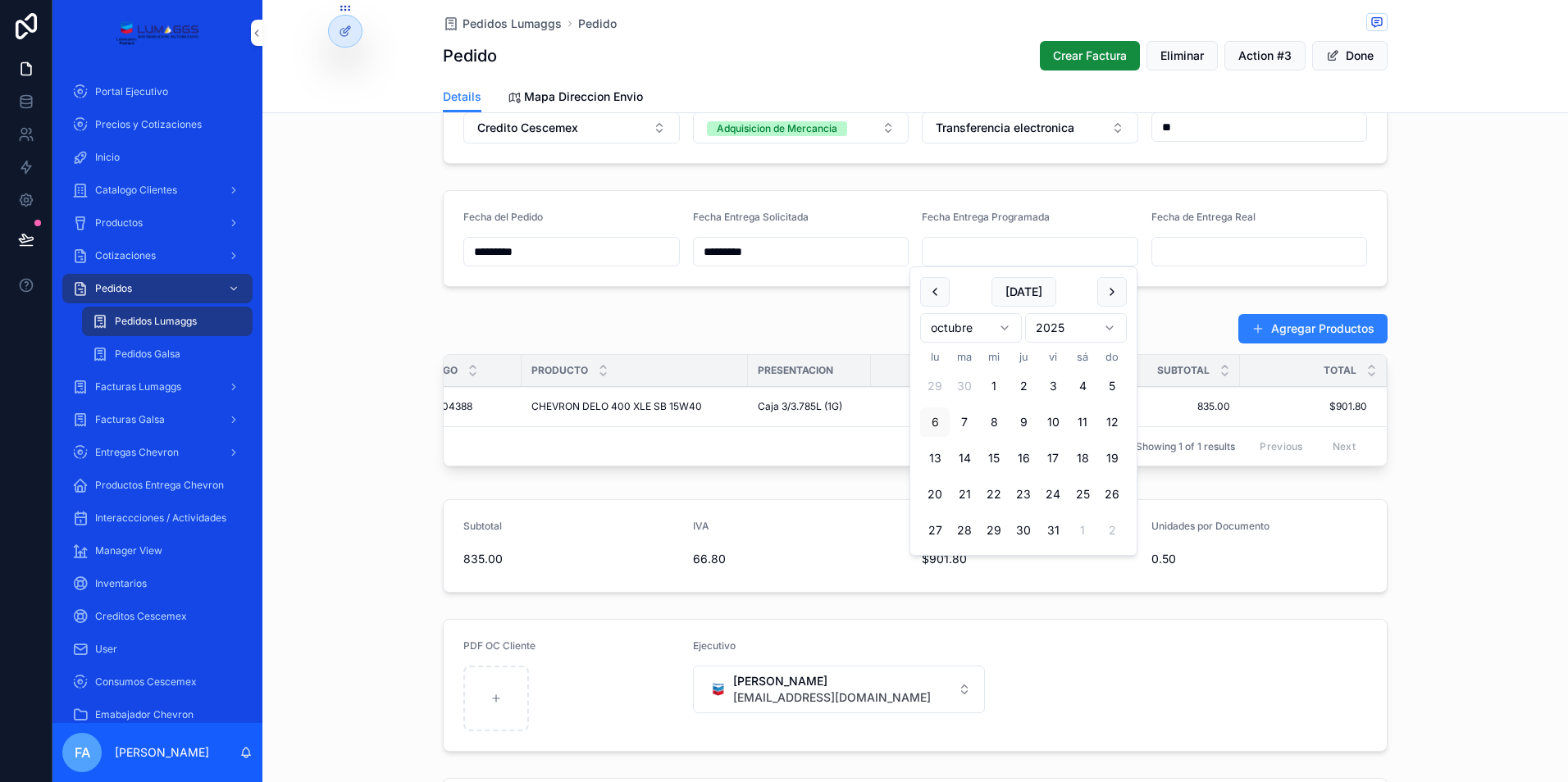
click at [930, 421] on button "6" at bounding box center [935, 422] width 30 height 30
type input "*********"
click at [883, 316] on div "Agregar Productos" at bounding box center [915, 328] width 945 height 31
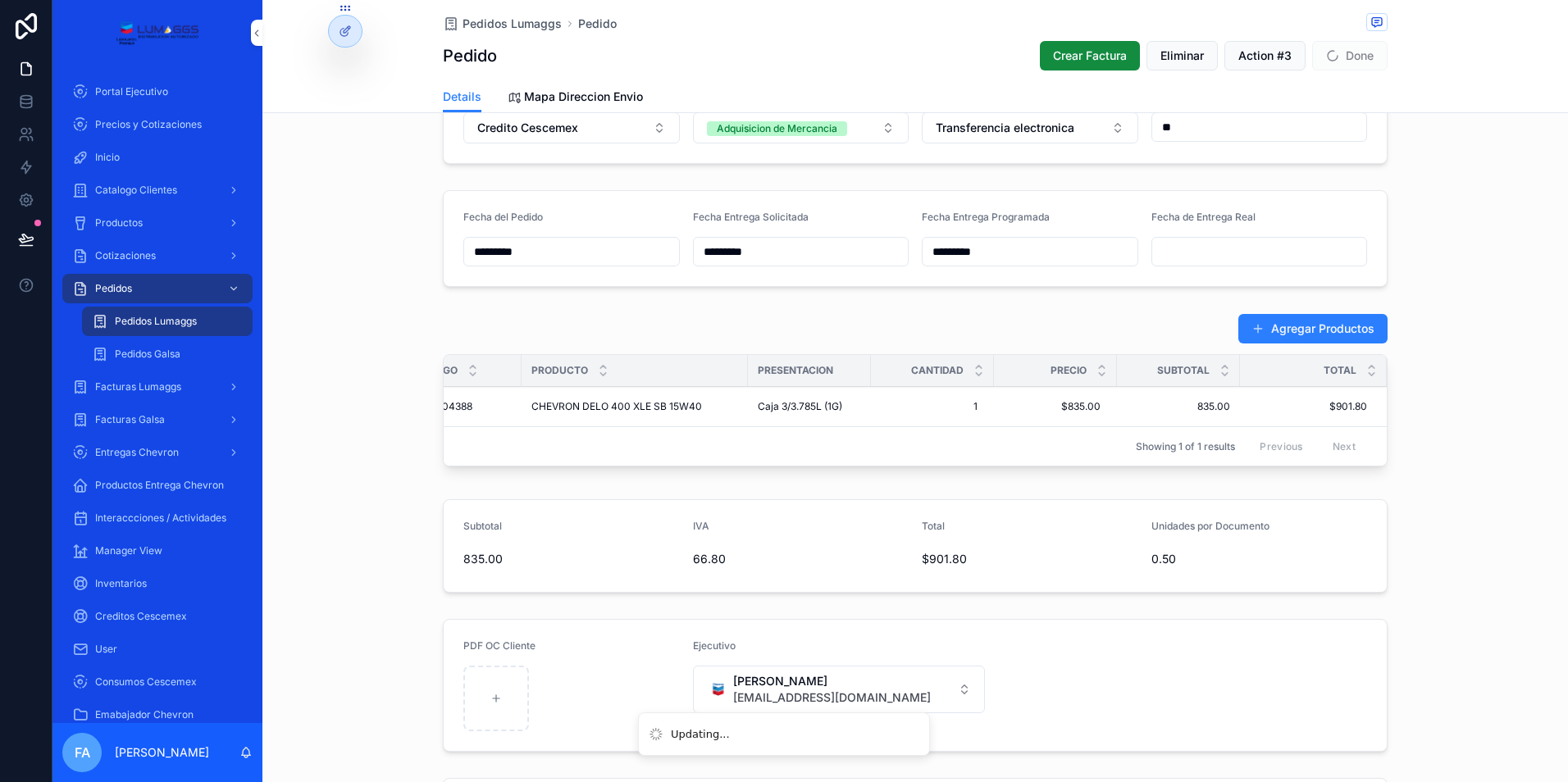
click at [522, 29] on span "Pedidos Lumaggs" at bounding box center [512, 24] width 99 height 16
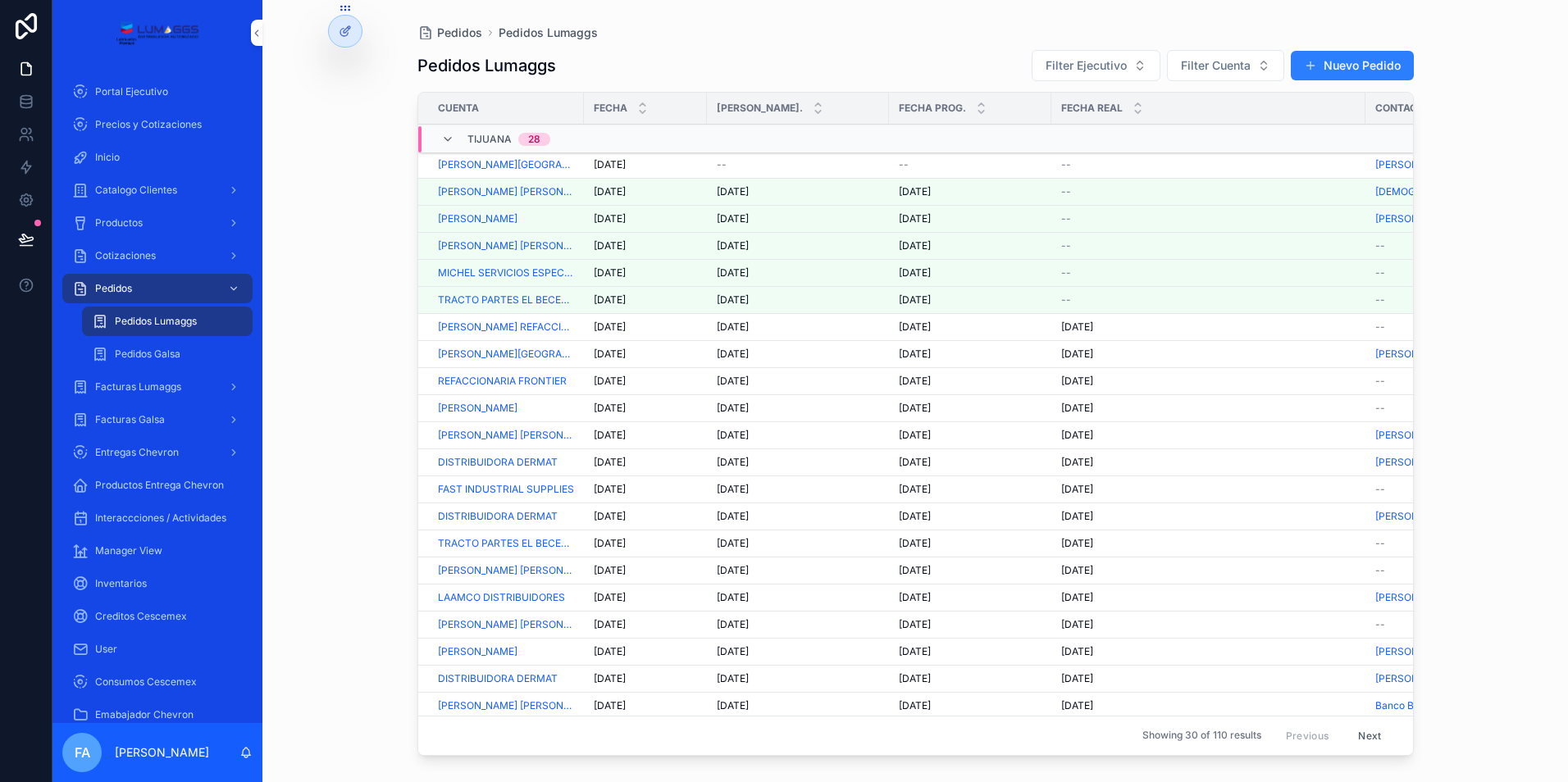
click at [726, 158] on div "--" at bounding box center [797, 165] width 162 height 13
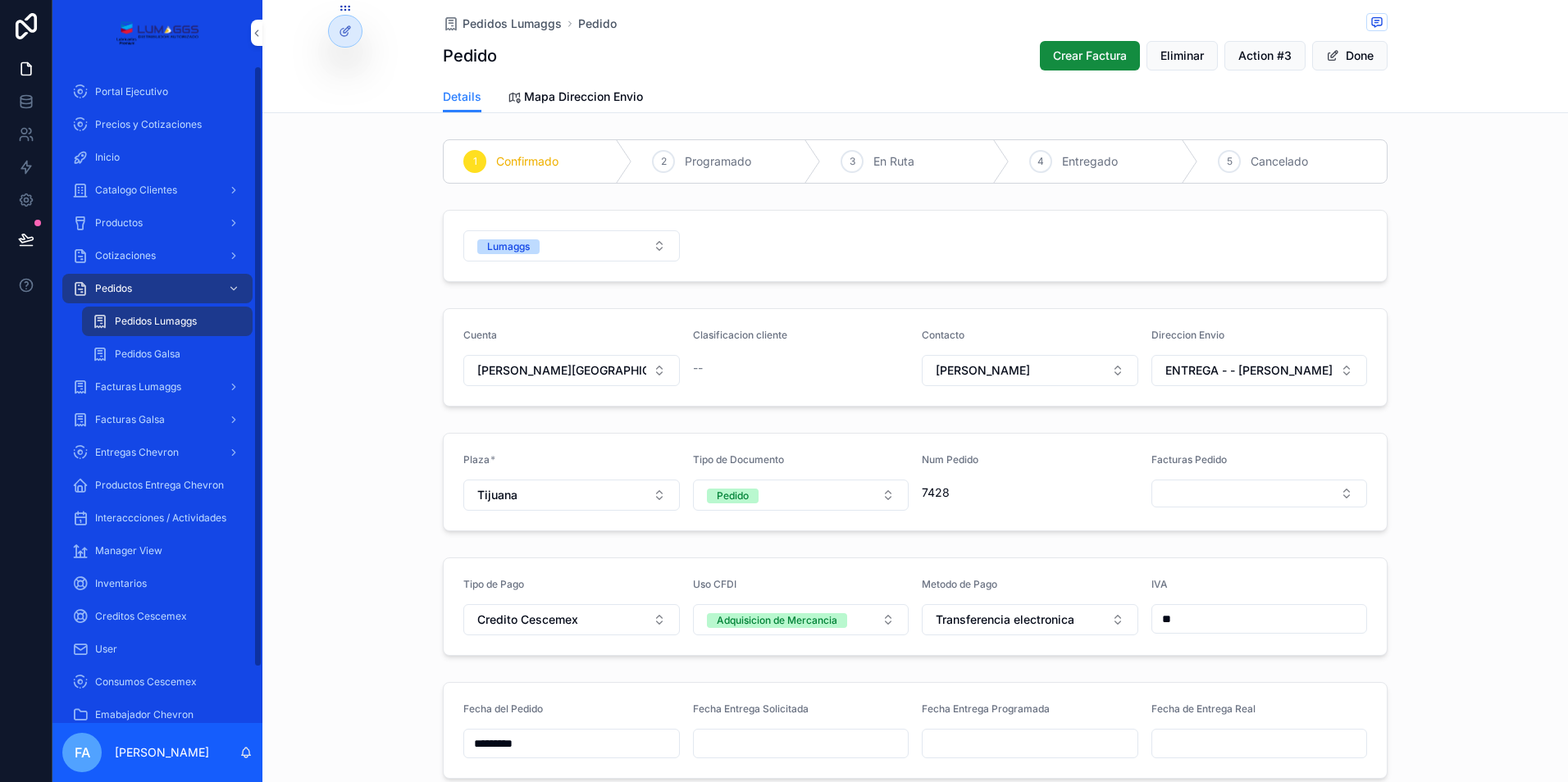
click at [161, 323] on span "Pedidos Lumaggs" at bounding box center [156, 321] width 82 height 13
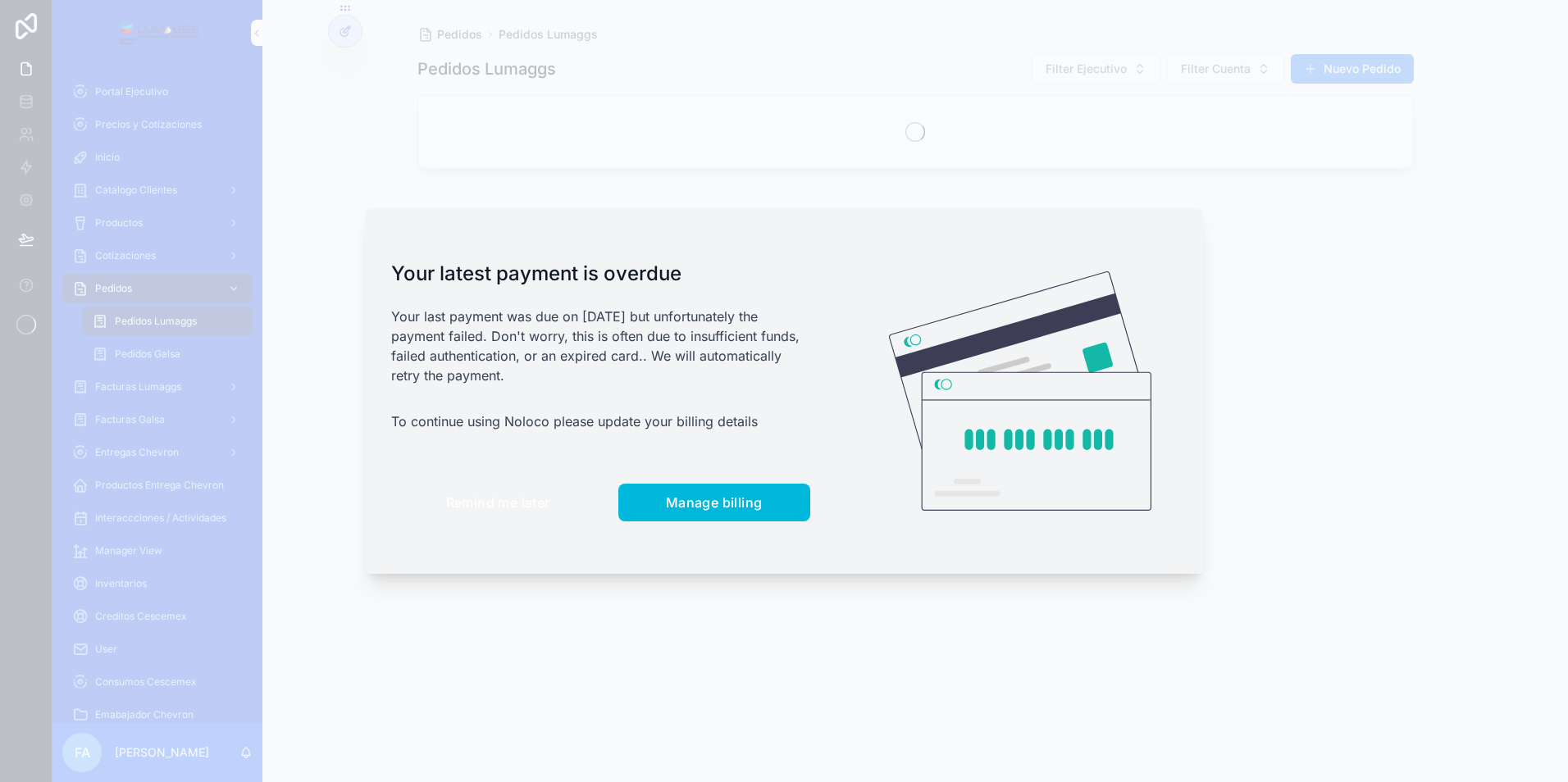
click at [483, 513] on button "Remind me later" at bounding box center [498, 502] width 214 height 38
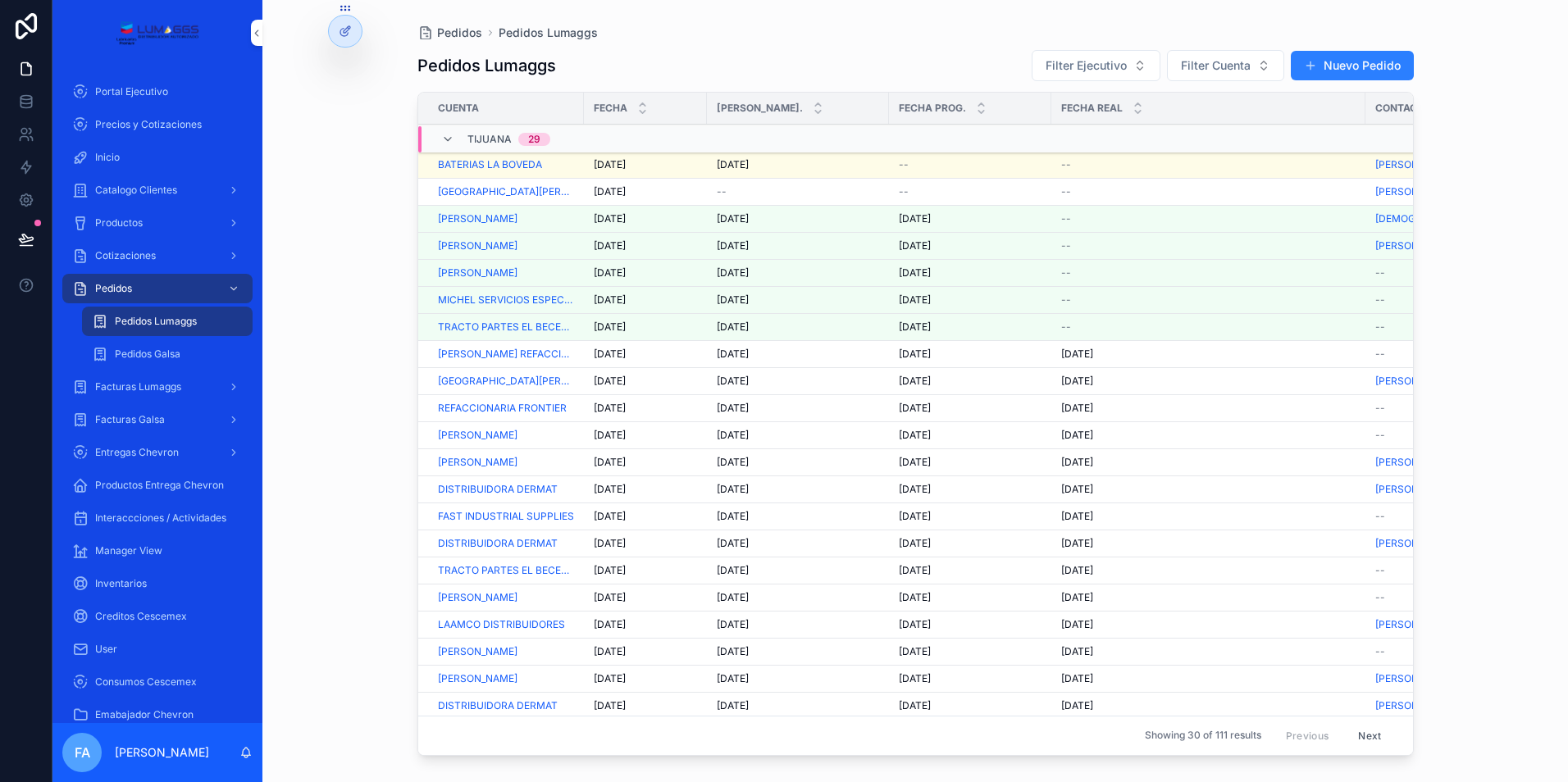
click at [724, 161] on span "[DATE]" at bounding box center [732, 165] width 32 height 13
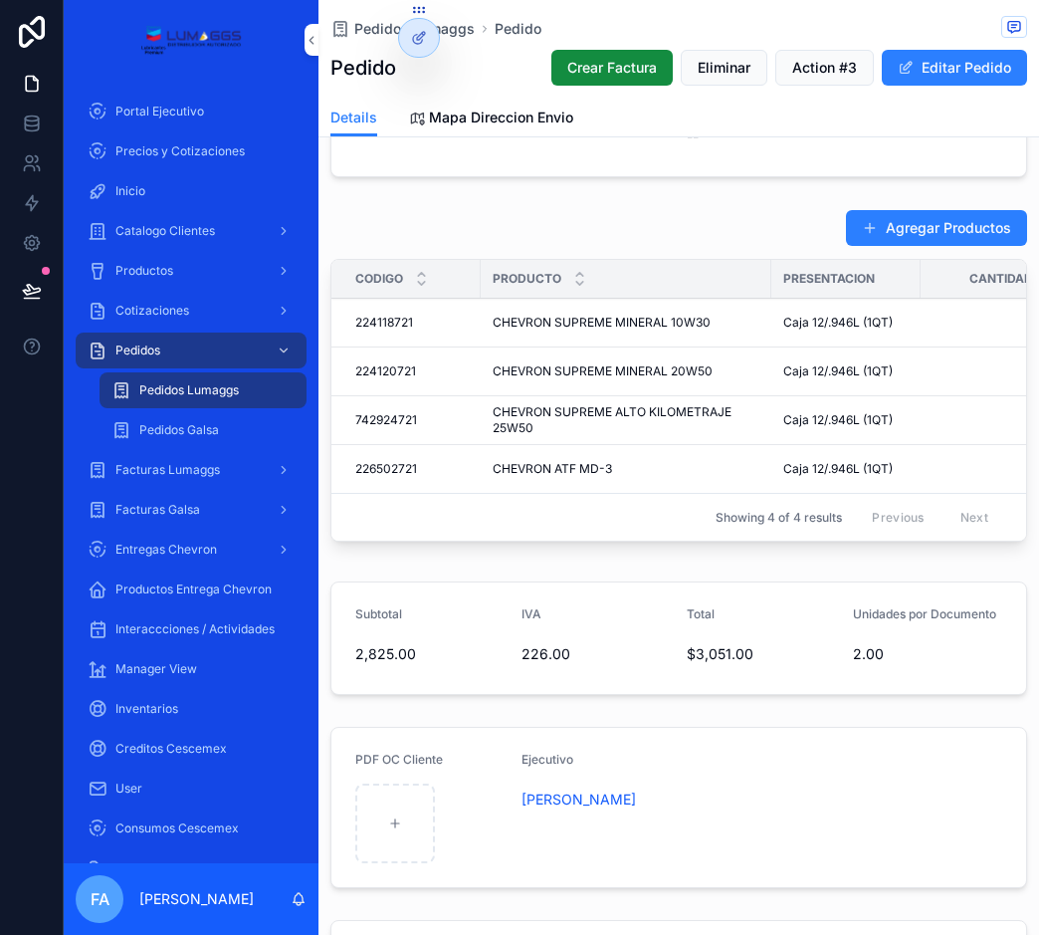
scroll to position [847, 0]
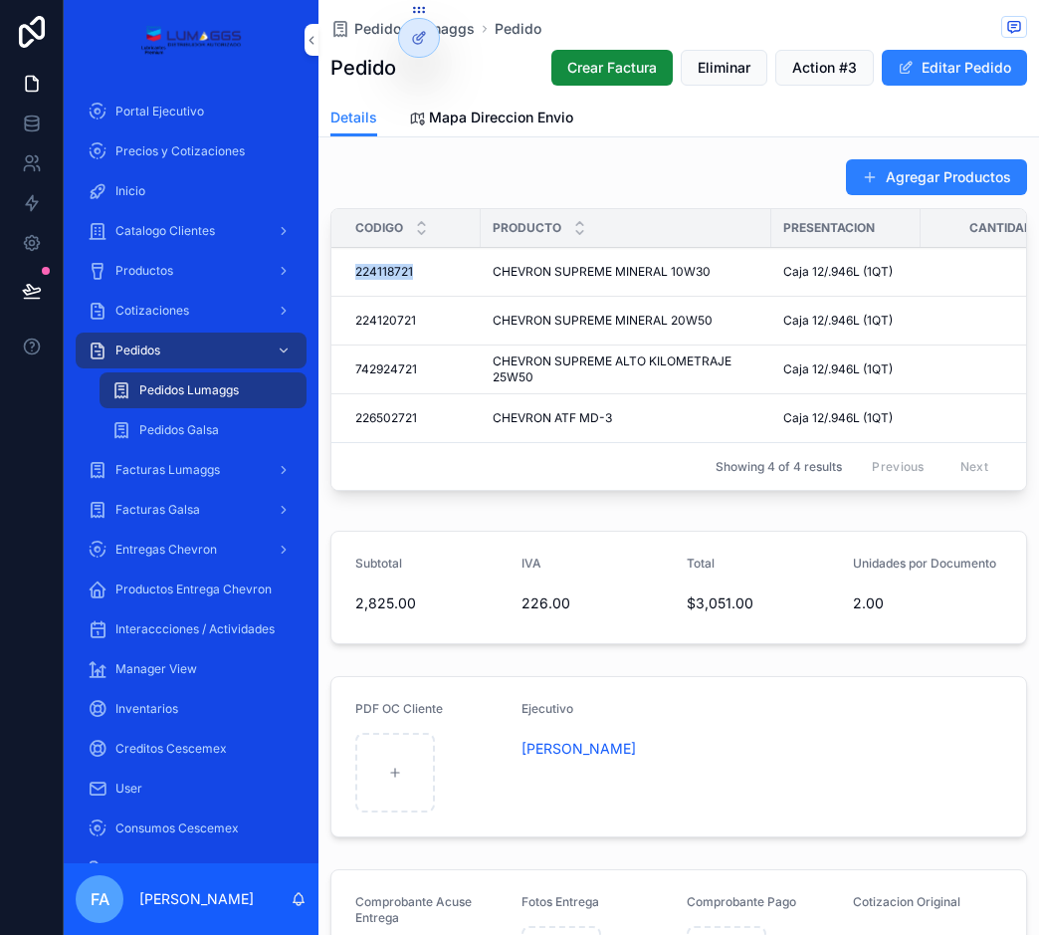
drag, startPoint x: 420, startPoint y: 295, endPoint x: 355, endPoint y: 302, distance: 65.1
click at [355, 297] on td "224118721 224118721" at bounding box center [406, 272] width 149 height 49
copy span "224118721"
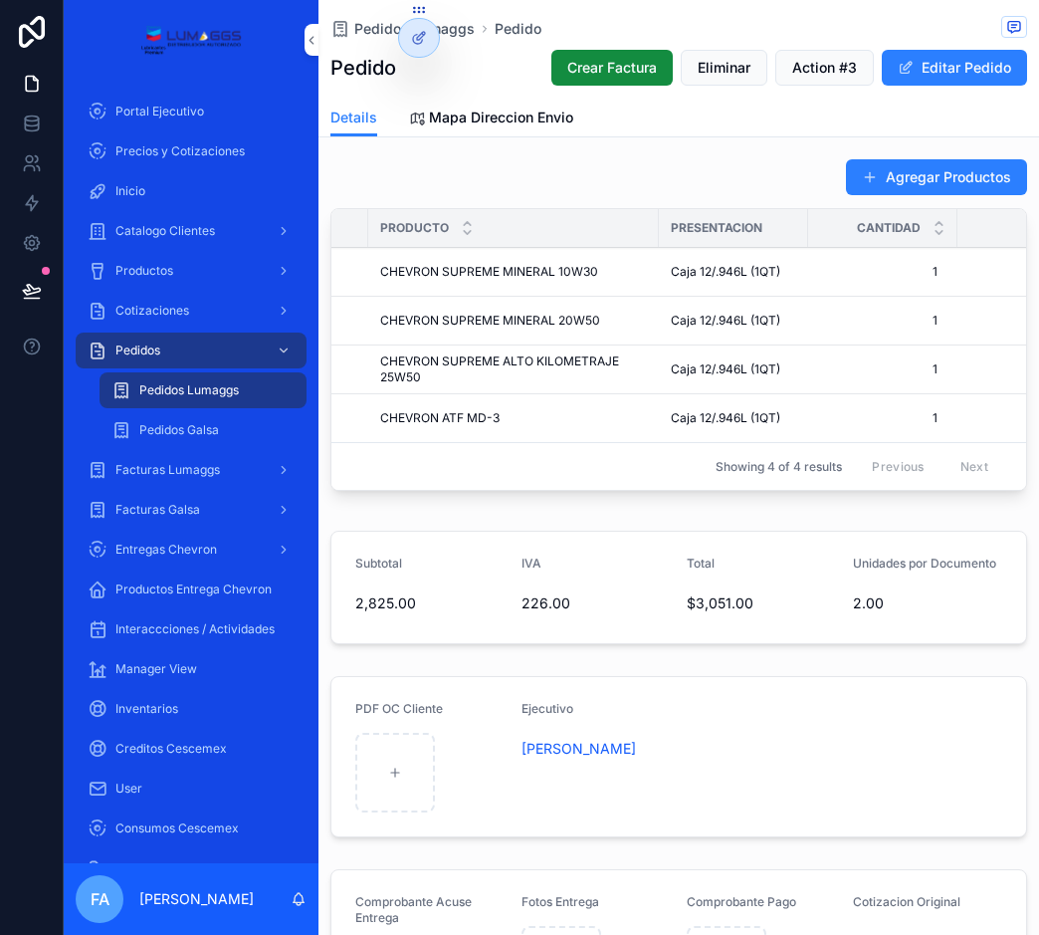
scroll to position [0, 101]
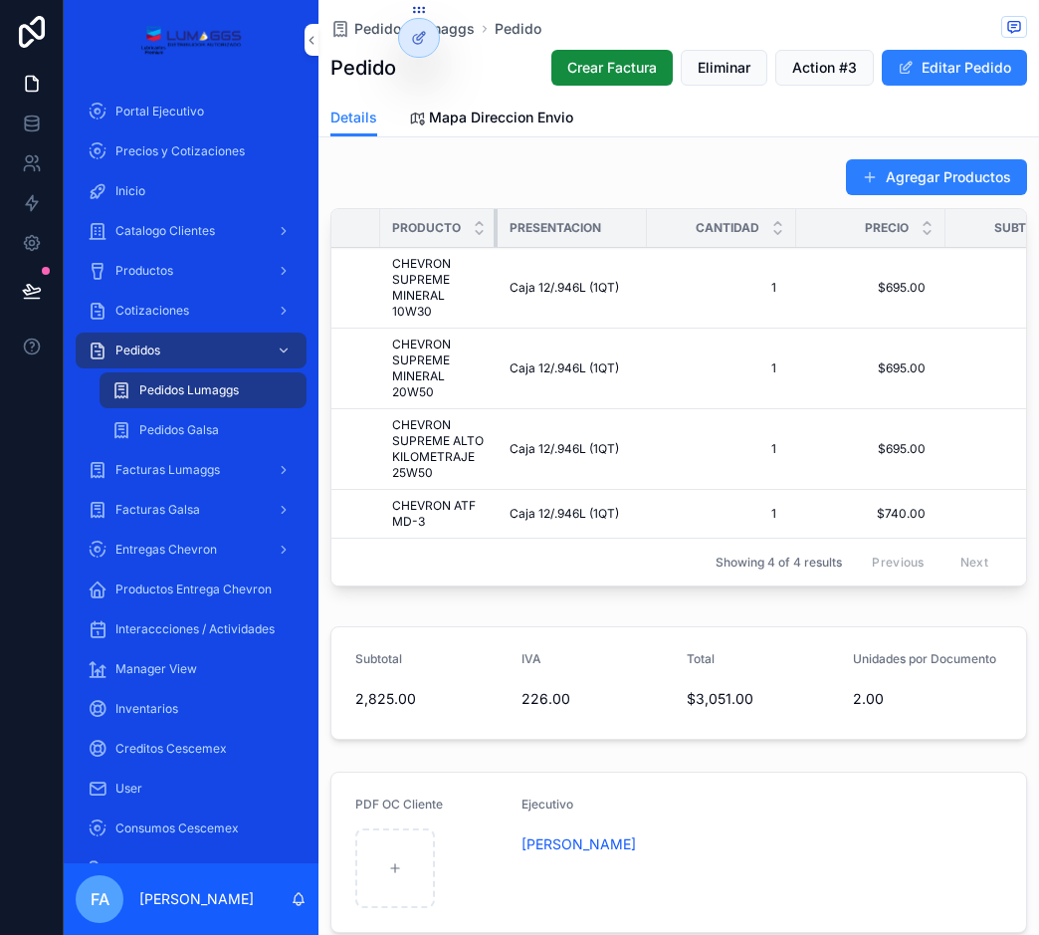
drag, startPoint x: 668, startPoint y: 246, endPoint x: 462, endPoint y: 258, distance: 206.4
click at [462, 248] on th "Producto" at bounding box center [438, 228] width 117 height 39
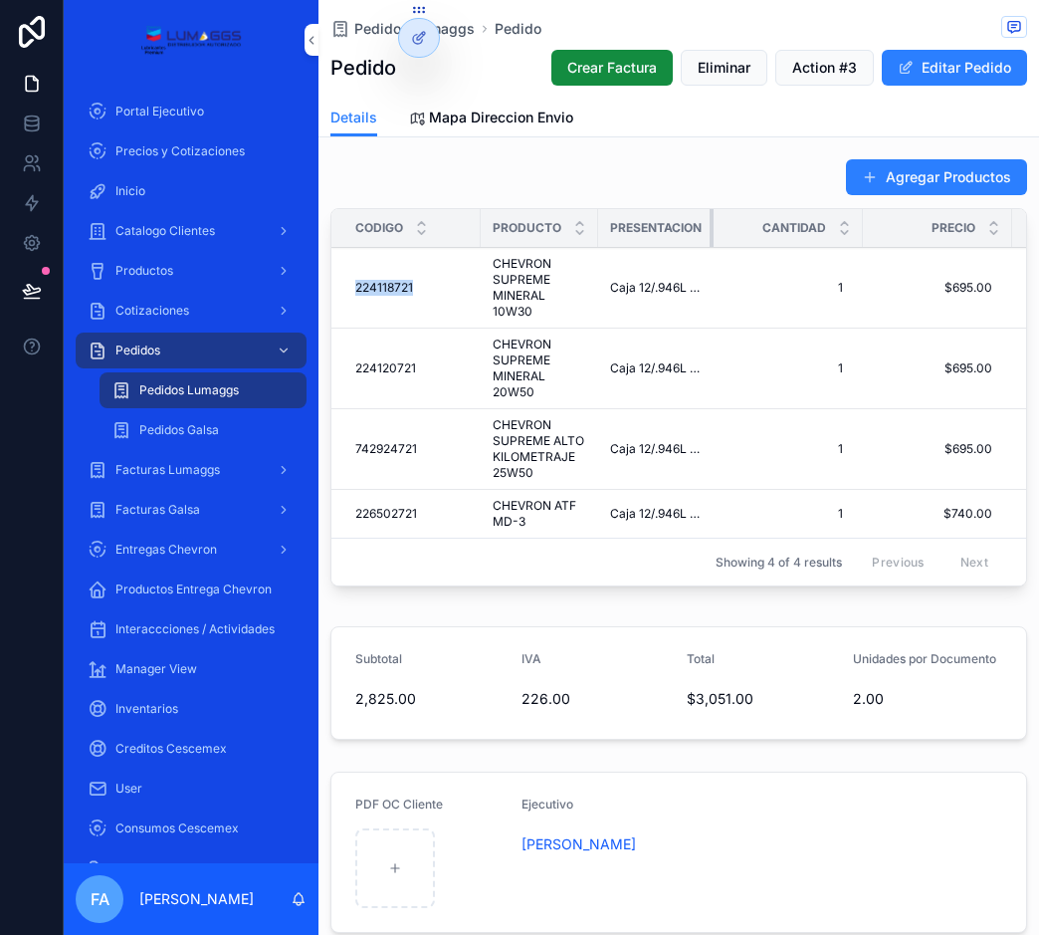
drag, startPoint x: 745, startPoint y: 237, endPoint x: 681, endPoint y: 240, distance: 63.8
click at [681, 240] on th "Presentacion" at bounding box center [655, 228] width 115 height 39
drag, startPoint x: 418, startPoint y: 398, endPoint x: 354, endPoint y: 407, distance: 64.3
click at [354, 407] on td "224120721 224120721" at bounding box center [406, 369] width 149 height 81
copy span "224120721"
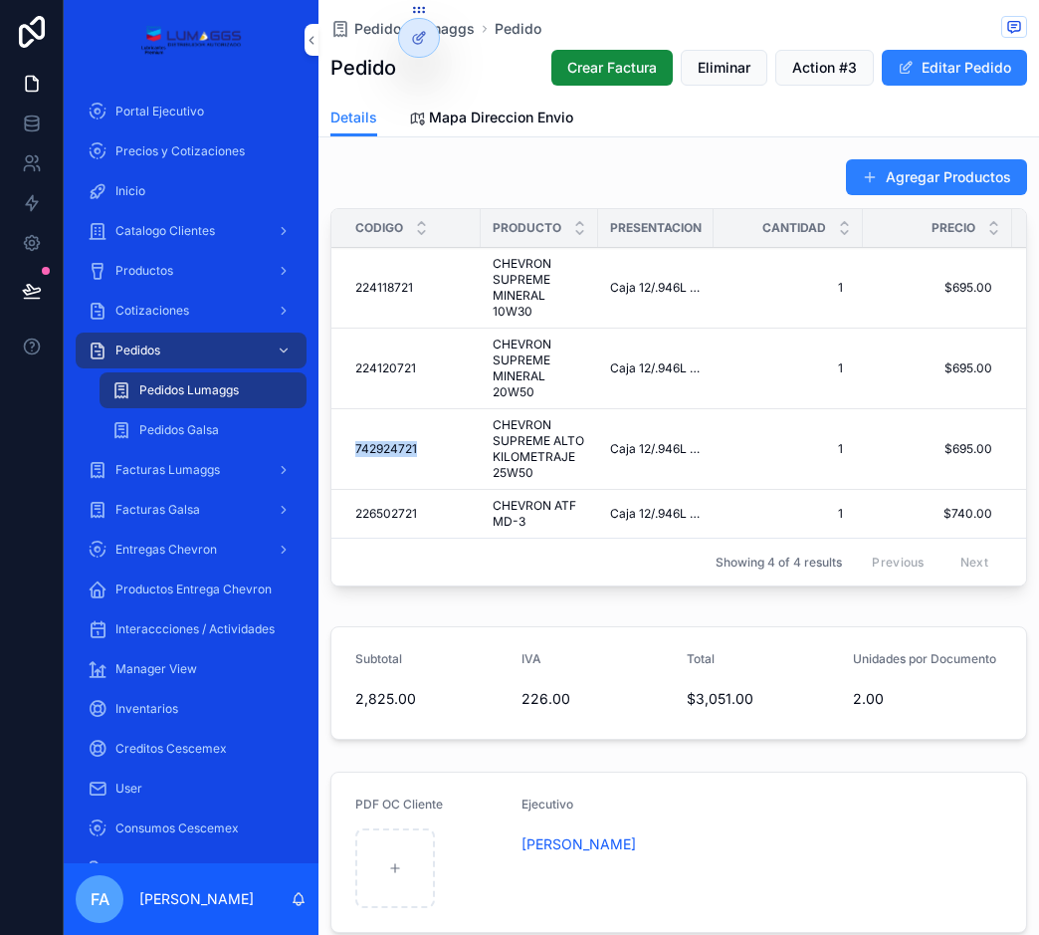
drag, startPoint x: 419, startPoint y: 475, endPoint x: 350, endPoint y: 487, distance: 69.7
click at [350, 487] on td "742924721 742924721" at bounding box center [406, 449] width 149 height 81
copy span "742924721"
drag, startPoint x: 445, startPoint y: 546, endPoint x: 343, endPoint y: 550, distance: 101.6
click at [343, 539] on td "226502721 226502721" at bounding box center [406, 514] width 149 height 49
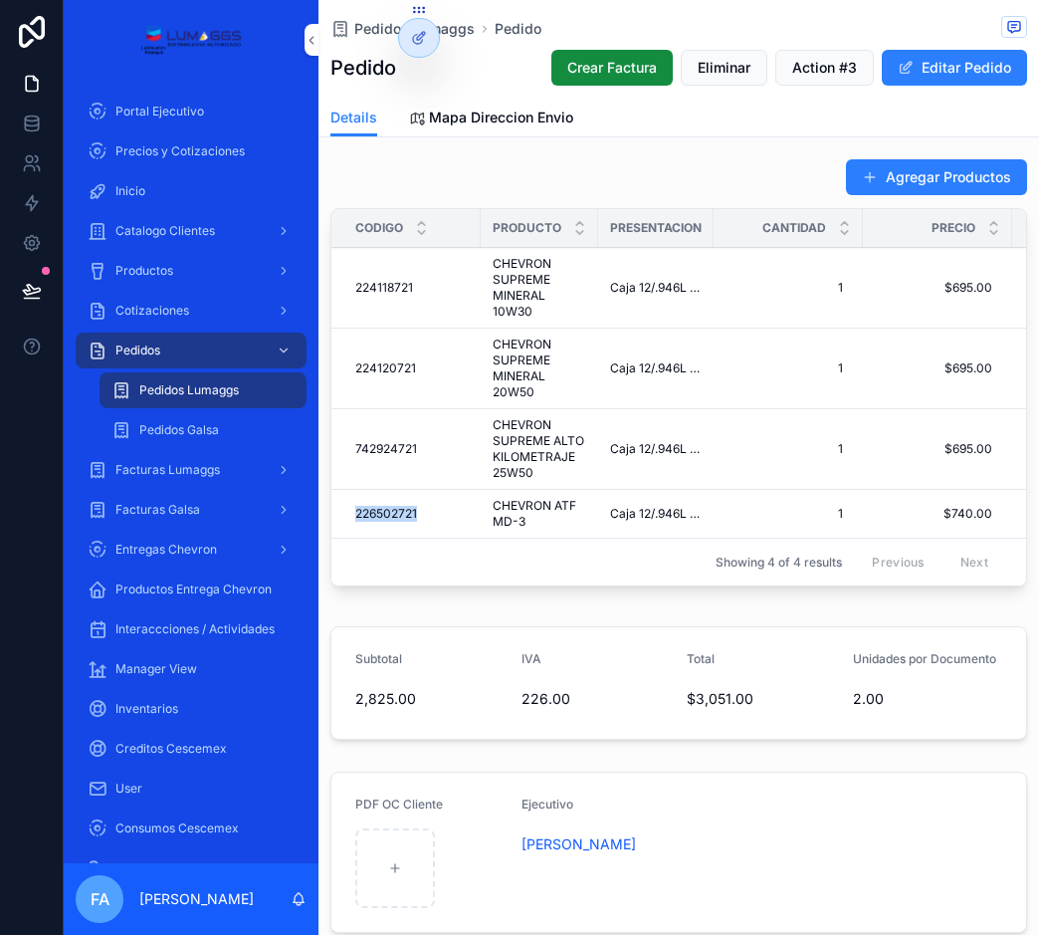
copy span "226502721"
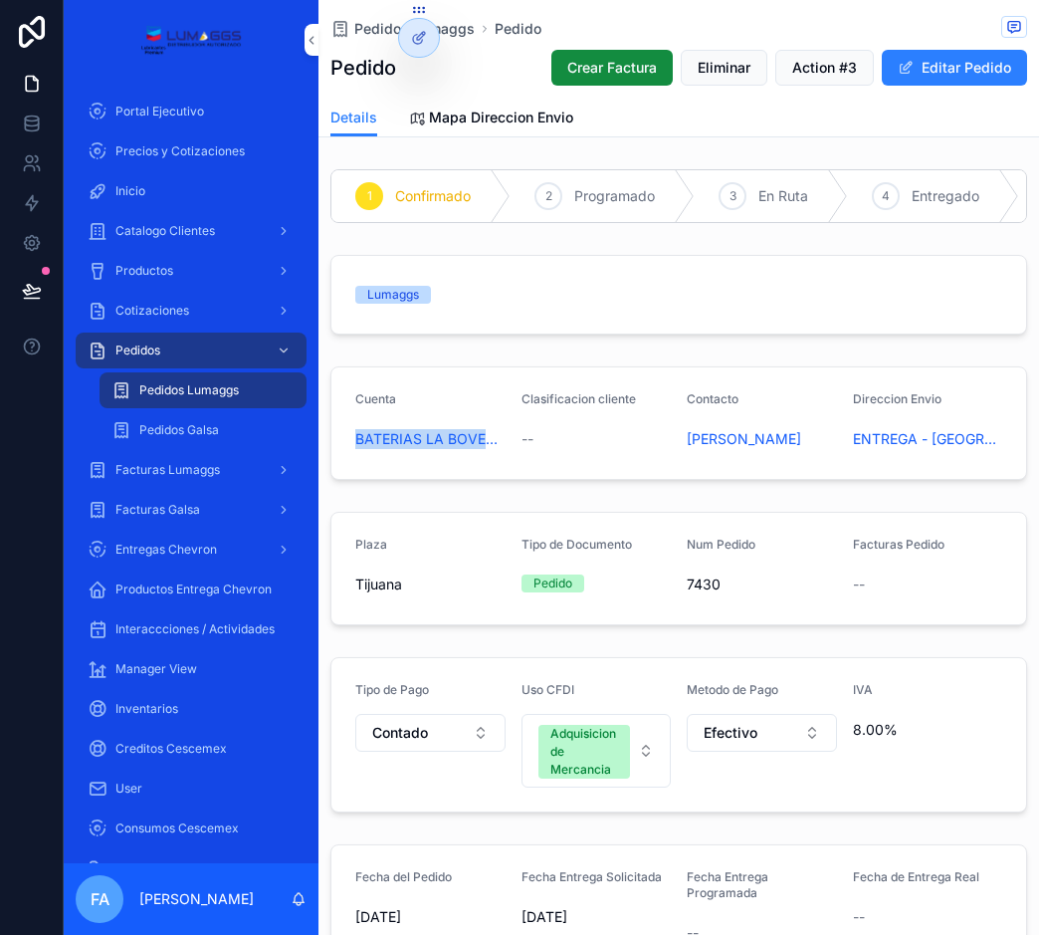
drag, startPoint x: 354, startPoint y: 462, endPoint x: 494, endPoint y: 471, distance: 139.7
click at [494, 471] on form "Cuenta BATERIAS LA BOVEDA Clasificacion cliente -- Contacto [PERSON_NAME] Envio…" at bounding box center [679, 423] width 695 height 112
copy span "BATERIAS LA BOVED"
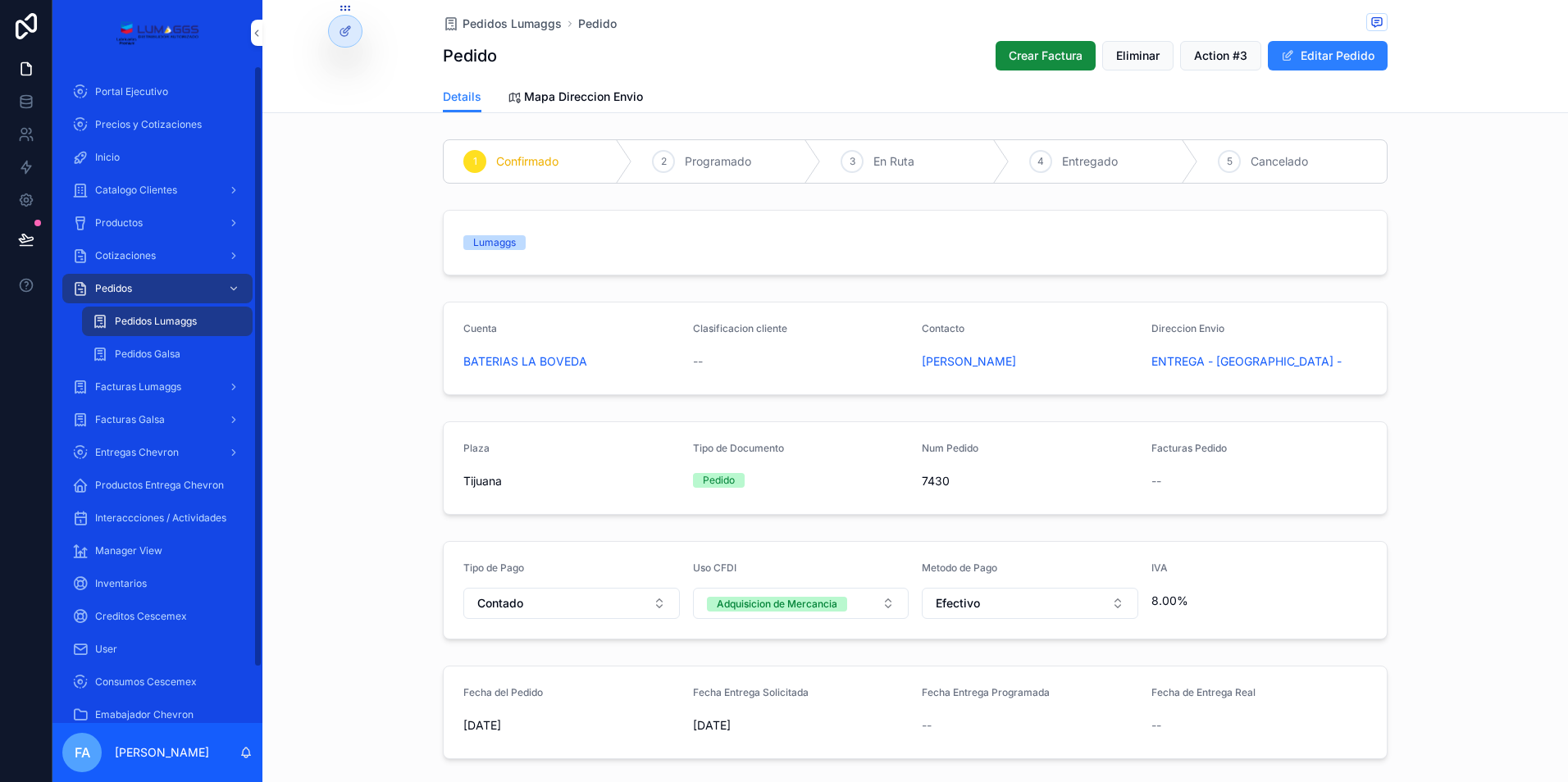
click at [162, 316] on span "Pedidos Lumaggs" at bounding box center [156, 321] width 82 height 13
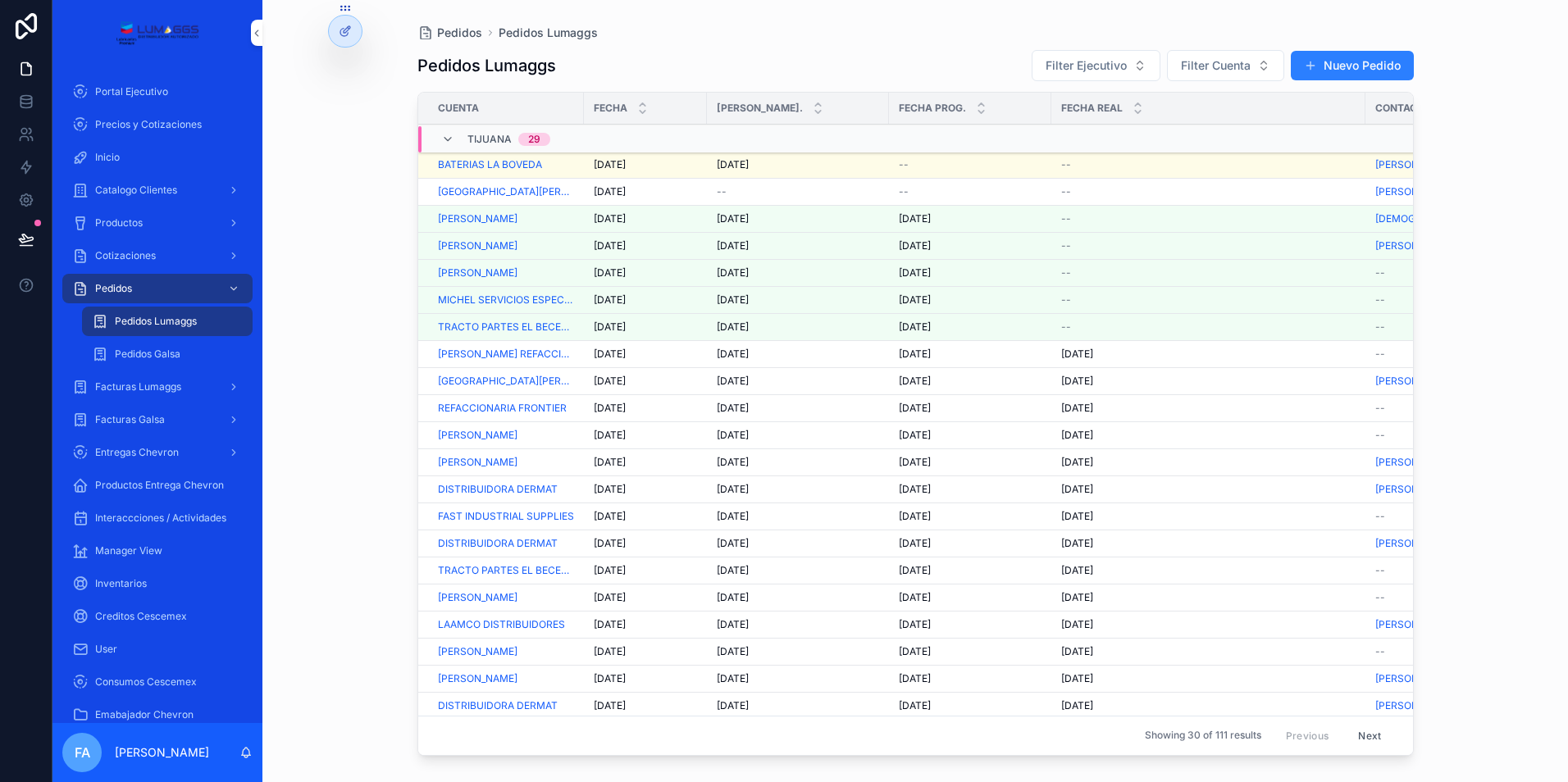
click at [742, 243] on span "[DATE]" at bounding box center [732, 246] width 32 height 13
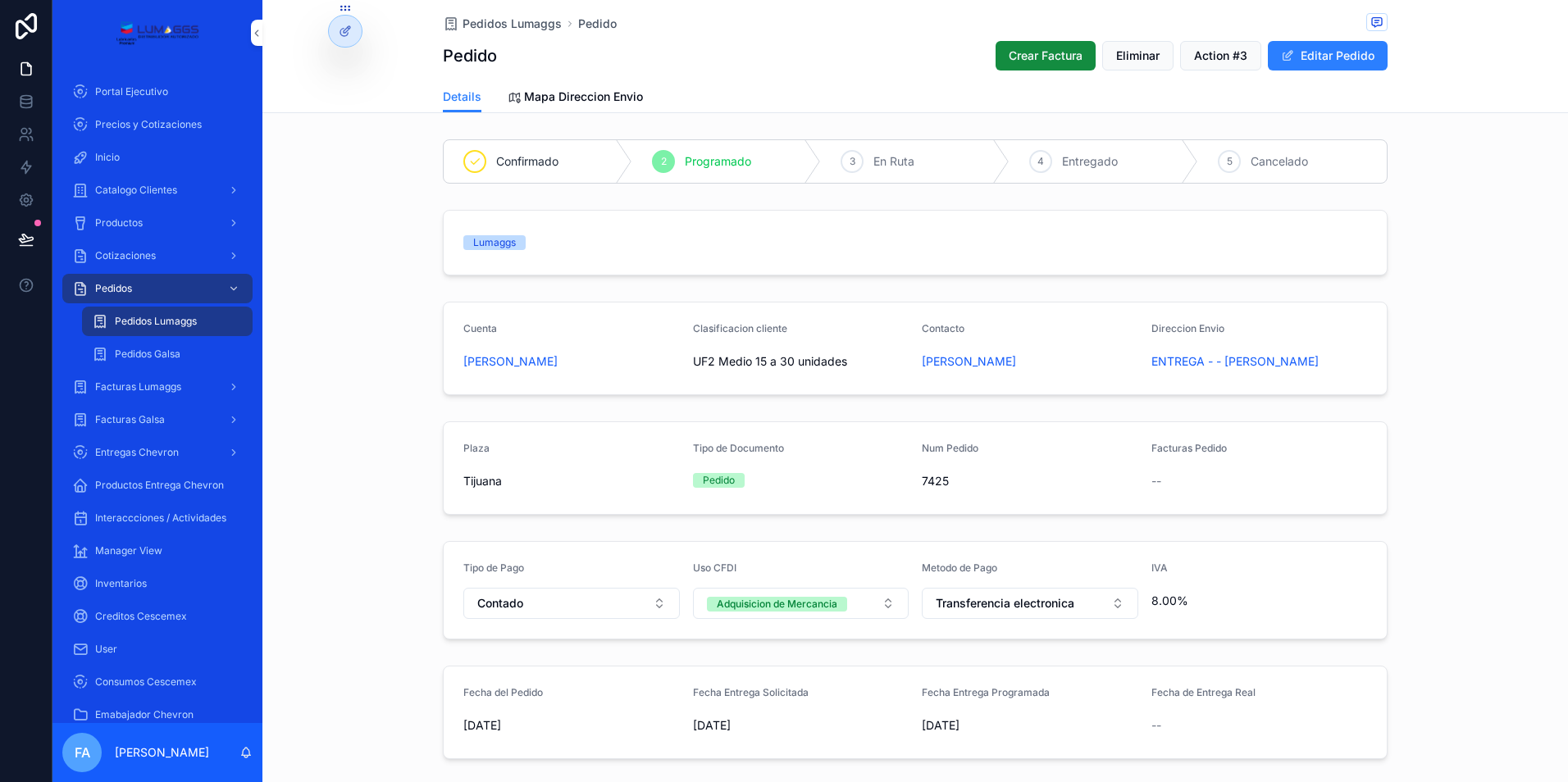
drag, startPoint x: 606, startPoint y: 371, endPoint x: 455, endPoint y: 380, distance: 151.3
click at [455, 380] on form "Cuenta [PERSON_NAME] Clasificacion cliente UF2 Medio 15 a 30 unidades Contacto …" at bounding box center [915, 348] width 943 height 92
copy span "[PERSON_NAME]"
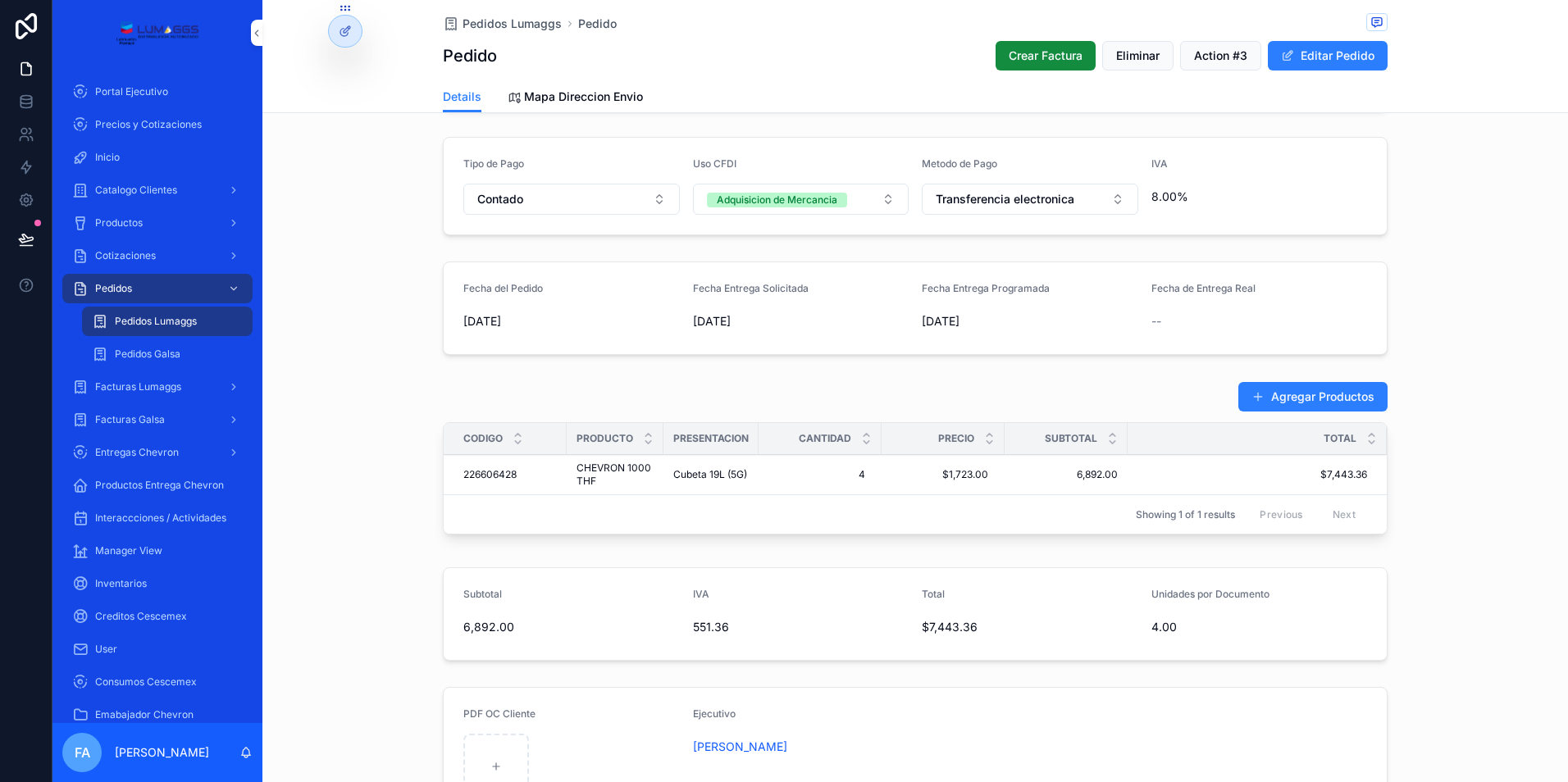
scroll to position [410, 0]
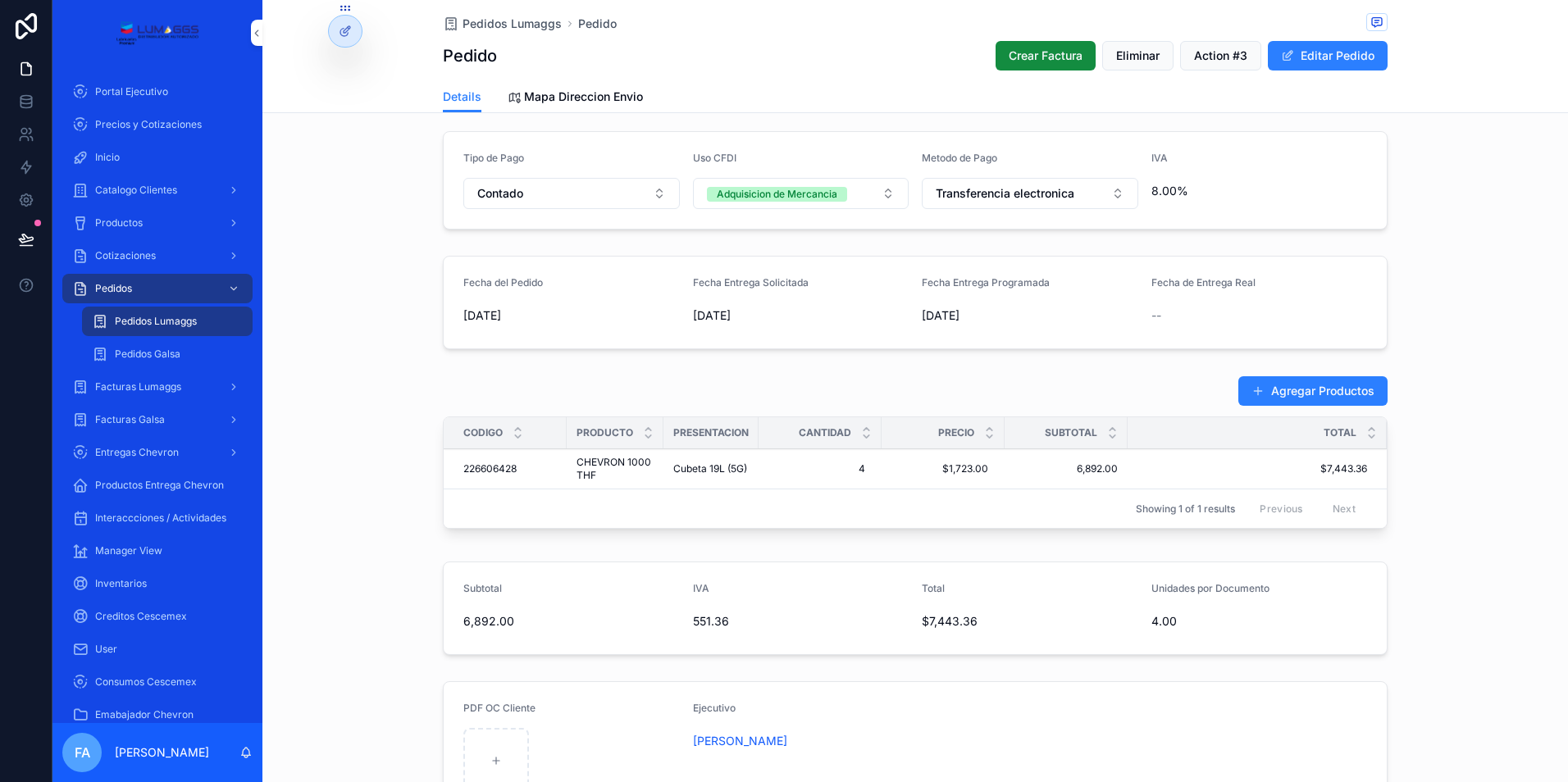
click at [663, 435] on div "Presentacion" at bounding box center [710, 433] width 95 height 26
click at [671, 435] on tr "Codigo Producto Presentacion Cantidad Precio Subtotal Total" at bounding box center [915, 433] width 943 height 32
drag, startPoint x: 654, startPoint y: 434, endPoint x: 713, endPoint y: 435, distance: 59.0
click at [713, 435] on tr "Codigo Producto Presentacion Cantidad Precio Subtotal Total" at bounding box center [915, 433] width 943 height 32
drag, startPoint x: 452, startPoint y: 477, endPoint x: 670, endPoint y: 480, distance: 218.0
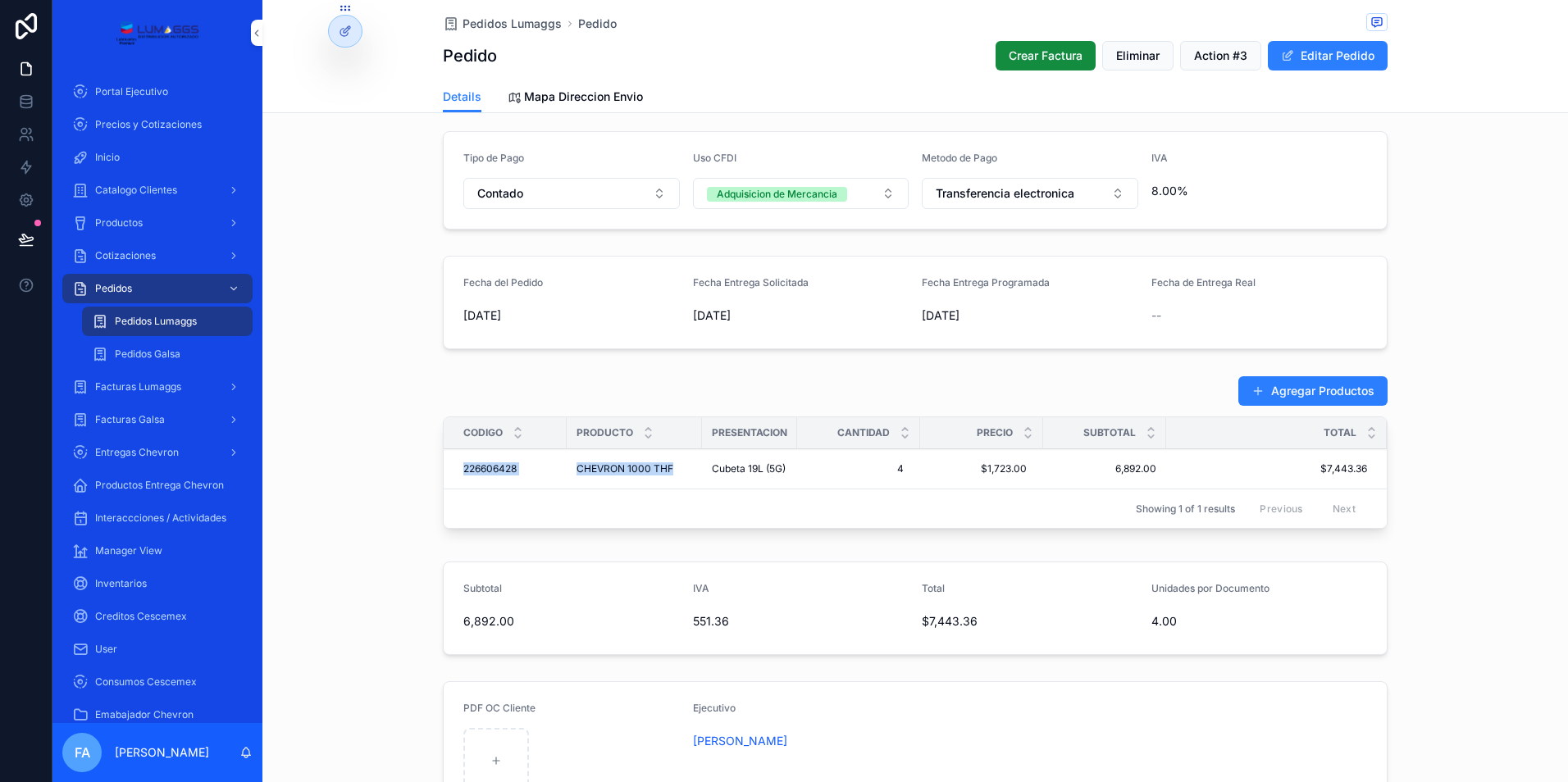
click at [670, 480] on tr "226606428 226606428 CHEVRON 1000 THF CHEVRON 1000 THF Cubeta 19L (5G) 4 4 $1,72…" at bounding box center [915, 469] width 943 height 40
copy tr "226606428 226606428 CHEVRON 1000 THF"
drag, startPoint x: 980, startPoint y: 482, endPoint x: 1026, endPoint y: 484, distance: 46.0
click at [1026, 484] on td "$1,723.00 $1,723.00" at bounding box center [981, 469] width 123 height 40
copy span "1,723.00"
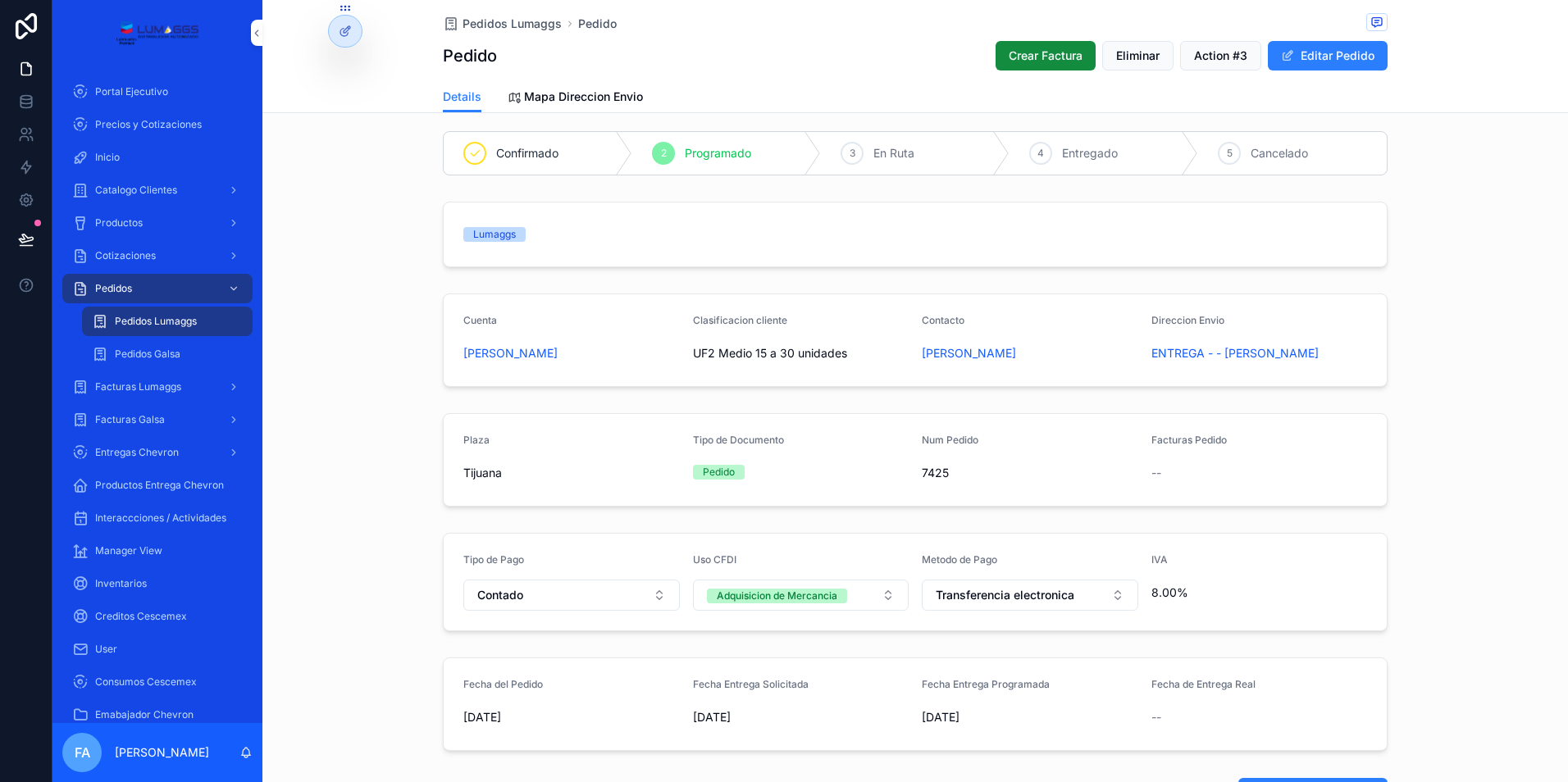
scroll to position [0, 0]
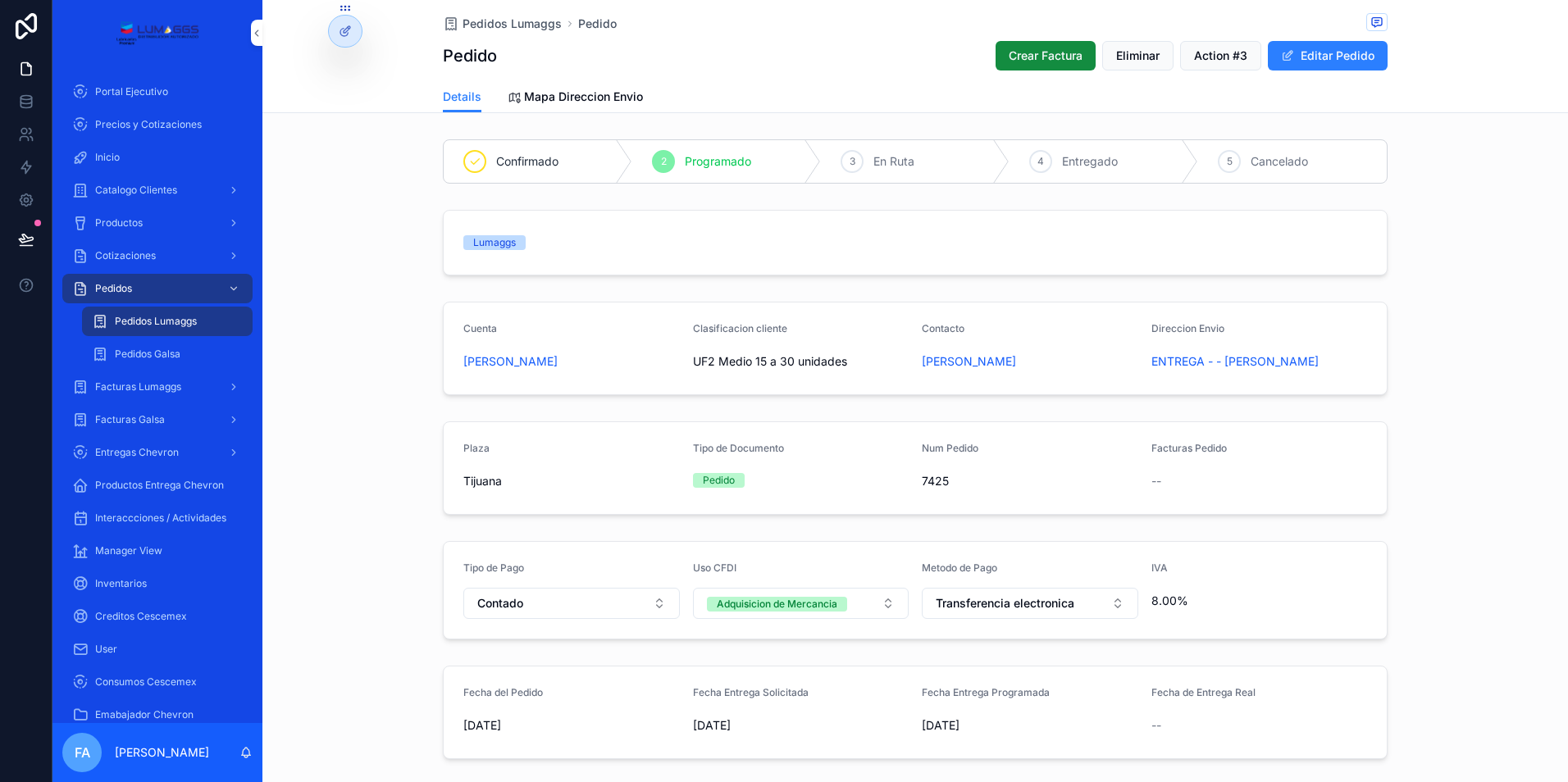
click at [1318, 63] on button "Editar Pedido" at bounding box center [1327, 56] width 119 height 30
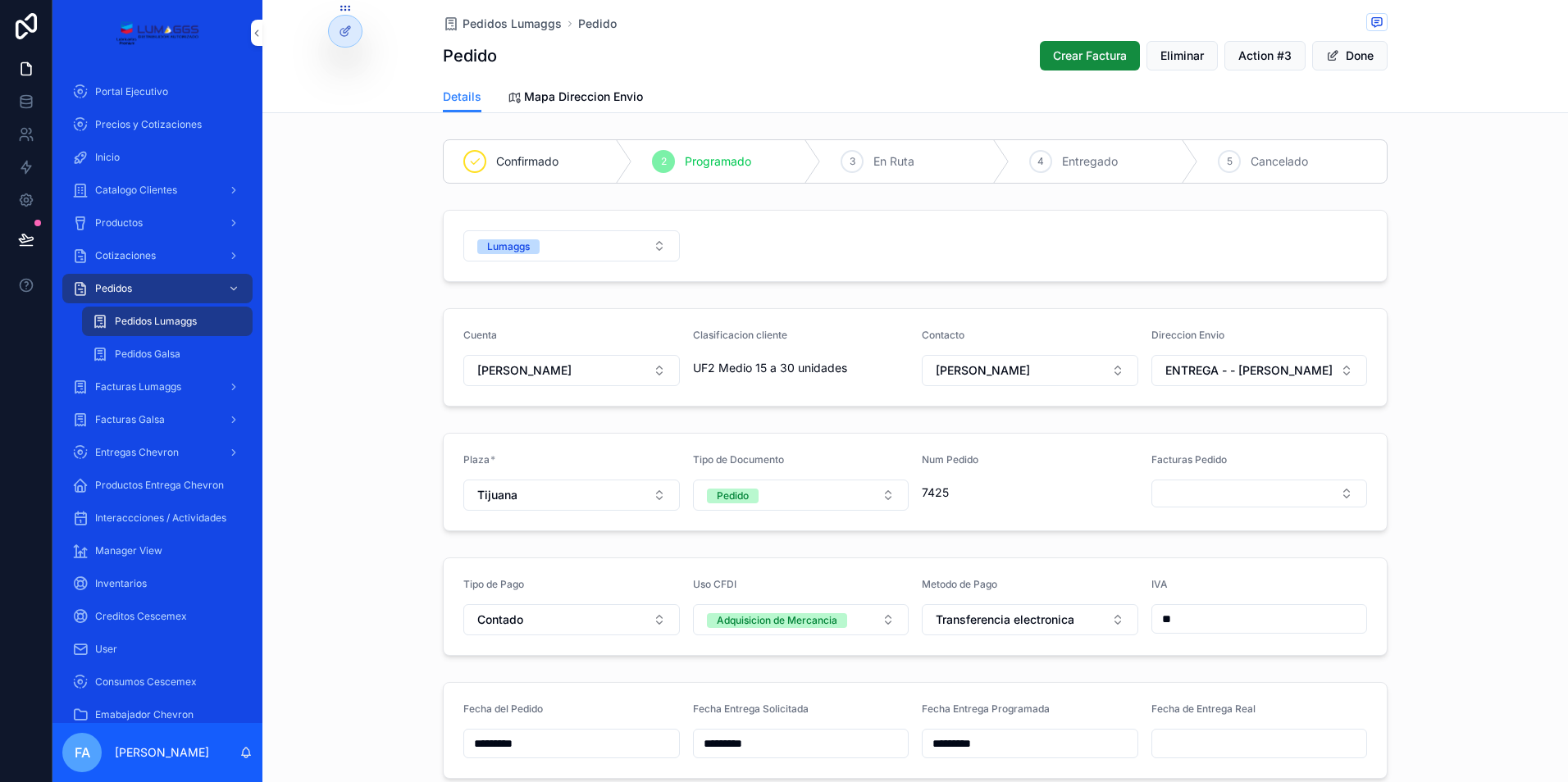
click at [488, 19] on span "Pedidos Lumaggs" at bounding box center [512, 24] width 99 height 16
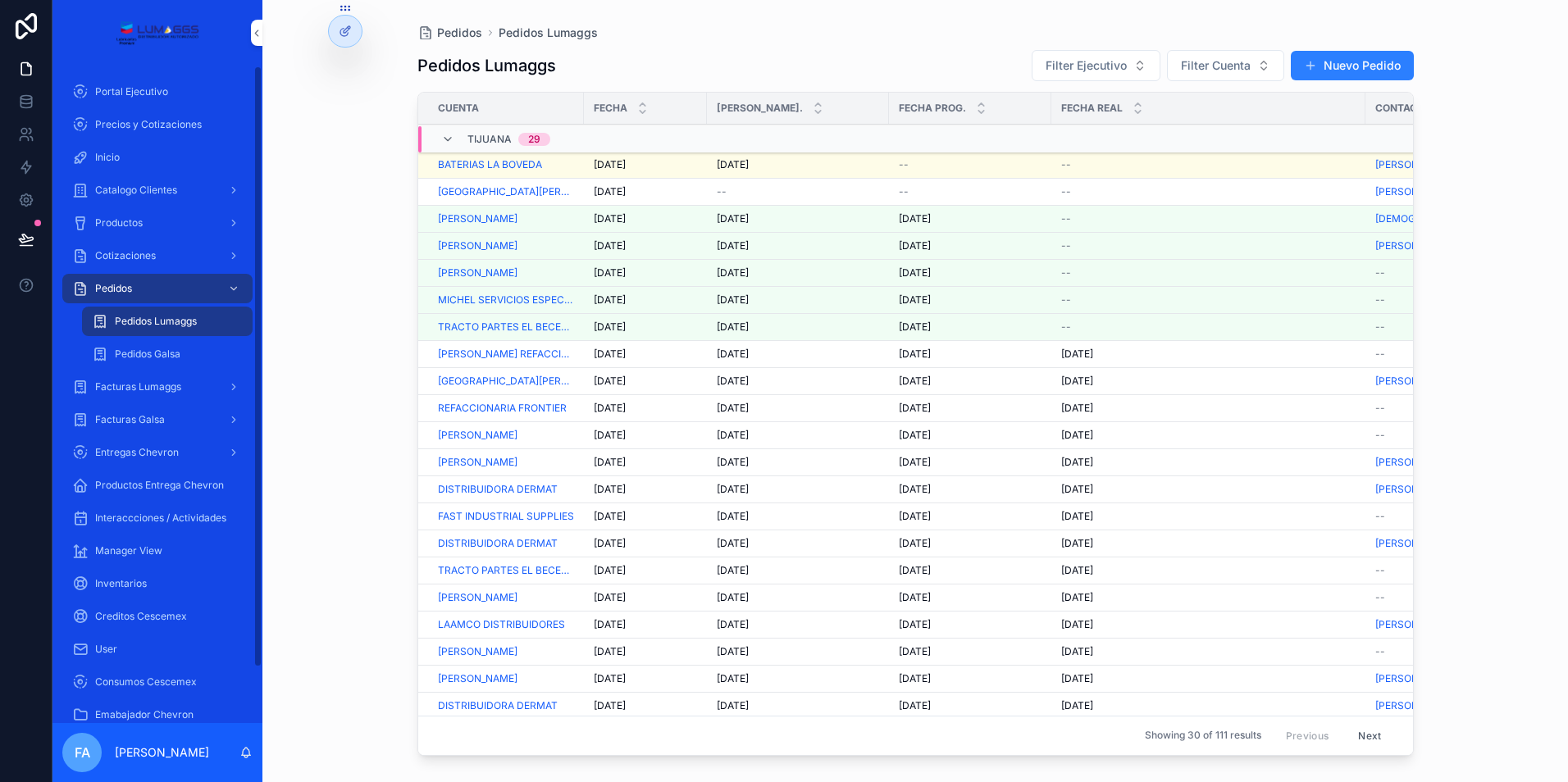
click at [155, 248] on div "Cotizaciones" at bounding box center [157, 256] width 170 height 26
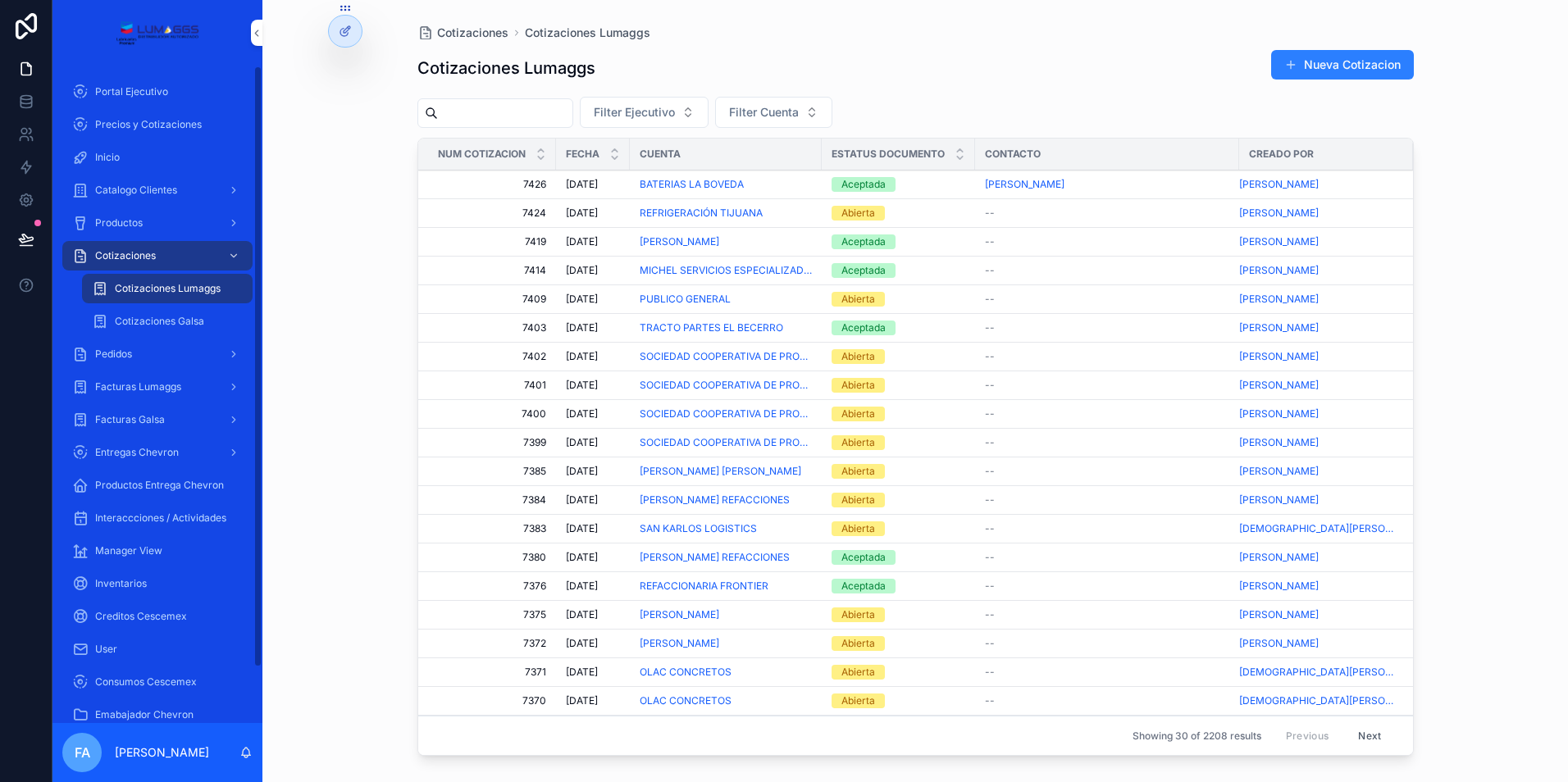
click at [153, 357] on div "Pedidos" at bounding box center [157, 354] width 170 height 26
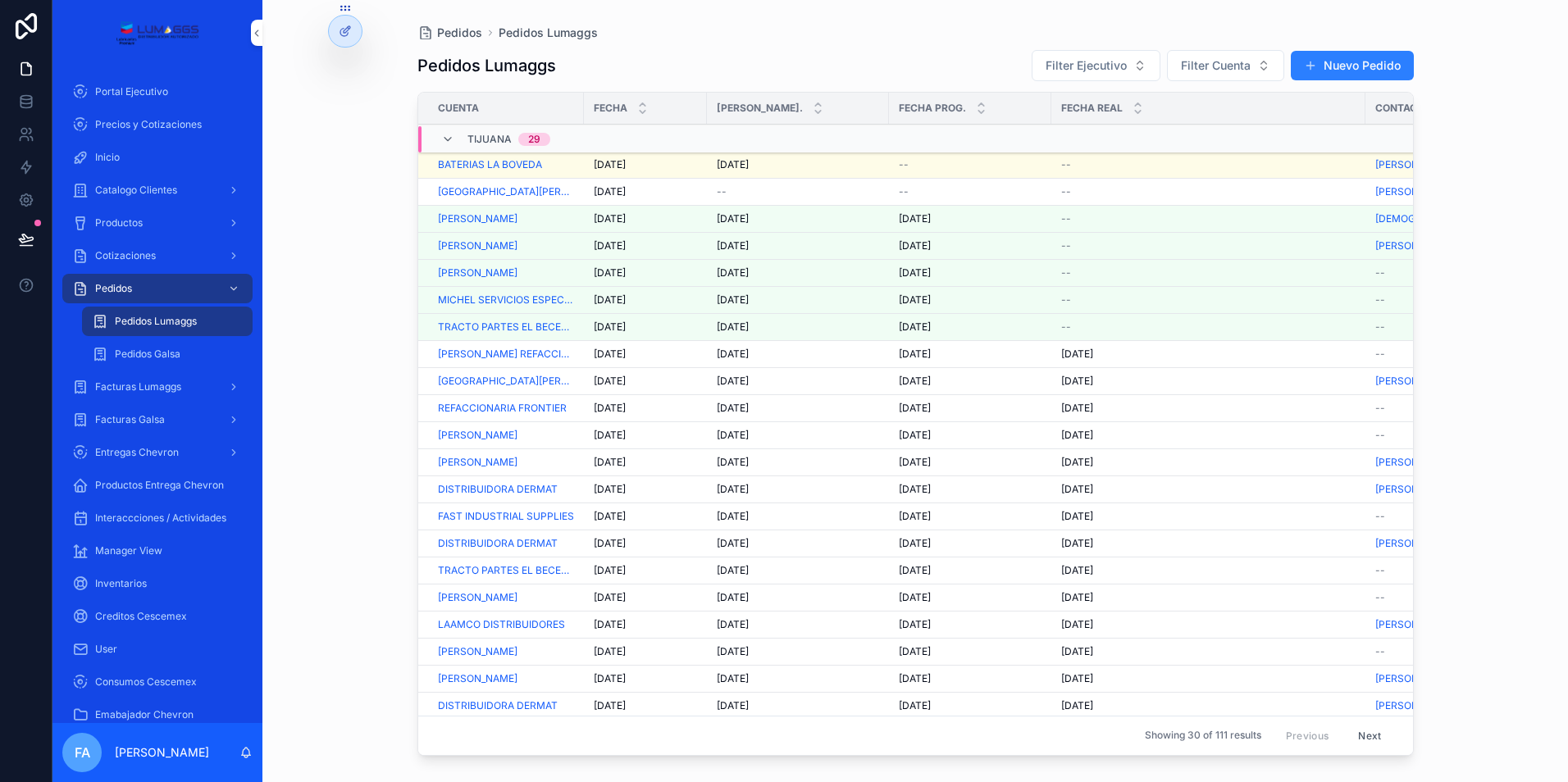
click at [172, 320] on span "Pedidos Lumaggs" at bounding box center [156, 321] width 82 height 13
click at [727, 238] on td "[DATE] [DATE]" at bounding box center [797, 246] width 182 height 27
click at [731, 250] on span "[DATE]" at bounding box center [732, 246] width 32 height 13
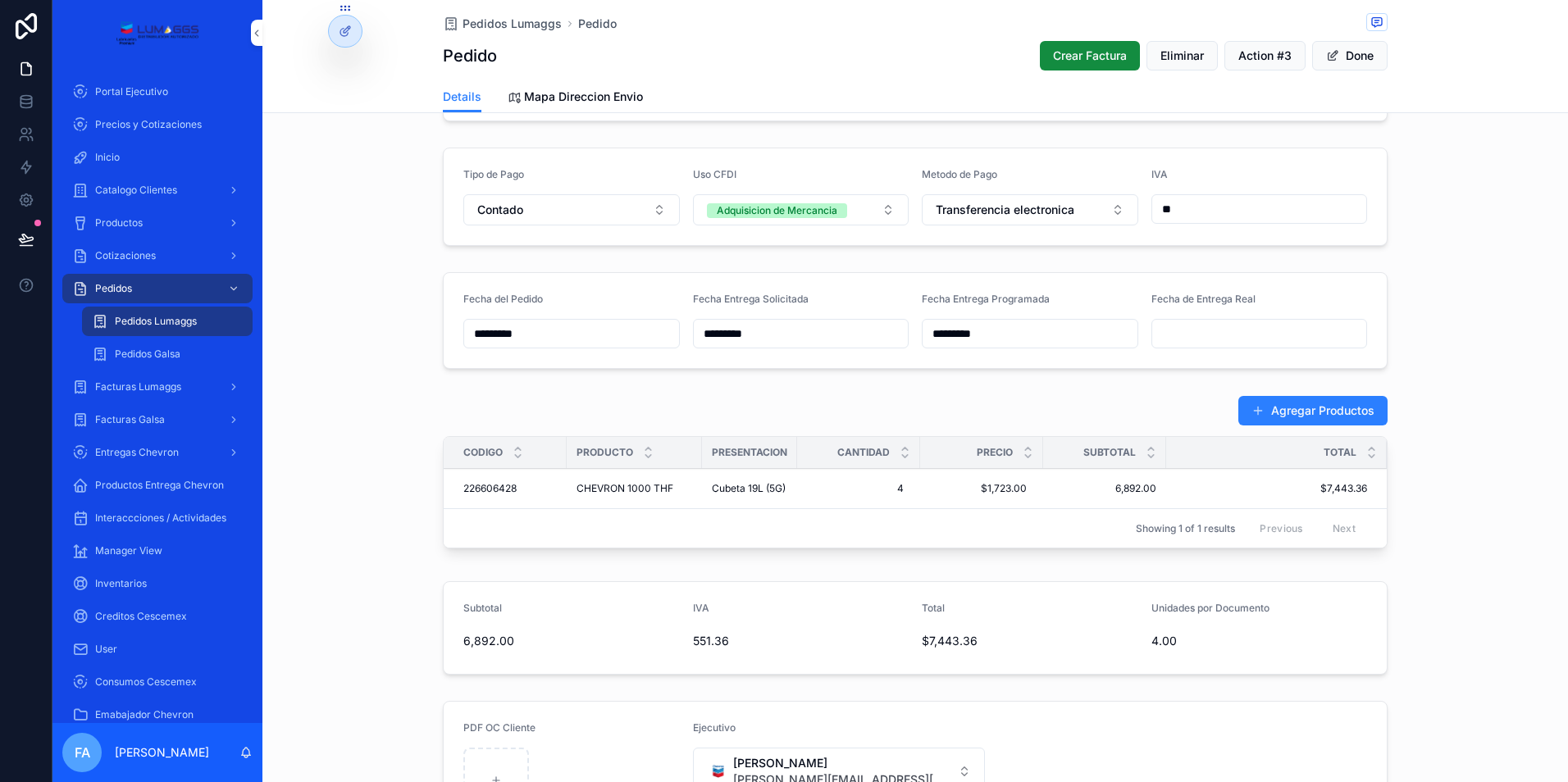
scroll to position [491, 0]
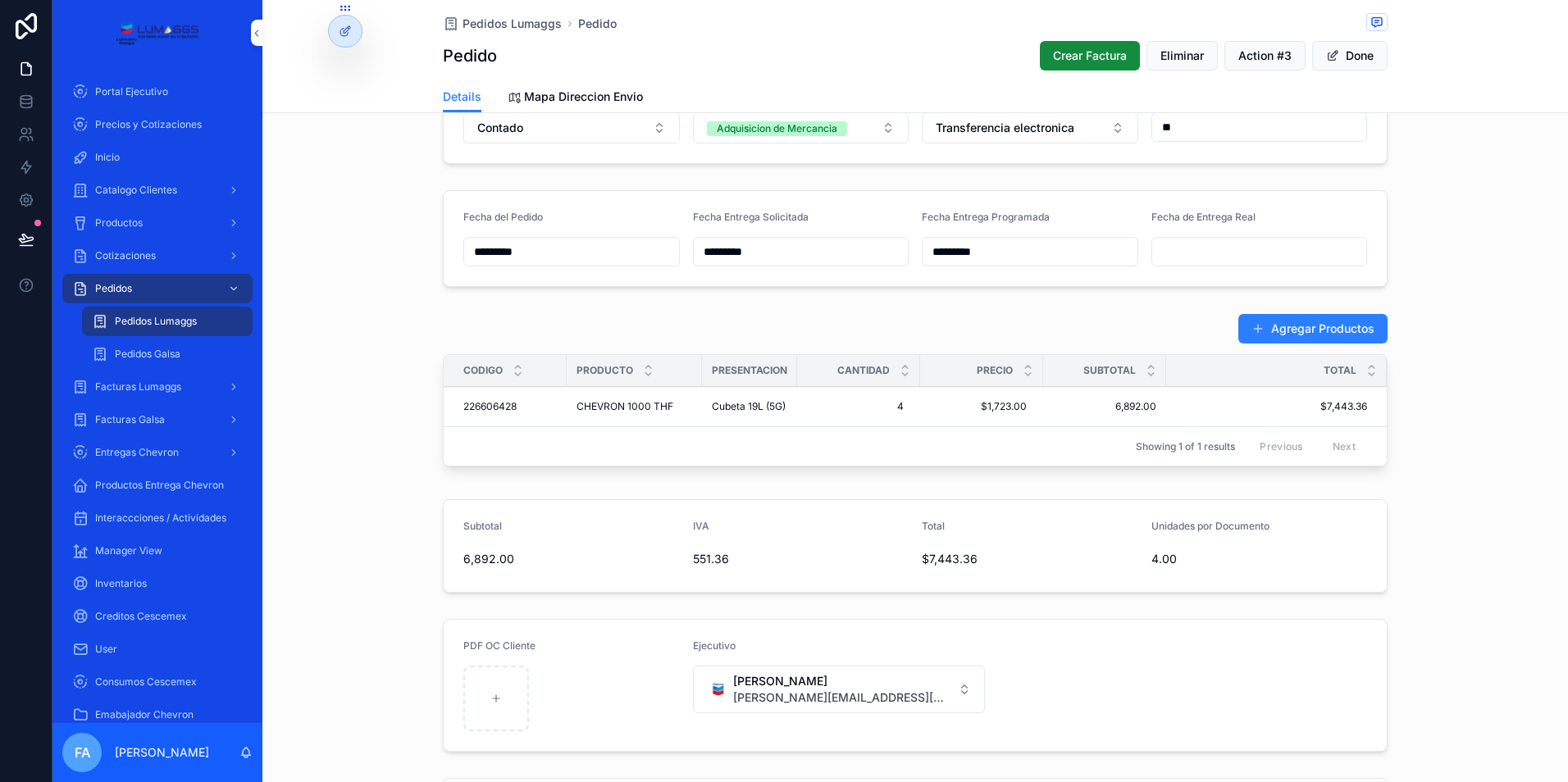
click at [489, 22] on span "Pedidos Lumaggs" at bounding box center [512, 24] width 99 height 16
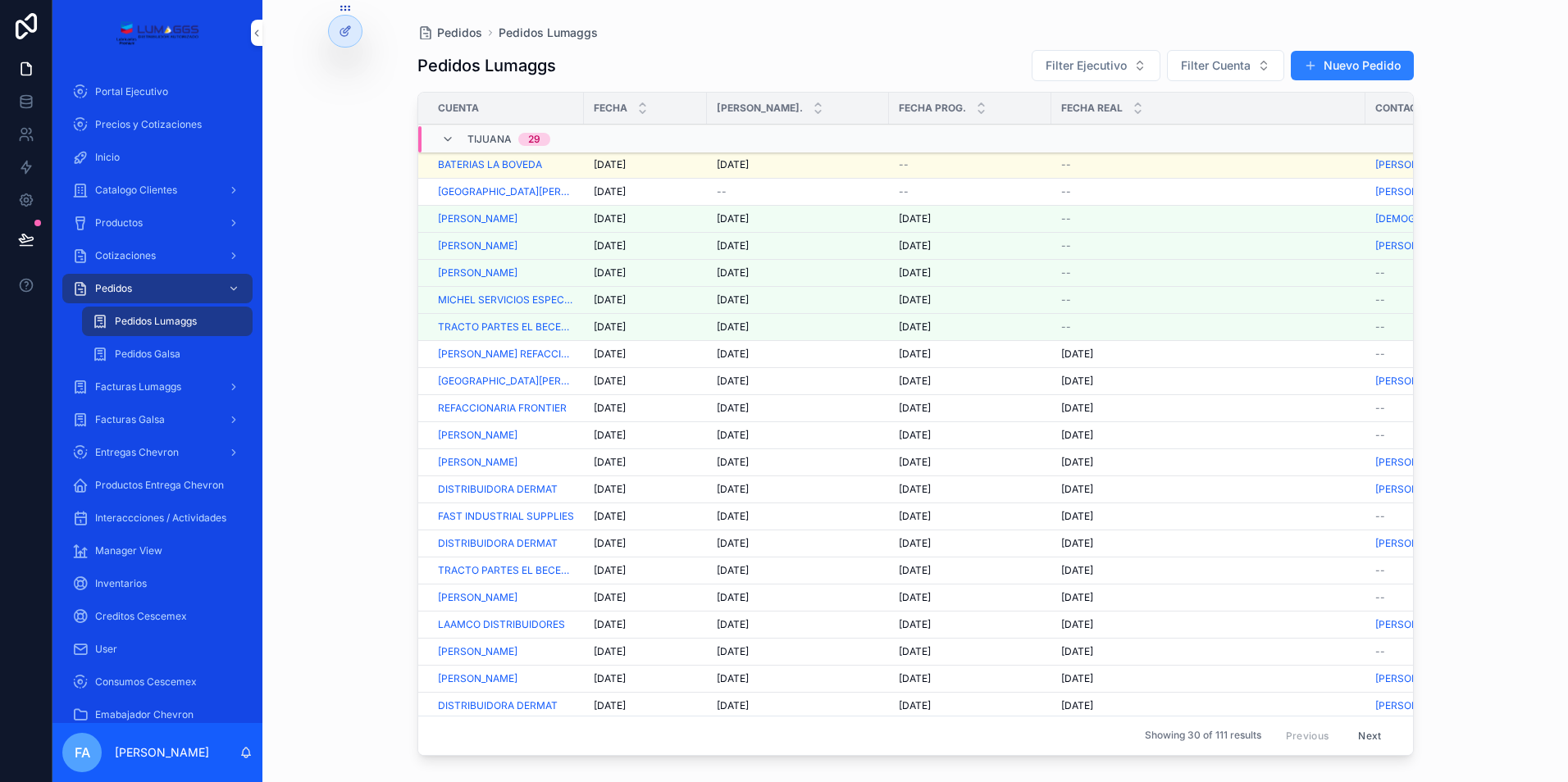
click at [748, 216] on span "[DATE]" at bounding box center [732, 219] width 32 height 13
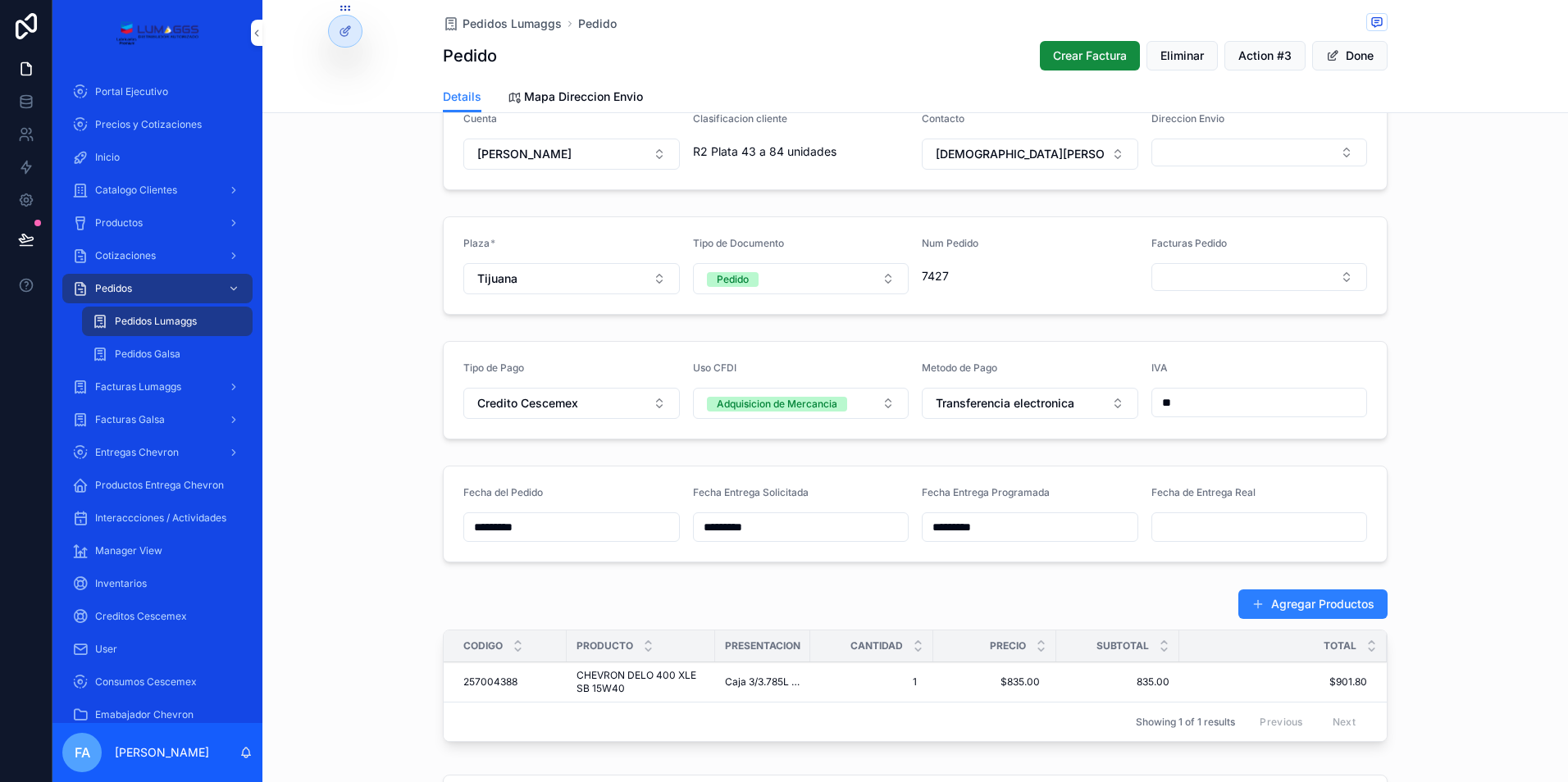
scroll to position [246, 0]
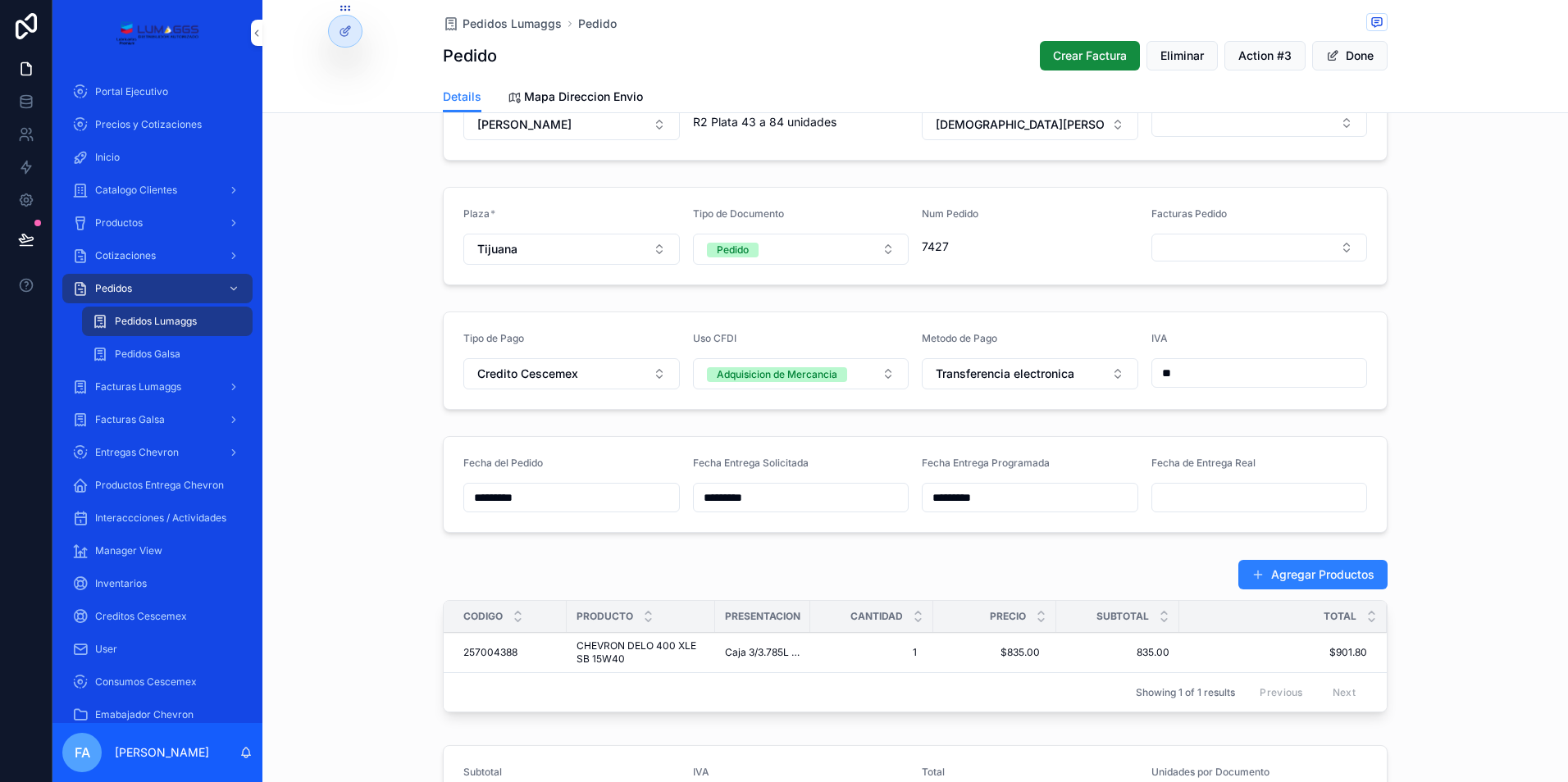
click at [1342, 54] on button "Done" at bounding box center [1350, 56] width 76 height 30
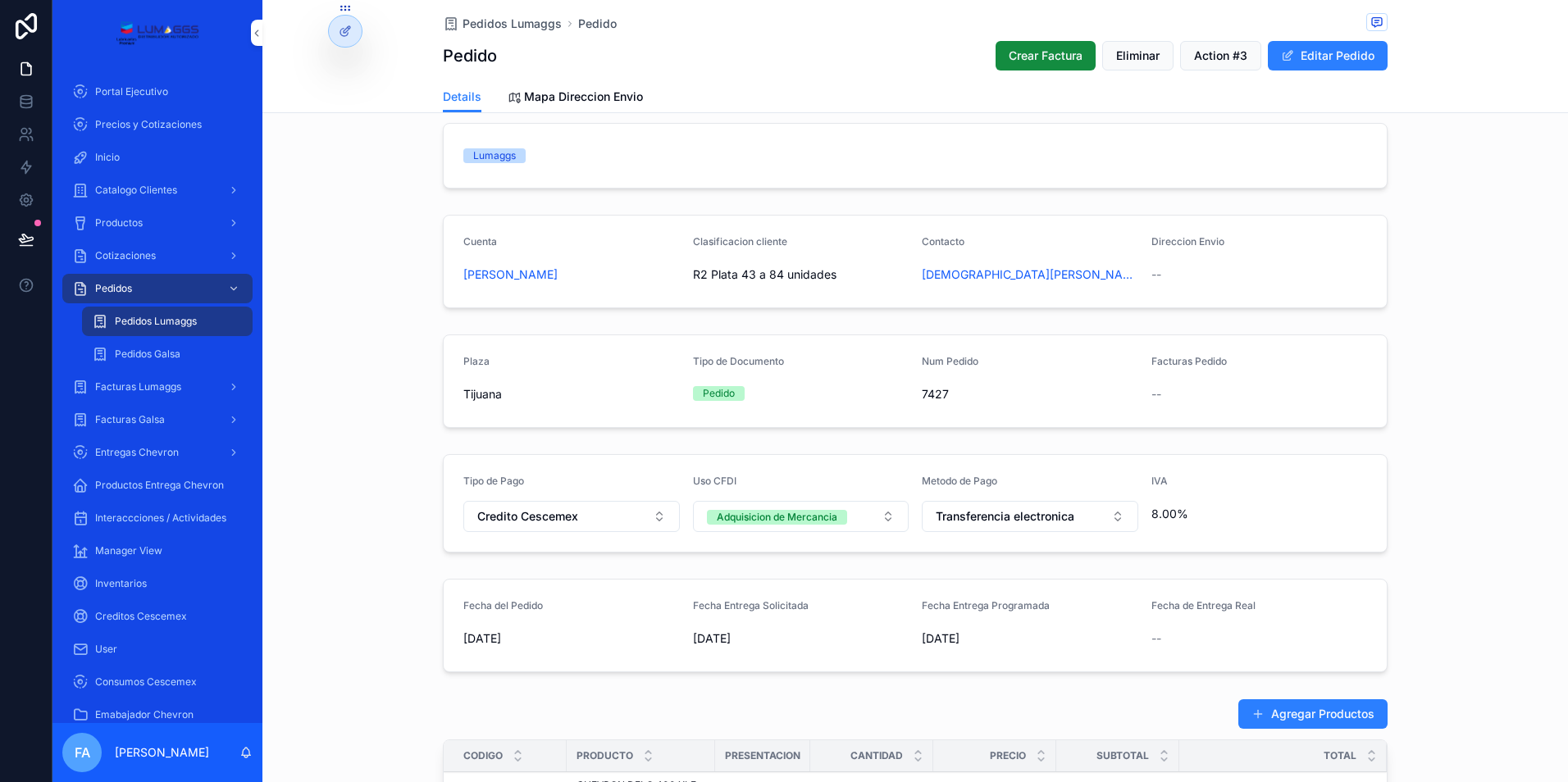
scroll to position [0, 0]
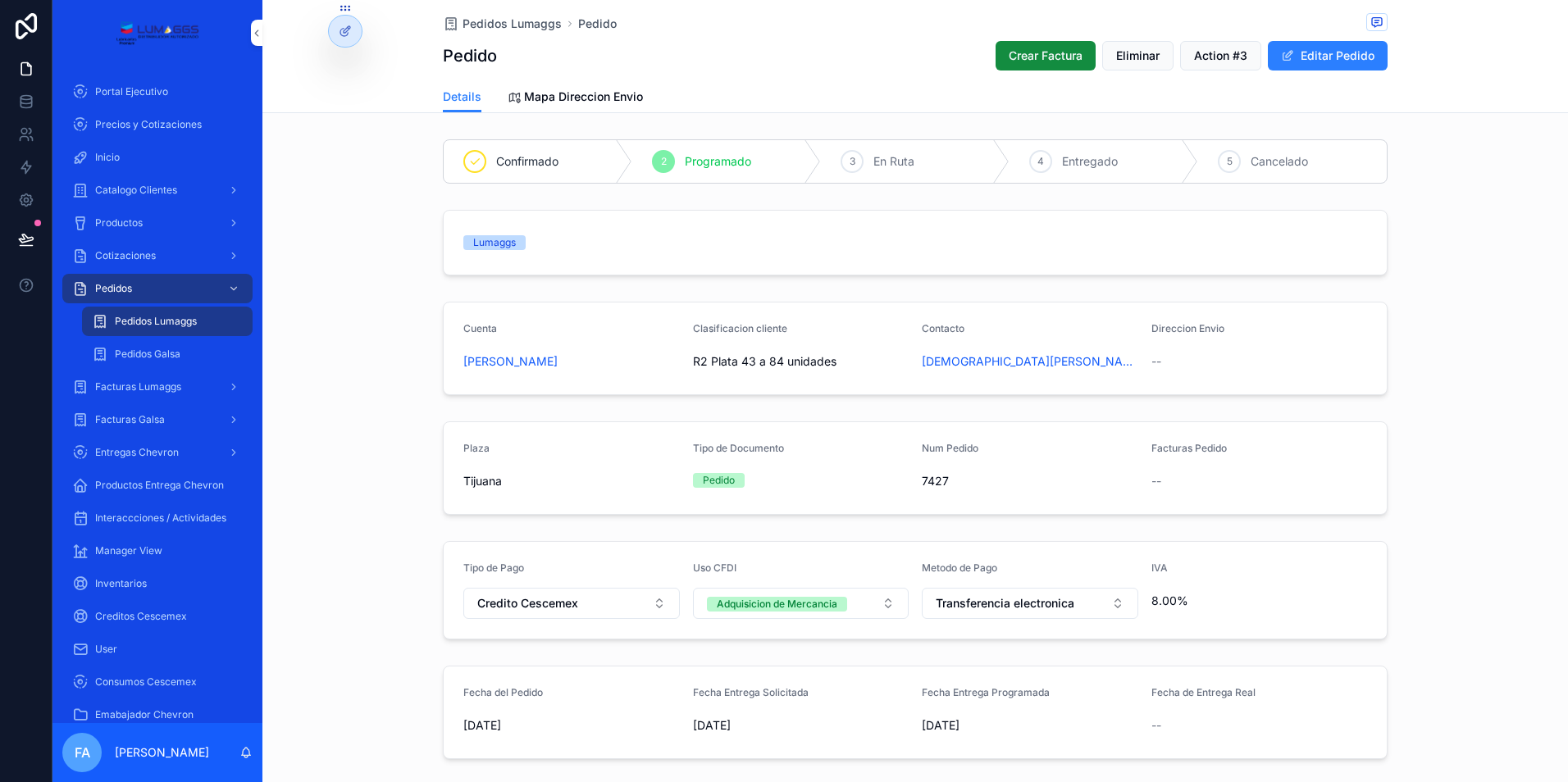
drag, startPoint x: 622, startPoint y: 376, endPoint x: 460, endPoint y: 371, distance: 162.1
click at [460, 371] on form "Cuenta [PERSON_NAME] Clasificacion cliente R2 Plata 43 a 84 unidades Contacto […" at bounding box center [915, 348] width 943 height 92
click at [456, 375] on form "Cuenta [PERSON_NAME] Clasificacion cliente R2 Plata 43 a 84 unidades Contacto […" at bounding box center [915, 348] width 943 height 92
drag, startPoint x: 456, startPoint y: 381, endPoint x: 655, endPoint y: 399, distance: 199.8
click at [655, 399] on div "Cuenta [PERSON_NAME] Clasificacion cliente R2 Plata 43 a 84 unidades Contacto […" at bounding box center [915, 347] width 1305 height 106
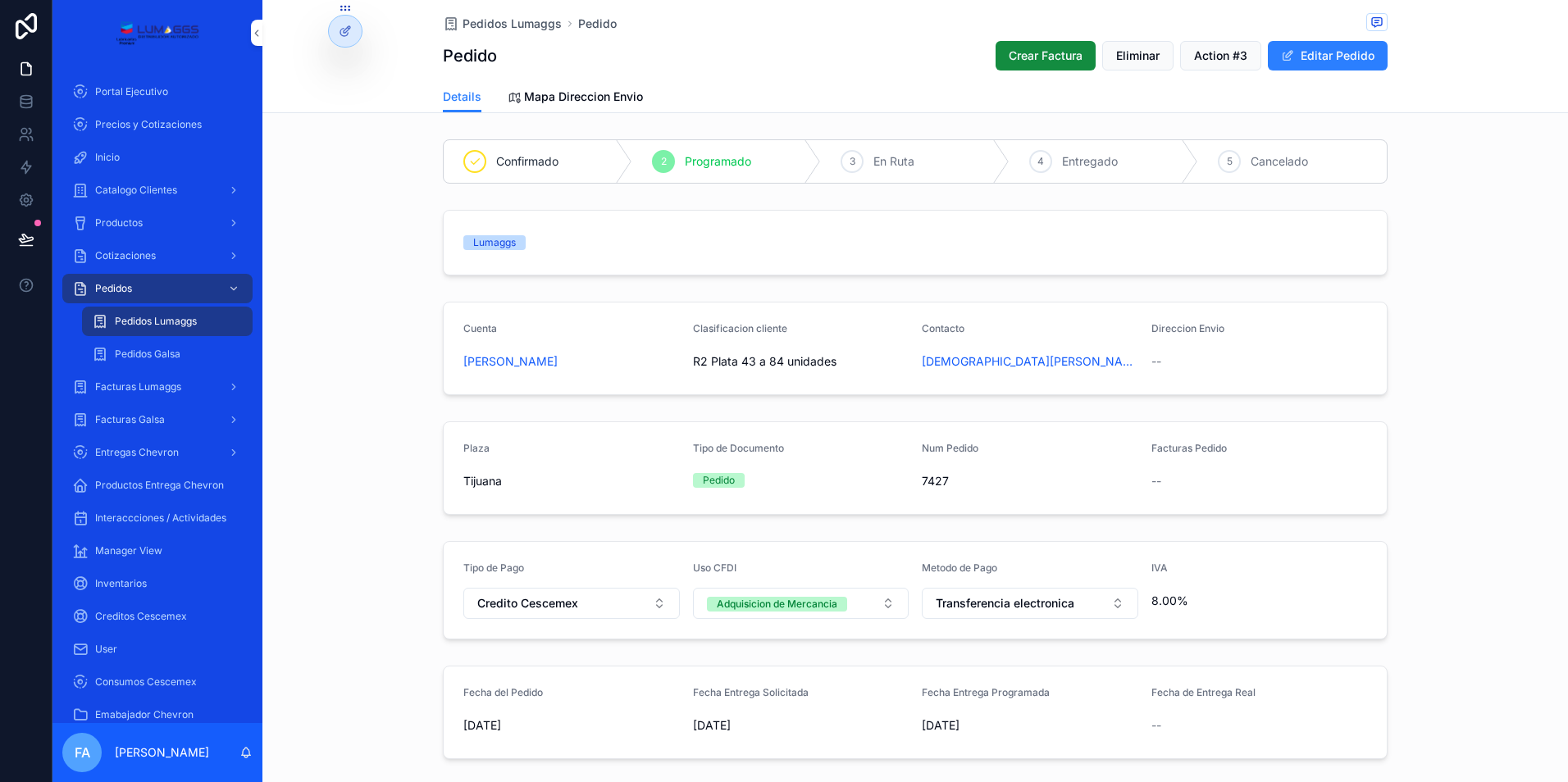
copy span "[PERSON_NAME]"
click at [367, 386] on div "Cuenta [PERSON_NAME] Clasificacion cliente R2 Plata 43 a 84 unidades Contacto […" at bounding box center [915, 347] width 1305 height 106
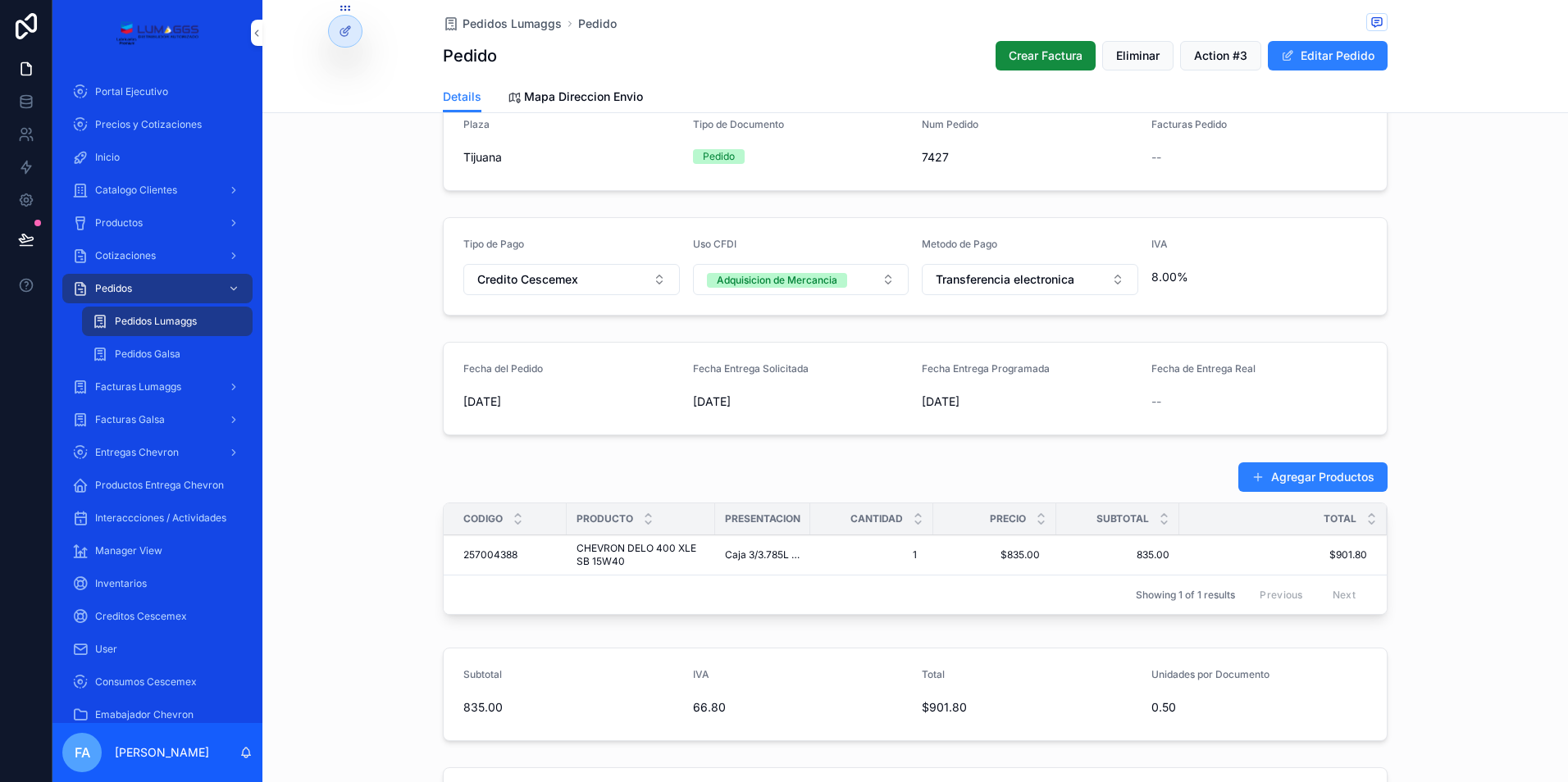
scroll to position [82, 0]
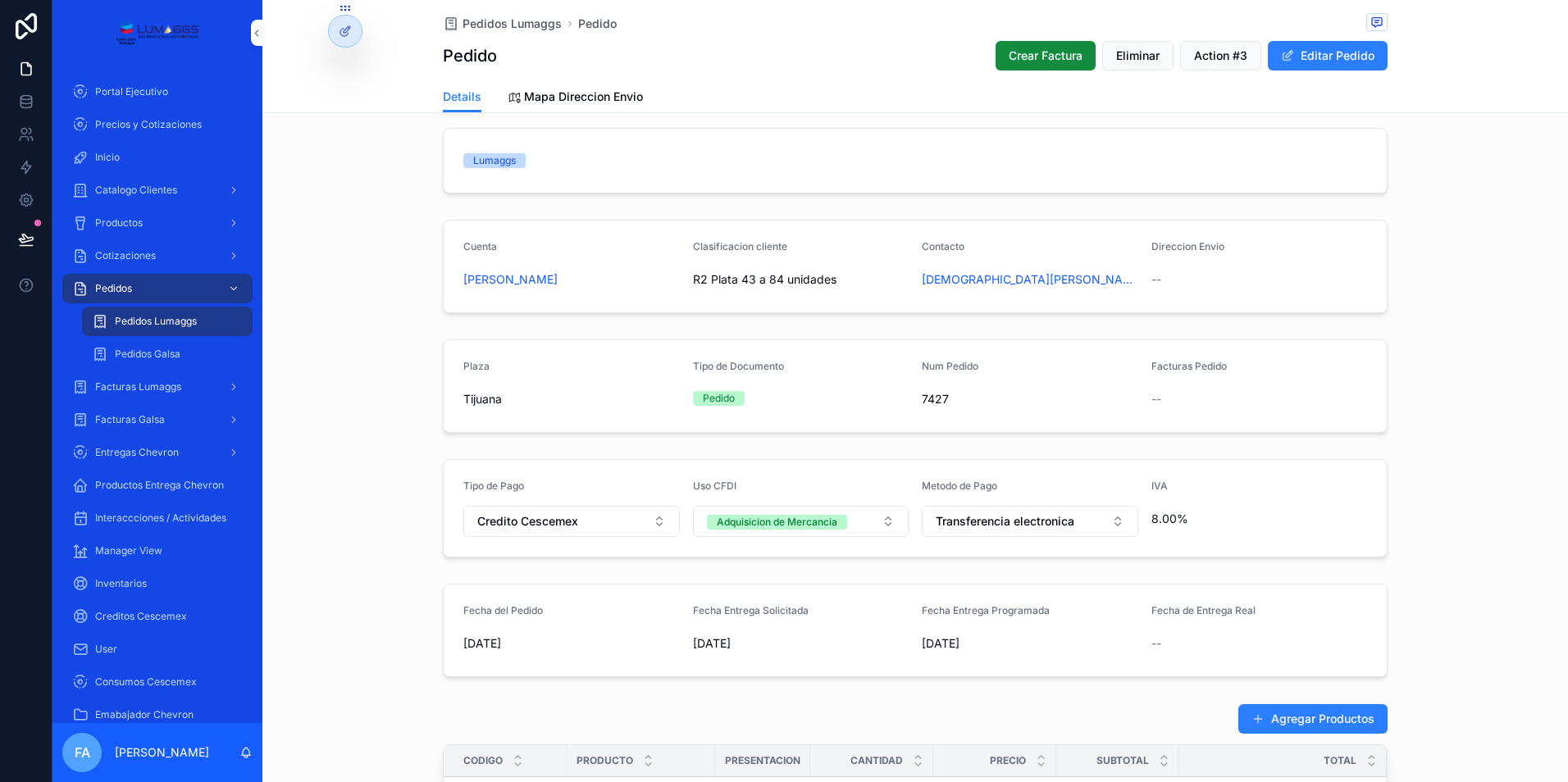
click at [506, 19] on span "Pedidos Lumaggs" at bounding box center [512, 24] width 99 height 16
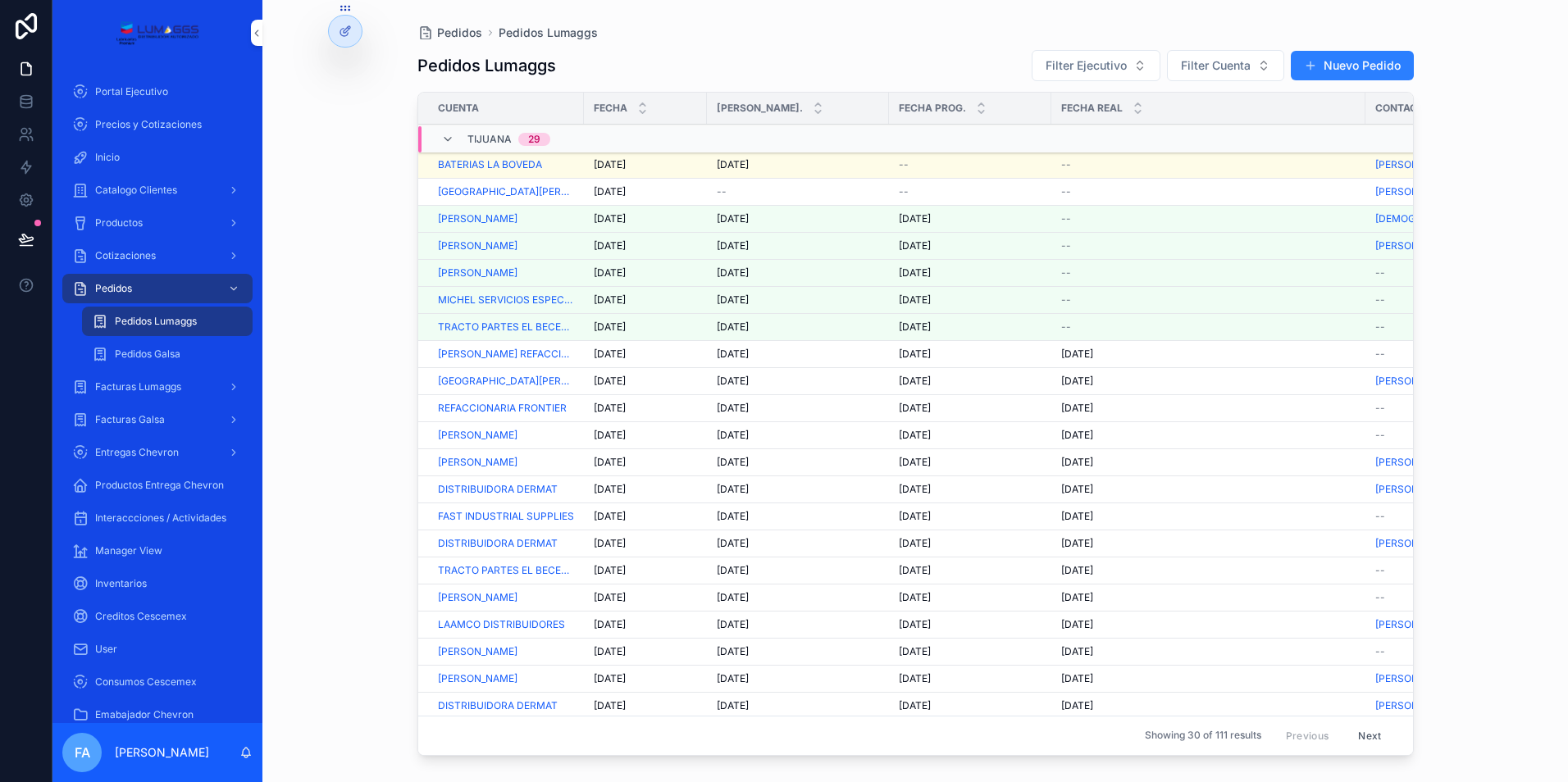
click at [732, 166] on span "[DATE]" at bounding box center [732, 165] width 32 height 13
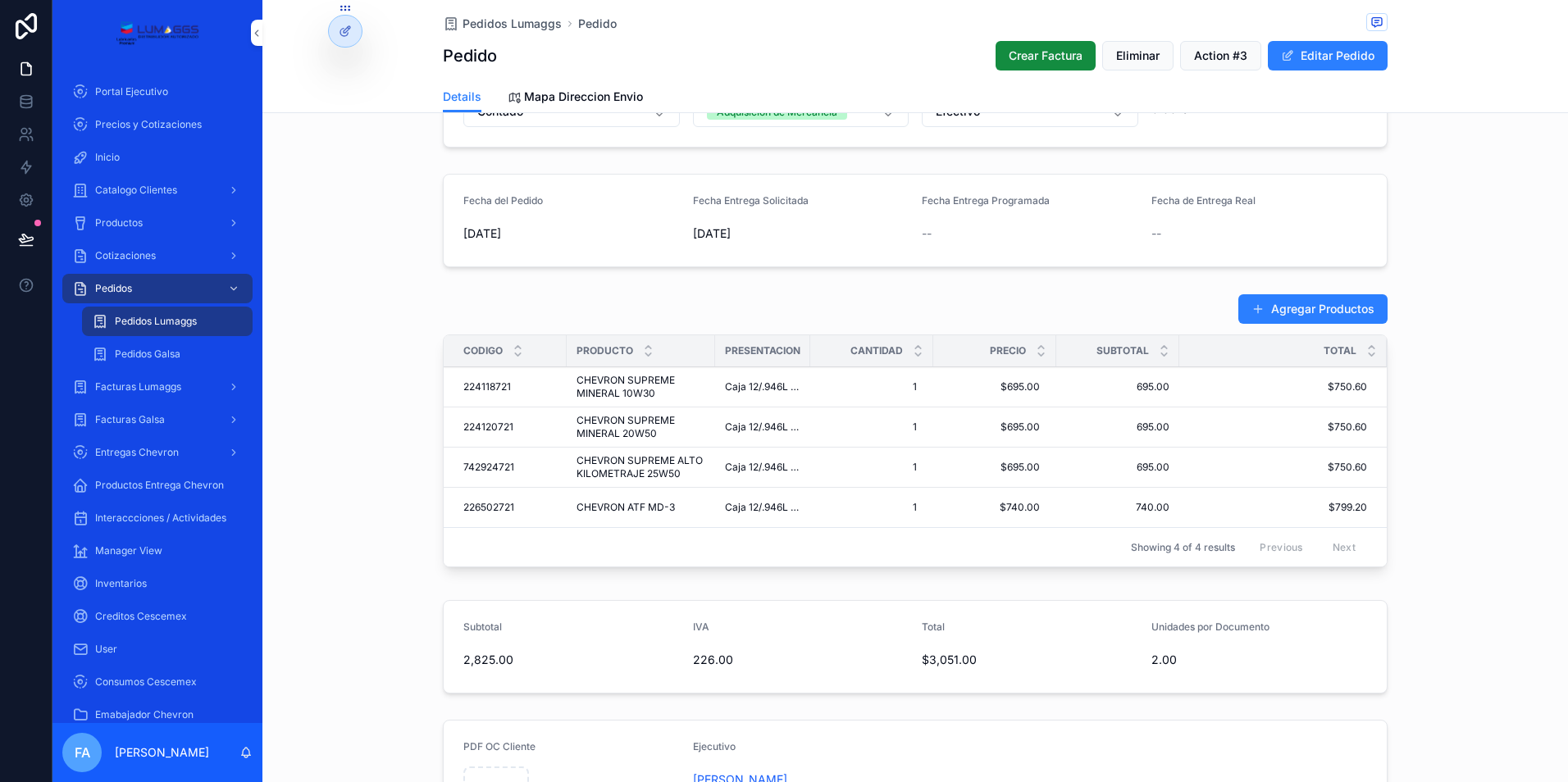
scroll to position [574, 0]
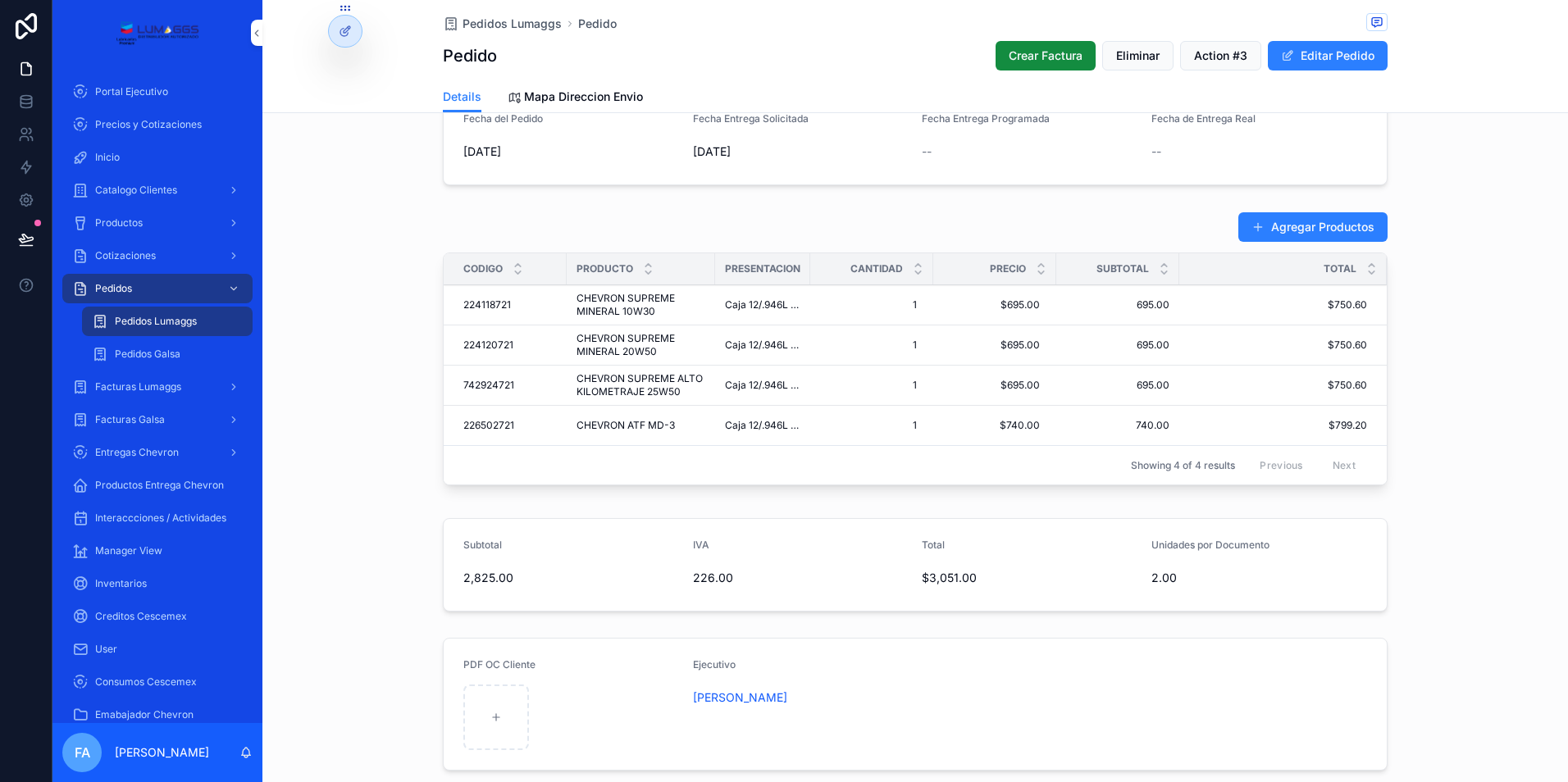
click at [401, 362] on div "Agregar Productos Codigo Producto Presentacion Cantidad Precio Subtotal Total 2…" at bounding box center [915, 351] width 1305 height 293
